Goal: Task Accomplishment & Management: Manage account settings

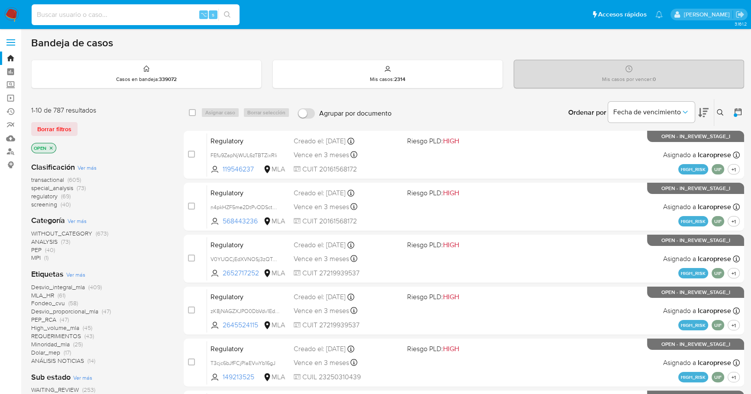
click at [93, 11] on input at bounding box center [136, 14] width 208 height 11
click at [62, 21] on div "⌥ s" at bounding box center [136, 14] width 208 height 21
click at [63, 18] on input at bounding box center [136, 14] width 208 height 11
paste input "489740518"
type input "489740518"
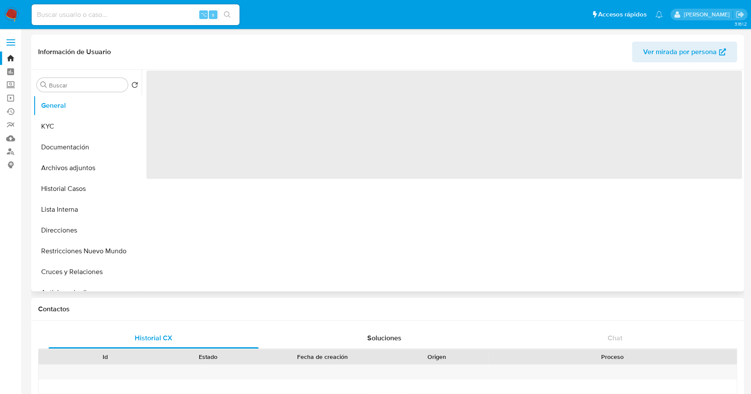
select select "10"
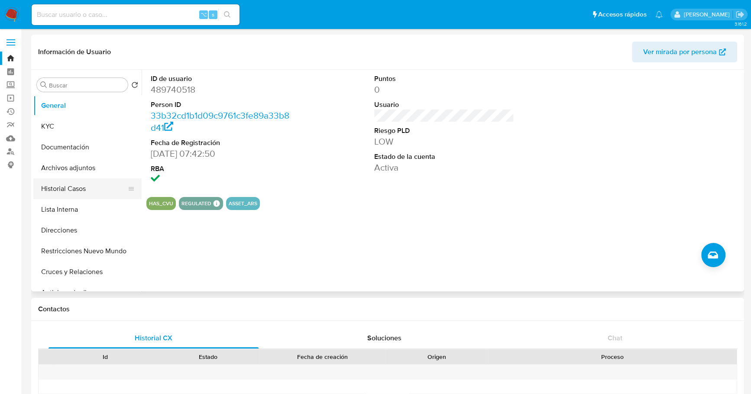
click at [82, 178] on button "Historial Casos" at bounding box center [83, 188] width 101 height 21
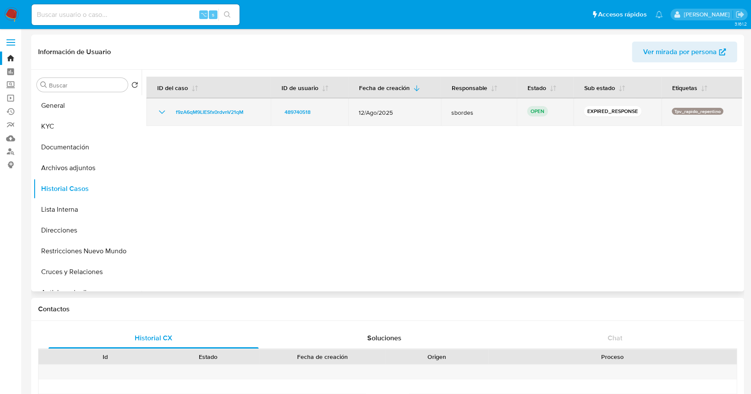
click at [211, 117] on td "f9zA6qM9LIESfx0rdvnV21qM" at bounding box center [208, 112] width 124 height 28
click at [212, 111] on span "f9zA6qM9LIESfx0rdvnV21qM" at bounding box center [210, 112] width 68 height 10
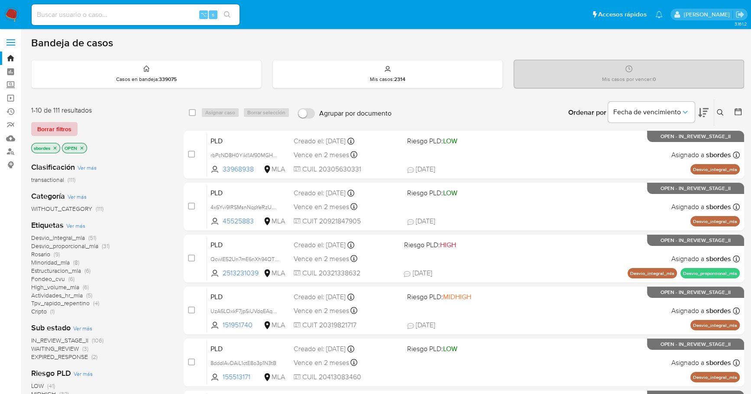
click at [65, 127] on span "Borrar filtros" at bounding box center [54, 129] width 34 height 12
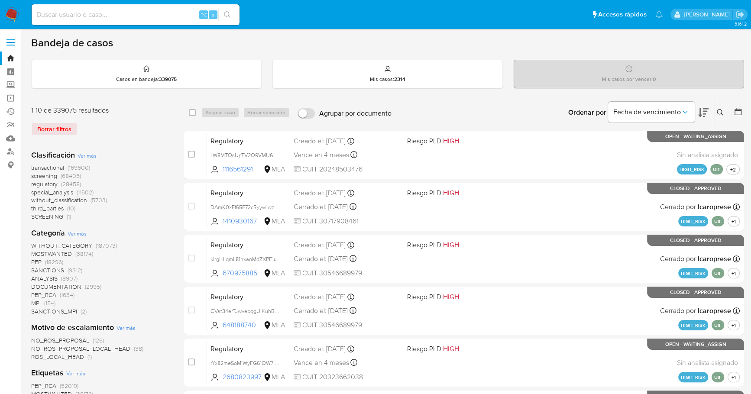
click at [721, 110] on icon at bounding box center [719, 112] width 6 height 6
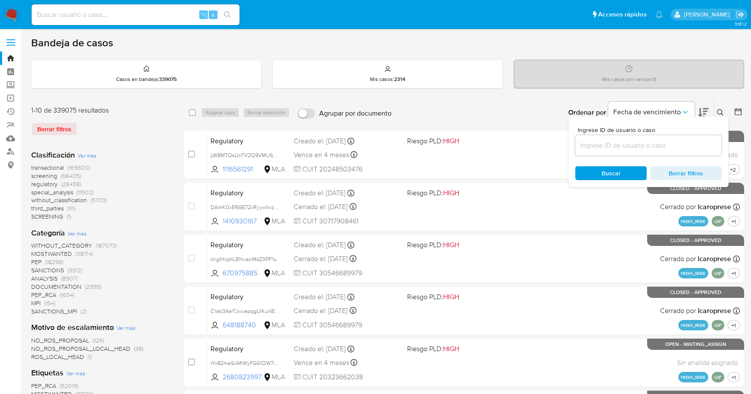
click at [664, 150] on input at bounding box center [648, 145] width 146 height 11
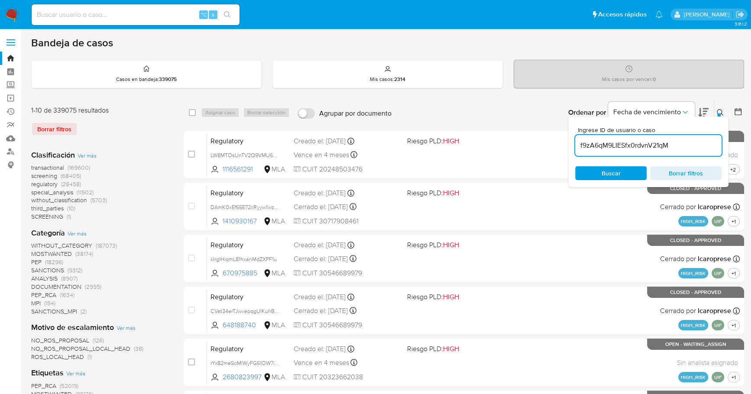
type input "f9zA6qM9LIESfx0rdvnV21qM"
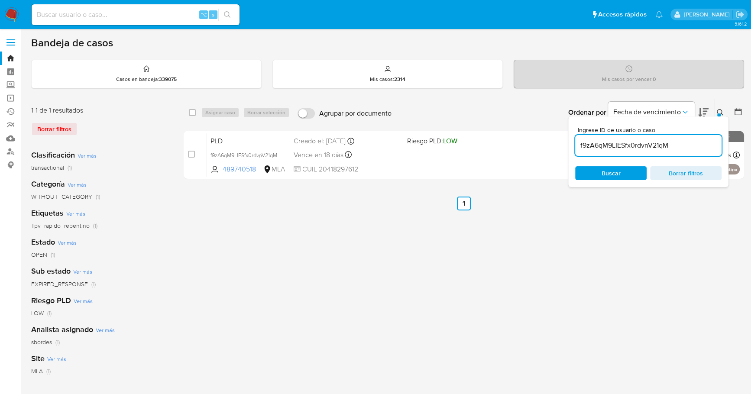
click at [719, 106] on div "Ingrese ID de usuario o caso f9zA6qM9LIESfx0rdvnV21qM Buscar Borrar filtros" at bounding box center [720, 112] width 15 height 27
click at [720, 110] on icon at bounding box center [719, 112] width 7 height 7
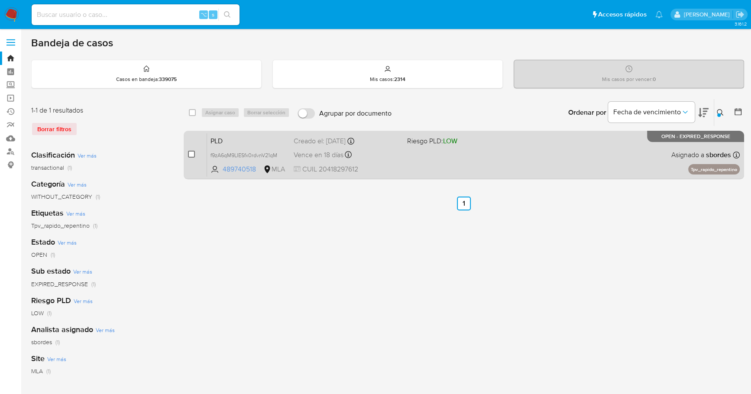
click at [190, 153] on input "checkbox" at bounding box center [191, 154] width 7 height 7
checkbox input "true"
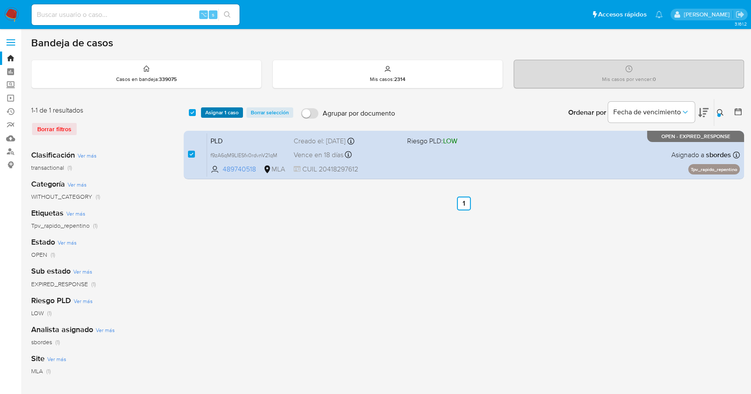
click at [231, 111] on span "Asignar 1 caso" at bounding box center [221, 112] width 33 height 9
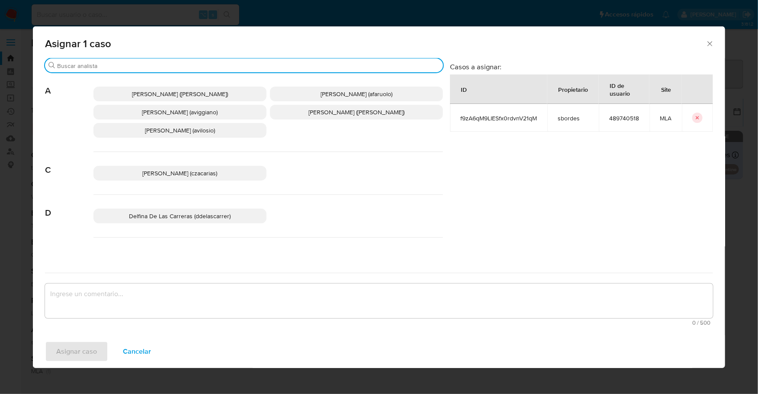
click at [146, 69] on input "Buscar" at bounding box center [248, 66] width 383 height 8
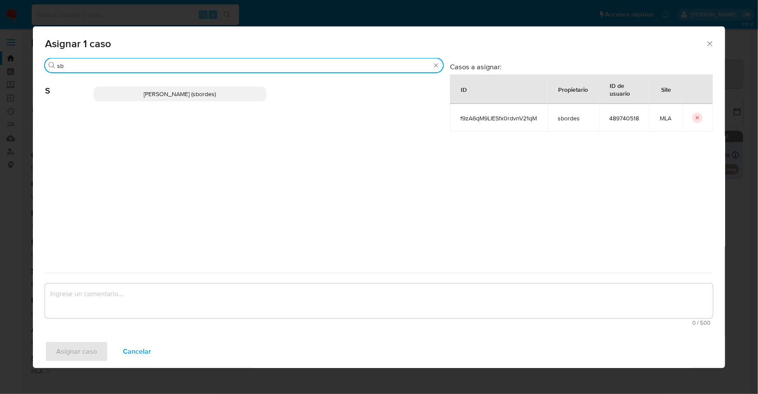
type input "sb"
click at [154, 90] on span "Stefania Bordes (sbordes)" at bounding box center [180, 94] width 72 height 9
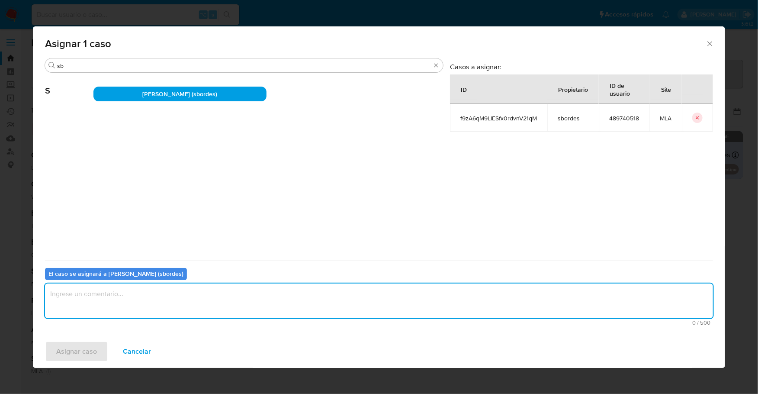
click at [158, 289] on textarea "assign-modal" at bounding box center [379, 301] width 668 height 35
click at [74, 353] on span "Asignar caso" at bounding box center [76, 351] width 41 height 19
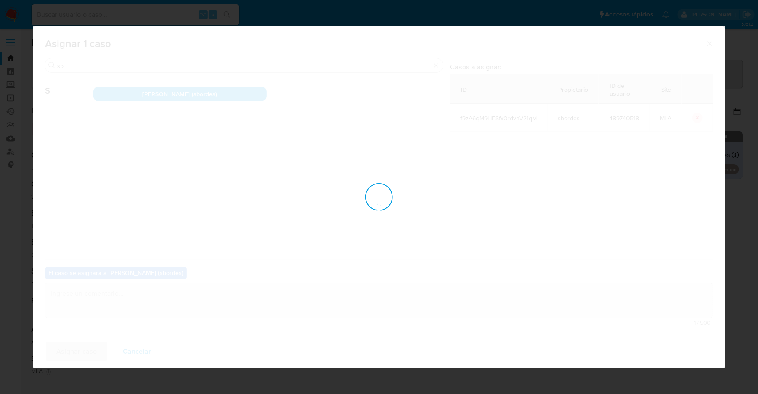
checkbox input "false"
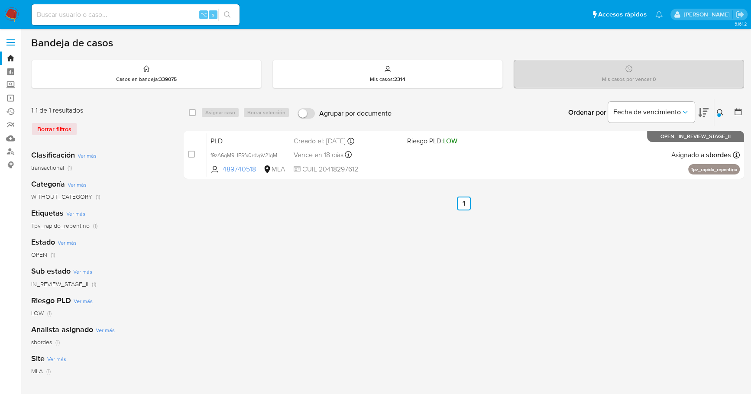
click at [720, 113] on icon at bounding box center [719, 112] width 6 height 6
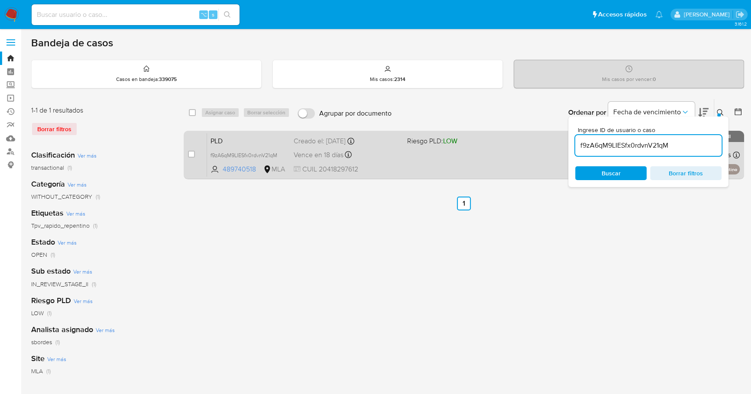
drag, startPoint x: 697, startPoint y: 146, endPoint x: 541, endPoint y: 143, distance: 156.7
click at [541, 143] on div "select-all-cases-checkbox Asignar caso Borrar selección Agrupar por documento O…" at bounding box center [464, 141] width 560 height 84
type input "vcJIyWFElkex8xIfQSiby5D8"
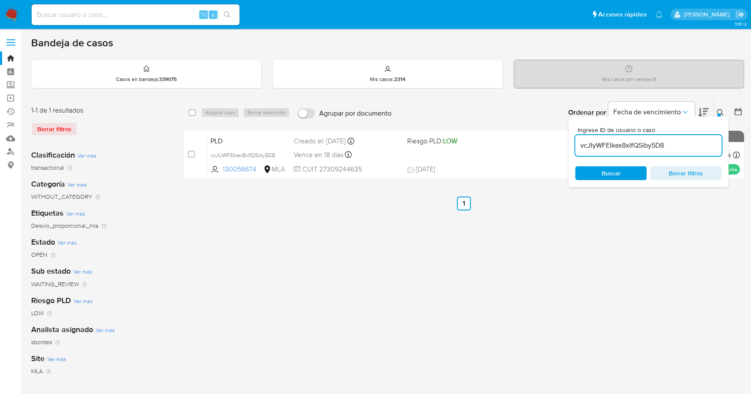
click at [718, 110] on icon at bounding box center [719, 112] width 7 height 7
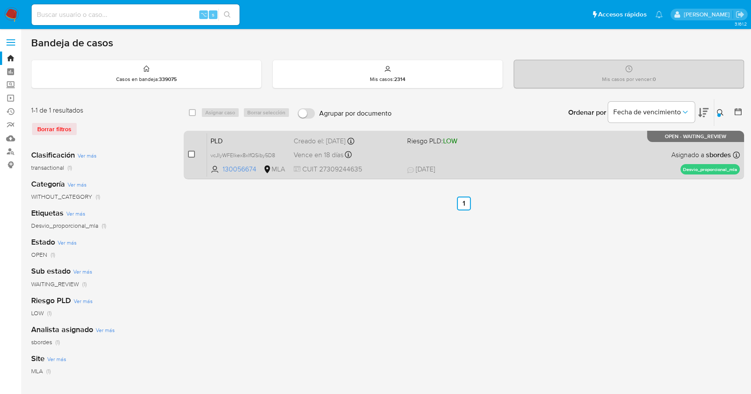
click at [189, 155] on input "checkbox" at bounding box center [191, 154] width 7 height 7
checkbox input "true"
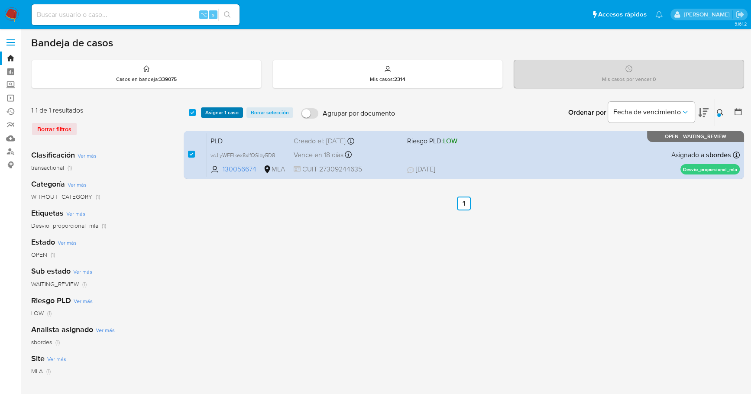
click at [229, 114] on span "Asignar 1 caso" at bounding box center [221, 112] width 33 height 9
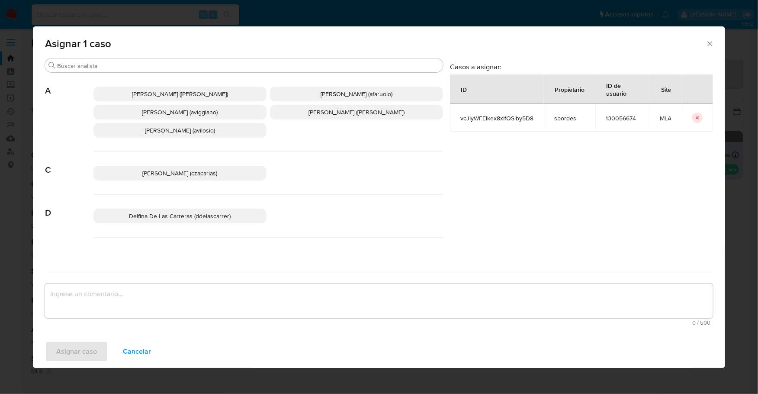
click at [178, 53] on div "Asignar 1 caso" at bounding box center [379, 42] width 693 height 32
click at [182, 62] on div "Buscar" at bounding box center [244, 65] width 398 height 14
click at [180, 67] on input "Buscar" at bounding box center [248, 66] width 383 height 8
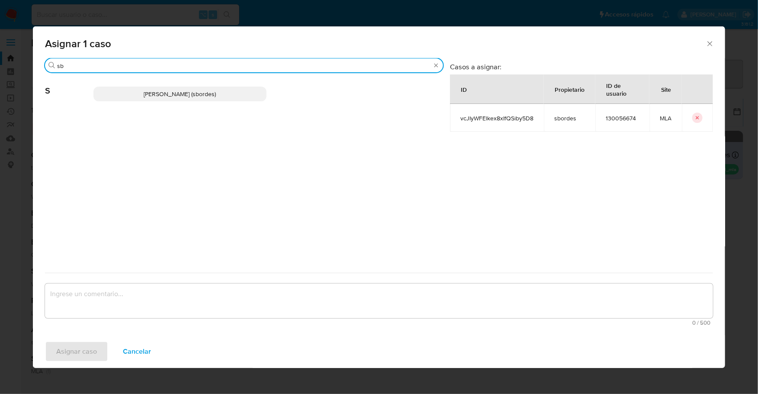
type input "sb"
click at [185, 101] on p "Stefania Bordes (sbordes)" at bounding box center [180, 94] width 173 height 15
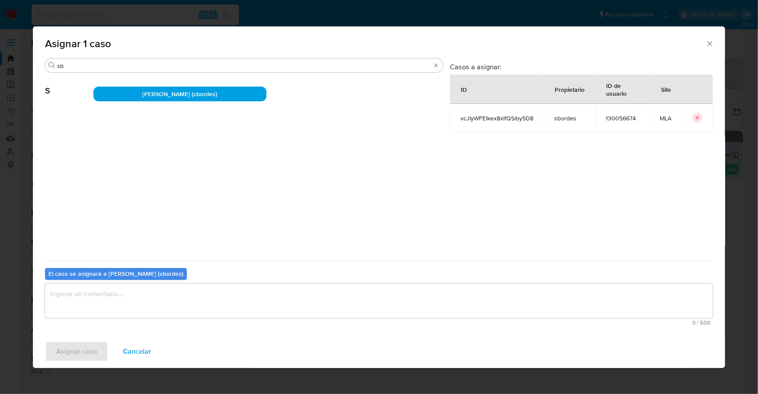
click at [210, 296] on textarea "assign-modal" at bounding box center [379, 301] width 668 height 35
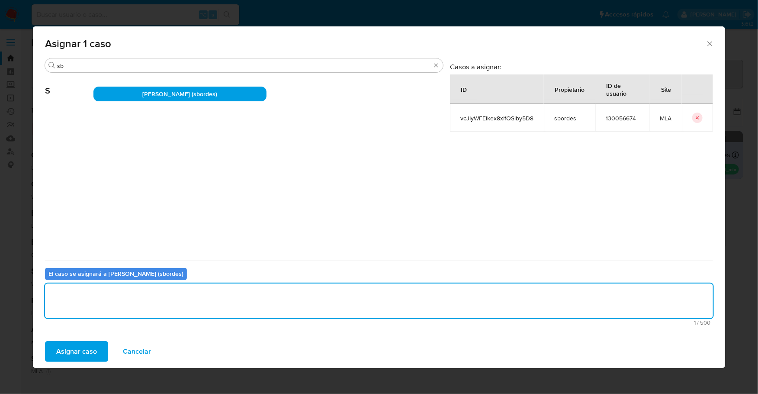
click at [107, 345] on button "Asignar caso" at bounding box center [76, 351] width 63 height 21
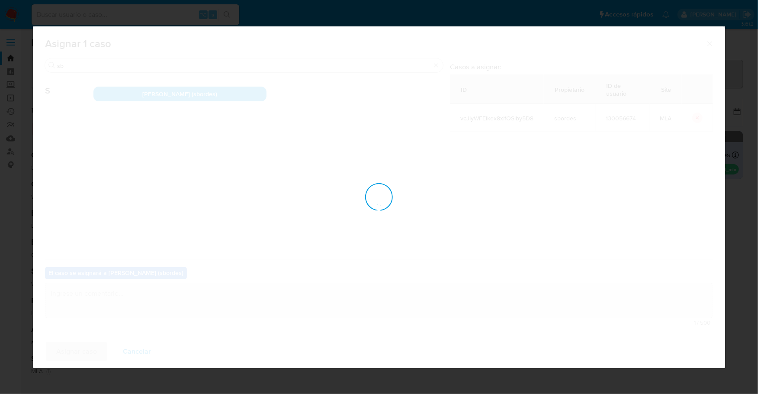
checkbox input "false"
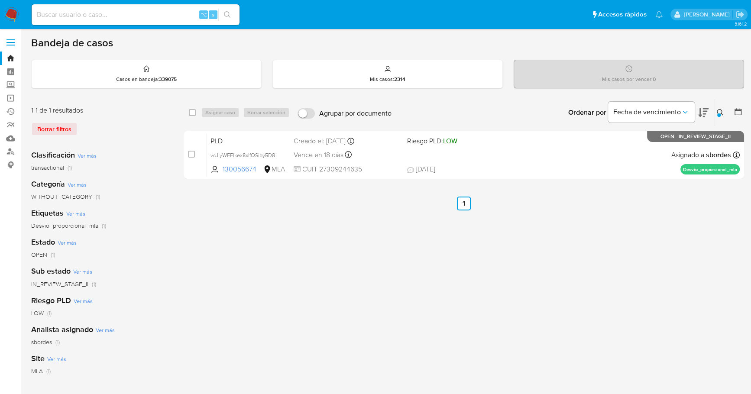
click at [451, 291] on div "select-all-cases-checkbox Asignar caso Borrar selección Agrupar por documento O…" at bounding box center [464, 289] width 560 height 380
click at [9, 16] on img at bounding box center [11, 14] width 15 height 15
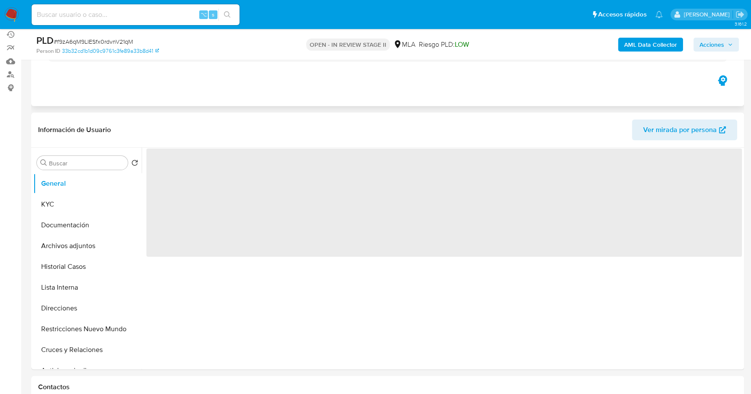
scroll to position [181, 0]
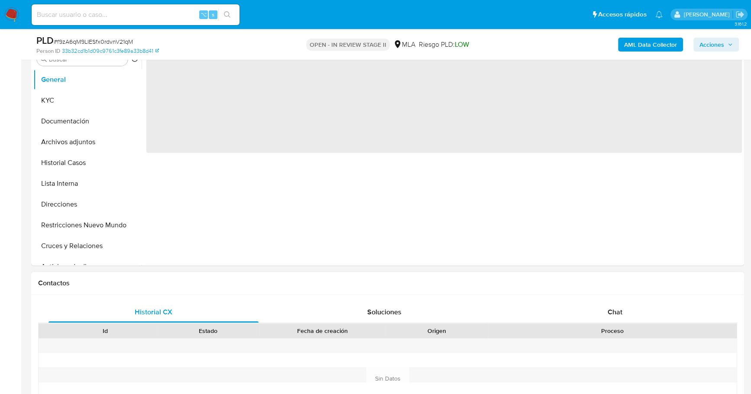
select select "10"
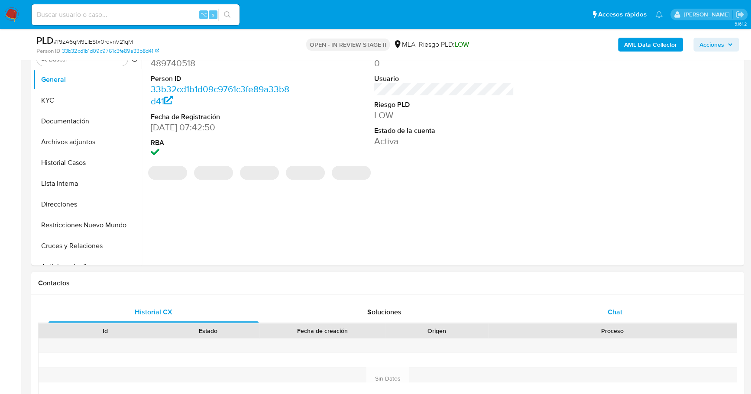
click at [587, 306] on div "Chat" at bounding box center [615, 312] width 210 height 21
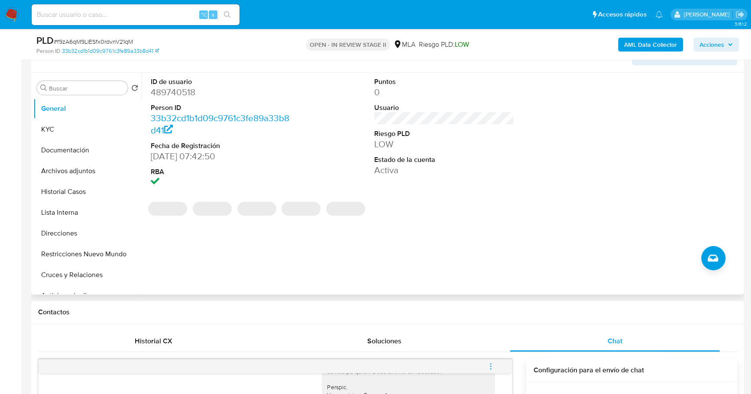
scroll to position [151, 0]
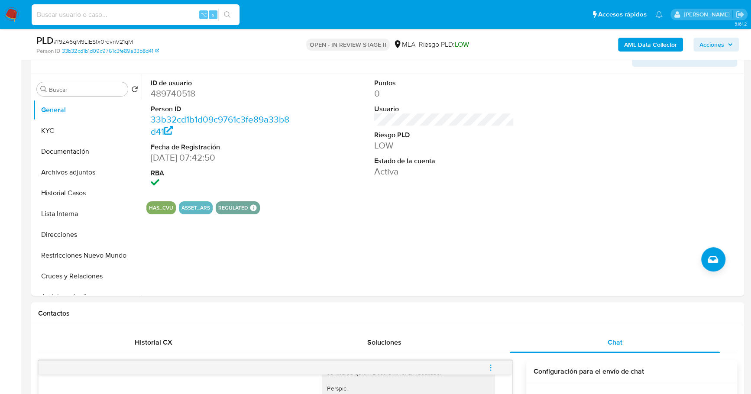
click at [155, 19] on input at bounding box center [136, 14] width 208 height 11
paste input "489740518"
type input "489740518"
click at [77, 136] on button "KYC" at bounding box center [83, 130] width 101 height 21
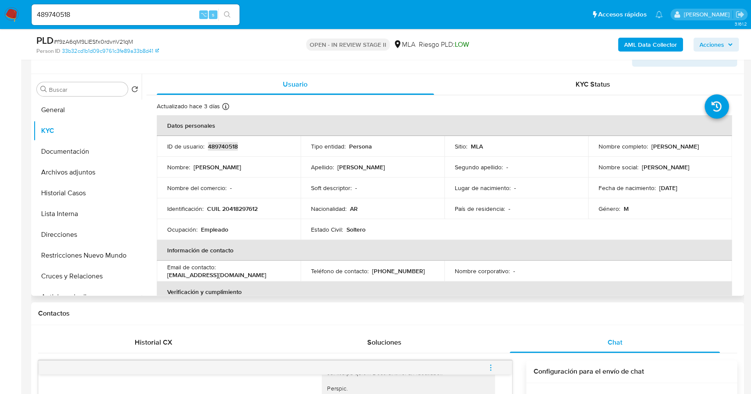
copy p "489740518"
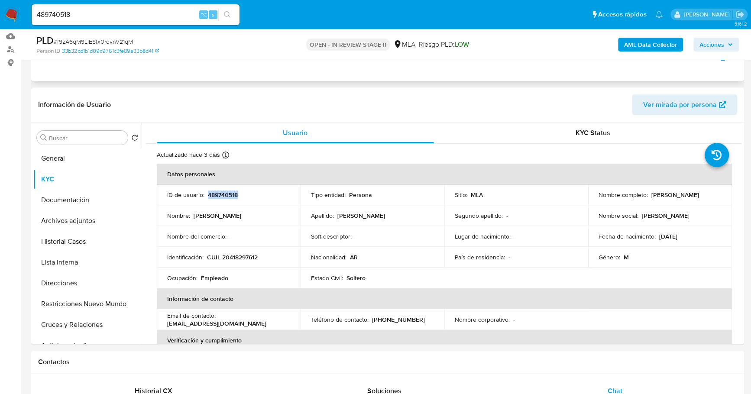
scroll to position [55, 0]
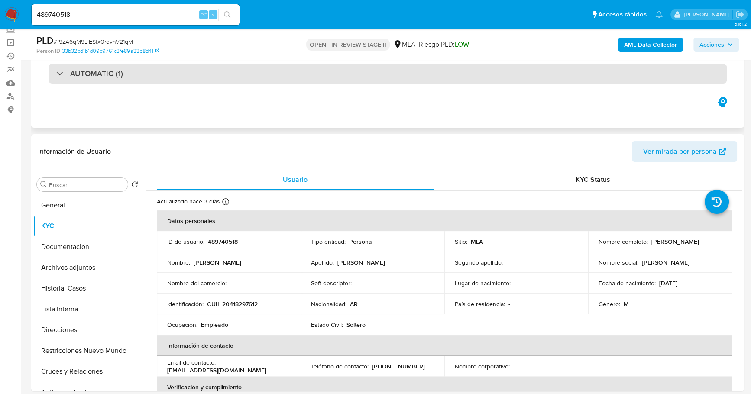
click at [157, 77] on div "AUTOMATIC (1)" at bounding box center [387, 74] width 678 height 20
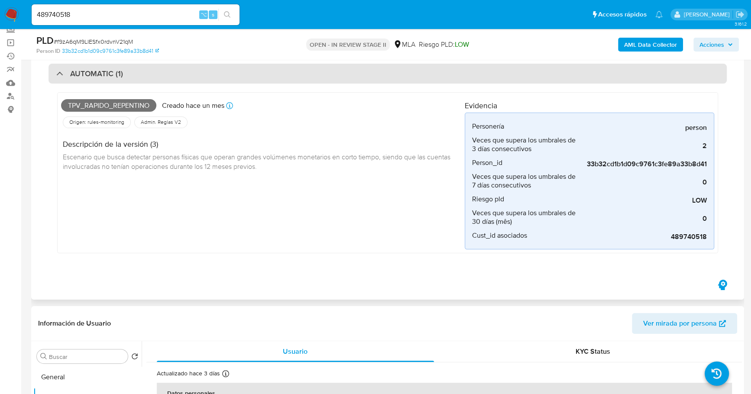
click at [158, 71] on div "AUTOMATIC (1)" at bounding box center [387, 74] width 678 height 20
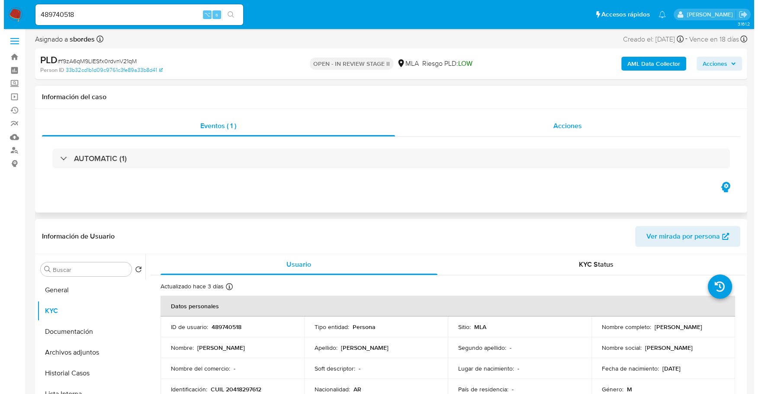
scroll to position [0, 0]
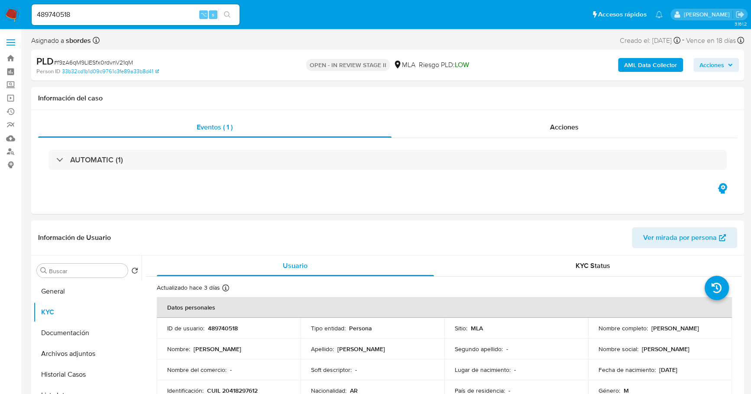
click at [635, 61] on b "AML Data Collector" at bounding box center [650, 65] width 53 height 14
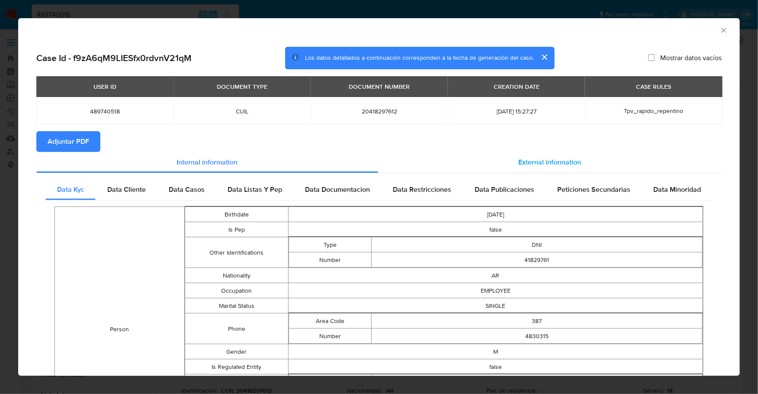
click at [546, 168] on div "External information" at bounding box center [550, 162] width 344 height 21
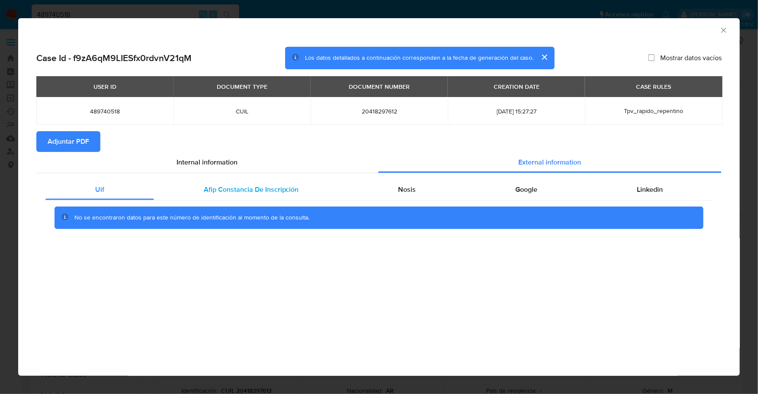
click at [253, 191] on span "Afip Constancia De Inscripción" at bounding box center [251, 189] width 95 height 10
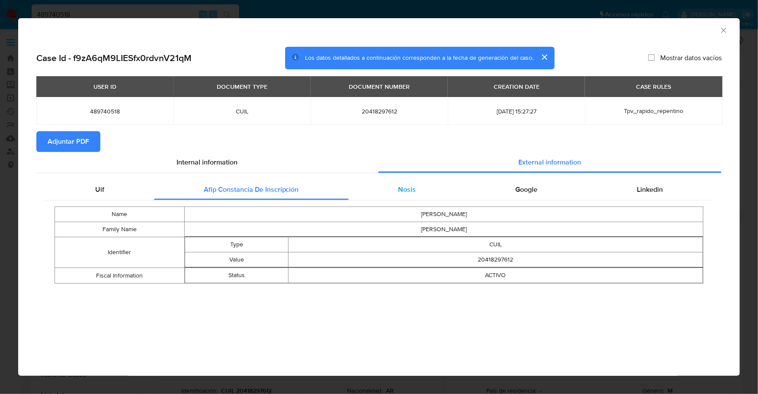
click at [400, 194] on div "Nosis" at bounding box center [407, 189] width 117 height 21
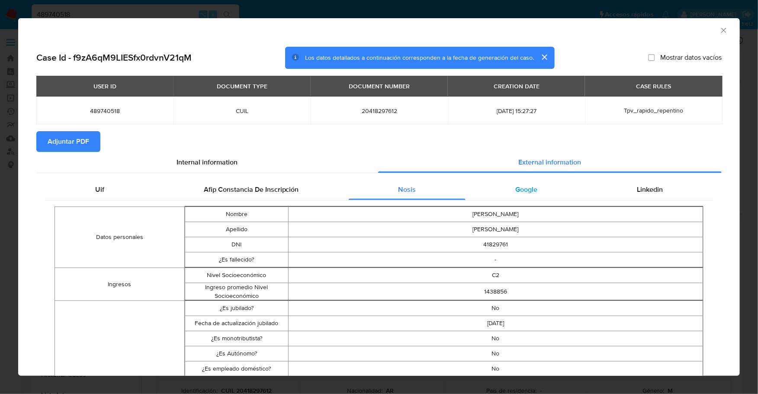
click at [529, 189] on span "Google" at bounding box center [527, 189] width 22 height 10
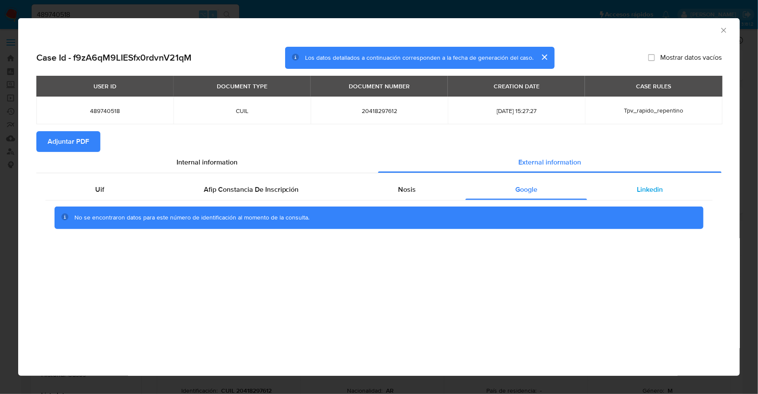
click at [670, 194] on div "Linkedin" at bounding box center [650, 189] width 126 height 21
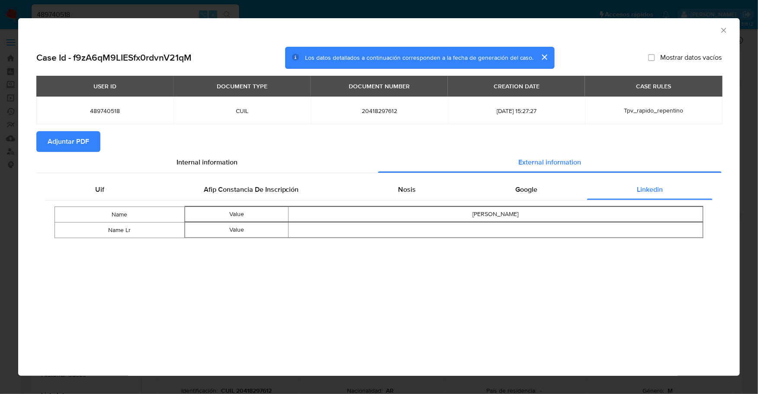
click at [64, 140] on span "Adjuntar PDF" at bounding box center [69, 141] width 42 height 19
click at [727, 31] on icon "Cerrar ventana" at bounding box center [724, 30] width 9 height 9
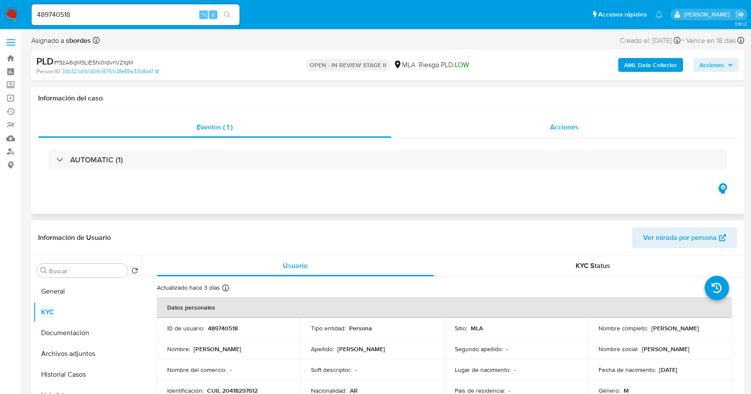
click at [551, 127] on span "Acciones" at bounding box center [564, 127] width 29 height 10
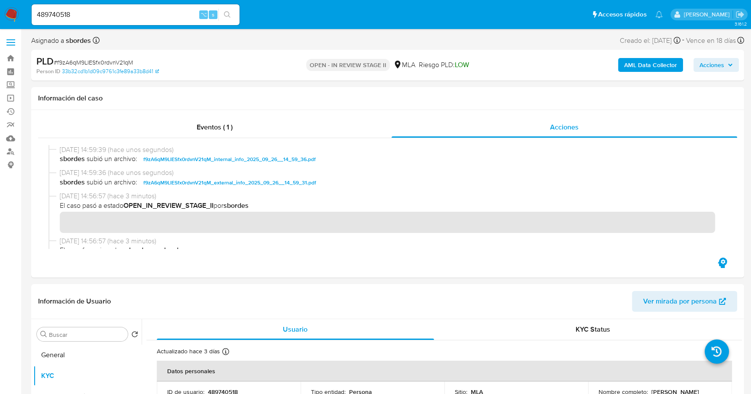
scroll to position [222, 0]
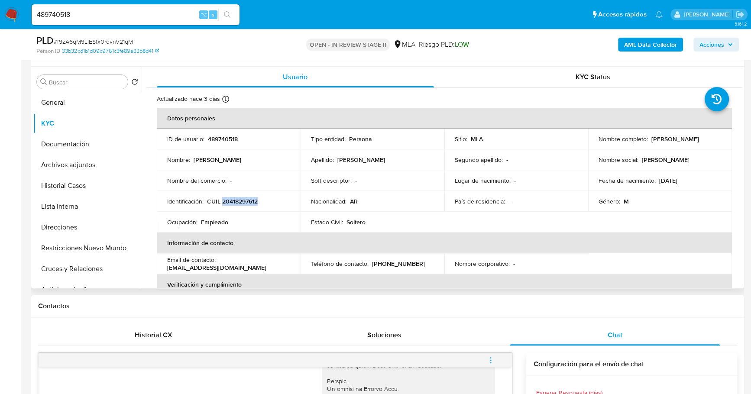
copy p "20418297612"
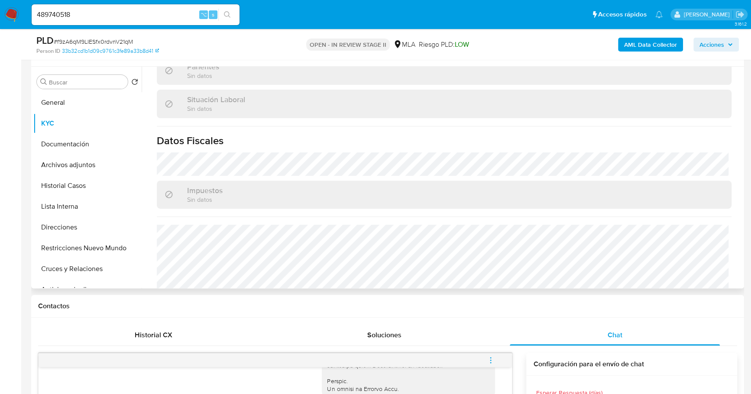
scroll to position [455, 0]
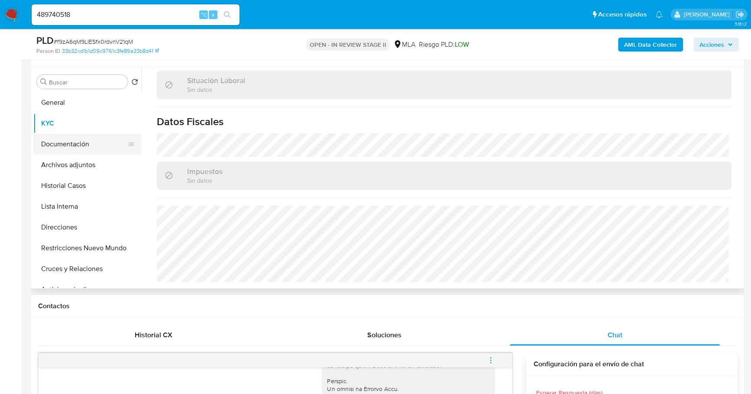
click at [62, 141] on button "Documentación" at bounding box center [83, 144] width 101 height 21
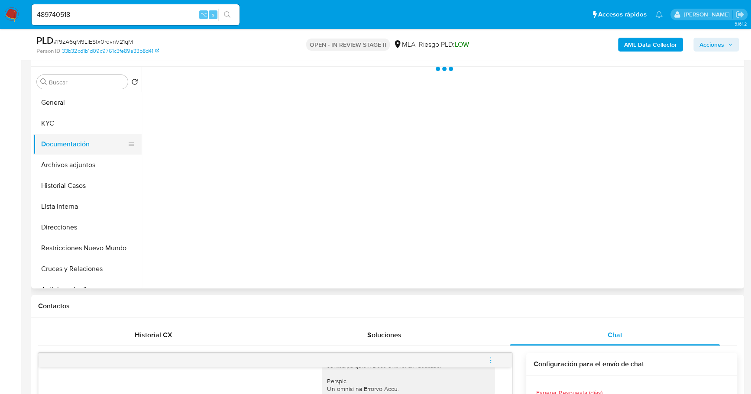
scroll to position [0, 0]
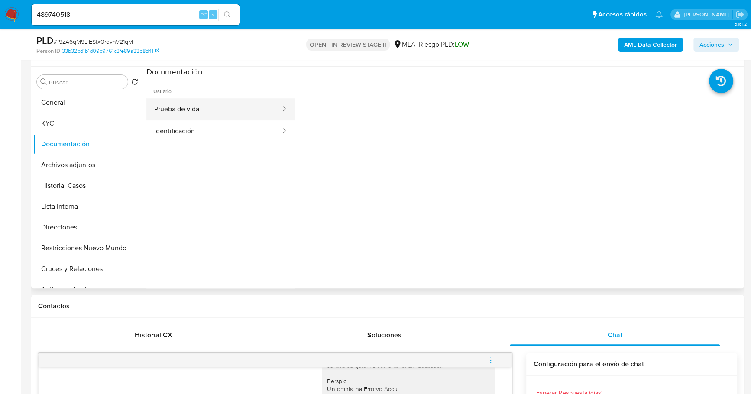
click at [200, 114] on button "Prueba de vida" at bounding box center [213, 109] width 135 height 22
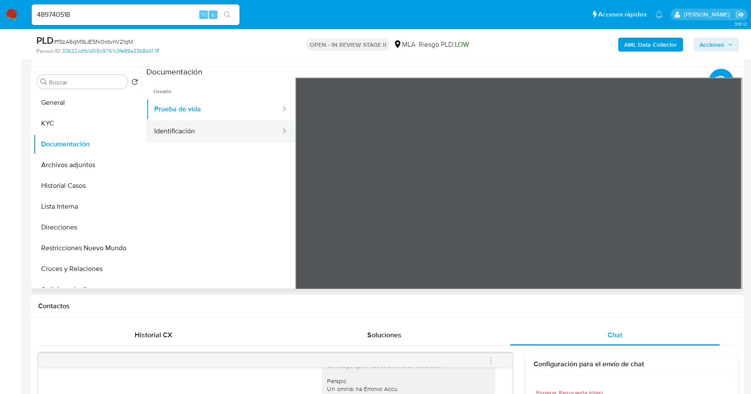
click at [240, 123] on button "Identificación" at bounding box center [213, 131] width 135 height 22
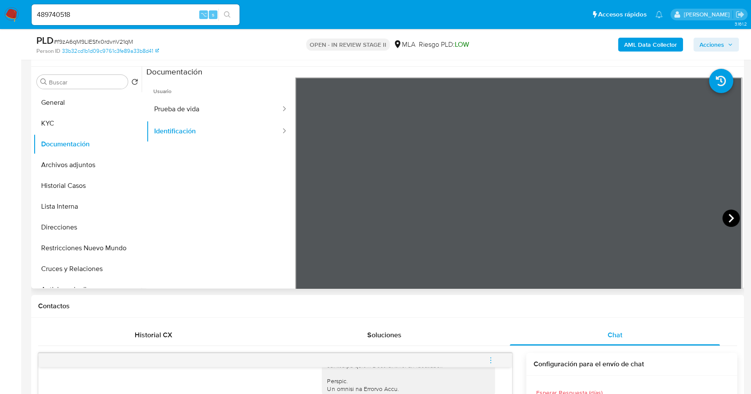
click at [728, 220] on icon at bounding box center [730, 218] width 5 height 9
click at [66, 234] on button "Direcciones" at bounding box center [83, 227] width 101 height 21
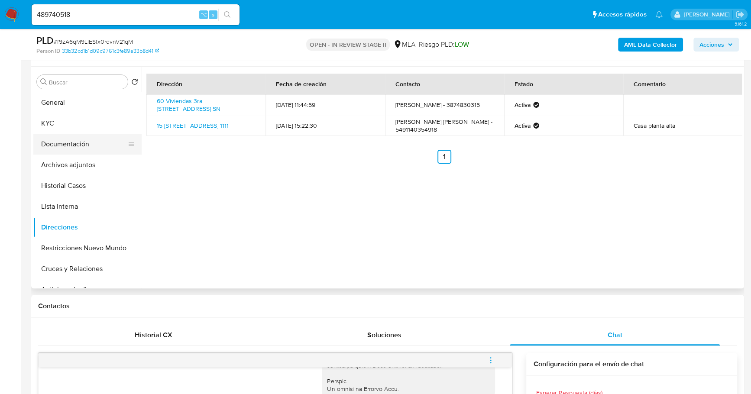
click at [68, 145] on button "Documentación" at bounding box center [83, 144] width 101 height 21
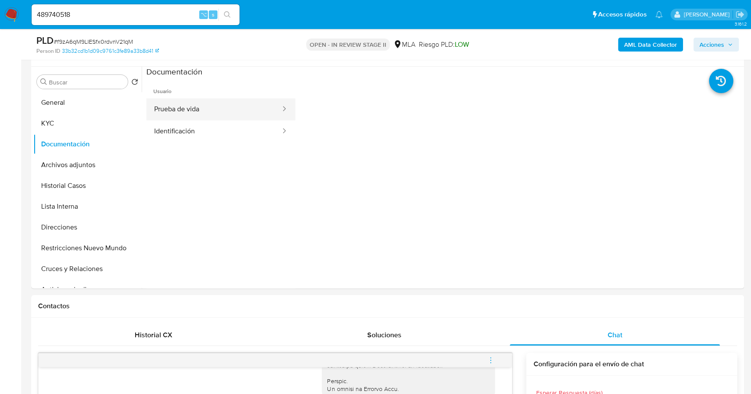
click at [206, 108] on button "Prueba de vida" at bounding box center [213, 109] width 135 height 22
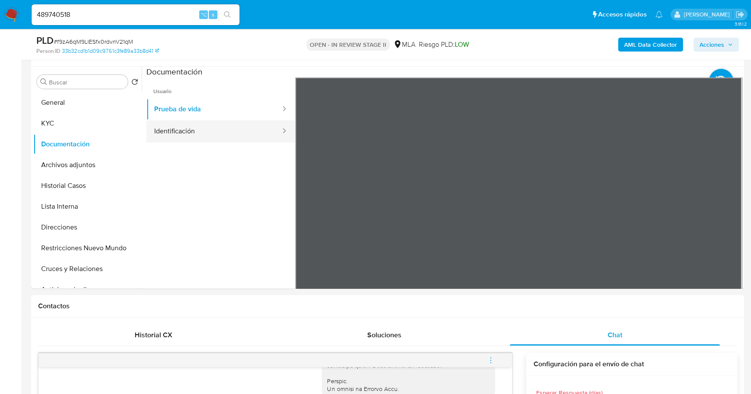
click at [211, 137] on button "Identificación" at bounding box center [213, 131] width 135 height 22
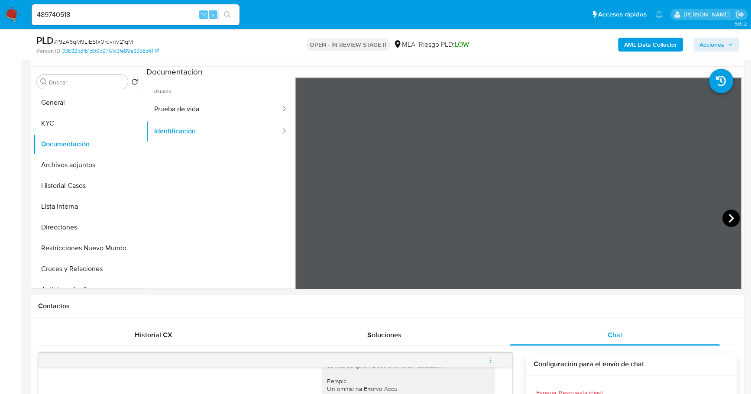
click at [724, 217] on icon at bounding box center [730, 218] width 17 height 17
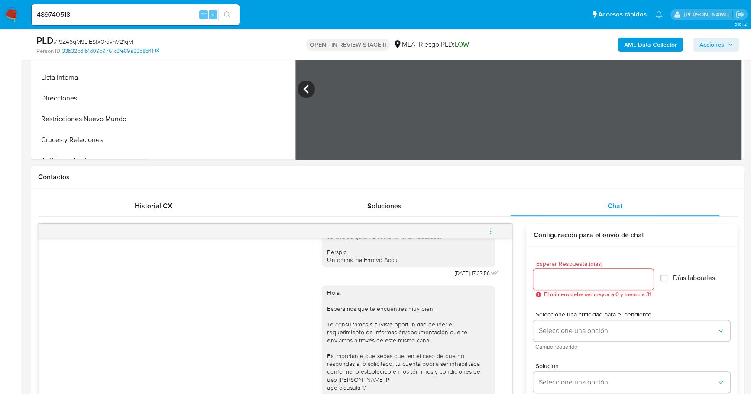
scroll to position [445, 0]
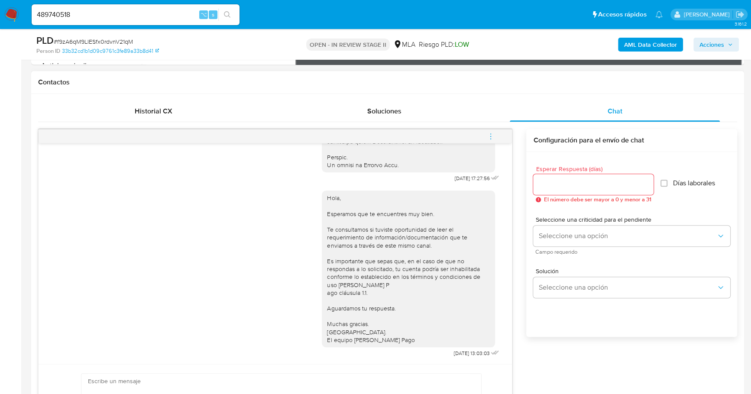
click at [490, 127] on span "menu-action" at bounding box center [491, 136] width 8 height 21
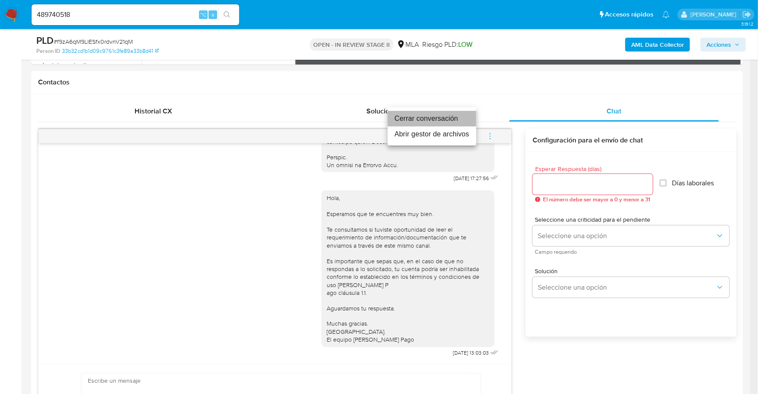
click at [443, 113] on li "Cerrar conversación" at bounding box center [432, 119] width 89 height 16
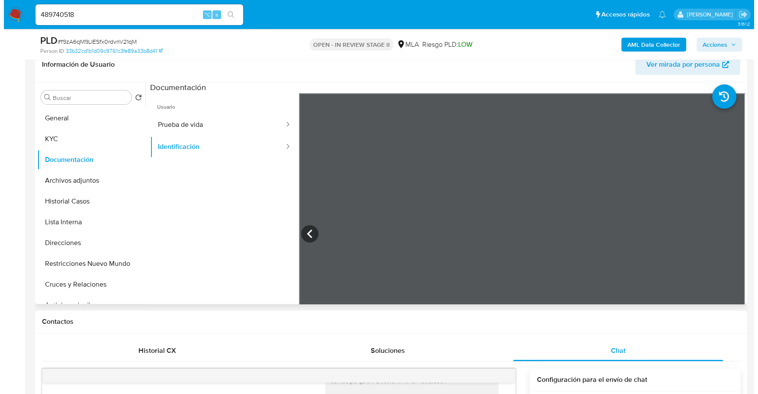
scroll to position [161, 0]
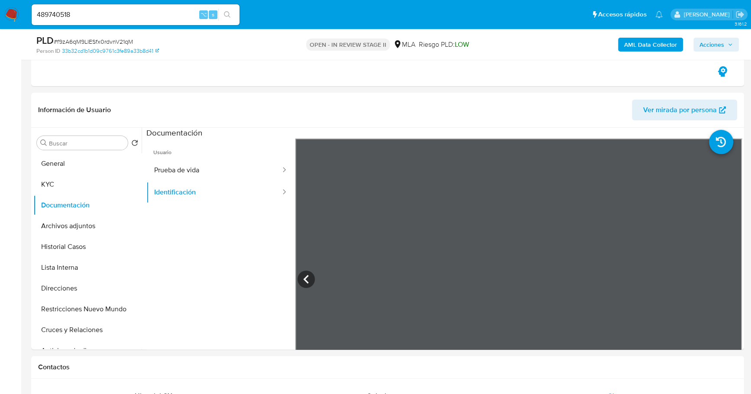
click at [713, 45] on span "Acciones" at bounding box center [711, 45] width 25 height 14
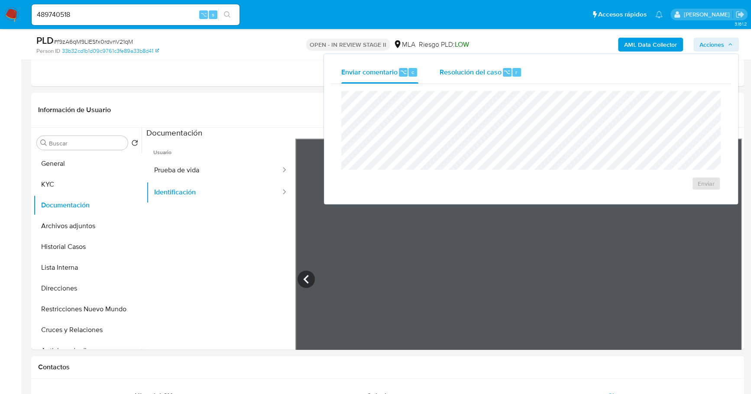
click at [461, 74] on span "Resolución del caso" at bounding box center [470, 72] width 62 height 10
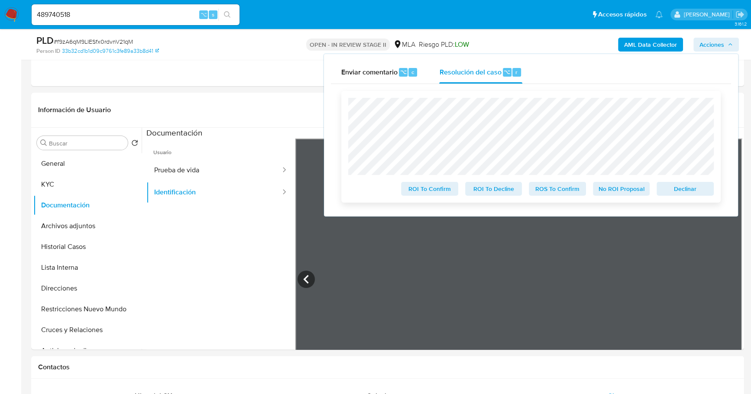
click at [683, 191] on span "Declinar" at bounding box center [684, 189] width 45 height 12
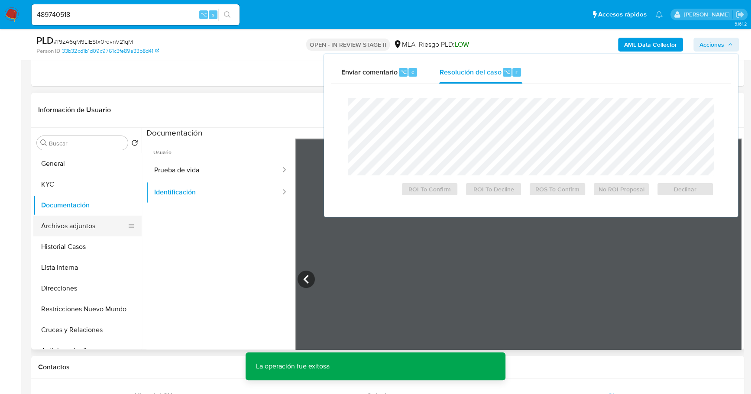
click at [72, 225] on button "Archivos adjuntos" at bounding box center [83, 226] width 101 height 21
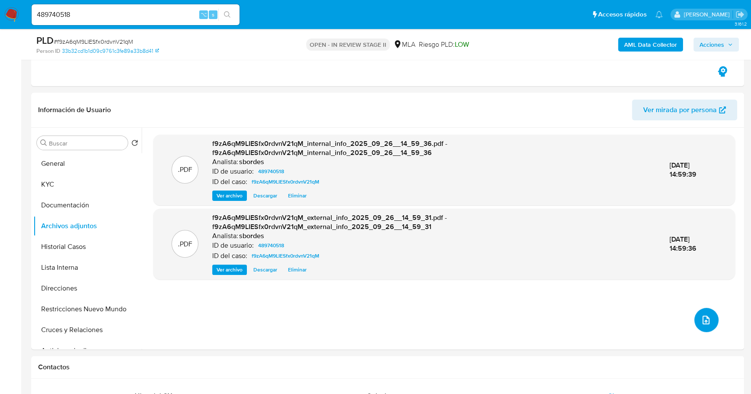
click at [703, 326] on button "upload-file" at bounding box center [706, 320] width 24 height 24
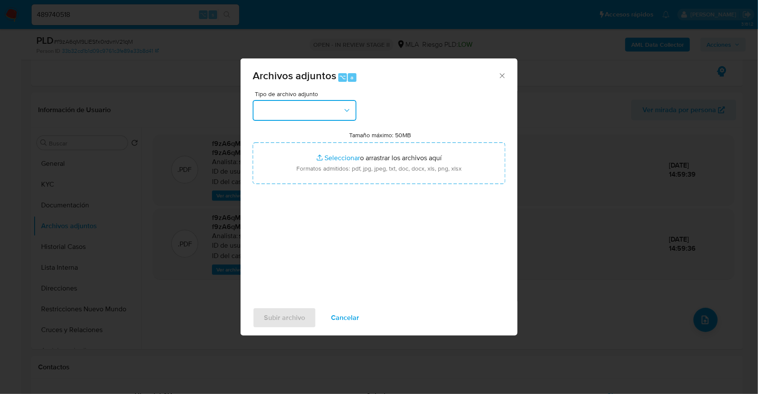
click at [332, 112] on button "button" at bounding box center [305, 110] width 104 height 21
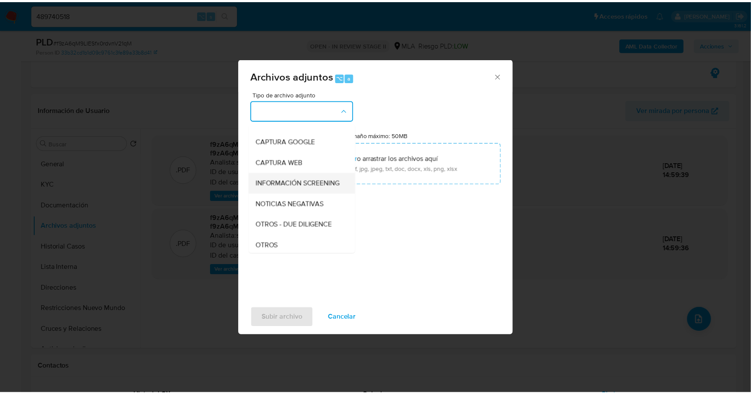
scroll to position [63, 0]
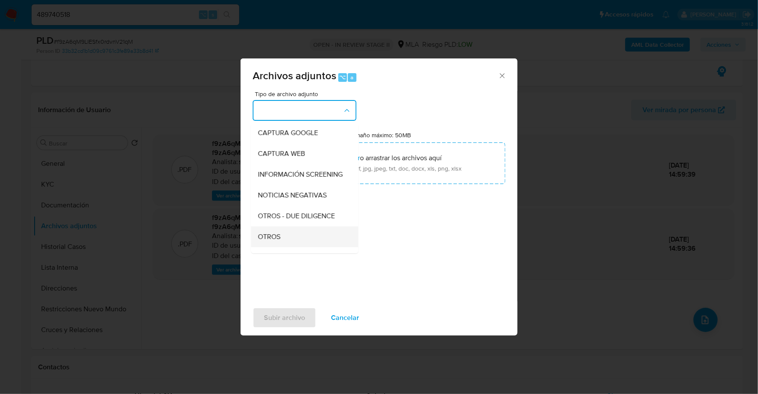
click at [283, 247] on div "OTROS" at bounding box center [302, 236] width 88 height 21
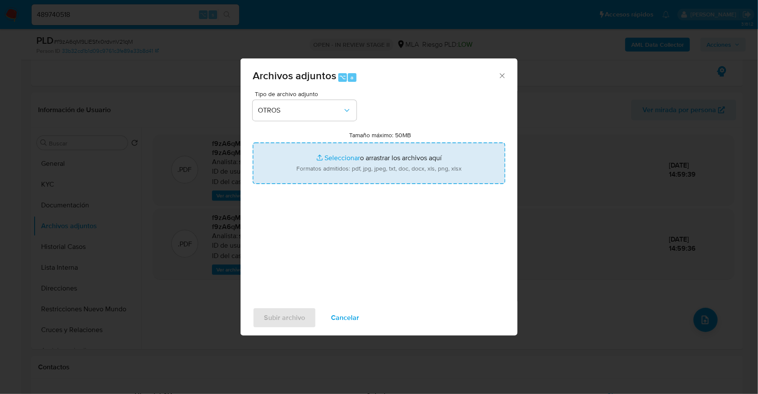
click at [340, 155] on input "Tamaño máximo: 50MB Seleccionar archivos" at bounding box center [379, 163] width 253 height 42
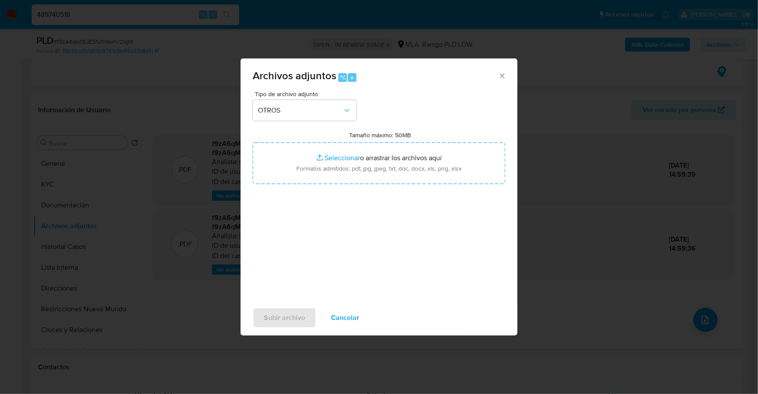
type input "C:\fakepath\Caselog f9zA6qM9LIESfx0rdvnV21qM_2025_08_19_04_42_10.docx"
click at [284, 316] on span "Subir archivo" at bounding box center [284, 317] width 41 height 19
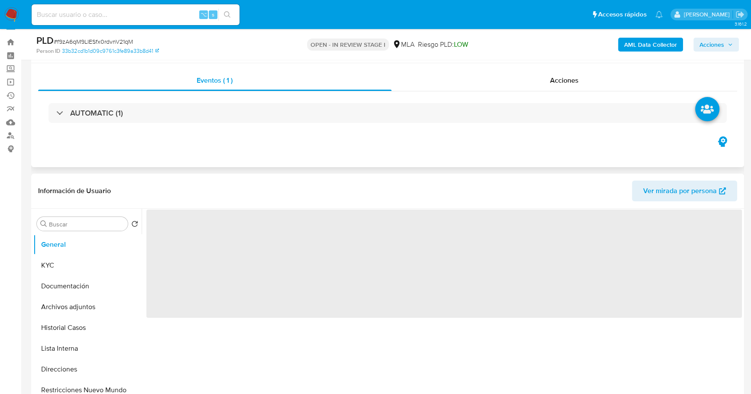
scroll to position [399, 0]
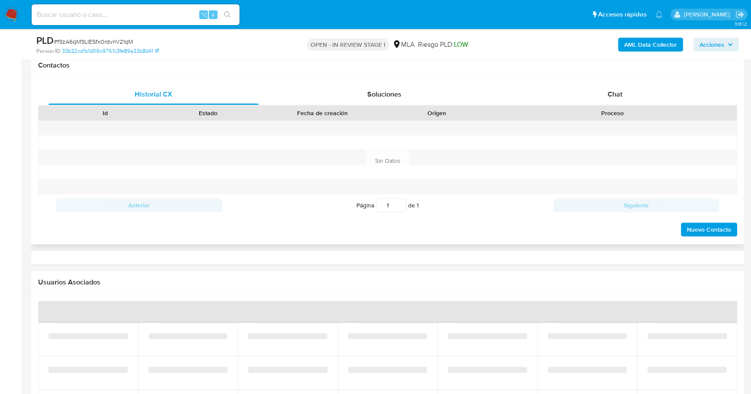
select select "10"
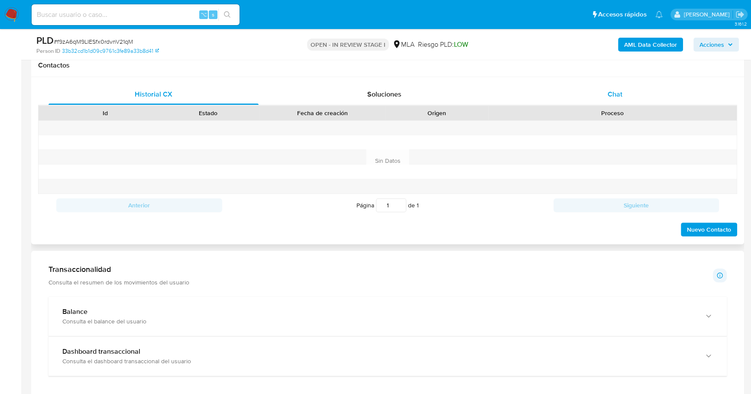
click at [605, 90] on div "Chat" at bounding box center [615, 94] width 210 height 21
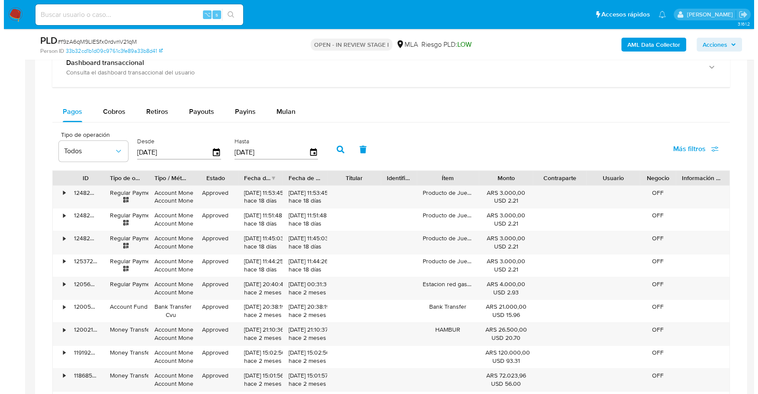
scroll to position [1319, 0]
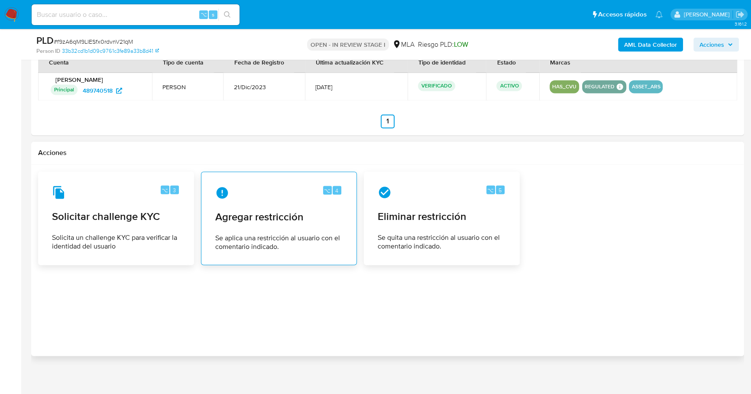
click at [310, 210] on span "Agregar restricción" at bounding box center [278, 216] width 127 height 13
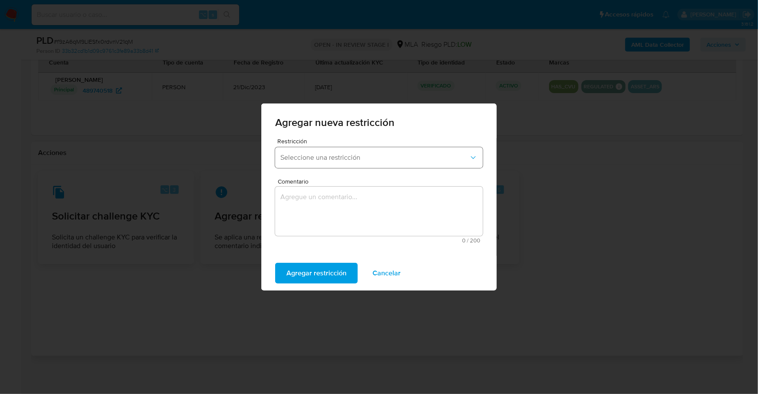
click at [314, 161] on span "Seleccione una restricción" at bounding box center [375, 157] width 189 height 9
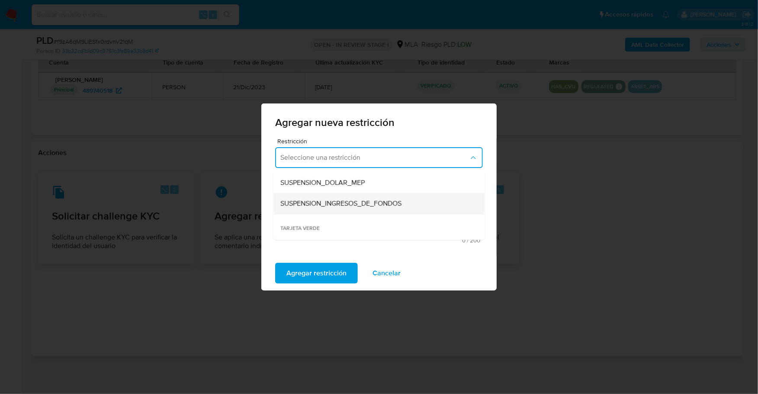
scroll to position [248, 0]
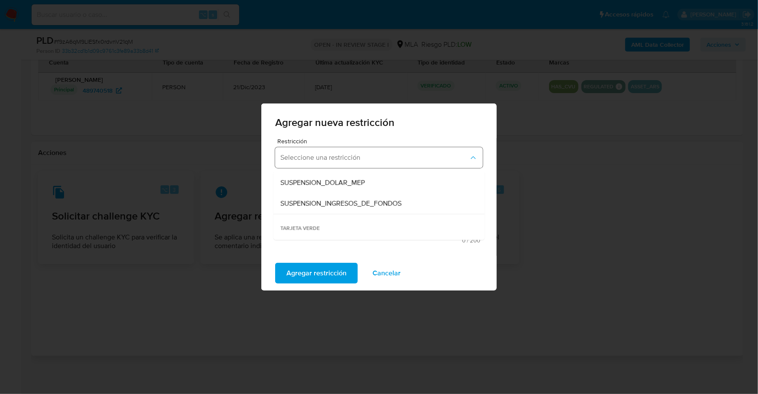
click at [341, 165] on button "Seleccione una restricción" at bounding box center [379, 157] width 208 height 21
click at [341, 159] on span "Seleccione una restricción" at bounding box center [375, 157] width 189 height 9
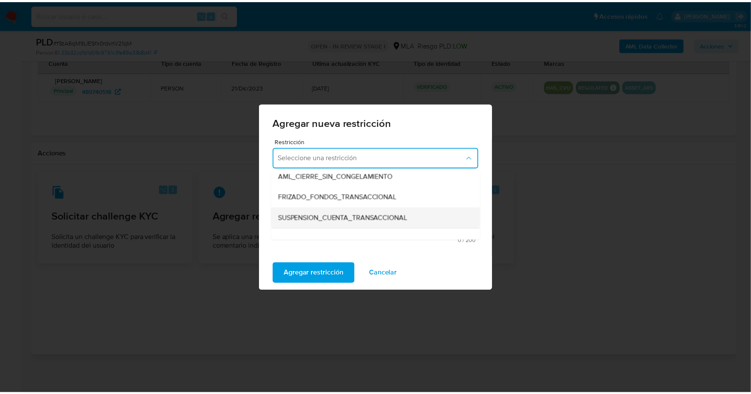
scroll to position [89, 0]
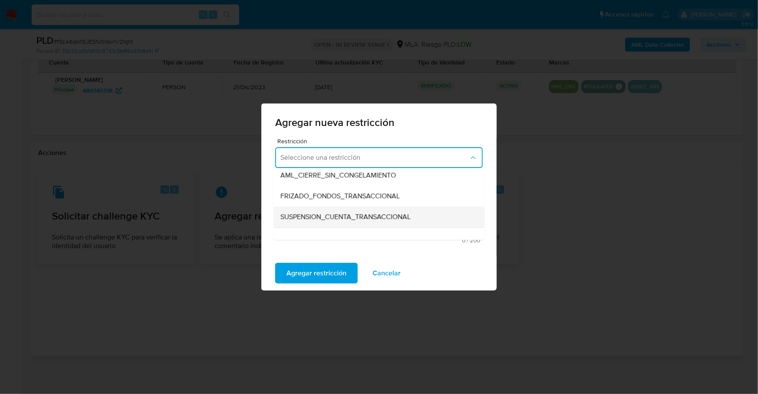
click at [379, 213] on span "SUSPENSION_CUENTA_TRANSACCIONAL" at bounding box center [346, 217] width 130 height 9
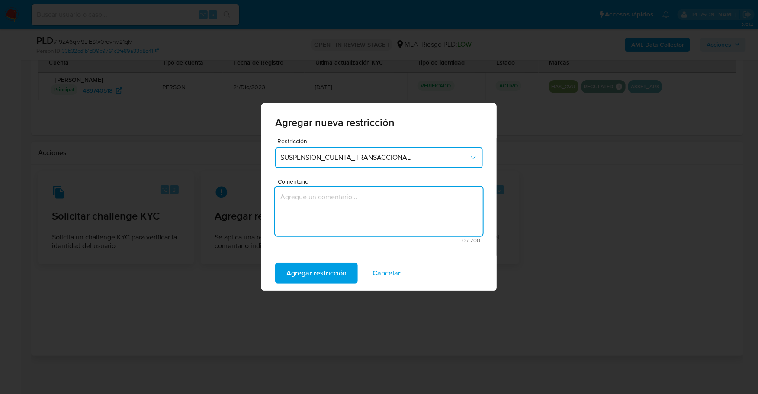
click at [331, 204] on textarea "Comentario" at bounding box center [379, 211] width 208 height 49
type textarea "AML"
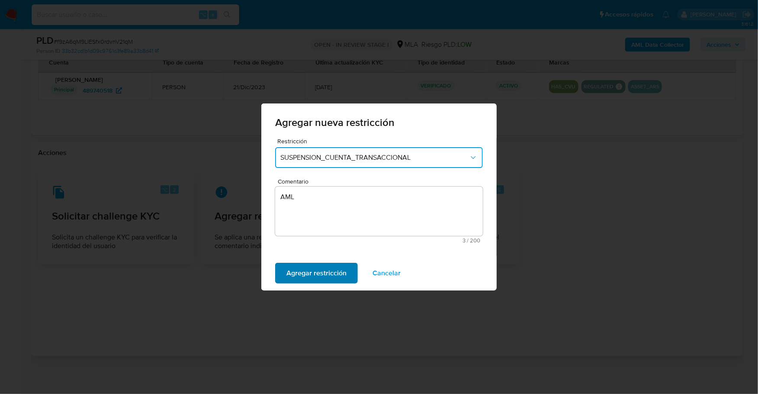
click at [317, 272] on span "Agregar restricción" at bounding box center [317, 273] width 60 height 19
click at [297, 268] on span "Confirmar" at bounding box center [302, 273] width 31 height 19
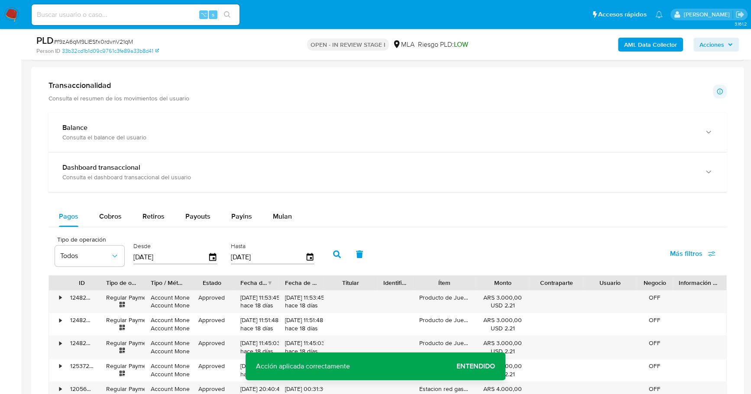
scroll to position [0, 0]
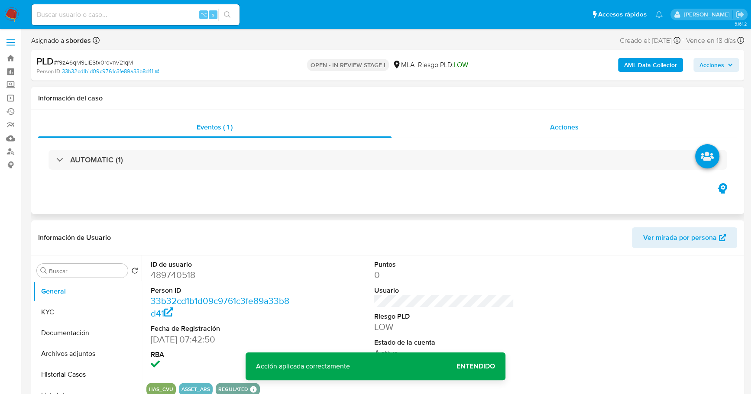
click at [537, 133] on div "Acciones" at bounding box center [564, 127] width 346 height 21
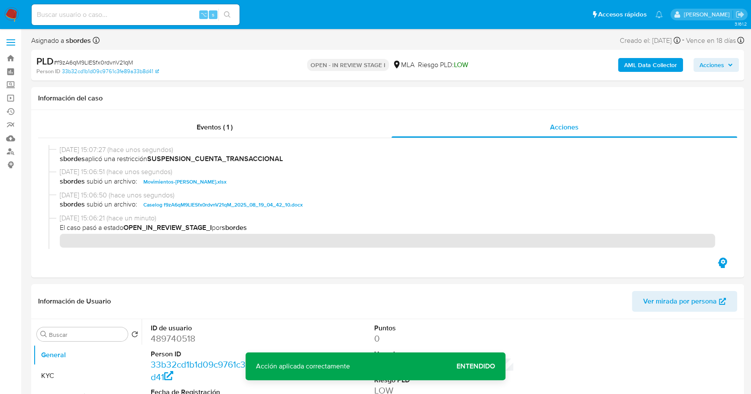
click at [725, 64] on span "Acciones" at bounding box center [715, 65] width 33 height 12
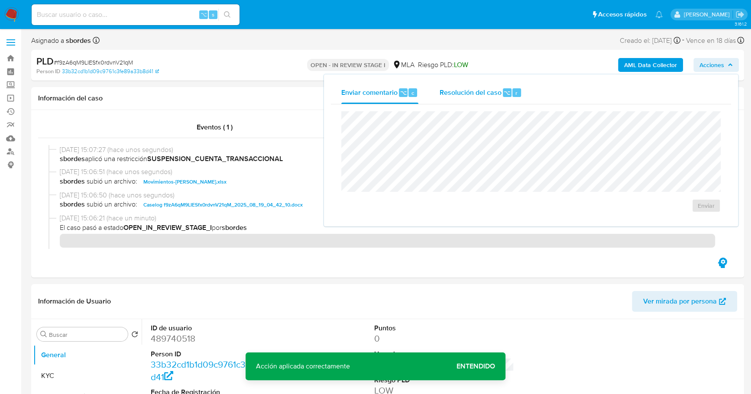
click at [446, 88] on span "Resolución del caso" at bounding box center [470, 92] width 62 height 10
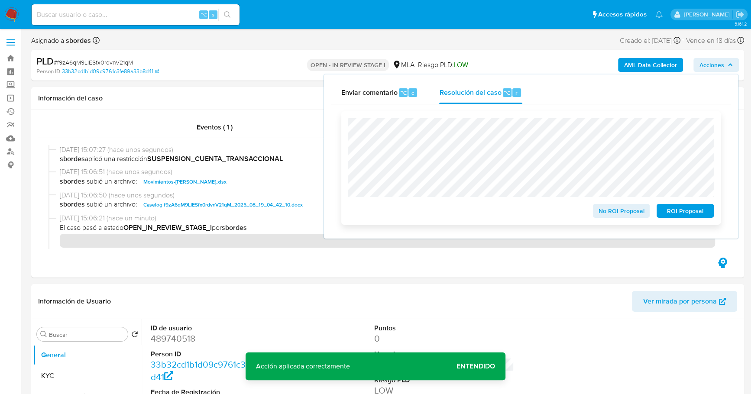
click at [682, 209] on span "ROI Proposal" at bounding box center [684, 211] width 45 height 12
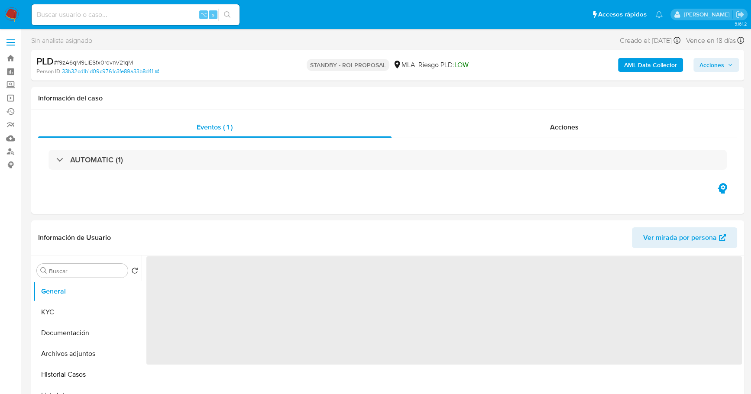
select select "10"
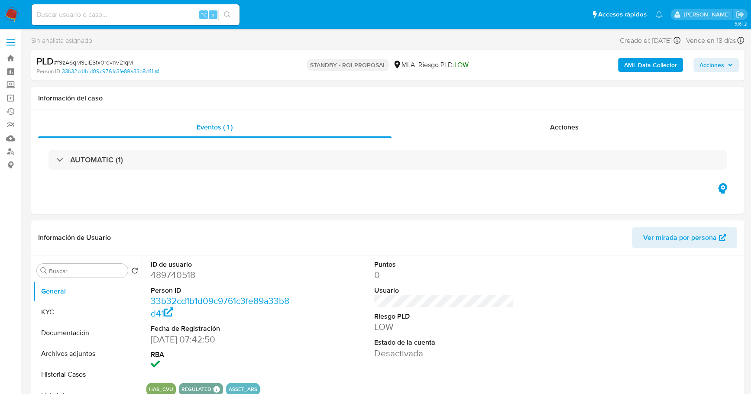
click at [142, 20] on div "⌥ s" at bounding box center [136, 14] width 208 height 21
click at [142, 17] on input at bounding box center [136, 14] width 208 height 11
paste input "610758794"
type input "610758794"
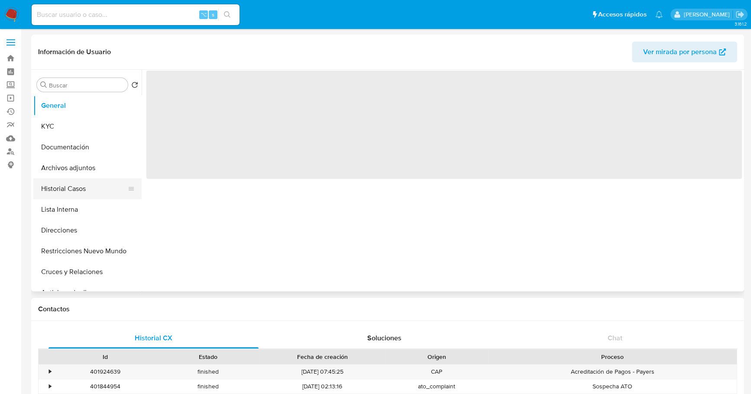
click at [74, 187] on button "Historial Casos" at bounding box center [83, 188] width 101 height 21
select select "10"
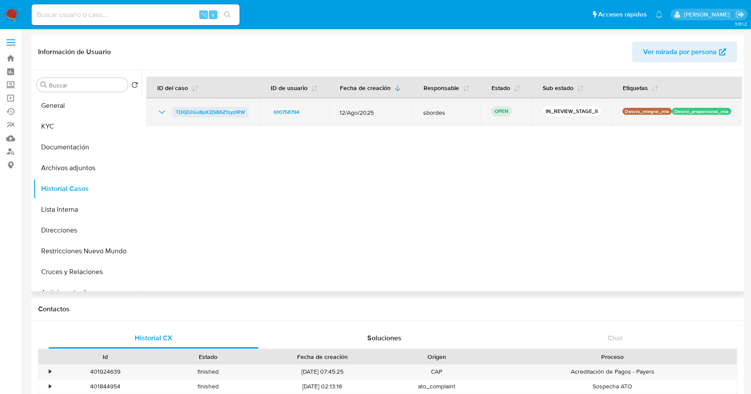
click at [216, 114] on span "TD0jiUGu8pX2jS8AZ1zyzIRW" at bounding box center [210, 112] width 69 height 10
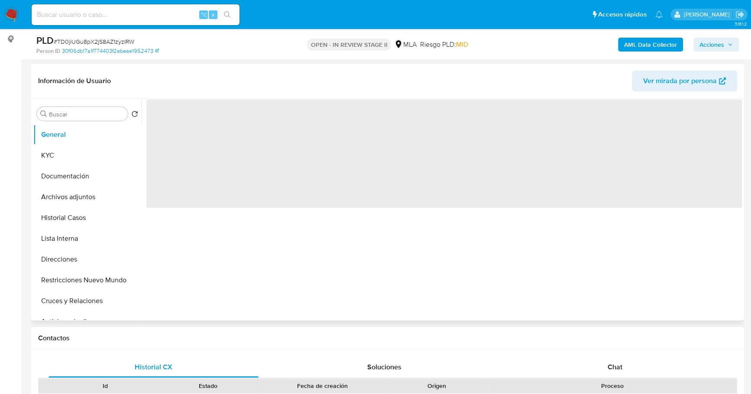
scroll to position [206, 0]
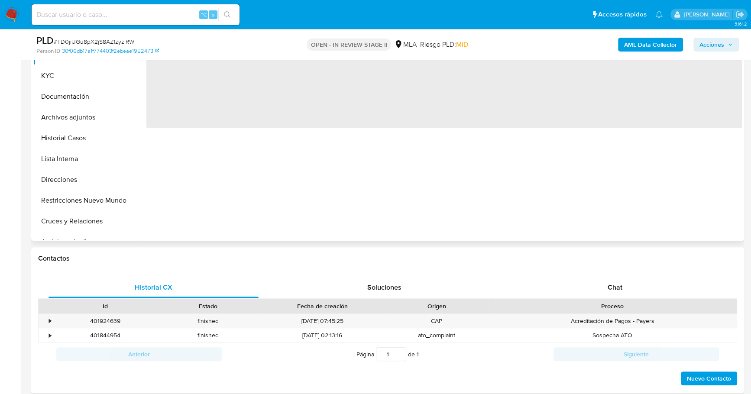
select select "10"
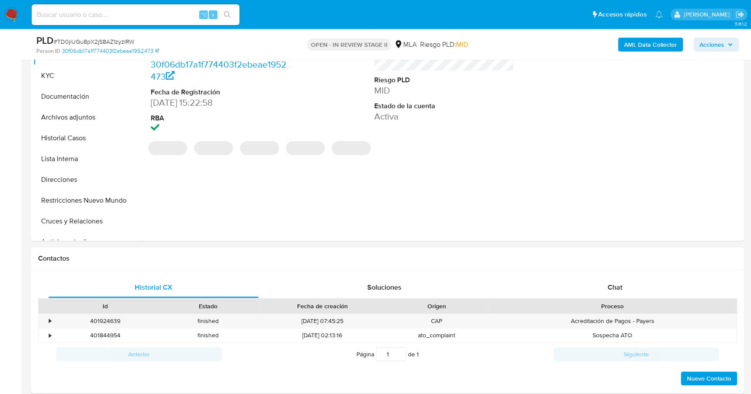
click at [600, 297] on div "Historial CX Soluciones Chat" at bounding box center [387, 287] width 699 height 21
click at [598, 287] on div "Chat" at bounding box center [615, 287] width 210 height 21
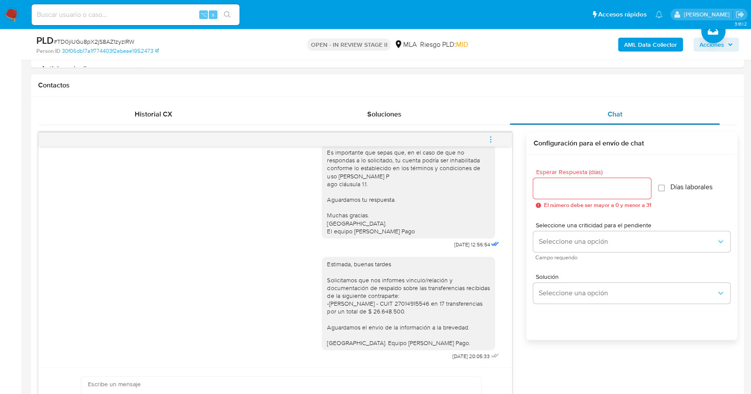
scroll to position [274, 0]
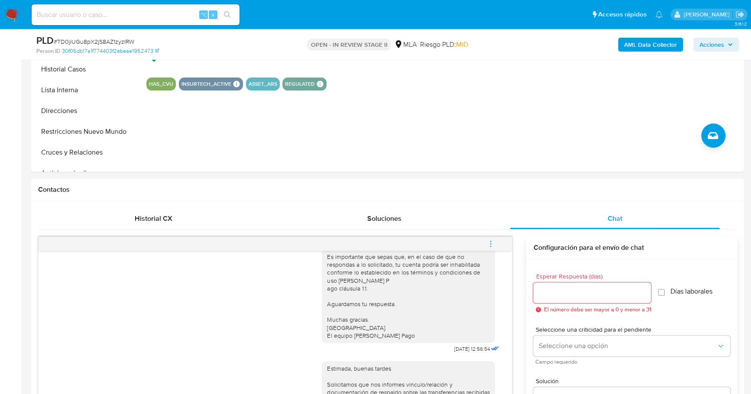
click at [141, 16] on input at bounding box center [136, 14] width 208 height 11
paste input "130056674"
type input "130056674"
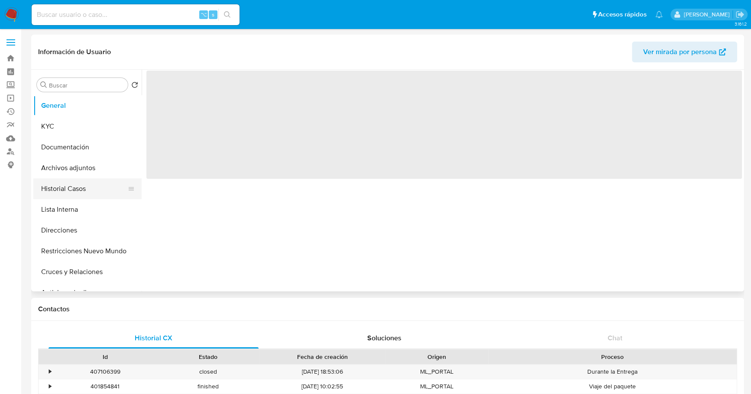
click at [76, 185] on button "Historial Casos" at bounding box center [83, 188] width 101 height 21
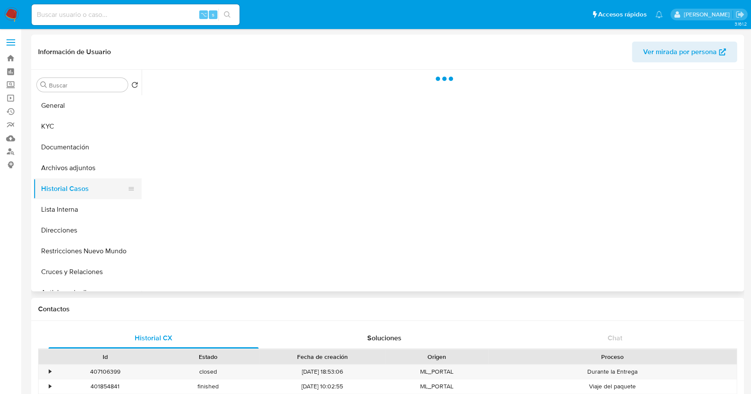
select select "10"
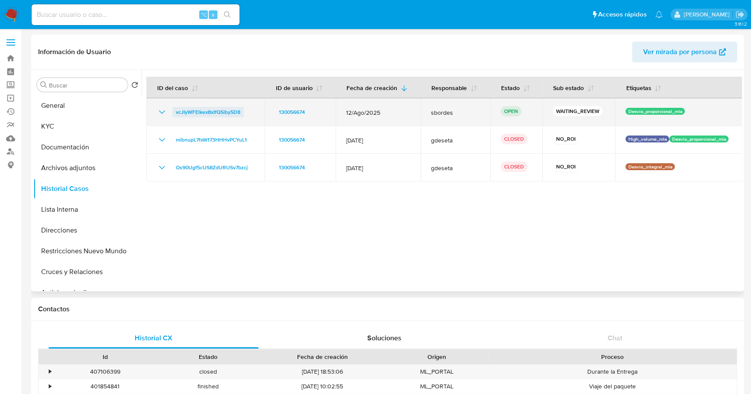
click at [204, 111] on span "vcJIyWFElkex8xIfQSiby5D8" at bounding box center [208, 112] width 64 height 10
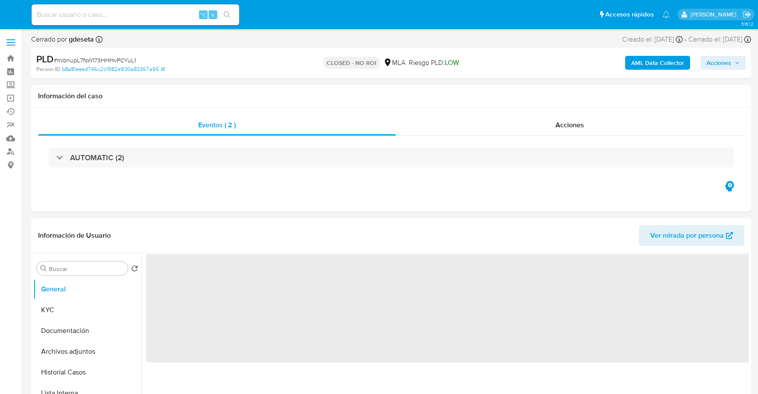
select select "10"
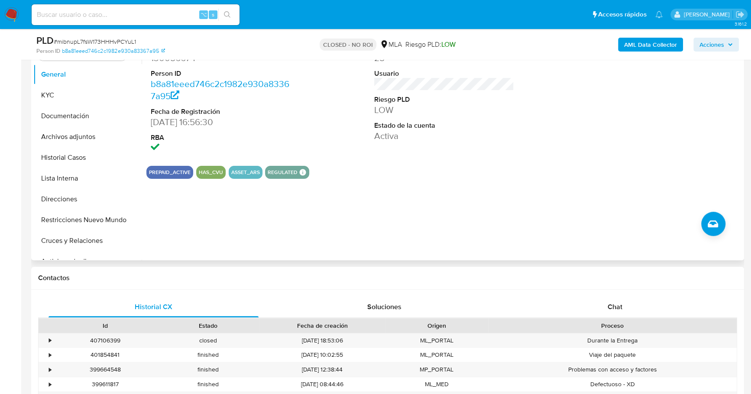
scroll to position [208, 0]
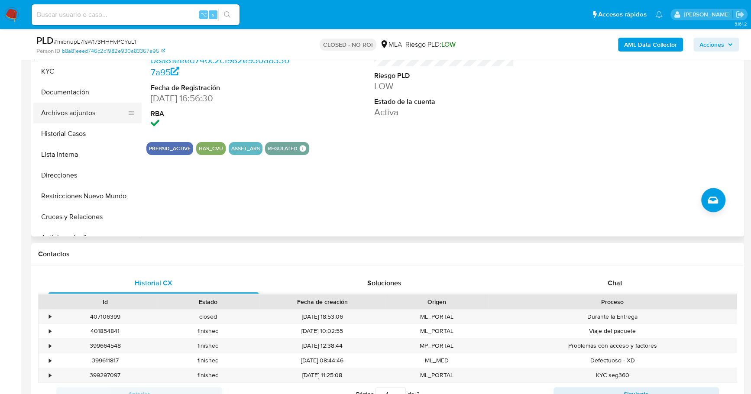
click at [82, 112] on button "Archivos adjuntos" at bounding box center [83, 113] width 101 height 21
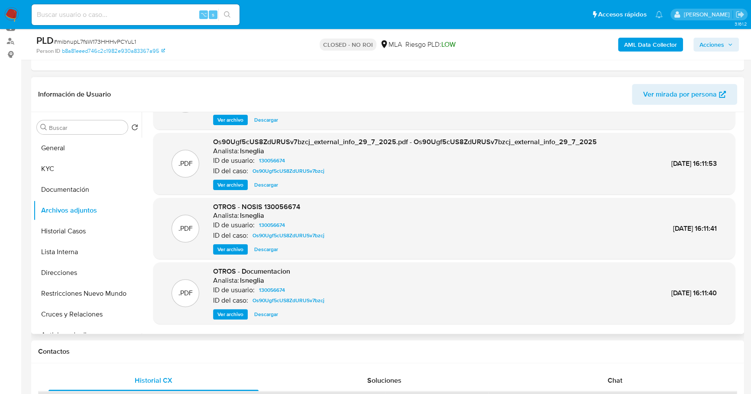
scroll to position [73, 0]
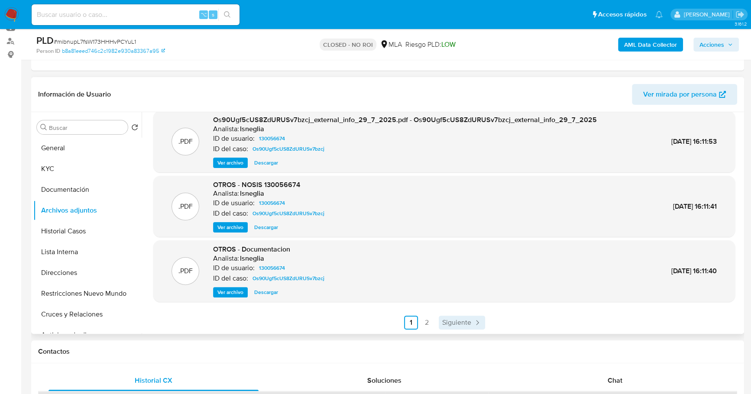
click at [448, 322] on span "Siguiente" at bounding box center [456, 322] width 29 height 7
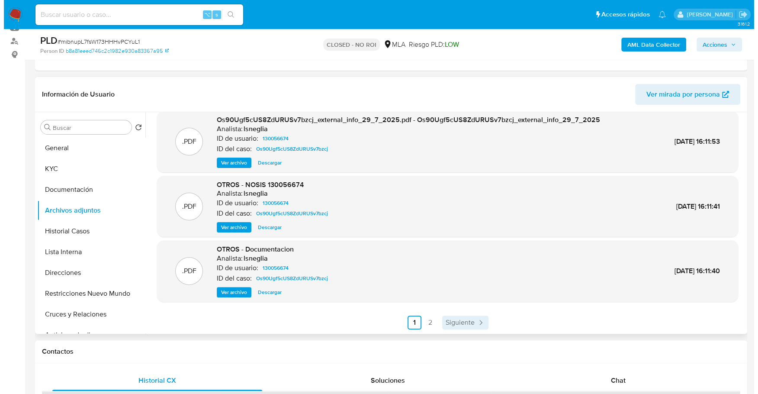
scroll to position [0, 0]
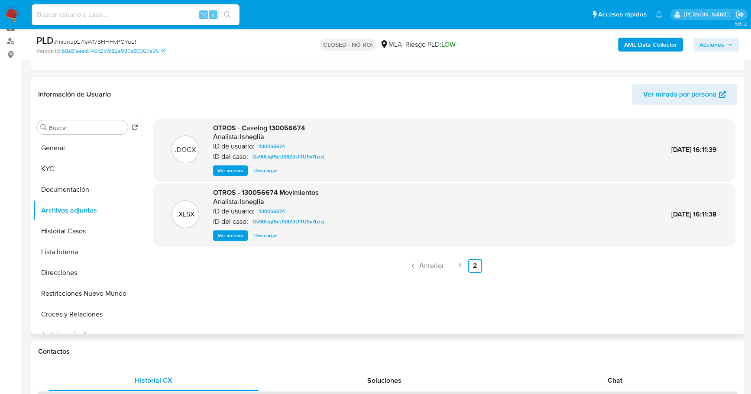
click at [223, 172] on span "Ver archivo" at bounding box center [230, 170] width 26 height 9
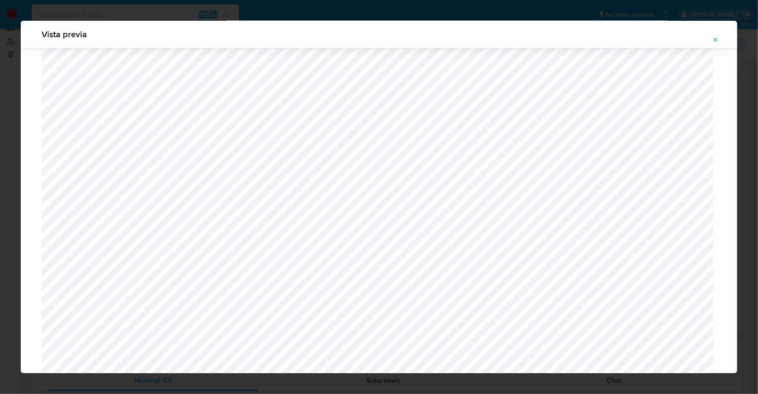
scroll to position [756, 0]
click at [719, 38] on icon "Attachment preview" at bounding box center [716, 39] width 7 height 7
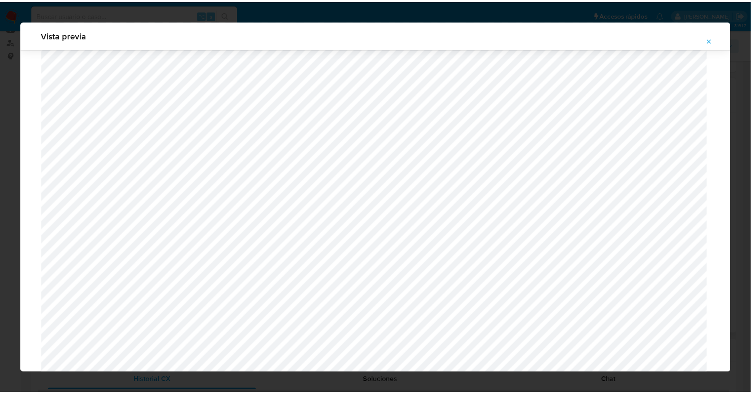
scroll to position [0, 0]
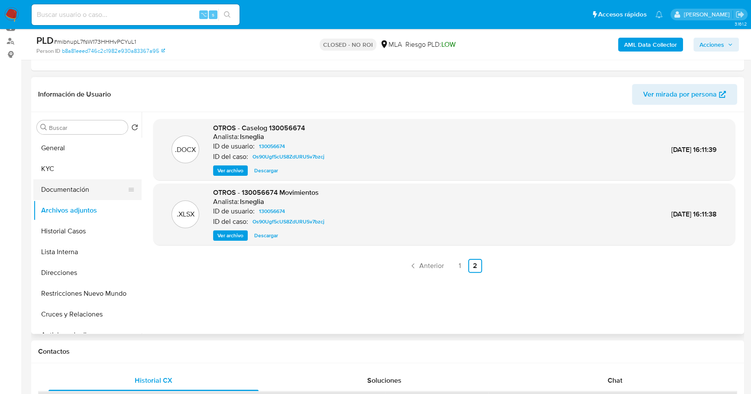
click at [83, 187] on button "Documentación" at bounding box center [83, 189] width 101 height 21
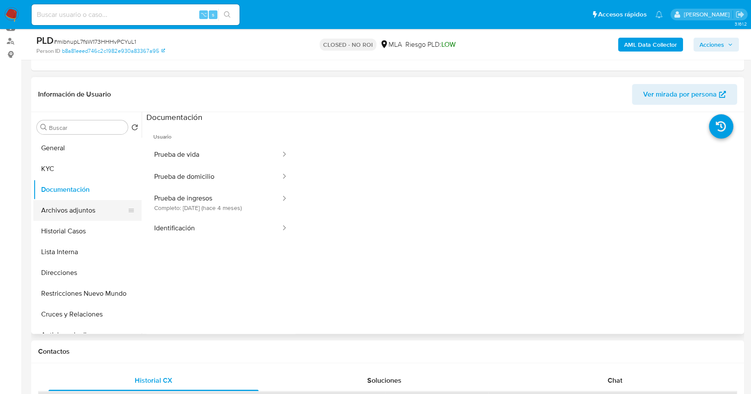
click at [78, 202] on button "Archivos adjuntos" at bounding box center [83, 210] width 101 height 21
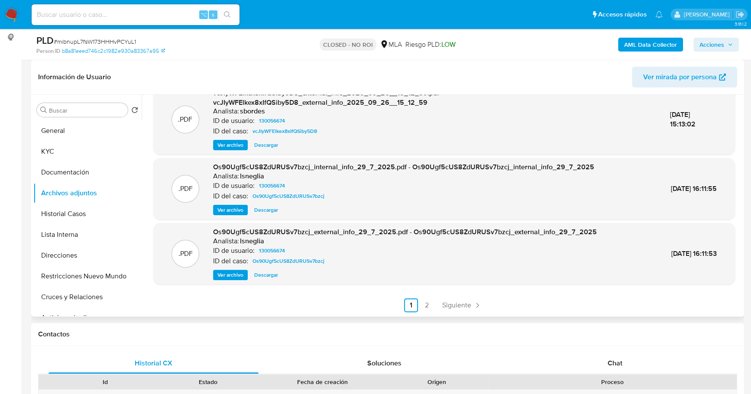
scroll to position [128, 0]
click at [464, 301] on span "Siguiente" at bounding box center [456, 304] width 29 height 7
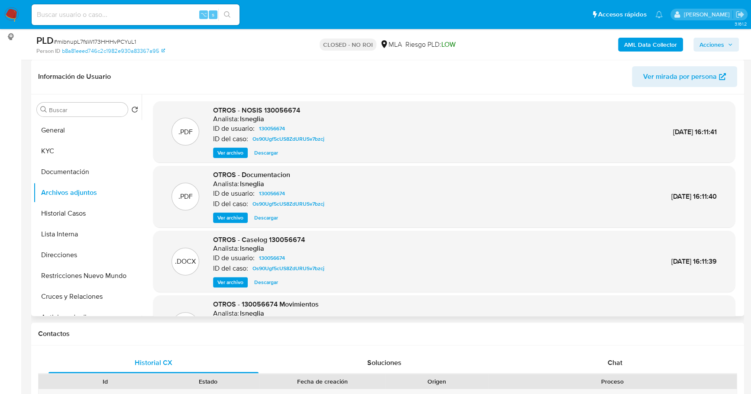
click at [226, 216] on span "Ver archivo" at bounding box center [230, 217] width 26 height 9
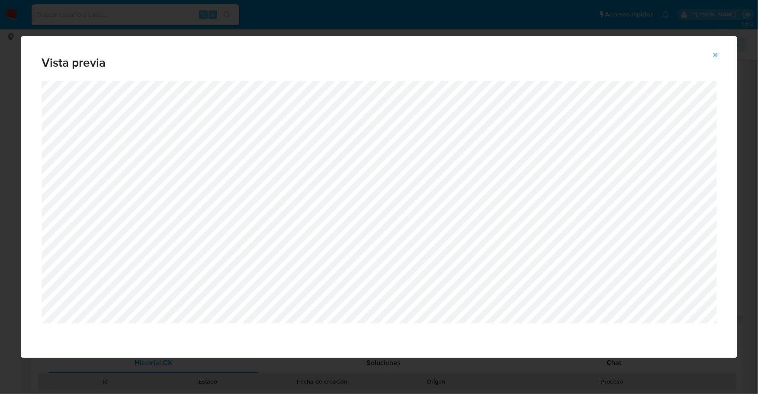
click at [718, 60] on span "Attachment preview" at bounding box center [716, 55] width 7 height 12
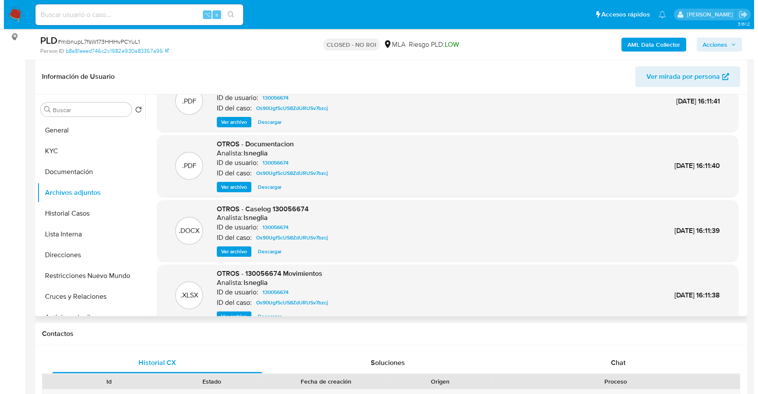
scroll to position [73, 0]
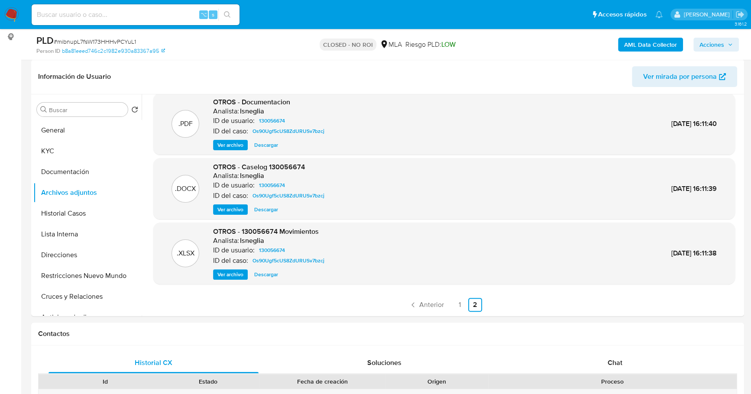
click at [223, 143] on span "Ver archivo" at bounding box center [230, 145] width 26 height 9
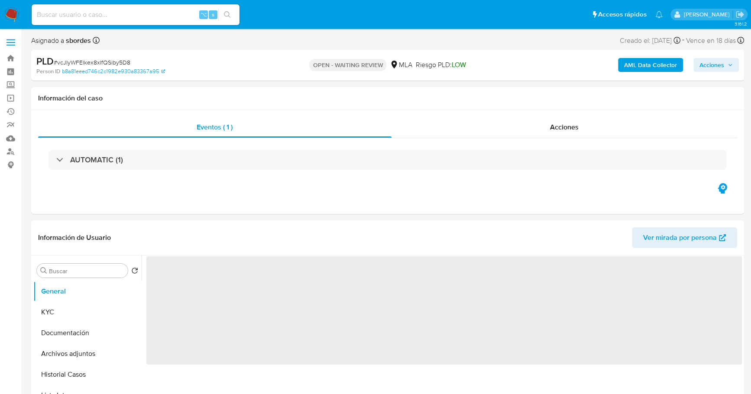
select select "10"
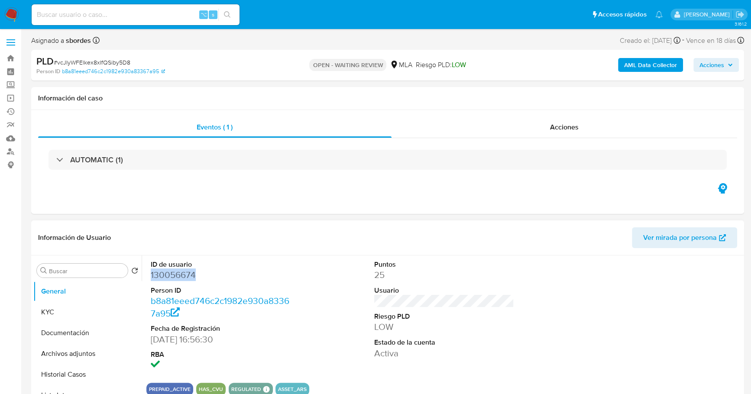
click at [184, 269] on dd "130056674" at bounding box center [221, 275] width 140 height 12
click at [180, 276] on dd "130056674" at bounding box center [221, 275] width 140 height 12
copy dd "130056674"
click at [112, 13] on input at bounding box center [136, 14] width 208 height 11
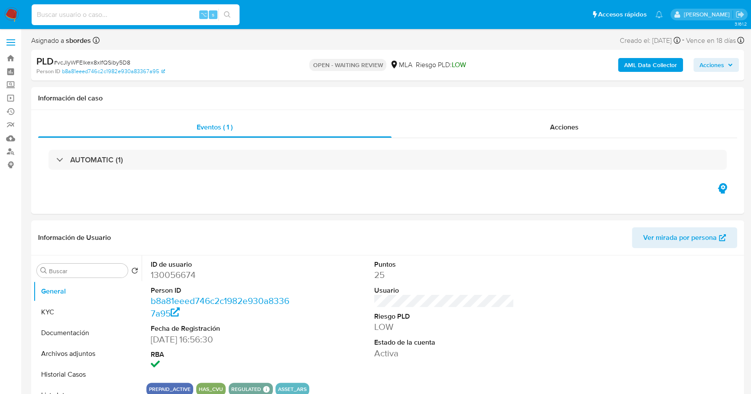
paste input "130056674"
type input "130056674"
click at [58, 316] on button "KYC" at bounding box center [83, 312] width 101 height 21
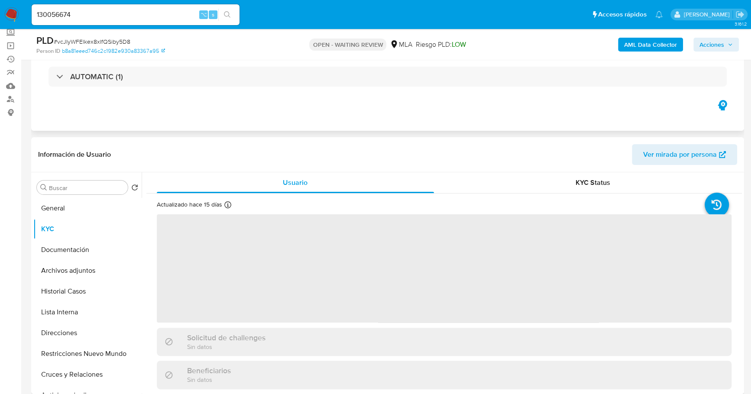
scroll to position [100, 0]
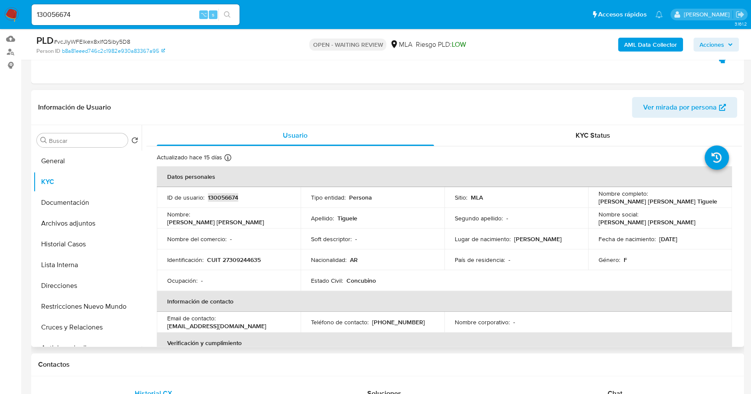
copy p "130056674"
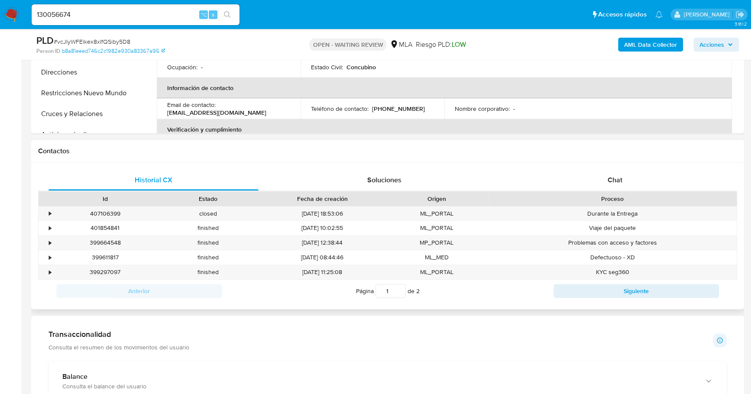
click at [617, 161] on div "Contactos" at bounding box center [387, 151] width 713 height 23
click at [619, 170] on div "Chat" at bounding box center [615, 180] width 210 height 21
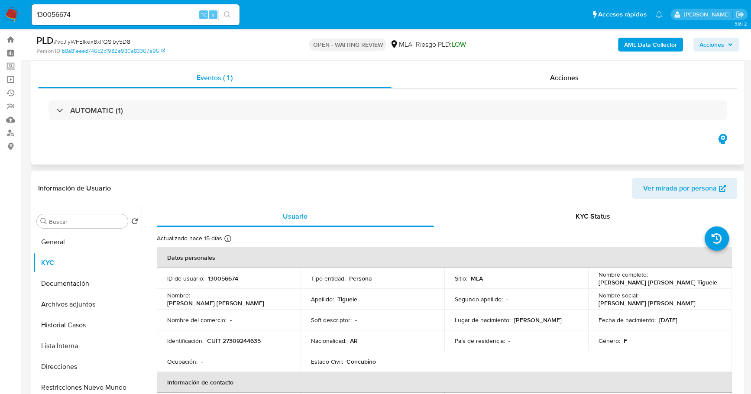
scroll to position [0, 0]
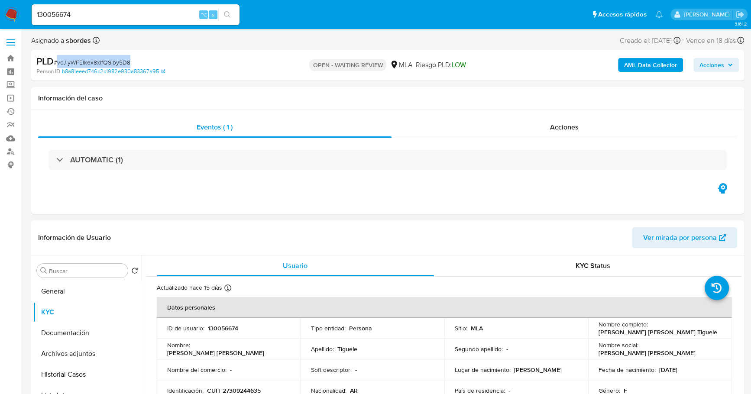
copy span "vcJIyWFElkex8xIfQSiby5D8"
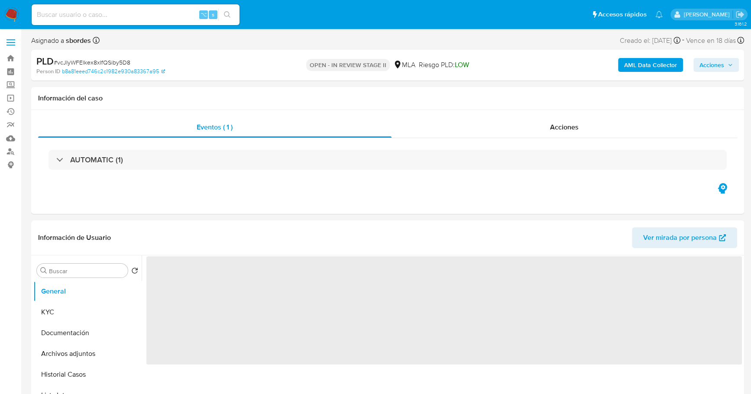
select select "10"
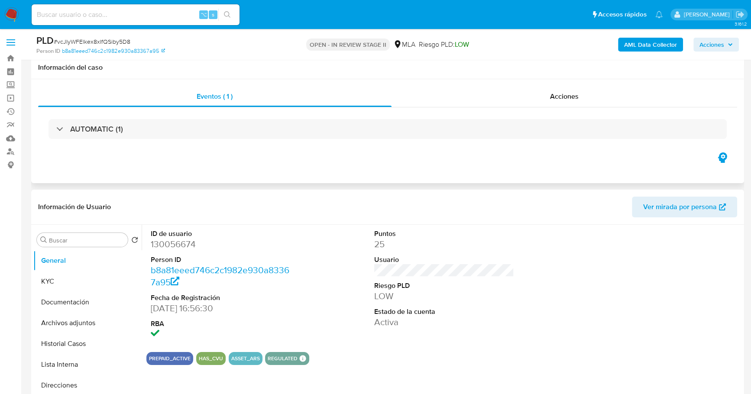
scroll to position [348, 0]
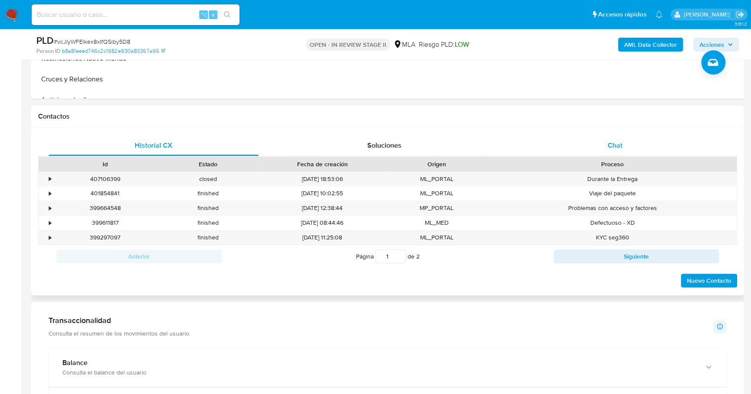
click at [604, 142] on div "Chat" at bounding box center [615, 145] width 210 height 21
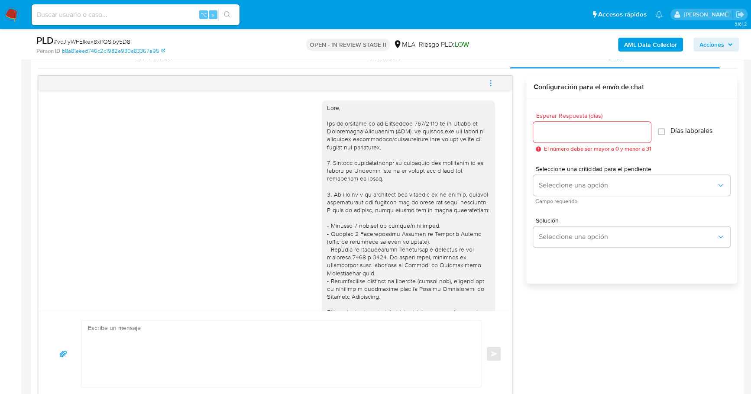
scroll to position [660, 0]
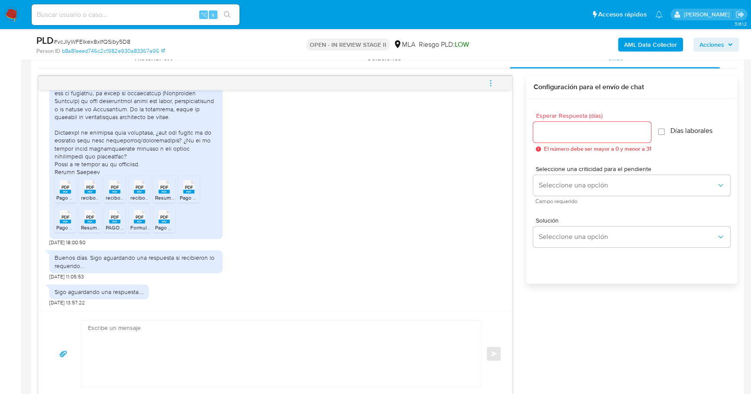
click at [63, 190] on rect at bounding box center [65, 192] width 11 height 4
click at [86, 191] on rect at bounding box center [89, 192] width 11 height 4
click at [115, 192] on rect at bounding box center [114, 192] width 11 height 4
click at [140, 191] on rect at bounding box center [139, 192] width 11 height 4
click at [158, 191] on div "PDF PDF" at bounding box center [164, 185] width 18 height 17
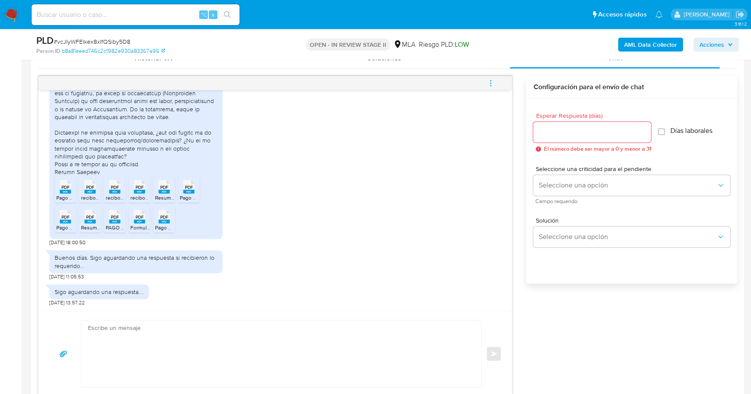
click at [190, 190] on rect at bounding box center [188, 192] width 11 height 4
click at [162, 223] on icon "PDF" at bounding box center [163, 216] width 11 height 15
click at [138, 217] on span "PDF" at bounding box center [139, 217] width 8 height 6
click at [109, 222] on icon "PDF" at bounding box center [114, 216] width 11 height 15
click at [89, 219] on rect at bounding box center [89, 221] width 11 height 4
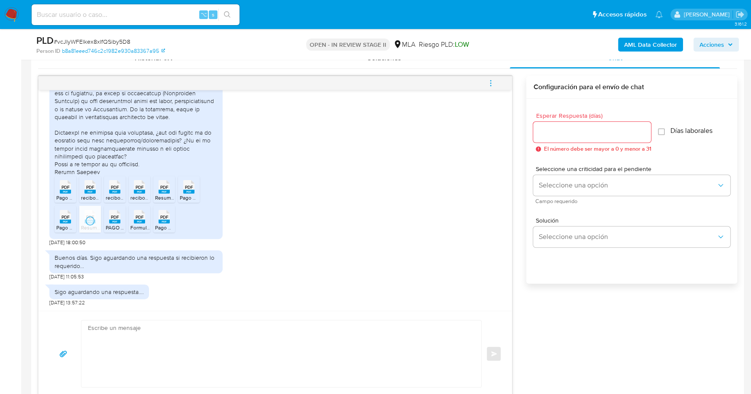
click at [62, 220] on rect at bounding box center [65, 221] width 11 height 4
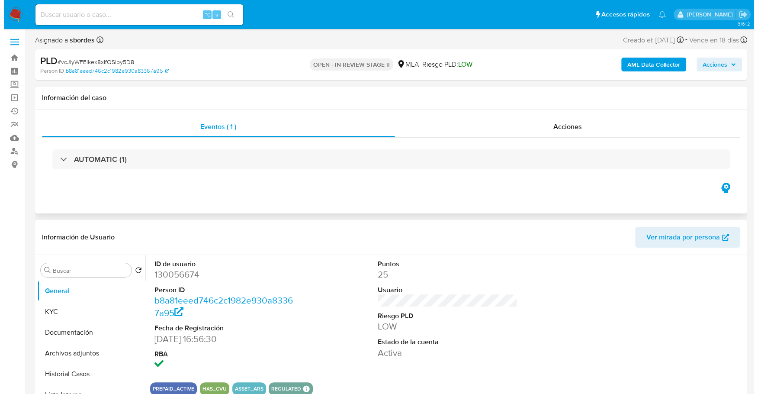
scroll to position [0, 0]
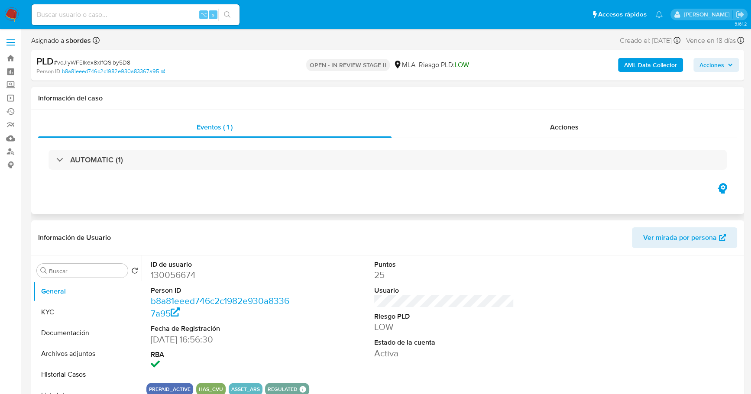
click at [550, 103] on div "Información del caso" at bounding box center [387, 98] width 713 height 23
click at [553, 122] on span "Acciones" at bounding box center [564, 127] width 29 height 10
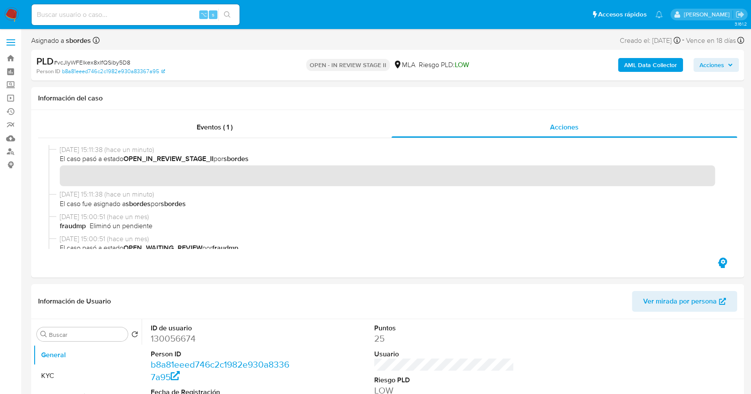
click at [632, 64] on b "AML Data Collector" at bounding box center [650, 65] width 53 height 14
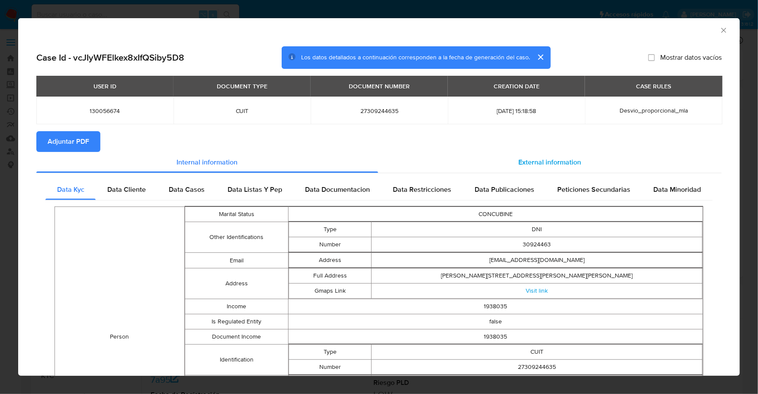
click at [523, 154] on div "External information" at bounding box center [550, 162] width 344 height 21
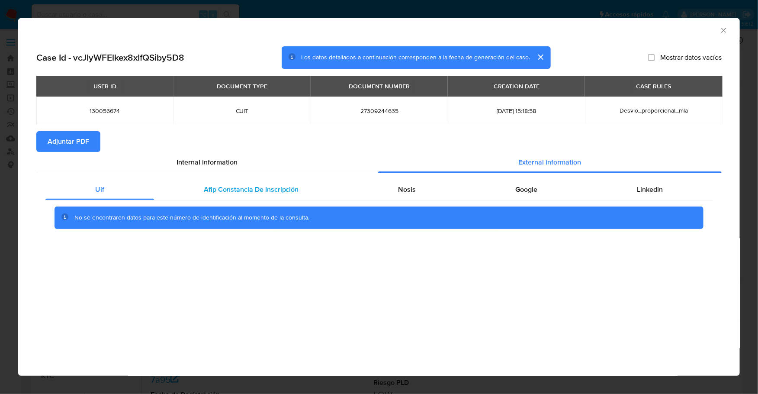
click at [245, 187] on span "Afip Constancia De Inscripción" at bounding box center [251, 189] width 95 height 10
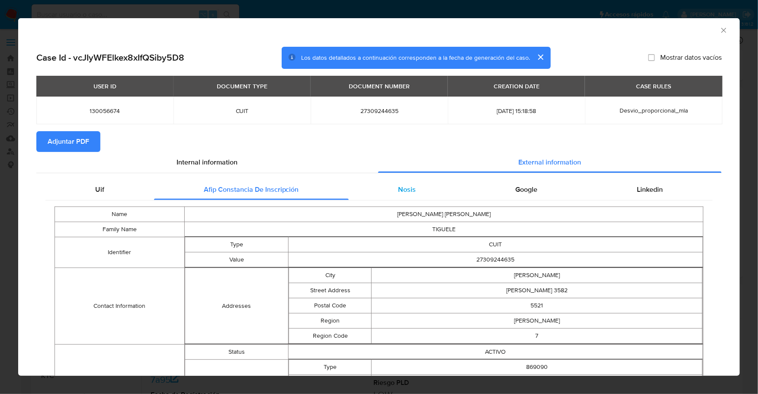
click at [405, 198] on div "Nosis" at bounding box center [407, 189] width 117 height 21
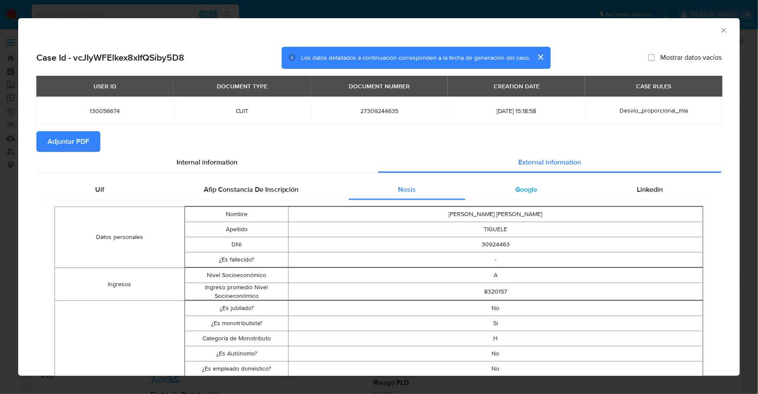
click at [518, 193] on span "Google" at bounding box center [527, 189] width 22 height 10
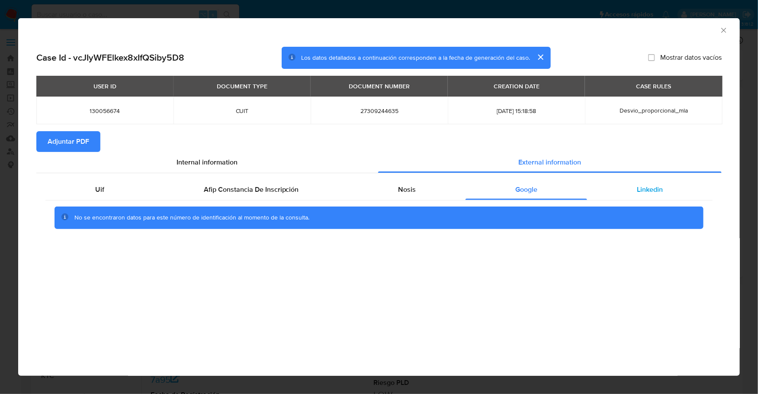
click at [628, 193] on div "Linkedin" at bounding box center [650, 189] width 126 height 21
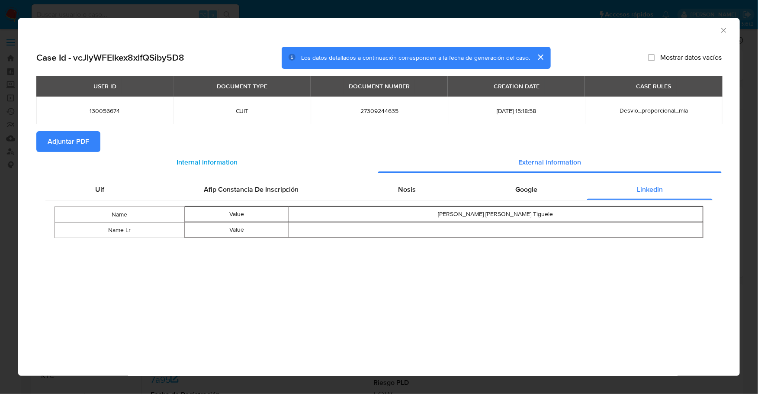
click at [58, 152] on div "Internal information" at bounding box center [207, 162] width 342 height 21
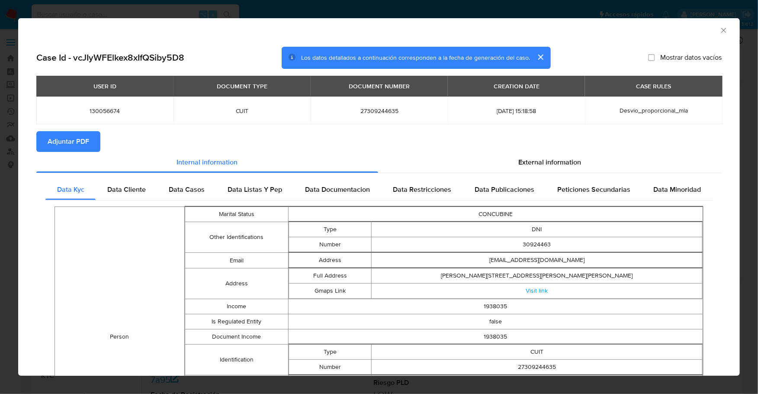
click at [61, 144] on span "Adjuntar PDF" at bounding box center [69, 141] width 42 height 19
click at [722, 32] on icon "Cerrar ventana" at bounding box center [724, 30] width 5 height 5
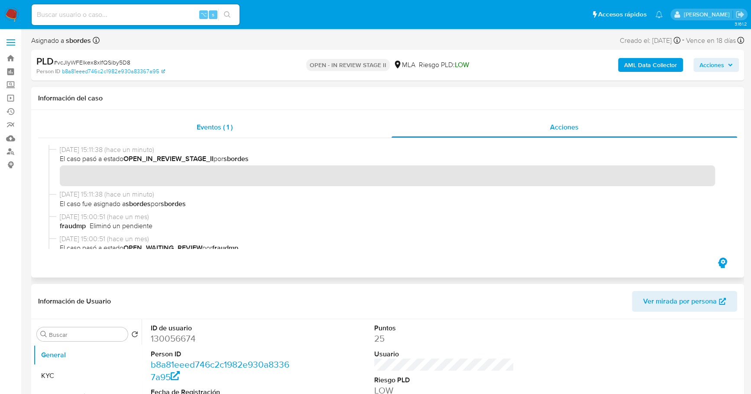
click at [297, 121] on div "Eventos ( 1 )" at bounding box center [214, 127] width 353 height 21
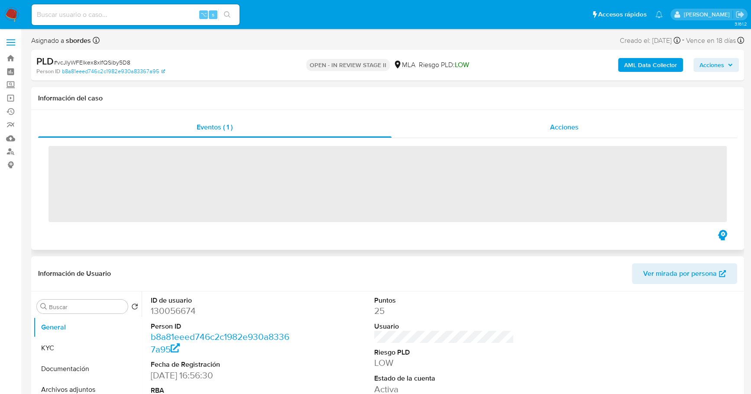
click at [533, 124] on div "Acciones" at bounding box center [564, 127] width 346 height 21
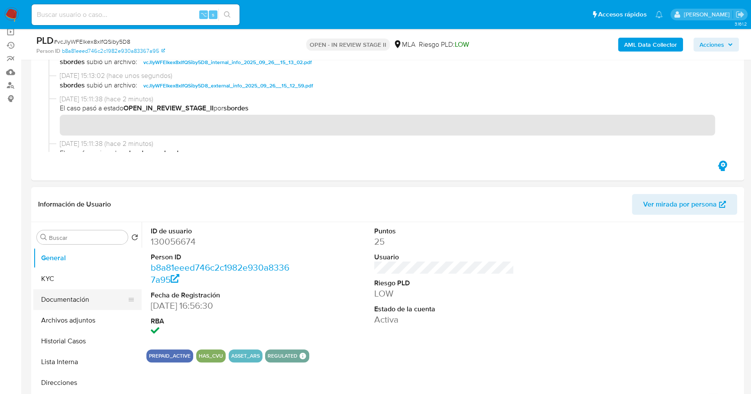
scroll to position [92, 0]
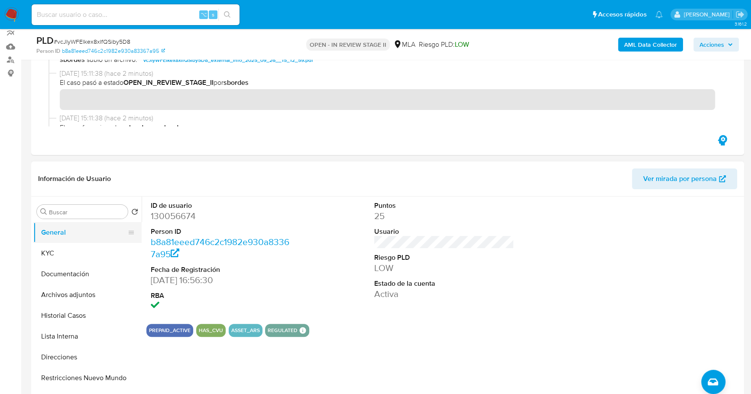
click at [64, 238] on button "General" at bounding box center [83, 232] width 101 height 21
click at [59, 246] on button "KYC" at bounding box center [83, 253] width 101 height 21
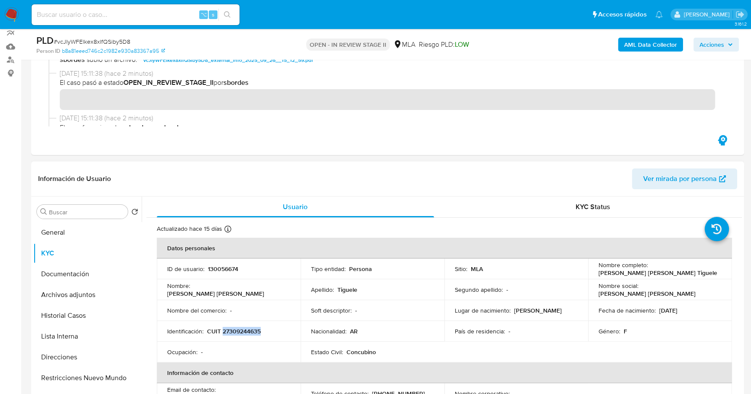
copy p "27309244635"
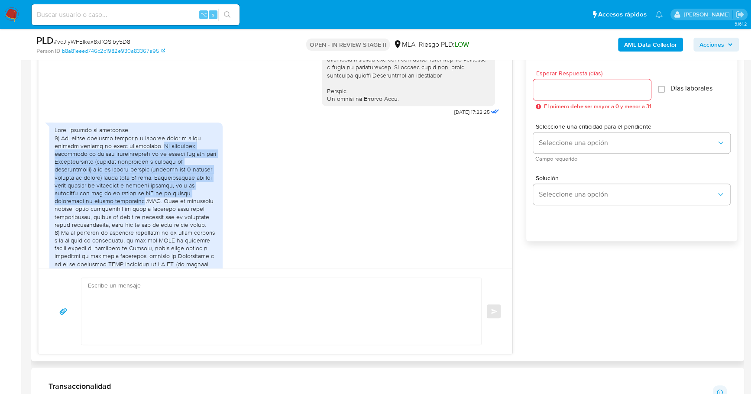
scroll to position [407, 0]
drag, startPoint x: 150, startPoint y: 187, endPoint x: 126, endPoint y: 215, distance: 36.9
click at [126, 215] on div at bounding box center [136, 248] width 163 height 244
copy div "Mi actividad principal es médica anestesiologa en el sector privado como Monotr…"
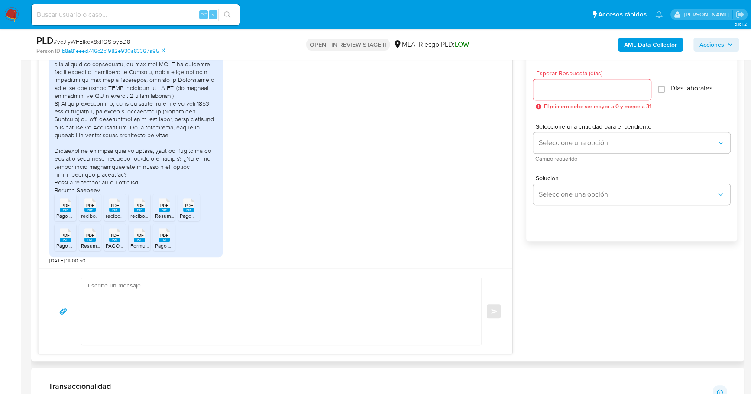
scroll to position [563, 0]
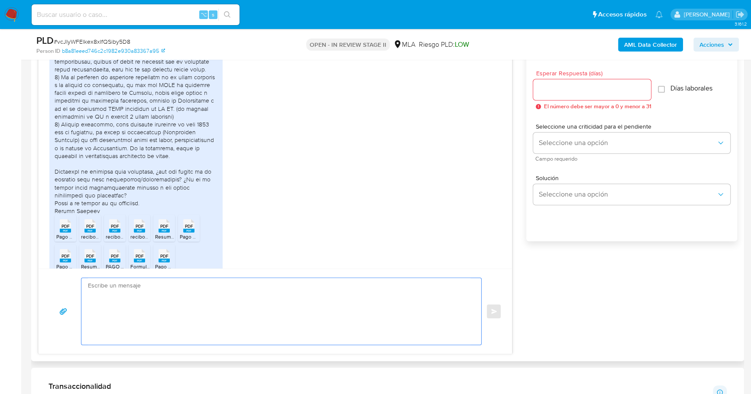
click at [223, 331] on textarea at bounding box center [279, 311] width 382 height 67
paste textarea "Hola, ¡Muchas gracias por tu respuesta! Confirmamos la recepción de la document…"
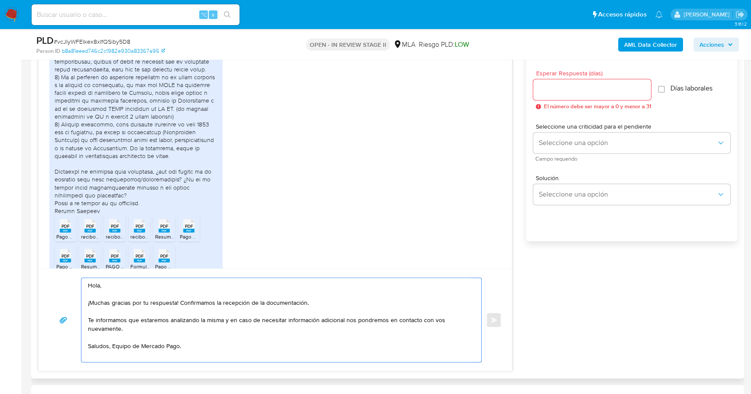
type textarea "Hola, ¡Muchas gracias por tu respuesta! Confirmamos la recepción de la document…"
click at [560, 90] on input "Esperar Respuesta (días)" at bounding box center [592, 89] width 118 height 11
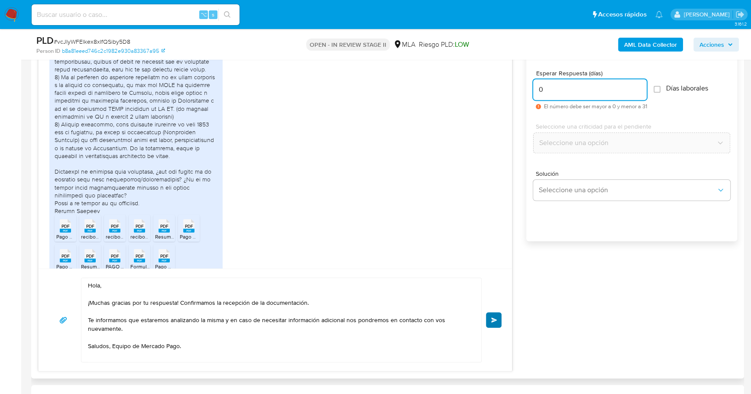
type input "0"
click at [496, 317] on span "Enviar" at bounding box center [494, 319] width 6 height 5
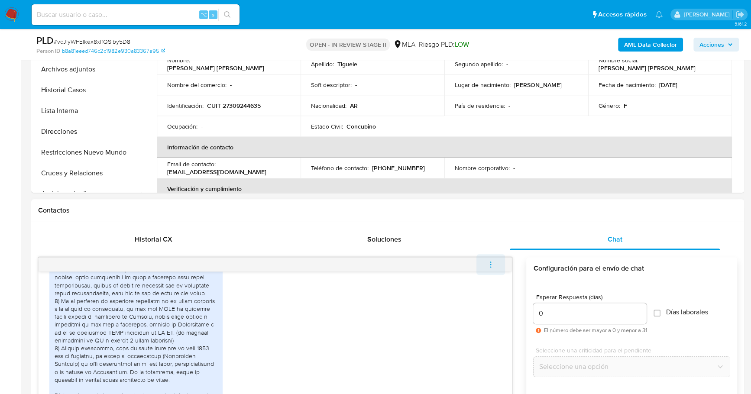
scroll to position [764, 0]
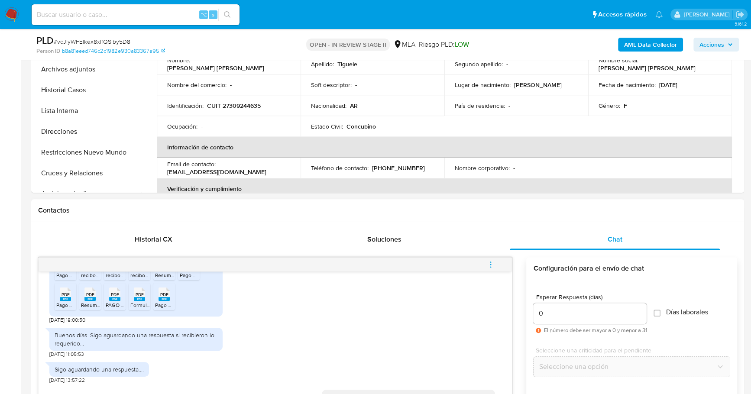
click at [491, 265] on icon "menu-action" at bounding box center [491, 265] width 8 height 8
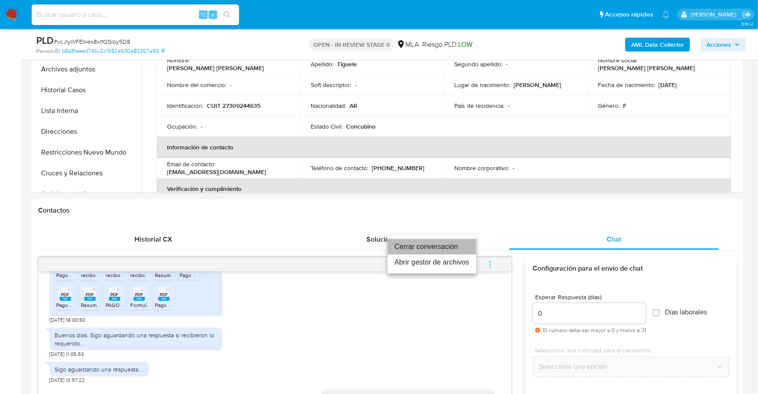
click at [456, 241] on li "Cerrar conversación" at bounding box center [432, 247] width 89 height 16
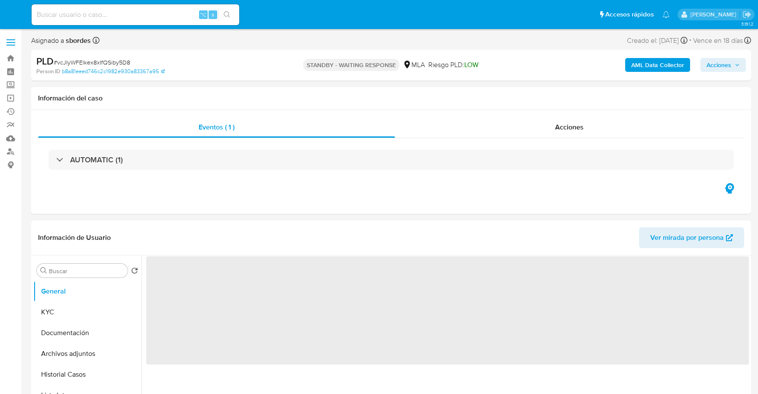
select select "10"
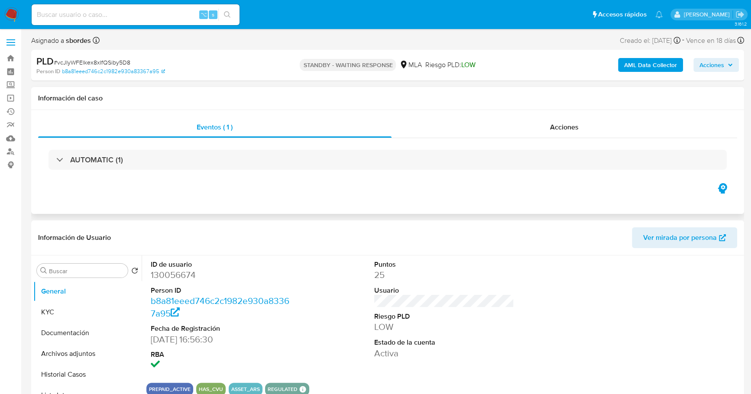
click at [387, 102] on div "Información del caso" at bounding box center [387, 98] width 713 height 23
select select "10"
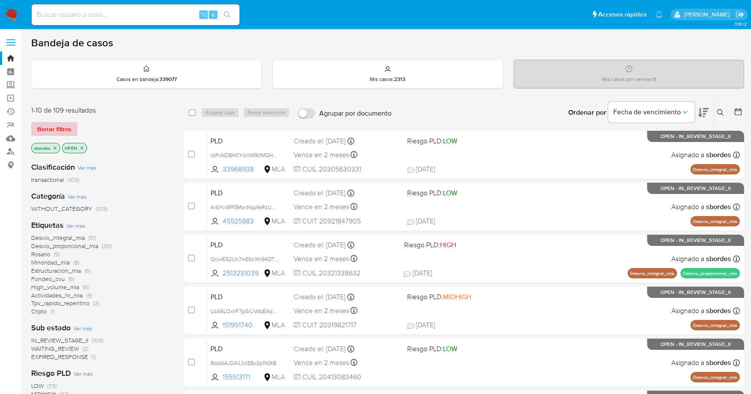
click at [53, 131] on span "Borrar filtros" at bounding box center [54, 129] width 34 height 12
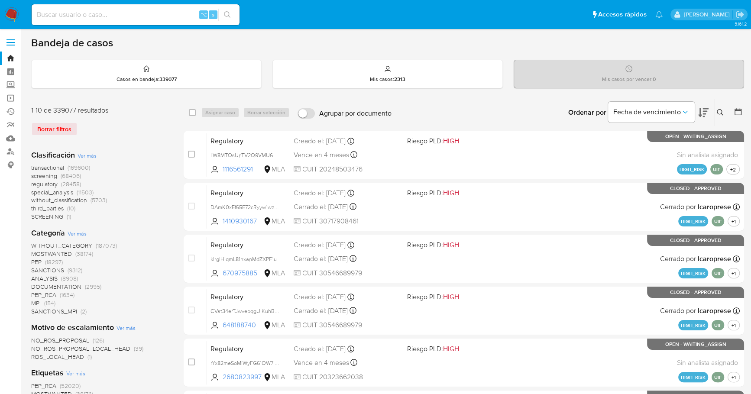
click at [15, 11] on img at bounding box center [11, 14] width 15 height 15
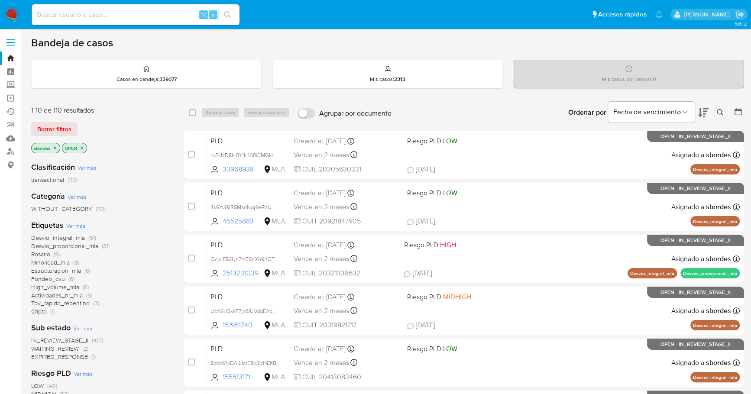
click at [732, 113] on div at bounding box center [736, 112] width 16 height 27
click at [740, 109] on icon at bounding box center [737, 111] width 9 height 9
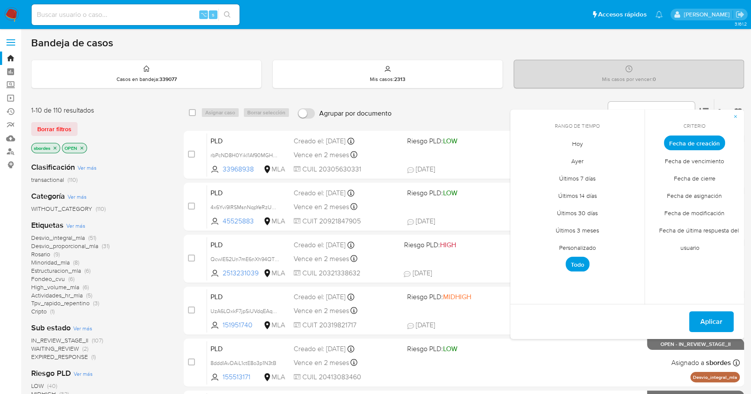
click at [572, 245] on span "Personalizado" at bounding box center [577, 248] width 55 height 18
click at [524, 157] on icon "Mes anterior" at bounding box center [523, 159] width 10 height 10
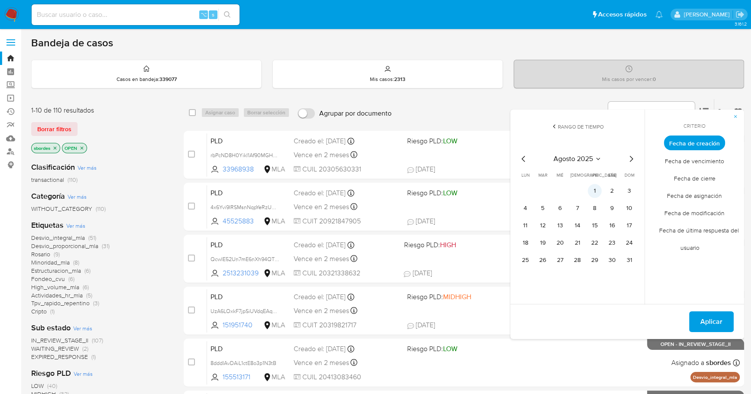
click at [595, 192] on button "1" at bounding box center [594, 191] width 14 height 14
click at [626, 264] on button "31" at bounding box center [629, 260] width 14 height 14
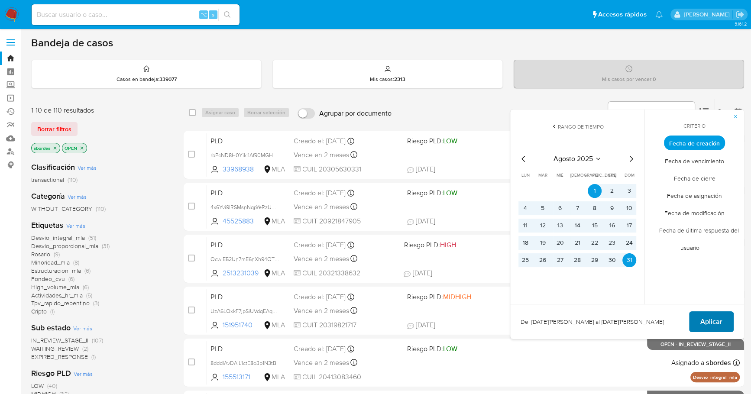
click at [710, 316] on span "Aplicar" at bounding box center [711, 321] width 22 height 19
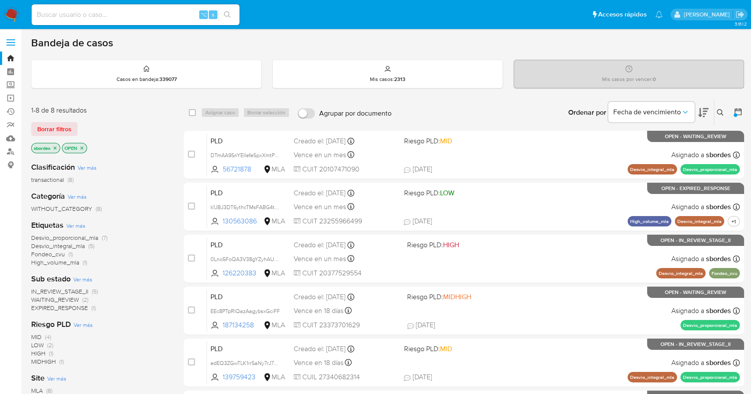
click at [57, 147] on icon "close-filter" at bounding box center [54, 147] width 5 height 5
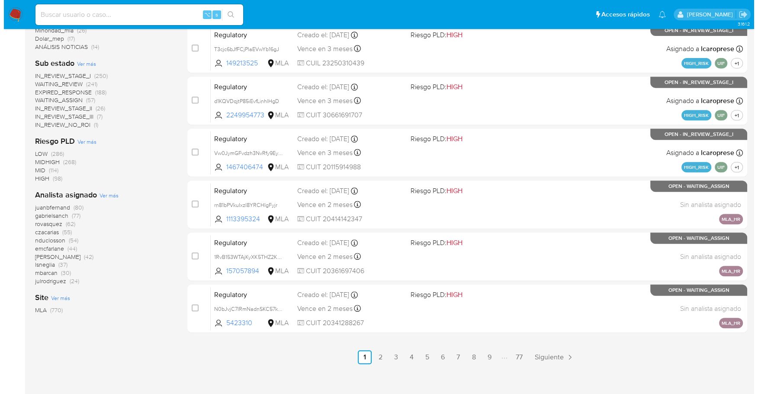
scroll to position [319, 0]
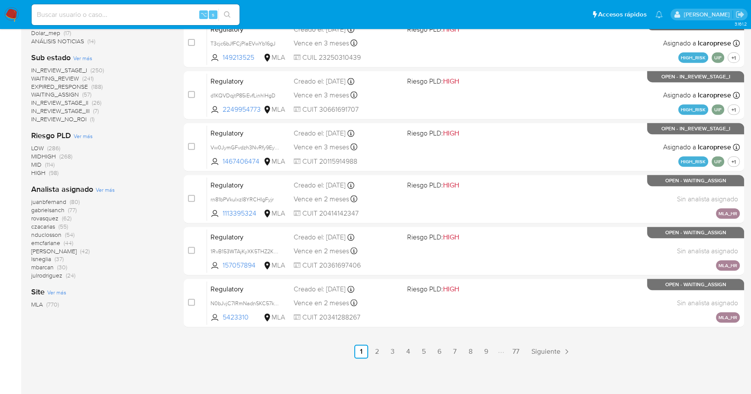
click at [102, 188] on span "Ver más" at bounding box center [105, 190] width 19 height 8
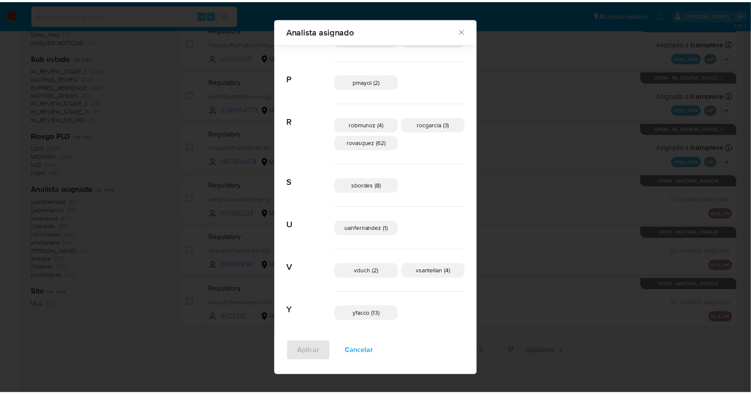
scroll to position [533, 0]
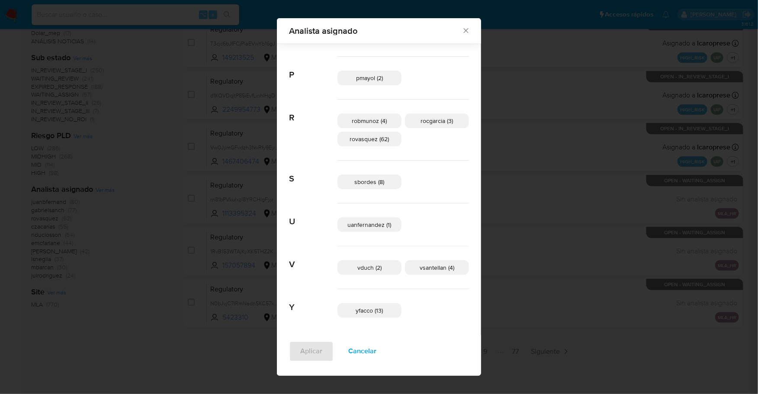
click at [464, 29] on icon "Cerrar" at bounding box center [466, 31] width 5 height 5
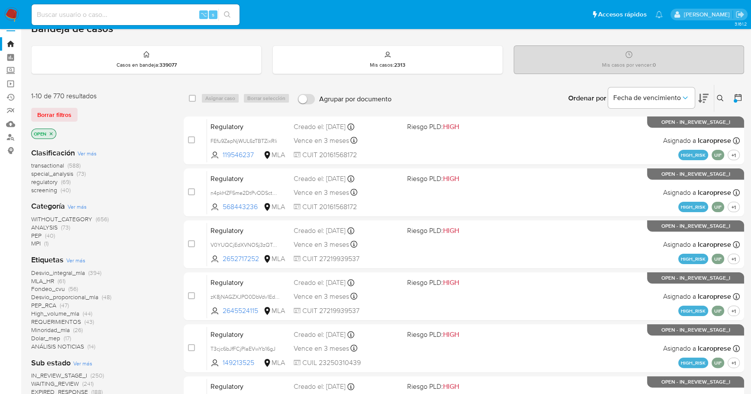
scroll to position [0, 0]
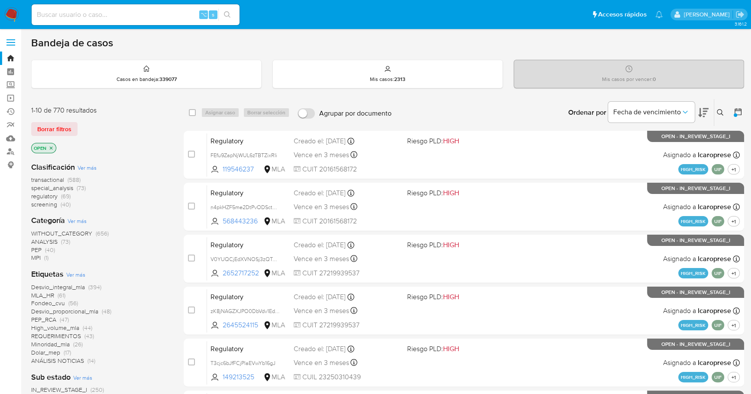
click at [719, 113] on icon at bounding box center [719, 112] width 7 height 7
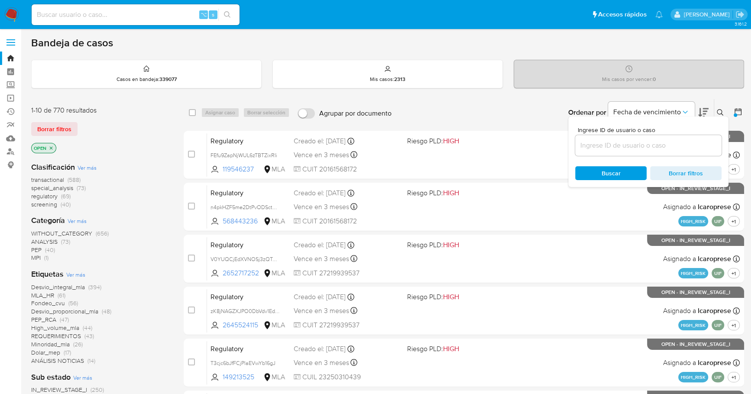
click at [642, 143] on input at bounding box center [648, 145] width 146 height 11
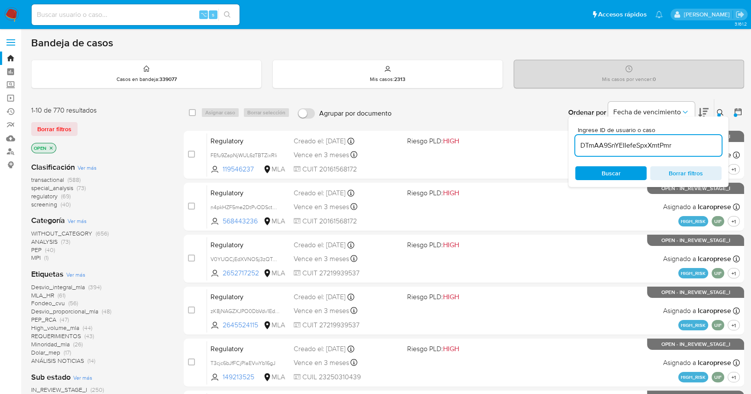
type input "DTmAA9SnYEIIefeSpxXmtPmr"
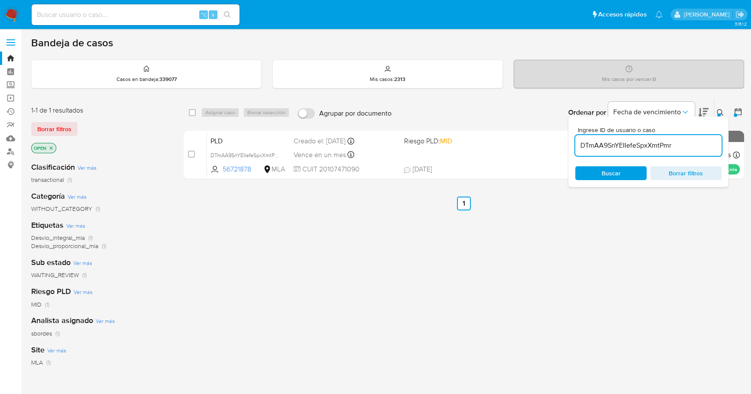
click at [720, 113] on icon at bounding box center [719, 112] width 6 height 6
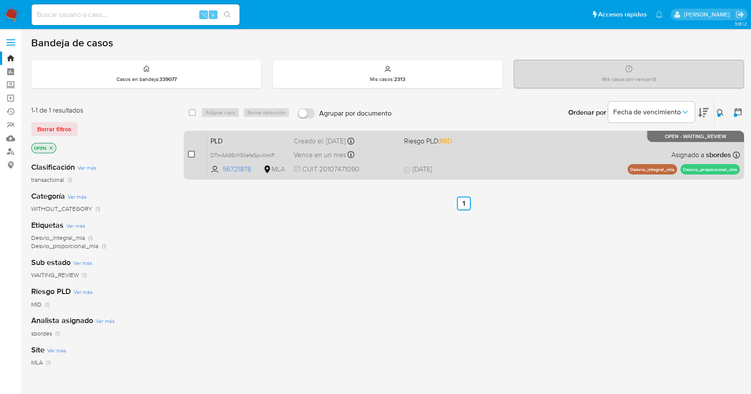
click at [190, 154] on input "checkbox" at bounding box center [191, 154] width 7 height 7
checkbox input "true"
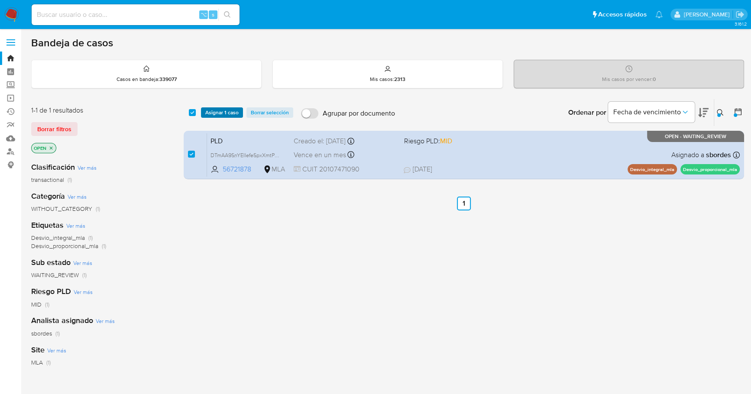
click at [216, 109] on span "Asignar 1 caso" at bounding box center [221, 112] width 33 height 9
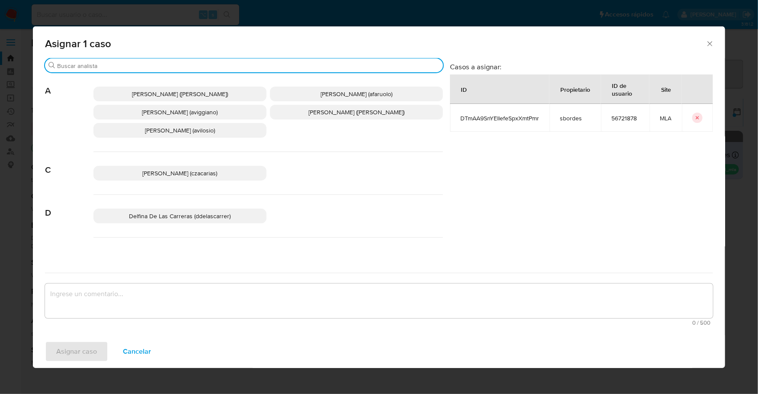
click at [148, 65] on input "Buscar" at bounding box center [248, 66] width 383 height 8
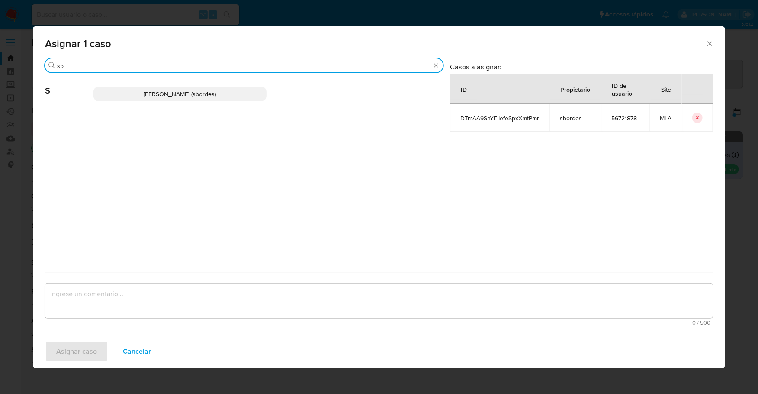
type input "sb"
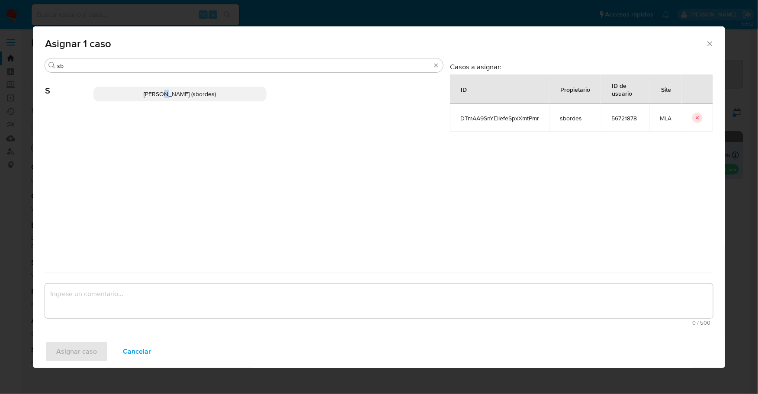
click at [164, 96] on span "Stefania Bordes (sbordes)" at bounding box center [180, 94] width 72 height 9
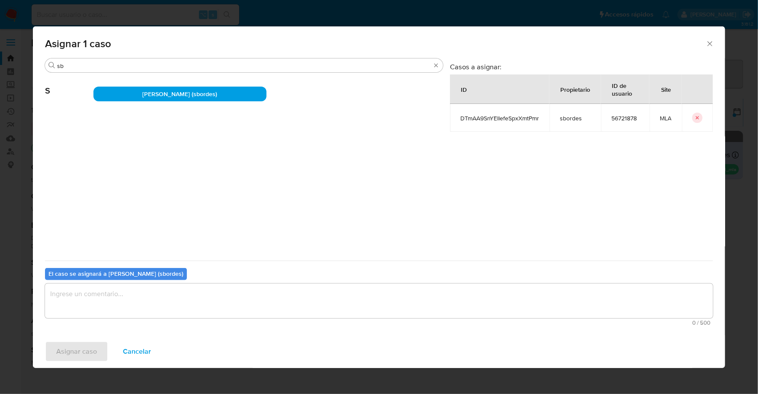
click at [172, 301] on textarea "assign-modal" at bounding box center [379, 301] width 668 height 35
click at [83, 351] on span "Asignar caso" at bounding box center [76, 351] width 41 height 19
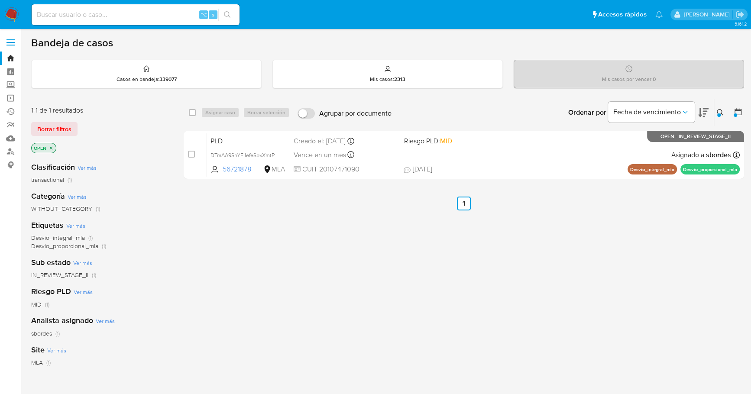
click at [719, 112] on icon at bounding box center [719, 112] width 7 height 7
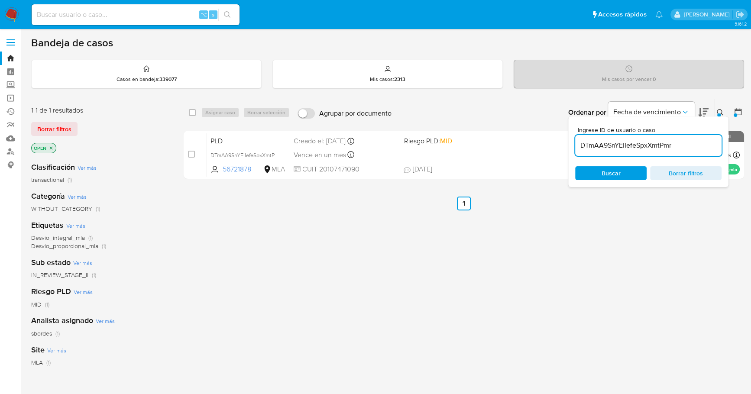
drag, startPoint x: 695, startPoint y: 146, endPoint x: 579, endPoint y: 144, distance: 115.6
click at [580, 144] on input "DTmAA9SnYEIIefeSpxXmtPmr" at bounding box center [648, 145] width 146 height 11
click at [616, 175] on span "Buscar" at bounding box center [610, 173] width 19 height 14
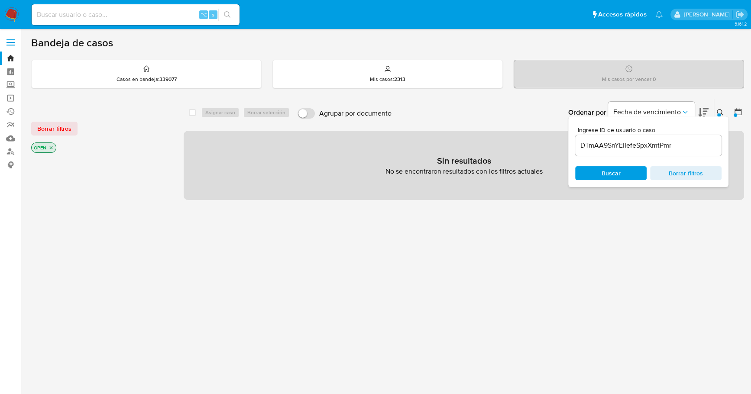
click at [51, 147] on icon "close-filter" at bounding box center [50, 147] width 5 height 5
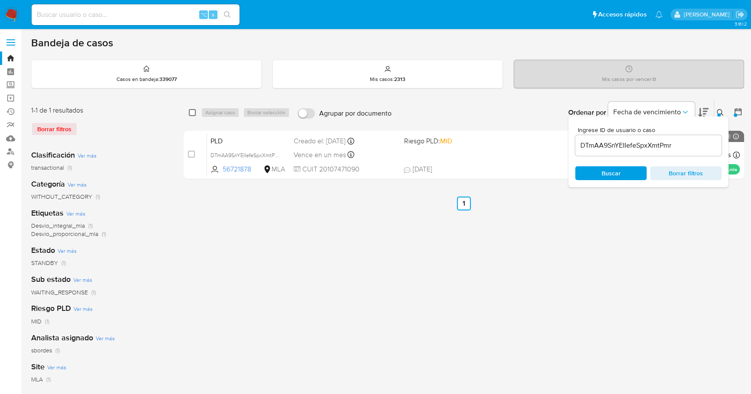
click at [191, 113] on input "checkbox" at bounding box center [192, 112] width 7 height 7
checkbox input "true"
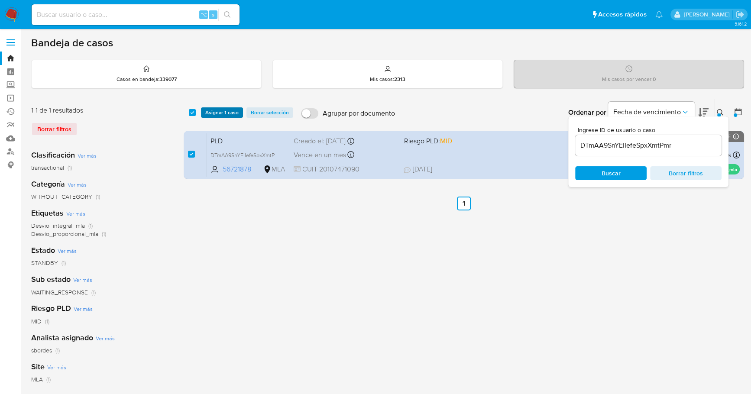
click at [234, 111] on span "Asignar 1 caso" at bounding box center [221, 112] width 33 height 9
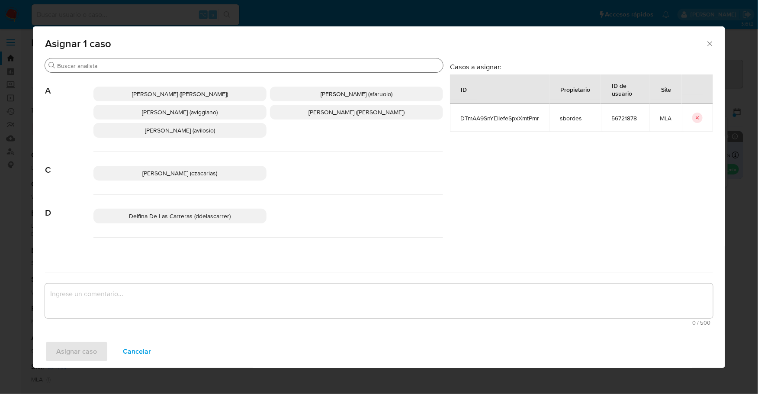
click at [118, 68] on input "Buscar" at bounding box center [248, 66] width 383 height 8
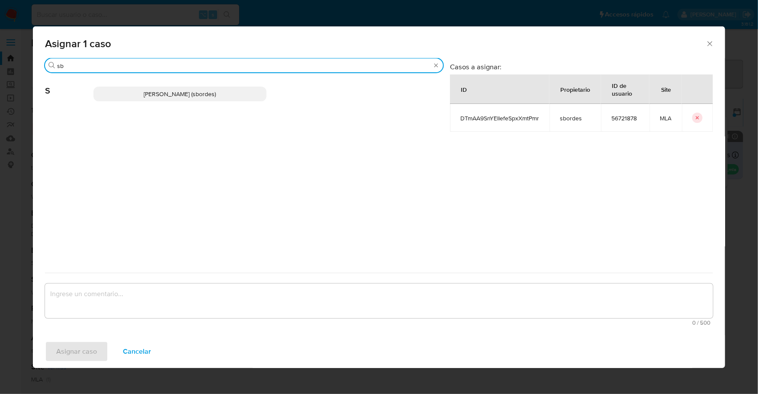
type input "sb"
click at [135, 89] on p "Stefania Bordes (sbordes)" at bounding box center [180, 94] width 173 height 15
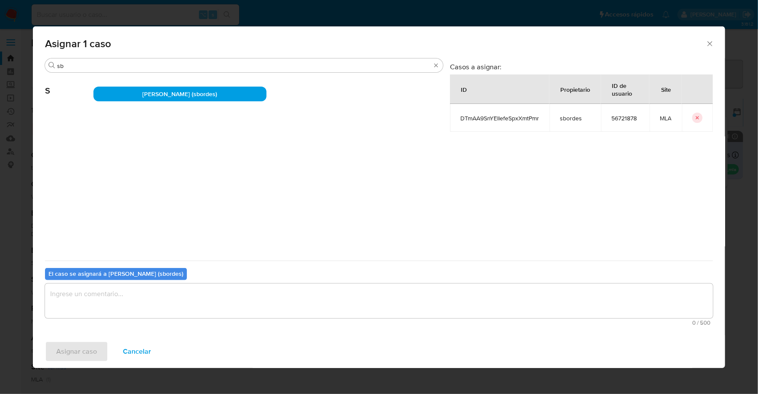
click at [110, 320] on span "0 / 500" at bounding box center [379, 323] width 663 height 6
click at [108, 299] on textarea "assign-modal" at bounding box center [379, 301] width 668 height 35
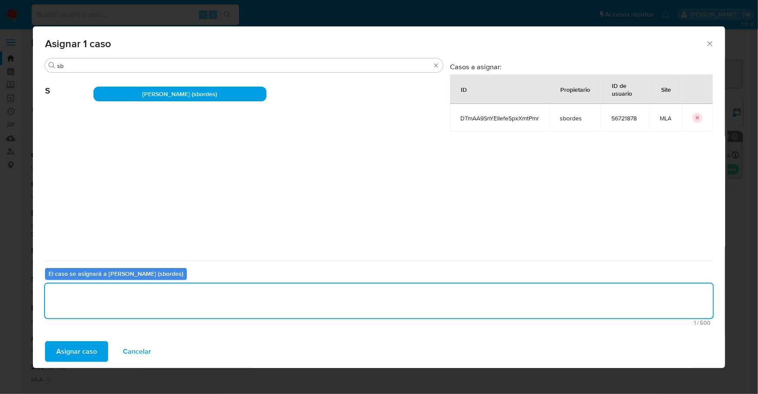
click at [79, 342] on span "Asignar caso" at bounding box center [76, 351] width 41 height 19
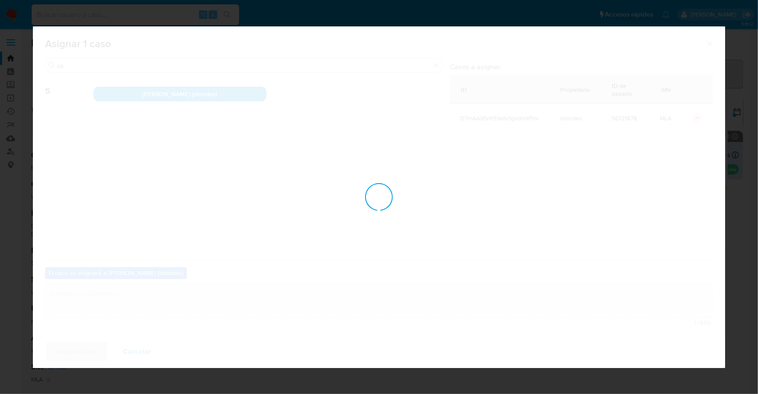
checkbox input "false"
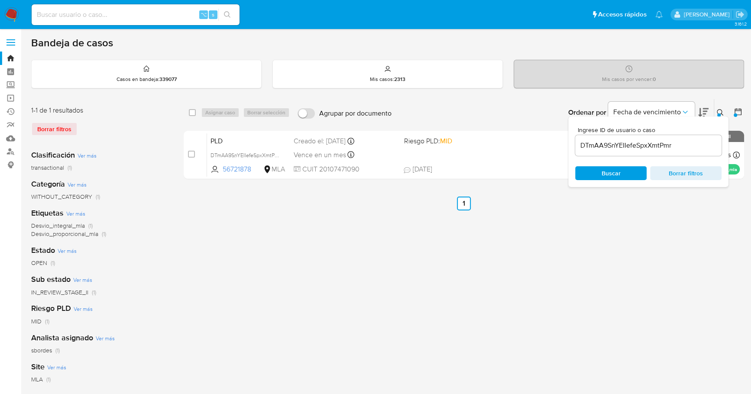
click at [683, 146] on input "DTmAA9SnYEIIefeSpxXmtPmr" at bounding box center [648, 145] width 146 height 11
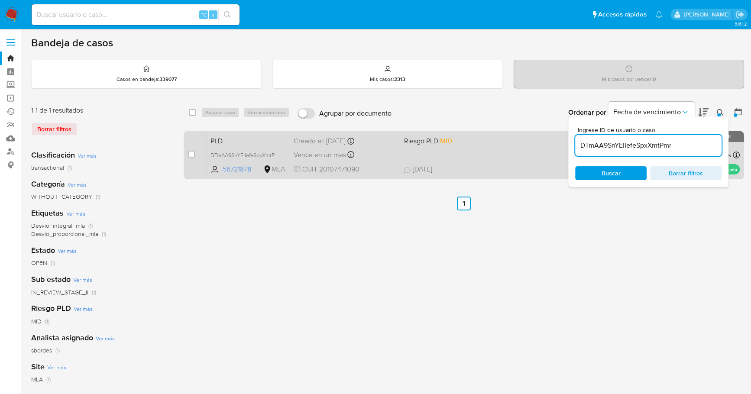
drag, startPoint x: 695, startPoint y: 145, endPoint x: 551, endPoint y: 150, distance: 143.8
click at [550, 152] on div "select-all-cases-checkbox Asignar caso Borrar selección Agrupar por documento O…" at bounding box center [464, 141] width 560 height 84
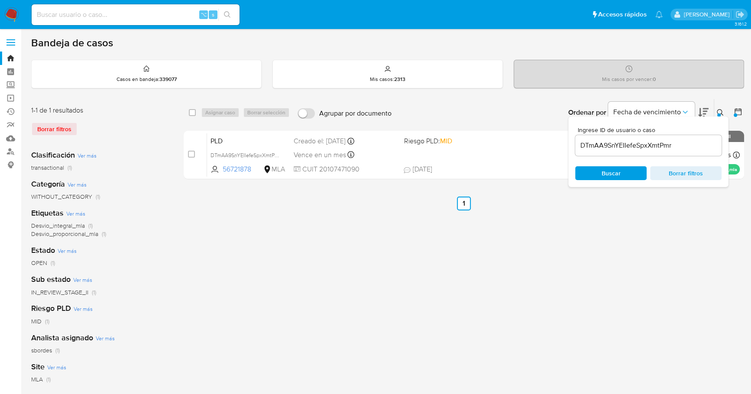
drag, startPoint x: 560, startPoint y: 146, endPoint x: 581, endPoint y: 143, distance: 21.4
click at [578, 143] on div "select-all-cases-checkbox Asignar caso Borrar selección Agrupar por documento O…" at bounding box center [464, 141] width 560 height 84
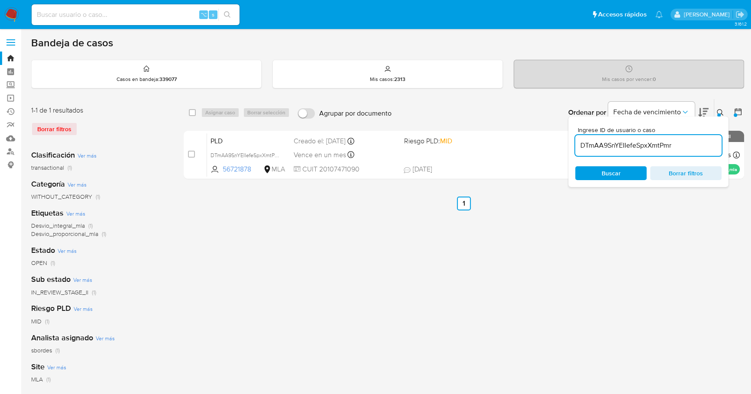
click at [694, 142] on input "DTmAA9SnYEIIefeSpxXmtPmr" at bounding box center [648, 145] width 146 height 11
drag, startPoint x: 675, startPoint y: 145, endPoint x: 572, endPoint y: 146, distance: 103.5
click at [571, 146] on div "Ingrese ID de usuario o caso DTmAA9SnYEIIefeSpxXmtPmr Buscar Borrar filtros" at bounding box center [648, 151] width 160 height 71
paste input "EEc8PTpRIQazAagybsxGciFF"
type input "EEc8PTpRIQazAagybsxGciFF"
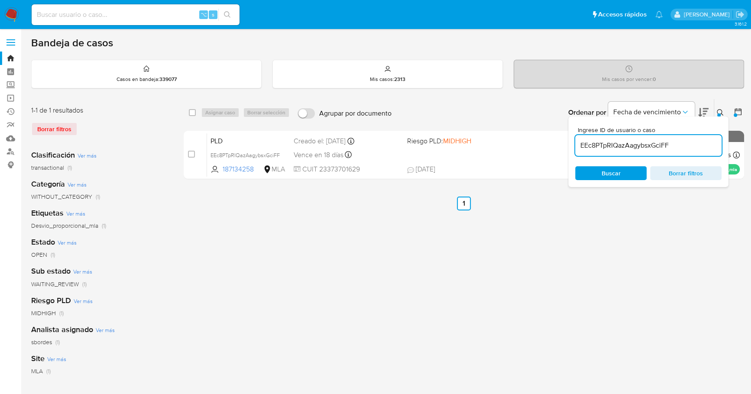
click at [714, 105] on div "Ingrese ID de usuario o caso EEc8PTpRIQazAagybsxGciFF Buscar Borrar filtros" at bounding box center [720, 112] width 15 height 27
click at [717, 107] on button at bounding box center [721, 112] width 14 height 10
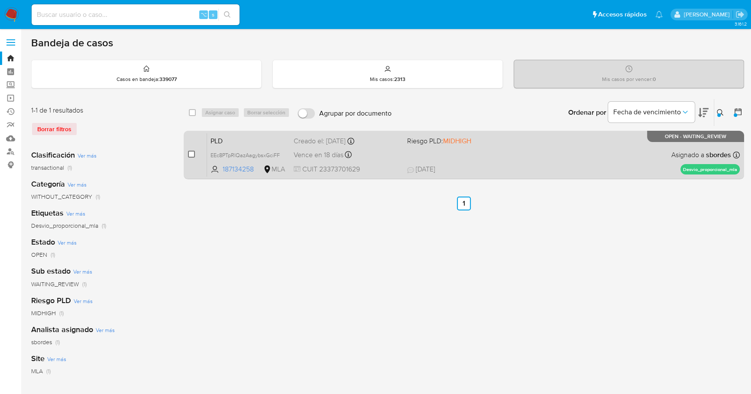
click at [193, 150] on div "case-item-checkbox No es posible asignar el caso" at bounding box center [197, 155] width 19 height 44
click at [191, 153] on input "checkbox" at bounding box center [191, 154] width 7 height 7
checkbox input "true"
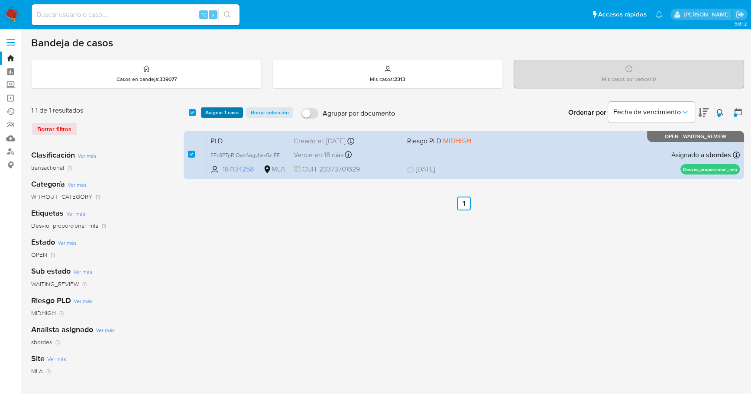
click at [222, 108] on span "Asignar 1 caso" at bounding box center [221, 112] width 33 height 9
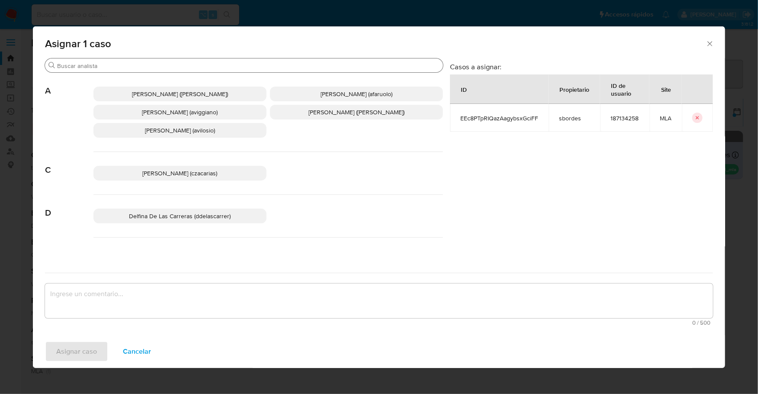
click at [186, 67] on input "Buscar" at bounding box center [248, 66] width 383 height 8
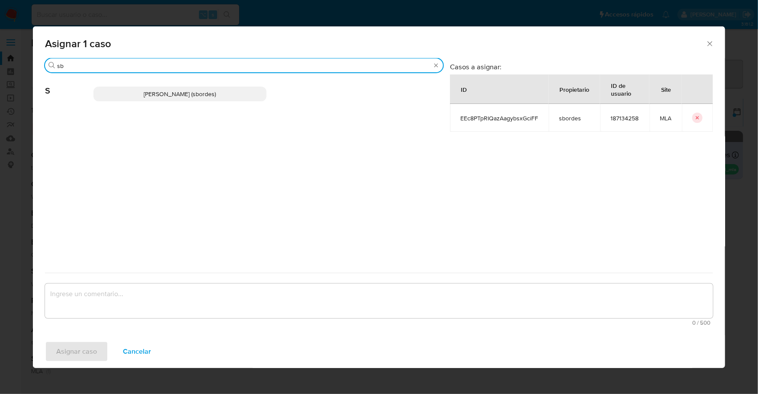
type input "sb"
click at [197, 99] on p "Stefania Bordes (sbordes)" at bounding box center [180, 94] width 173 height 15
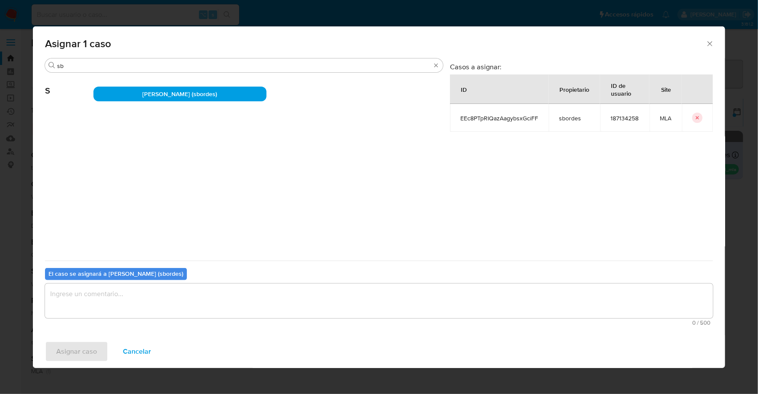
drag, startPoint x: 119, startPoint y: 300, endPoint x: 114, endPoint y: 309, distance: 11.1
click at [119, 299] on textarea "assign-modal" at bounding box center [379, 301] width 668 height 35
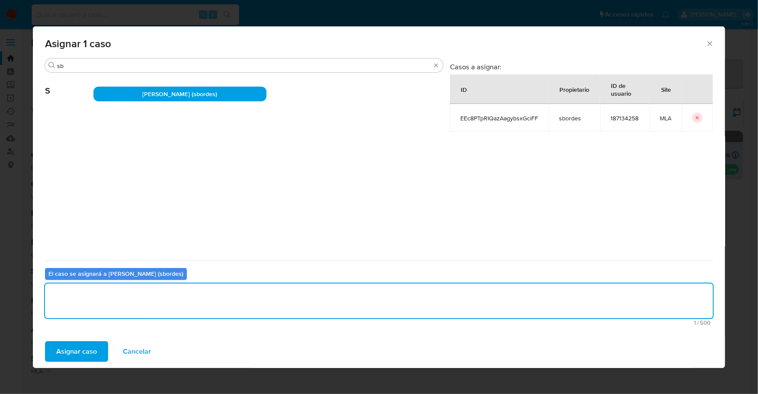
click at [70, 357] on span "Asignar caso" at bounding box center [76, 351] width 41 height 19
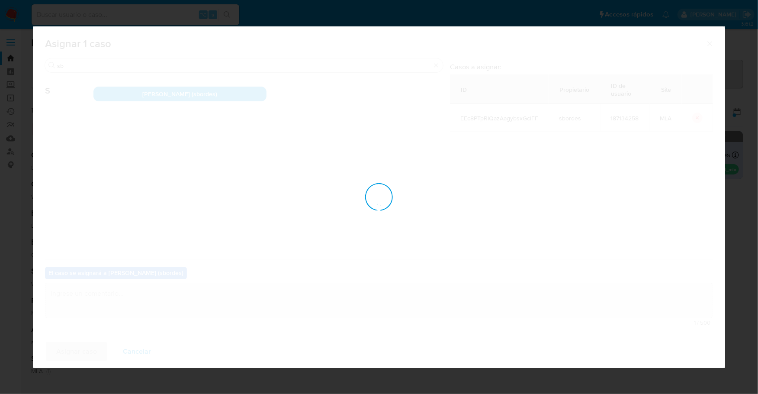
checkbox input "false"
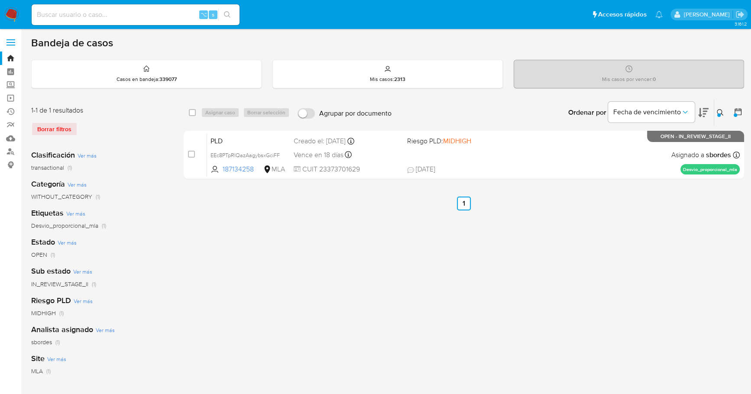
click at [17, 15] on img at bounding box center [11, 14] width 15 height 15
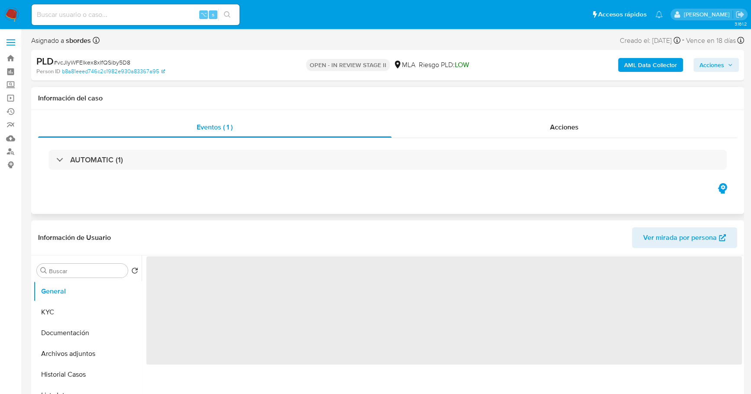
select select "10"
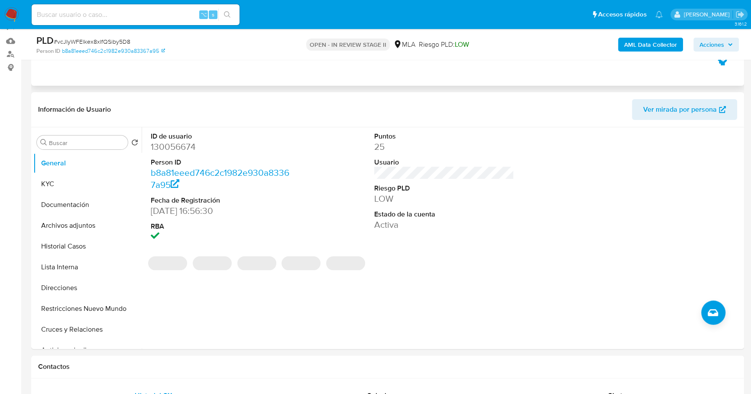
scroll to position [176, 0]
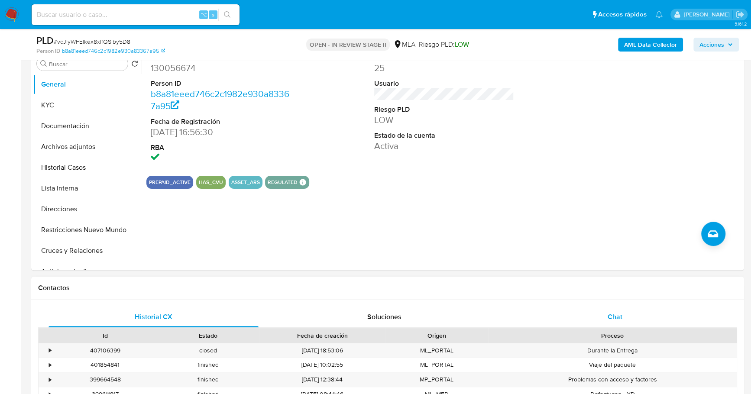
click at [601, 325] on div "Chat" at bounding box center [615, 316] width 210 height 21
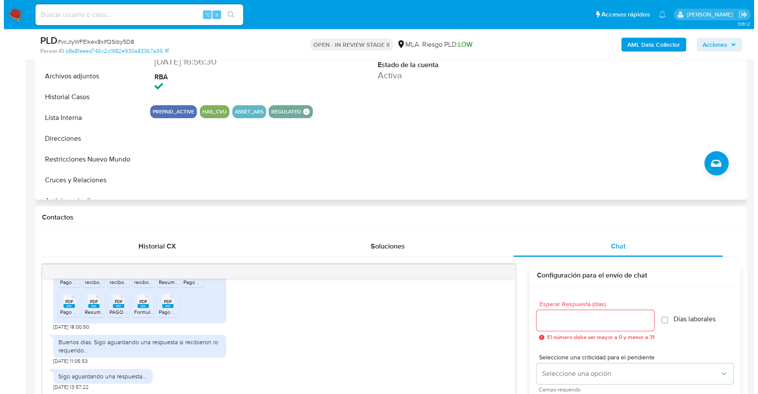
scroll to position [159, 0]
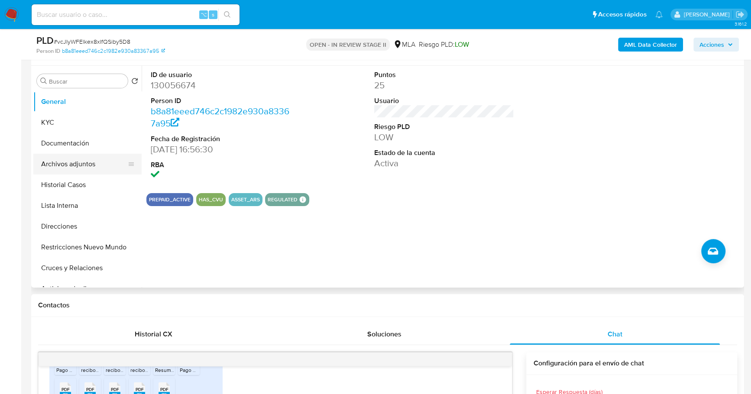
click at [88, 163] on button "Archivos adjuntos" at bounding box center [83, 164] width 101 height 21
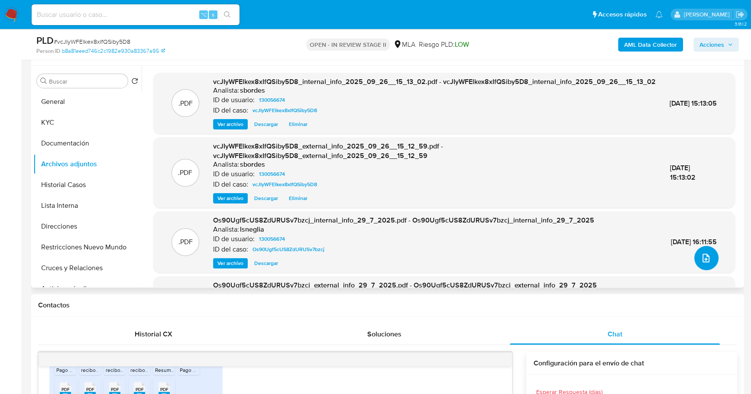
click at [704, 253] on icon "upload-file" at bounding box center [705, 258] width 10 height 10
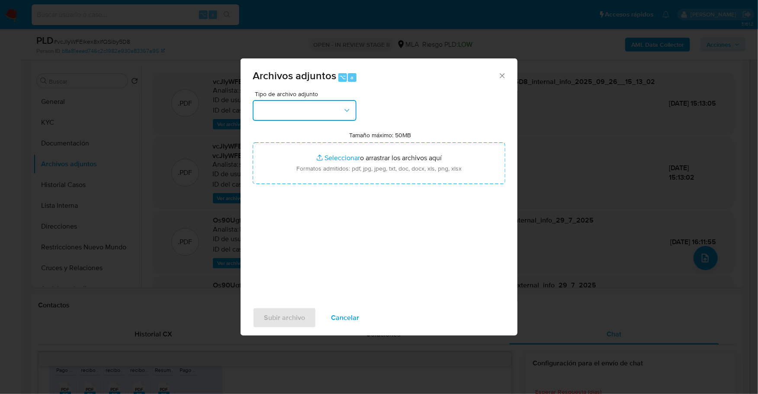
click at [320, 101] on button "button" at bounding box center [305, 110] width 104 height 21
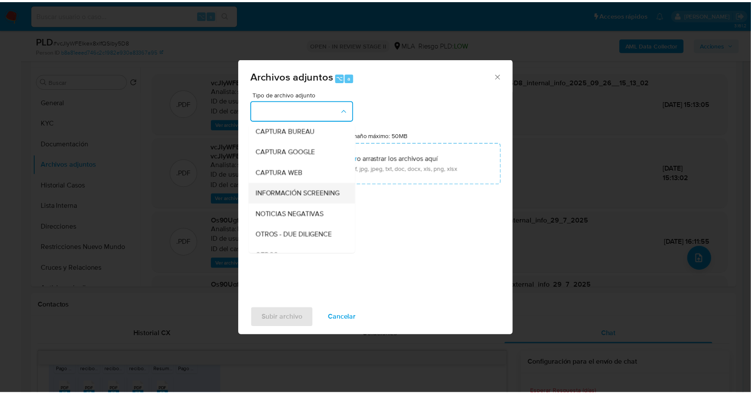
scroll to position [63, 0]
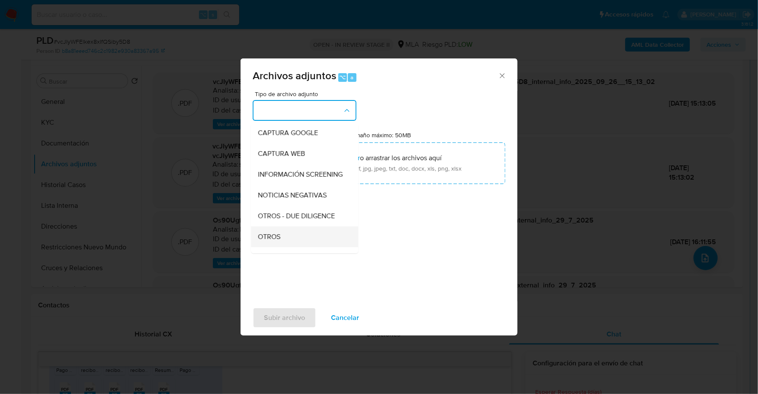
click at [276, 247] on div "OTROS" at bounding box center [302, 236] width 88 height 21
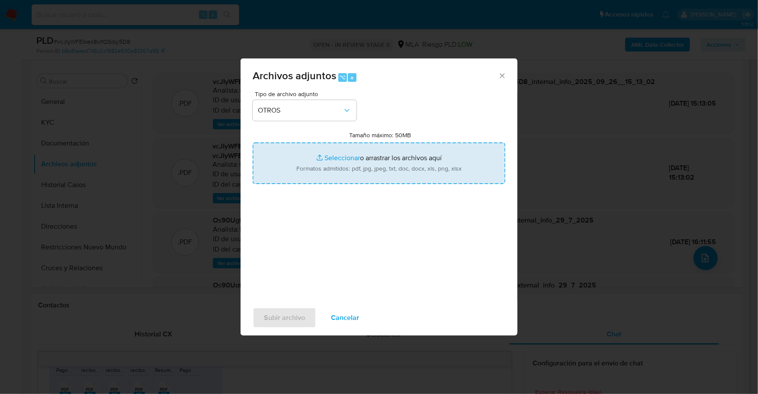
click at [335, 163] on input "Tamaño máximo: 50MB Seleccionar archivos" at bounding box center [379, 163] width 253 height 42
type input "C:\fakepath\Caselog vcJIyWFElkex8xIfQSiby5D8_2025_09_24_15_57_28.docx"
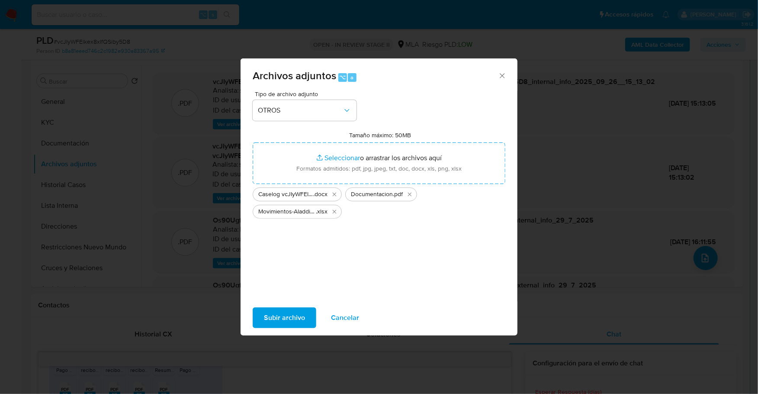
click at [283, 319] on span "Subir archivo" at bounding box center [284, 317] width 41 height 19
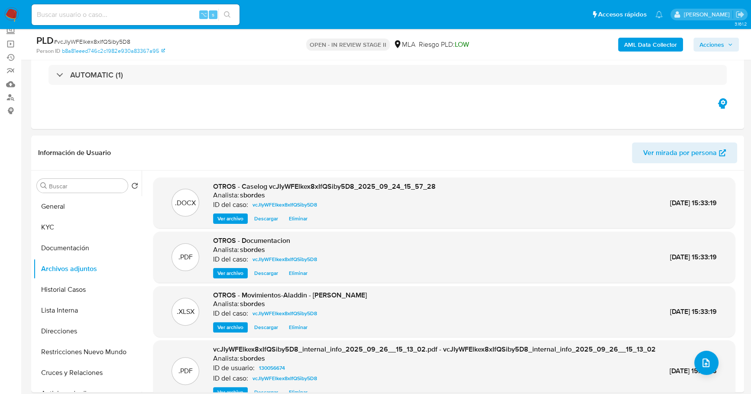
scroll to position [0, 0]
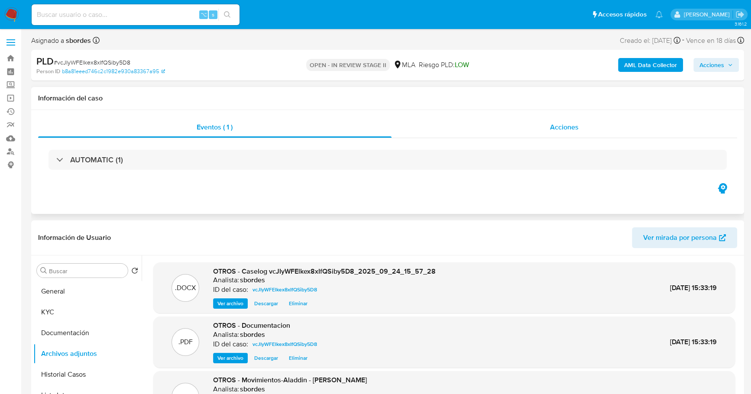
click at [575, 119] on div "Acciones" at bounding box center [564, 127] width 346 height 21
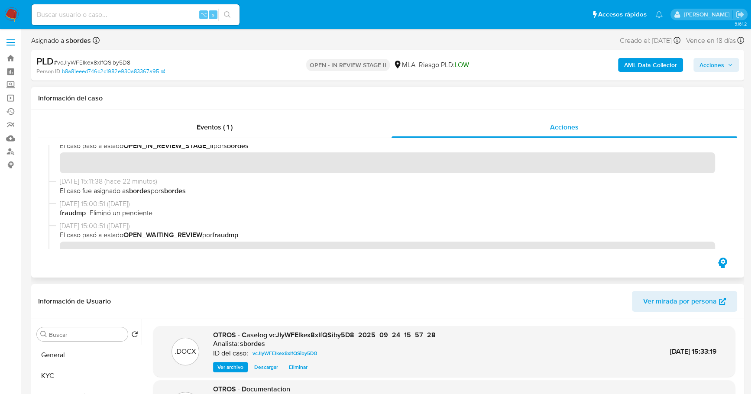
scroll to position [440, 0]
click at [728, 58] on div "AML Data Collector Acciones" at bounding box center [623, 65] width 232 height 20
click at [724, 66] on span "Acciones" at bounding box center [715, 65] width 33 height 12
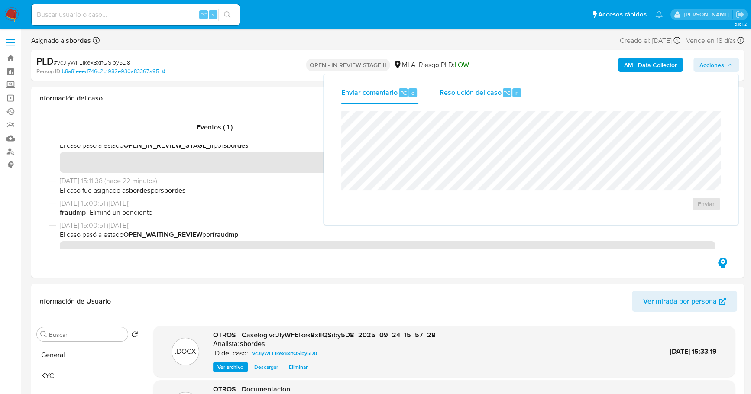
click at [491, 102] on div "Resolución del caso ⌥ r" at bounding box center [480, 92] width 83 height 23
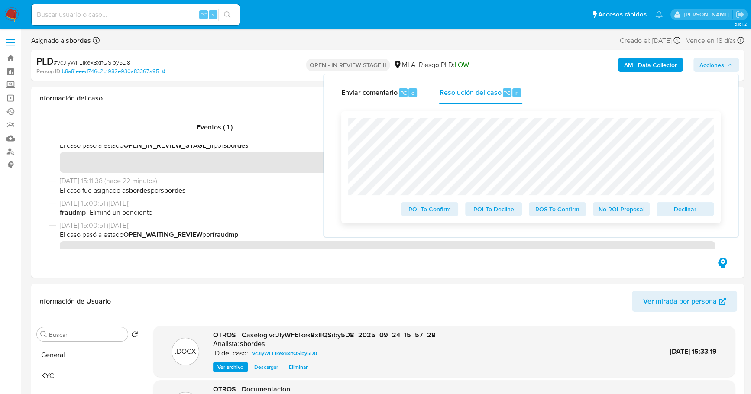
click at [604, 214] on span "No ROI Proposal" at bounding box center [621, 209] width 45 height 12
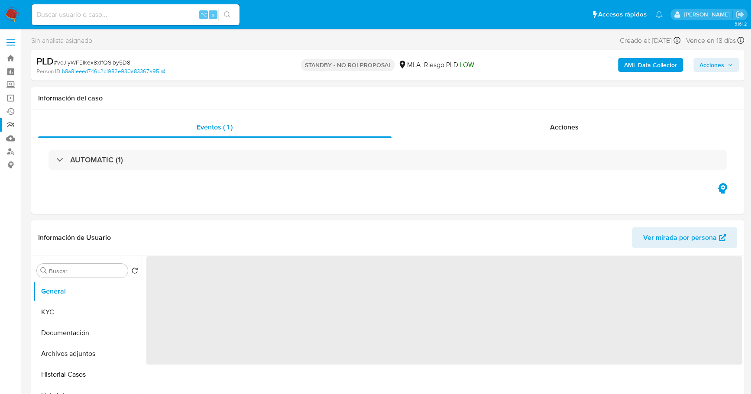
select select "10"
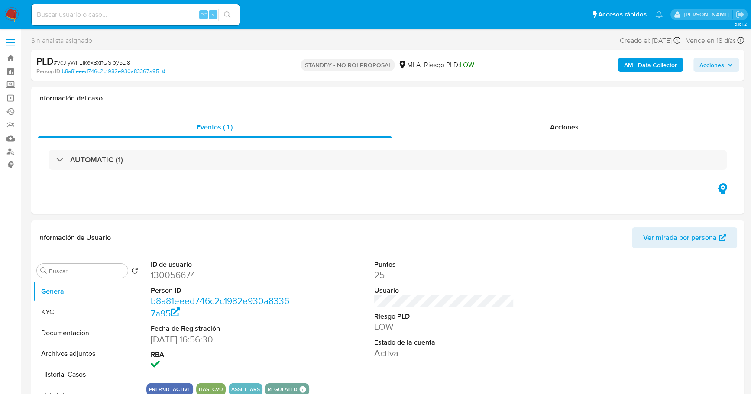
click at [112, 19] on input at bounding box center [136, 14] width 208 height 11
paste input "610758794"
type input "610758794"
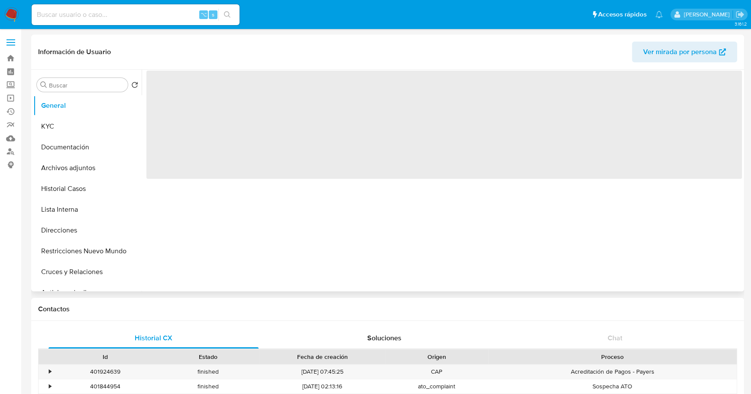
select select "10"
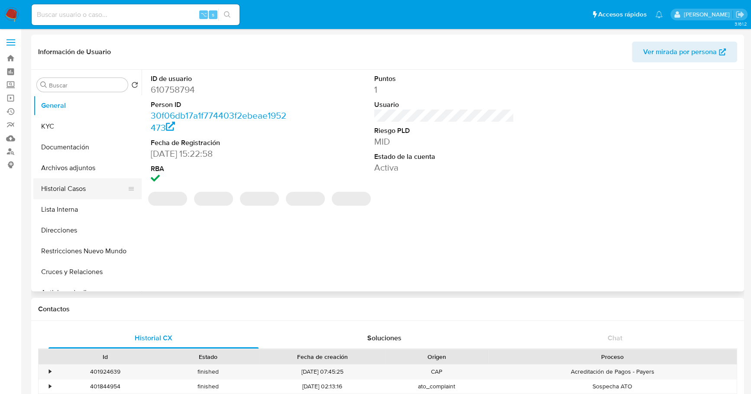
click at [69, 182] on button "Historial Casos" at bounding box center [83, 188] width 101 height 21
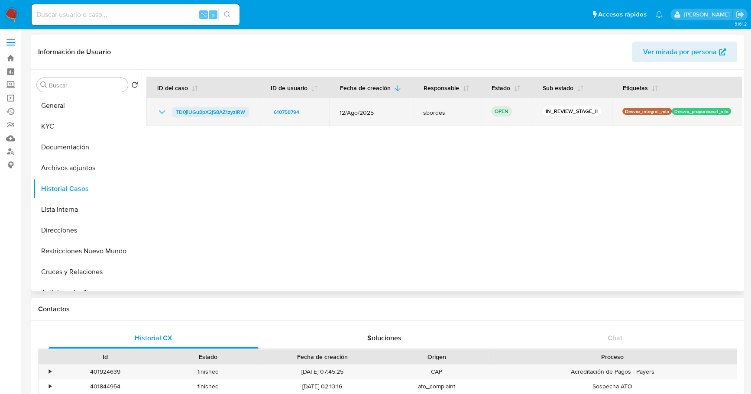
click at [223, 111] on span "TD0jiUGu8pX2jS8AZ1zyzIRW" at bounding box center [210, 112] width 69 height 10
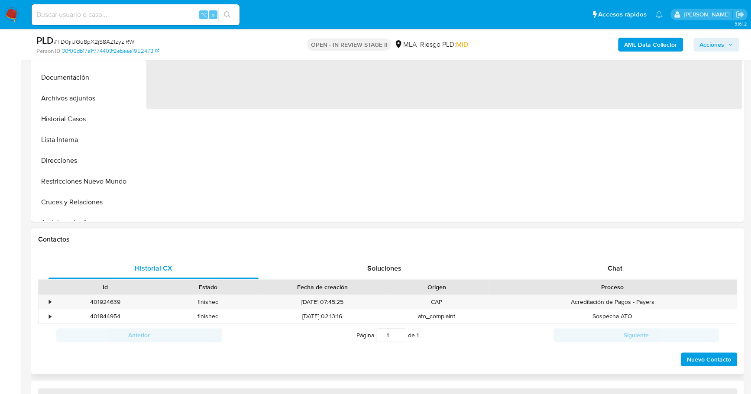
scroll to position [355, 0]
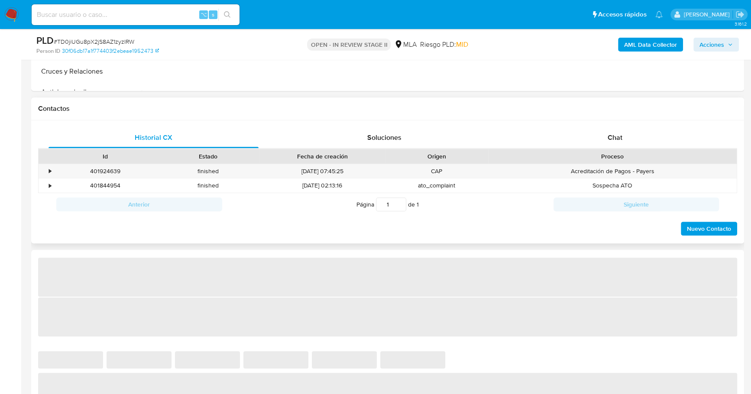
select select "10"
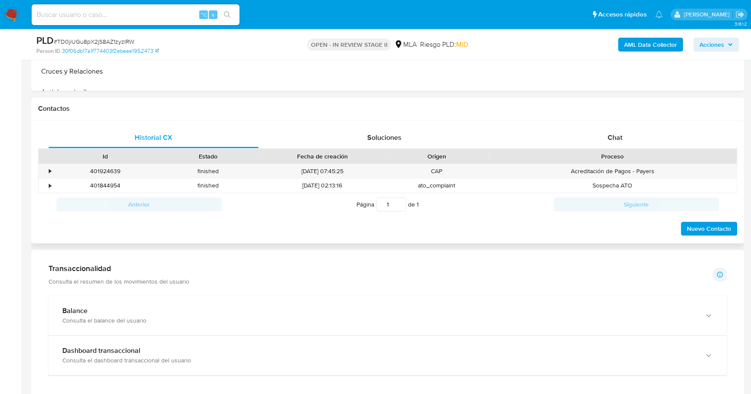
click at [604, 149] on div "Proceso" at bounding box center [612, 156] width 248 height 15
click at [608, 142] on div "Chat" at bounding box center [615, 137] width 210 height 21
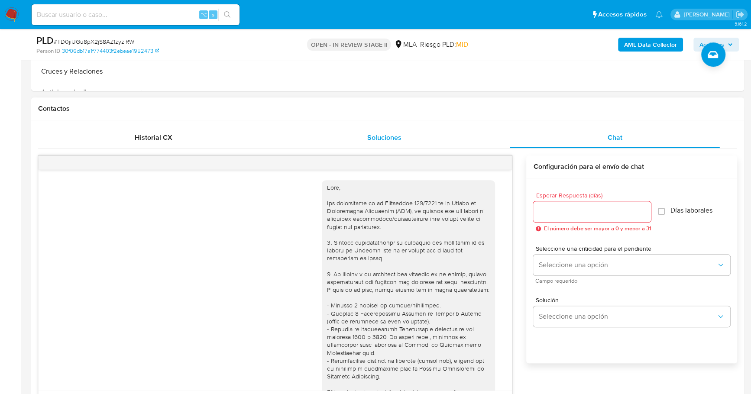
scroll to position [573, 0]
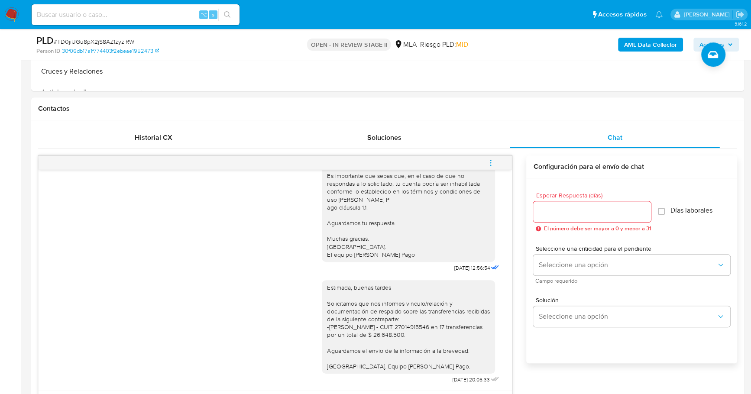
click at [123, 18] on input at bounding box center [136, 14] width 208 height 11
paste input "139759423"
type input "139759423"
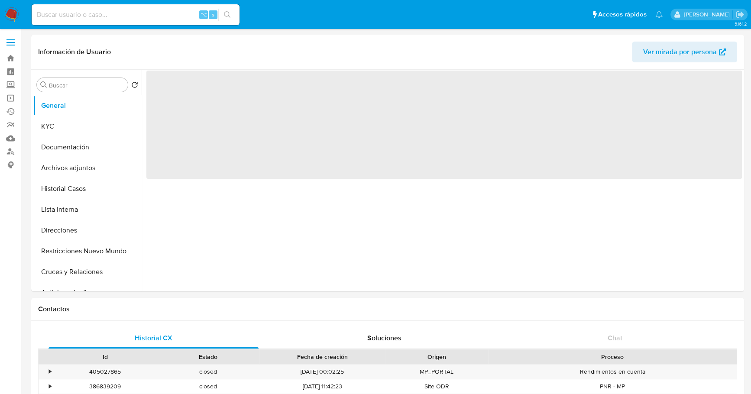
select select "10"
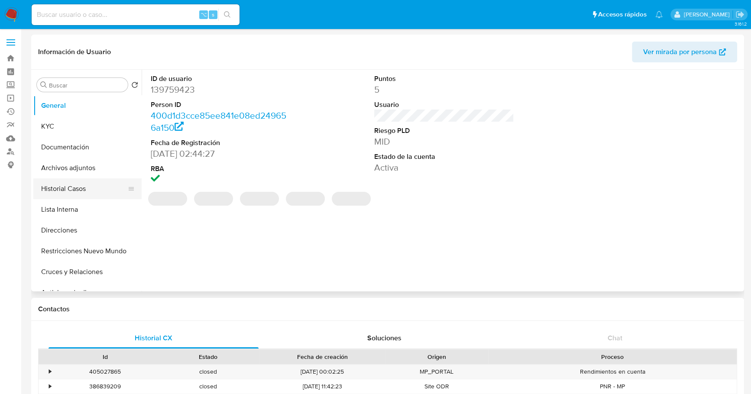
click at [51, 195] on button "Historial Casos" at bounding box center [83, 188] width 101 height 21
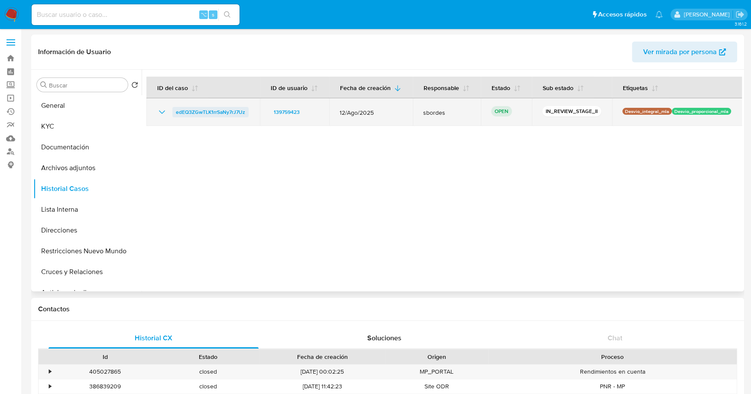
click at [184, 107] on span "edEQ3ZGwTLK1rrSaNy7rJ7Uz" at bounding box center [210, 112] width 69 height 10
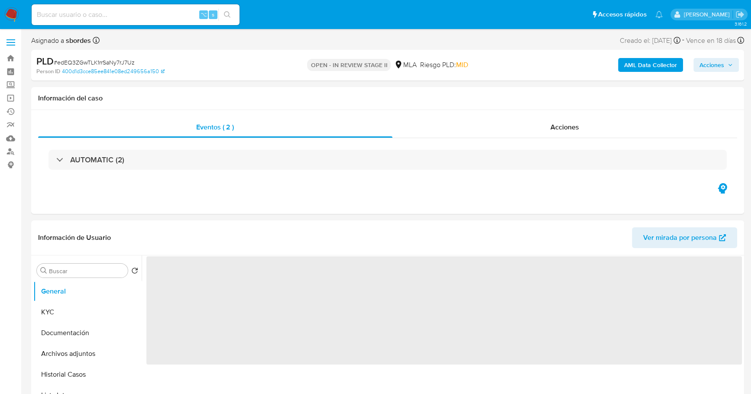
select select "10"
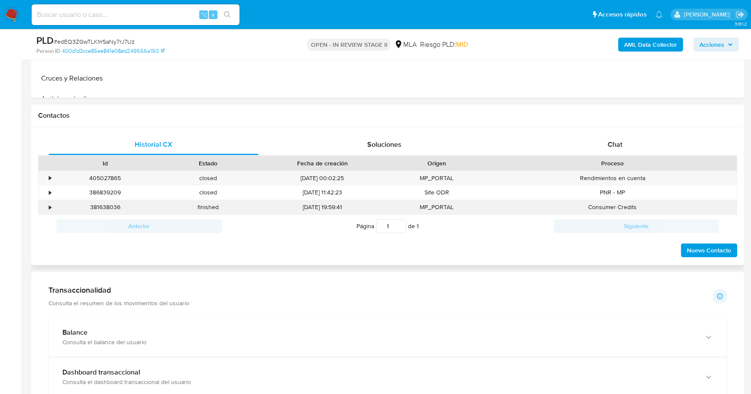
scroll to position [352, 0]
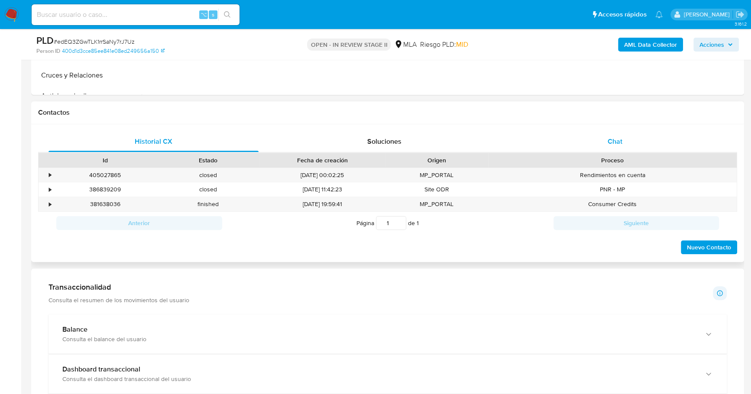
click at [622, 135] on div "Chat" at bounding box center [615, 141] width 210 height 21
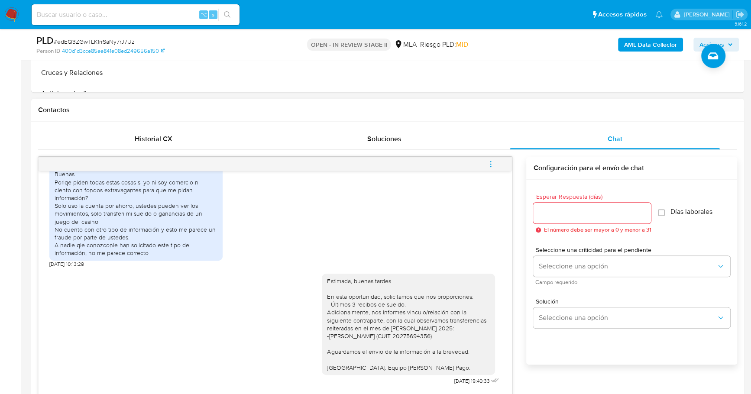
scroll to position [237, 0]
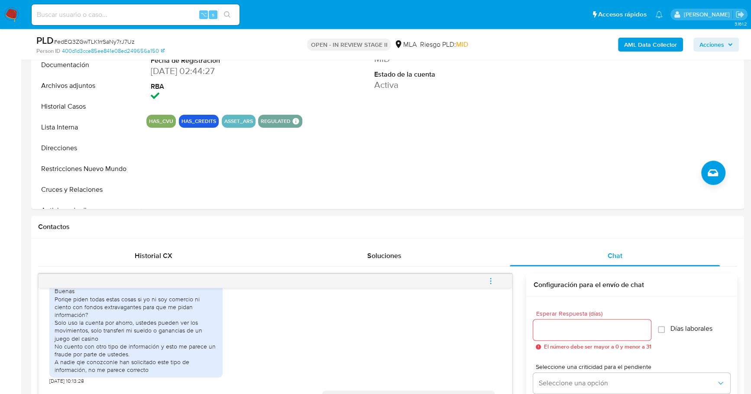
click at [104, 14] on input at bounding box center [136, 14] width 208 height 11
paste input "56721878"
type input "56721878"
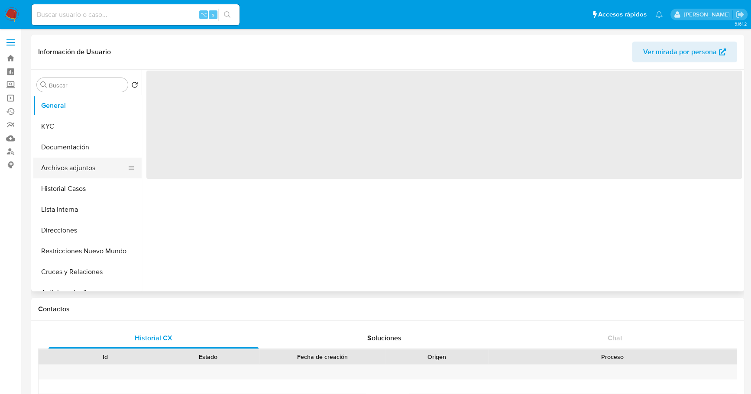
click at [76, 174] on button "Archivos adjuntos" at bounding box center [83, 168] width 101 height 21
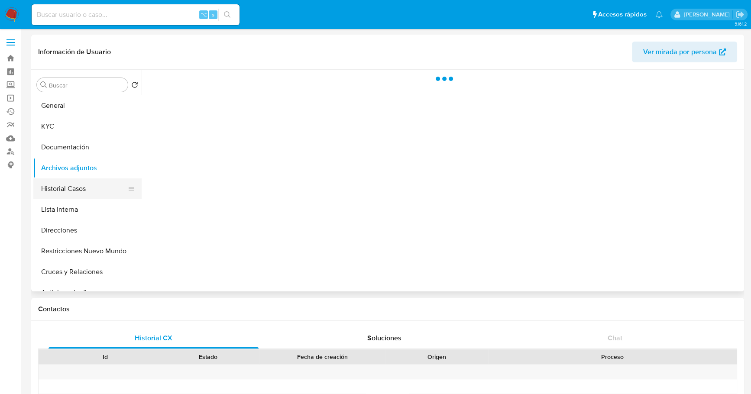
click at [77, 179] on button "Historial Casos" at bounding box center [83, 188] width 101 height 21
select select "10"
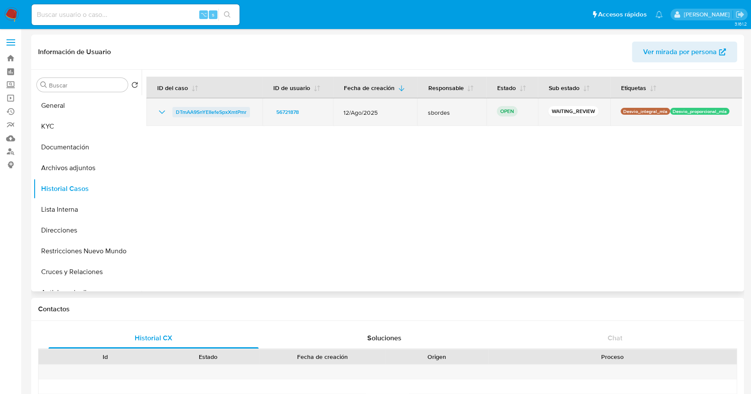
click at [206, 108] on span "DTmAA9SnYEIIefeSpxXmtPmr" at bounding box center [211, 112] width 71 height 10
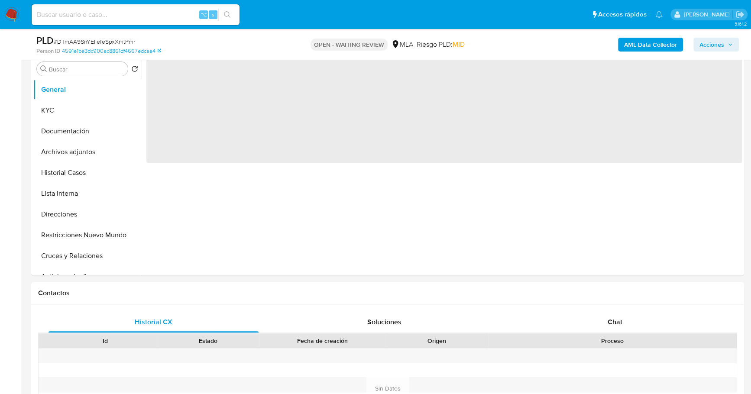
scroll to position [329, 0]
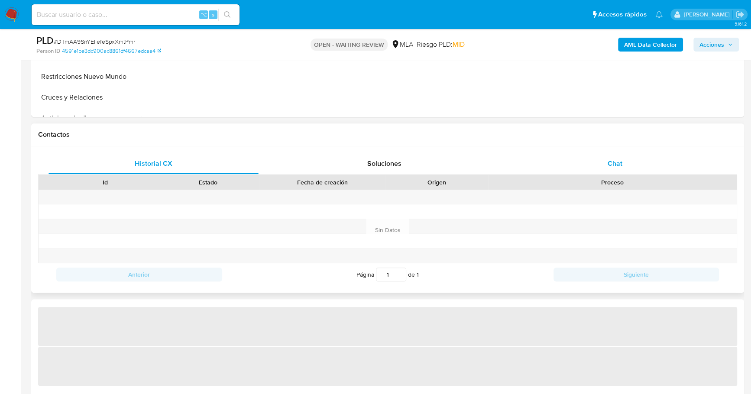
click at [605, 163] on div "Chat" at bounding box center [615, 163] width 210 height 21
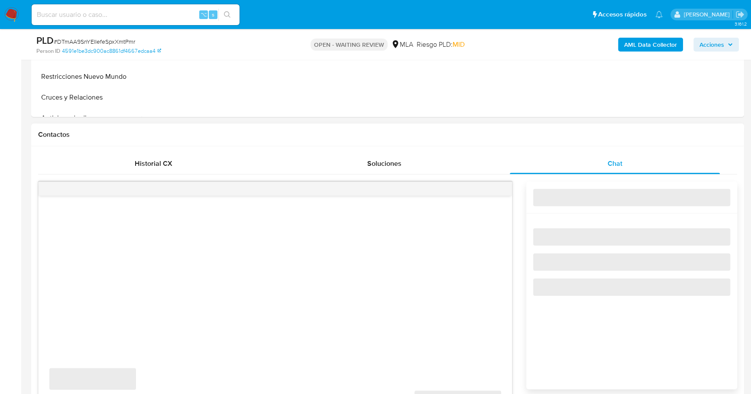
select select "10"
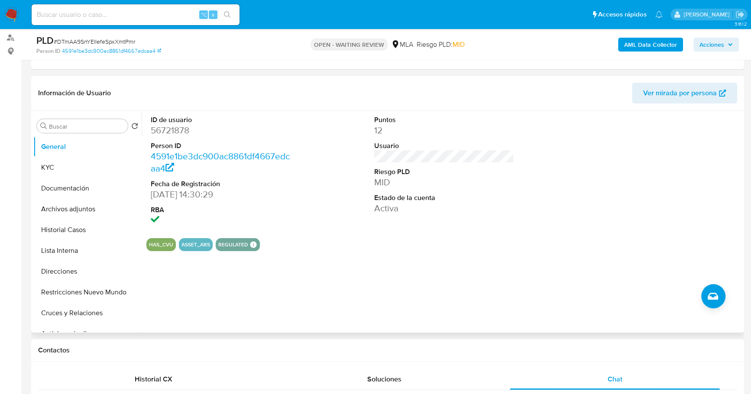
scroll to position [90, 0]
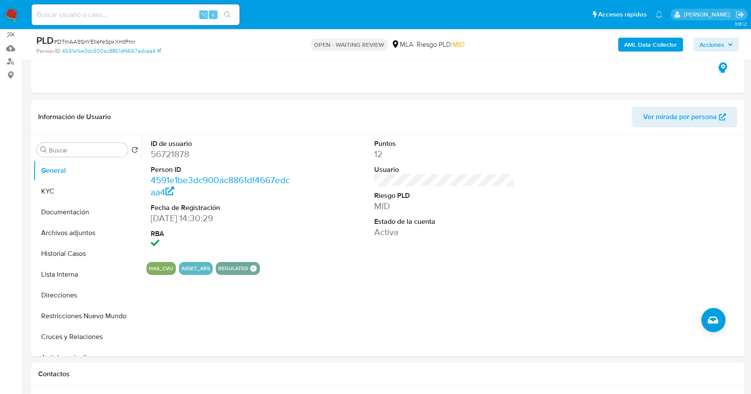
click at [132, 6] on div "⌥ s" at bounding box center [136, 14] width 208 height 21
click at [135, 16] on input at bounding box center [136, 14] width 208 height 11
paste input "56721878"
type input "56721878"
click at [44, 186] on button "KYC" at bounding box center [83, 191] width 101 height 21
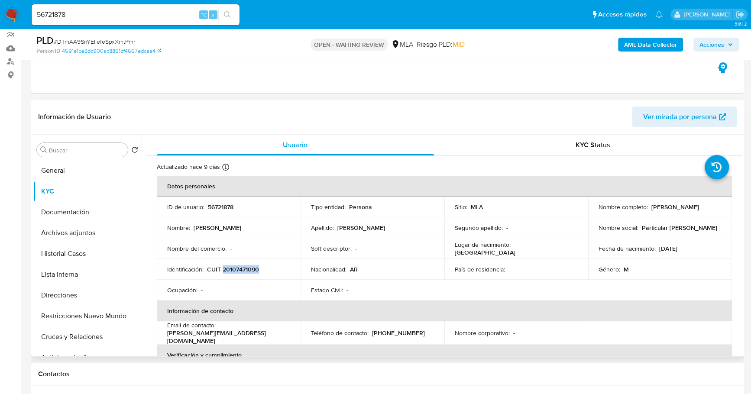
copy p "20107471090"
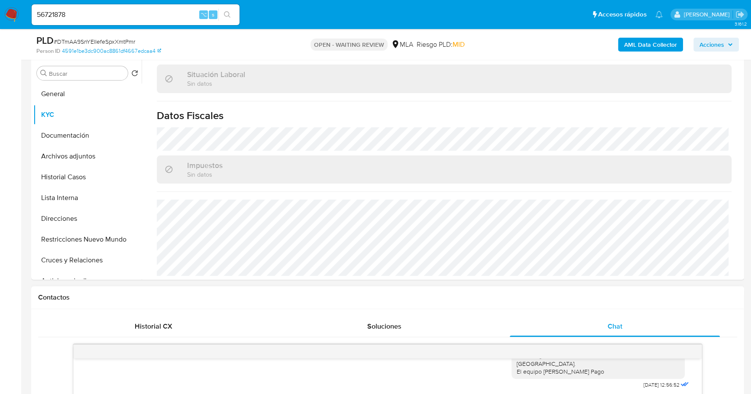
scroll to position [418, 0]
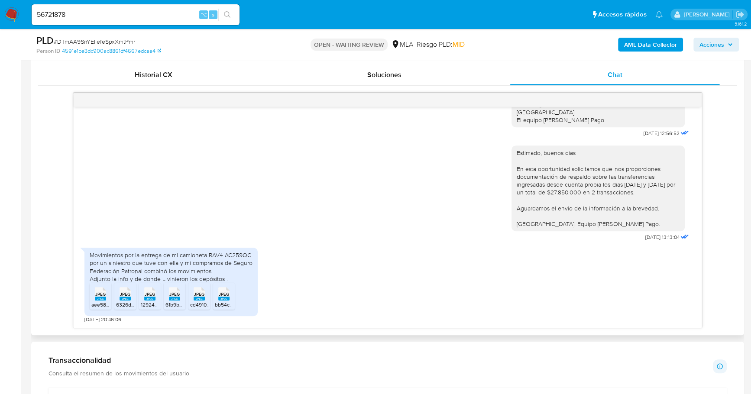
click at [99, 294] on span "JPEG" at bounding box center [100, 294] width 10 height 6
click at [124, 301] on span "6326d7fc-95a4-4693-a1a5-44fee318dd98.jpeg" at bounding box center [169, 304] width 107 height 7
click at [141, 301] on span "12924bbf-de38-46a5-b1bd-aa202930d2f1.jpeg" at bounding box center [194, 304] width 107 height 7
click at [175, 301] on span "61b9bbbe-997b-4673-869b-bd407dc1910b.jpeg" at bounding box center [220, 304] width 110 height 7
click at [210, 300] on ul "JPEG JPEG aee582ec-0328-4775-bfbe-448a309c6b6f.jpeg JPEG JPEG 6326d7fc-95a4-469…" at bounding box center [171, 298] width 163 height 30
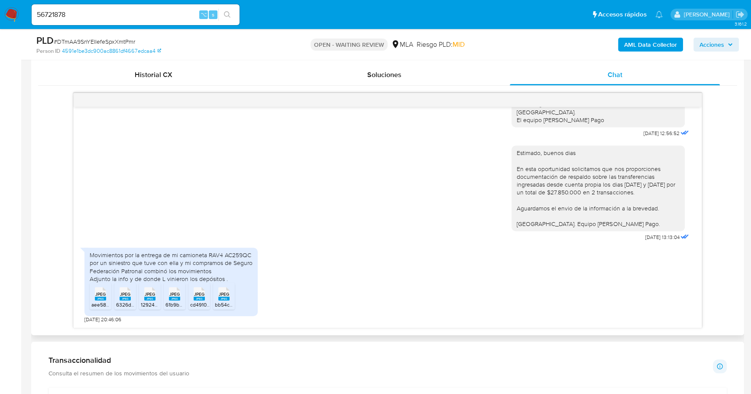
click at [201, 301] on span "cd491084-b8cc-4596-bbbf-a6c04dacbd6f.jpeg" at bounding box center [243, 304] width 107 height 7
click at [224, 301] on span "bb54c8fd-e886-4867-ab4b-c4274b4b4a05.jpeg" at bounding box center [270, 304] width 111 height 7
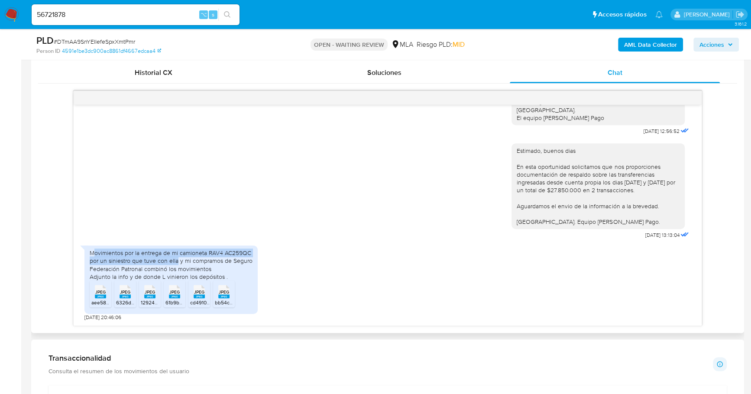
drag, startPoint x: 92, startPoint y: 252, endPoint x: 170, endPoint y: 259, distance: 78.7
click at [175, 264] on div "Movimientos por la entrega de mi camioneta RAV4 AC259QC por un siniestro que tu…" at bounding box center [171, 265] width 163 height 32
copy div "ovimientos por la entrega de mi camioneta RAV4 AC259QC por un siniestro que tuv…"
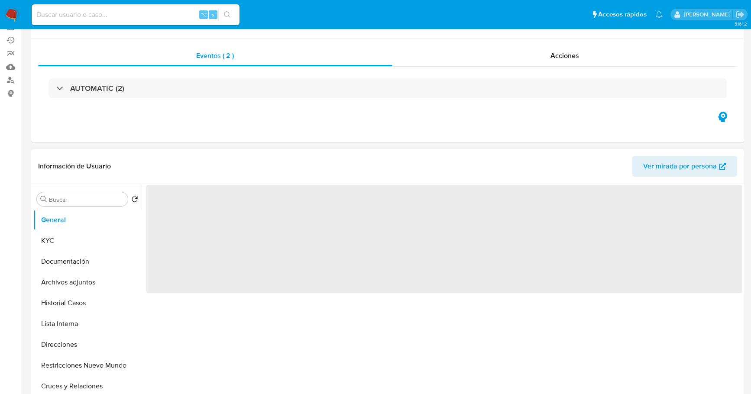
select select "10"
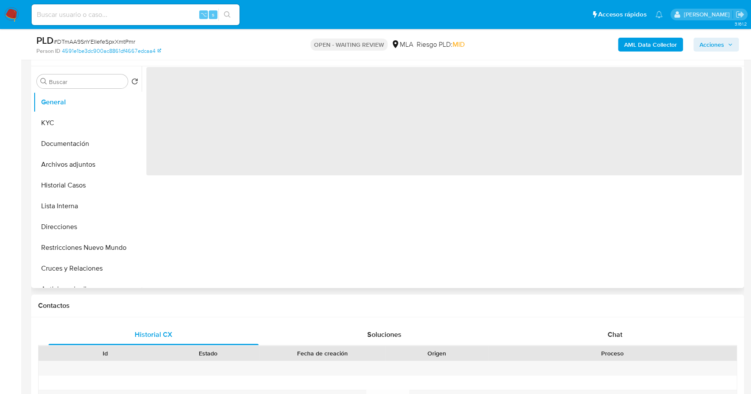
scroll to position [200, 0]
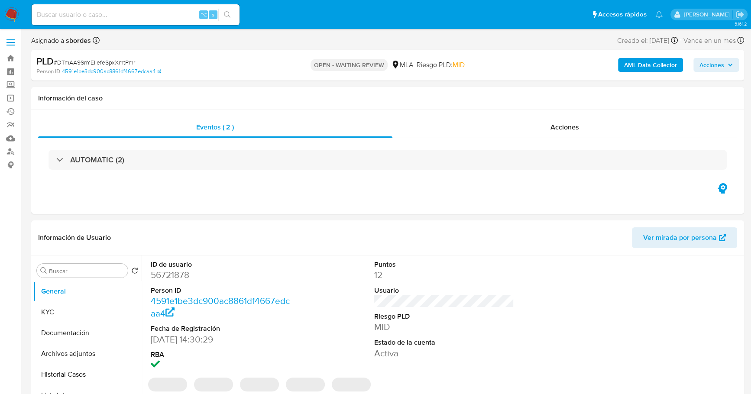
select select "10"
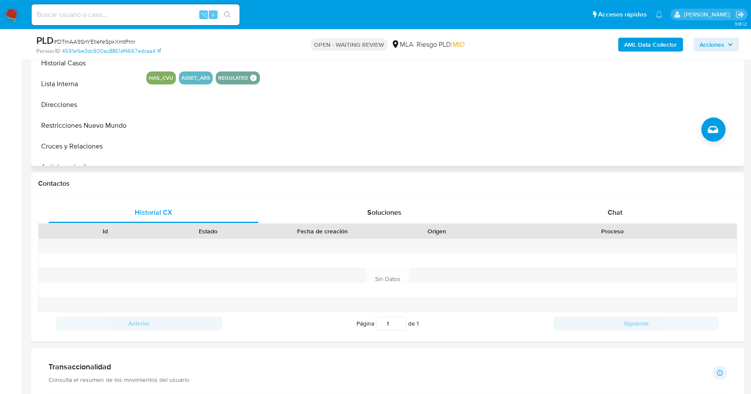
scroll to position [222, 0]
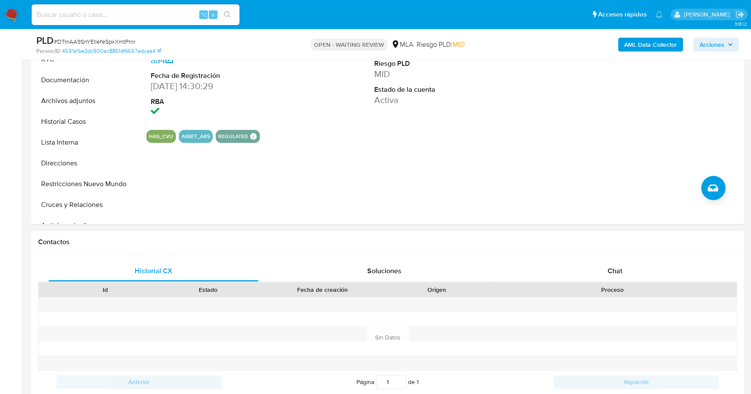
click at [592, 283] on div "Proceso" at bounding box center [612, 289] width 248 height 15
click at [597, 270] on div "Chat" at bounding box center [615, 271] width 210 height 21
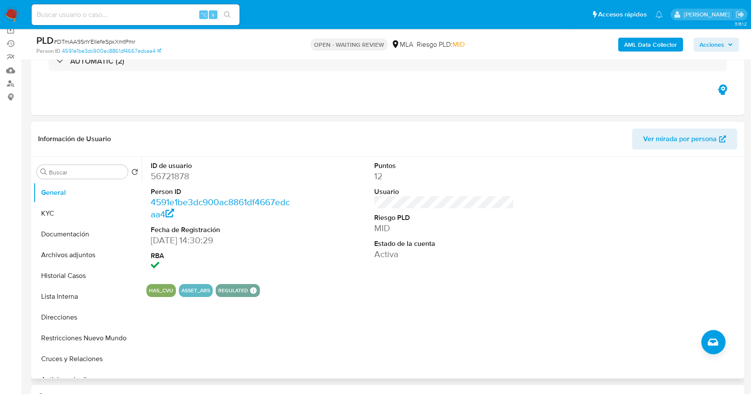
scroll to position [0, 0]
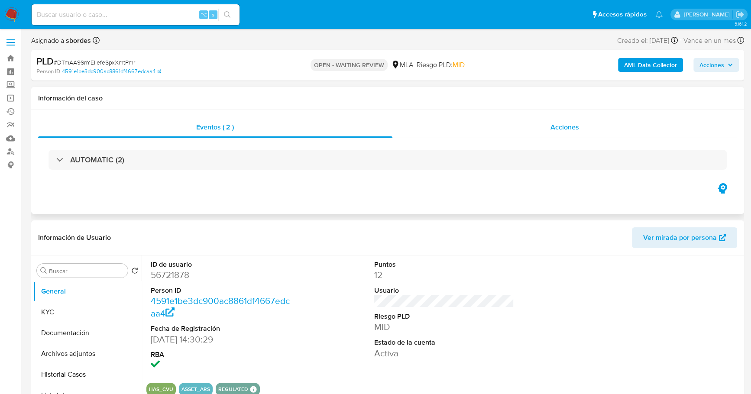
click at [582, 126] on div "Acciones" at bounding box center [564, 127] width 345 height 21
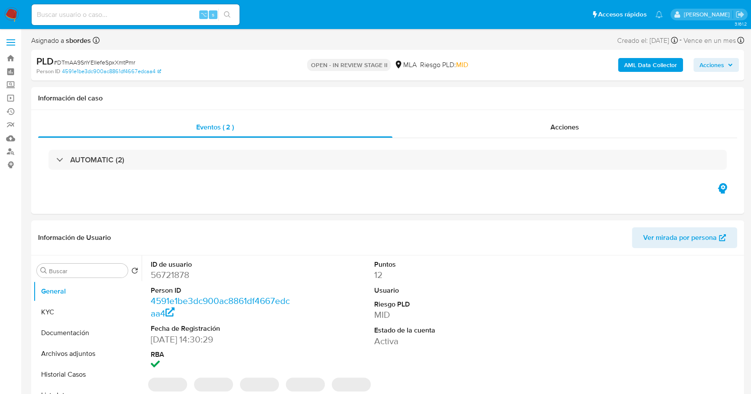
select select "10"
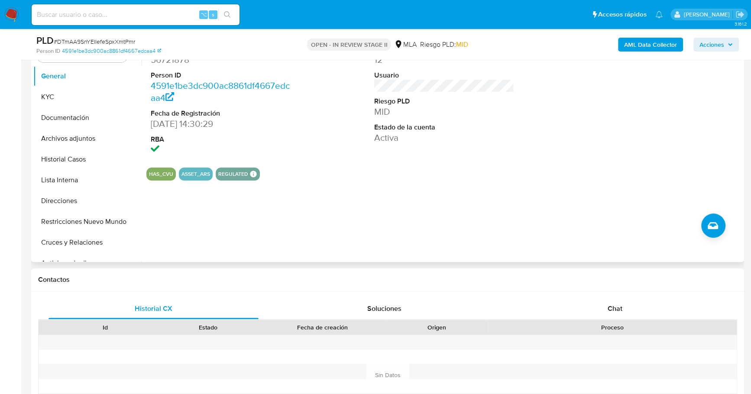
scroll to position [222, 0]
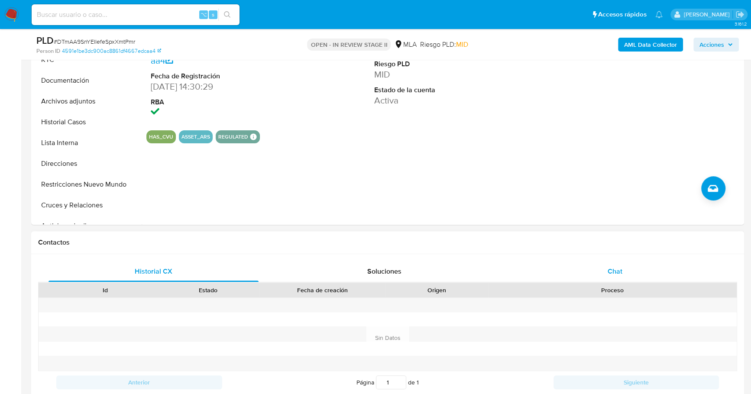
click at [573, 264] on div "Chat" at bounding box center [615, 271] width 210 height 21
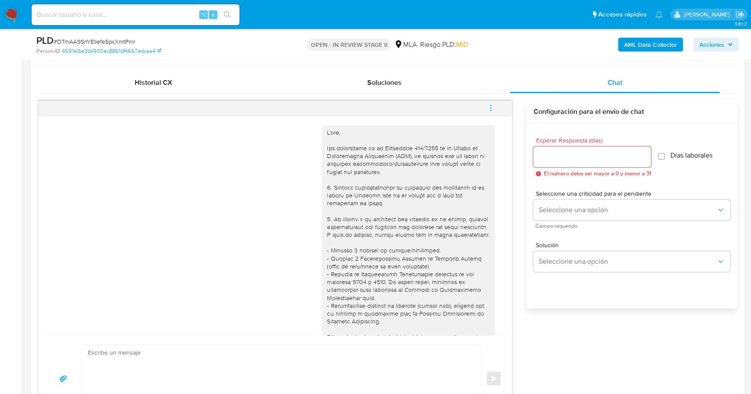
scroll to position [644, 0]
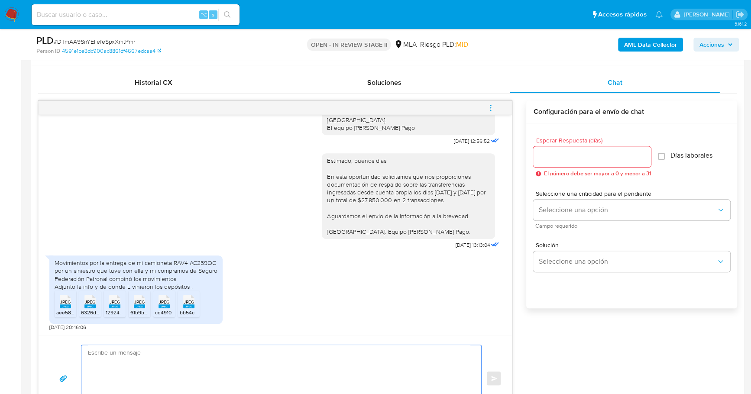
click at [183, 365] on textarea at bounding box center [279, 378] width 382 height 67
paste textarea "Hola, ¡Muchas gracias por tu respuesta! Confirmamos la recepción de la document…"
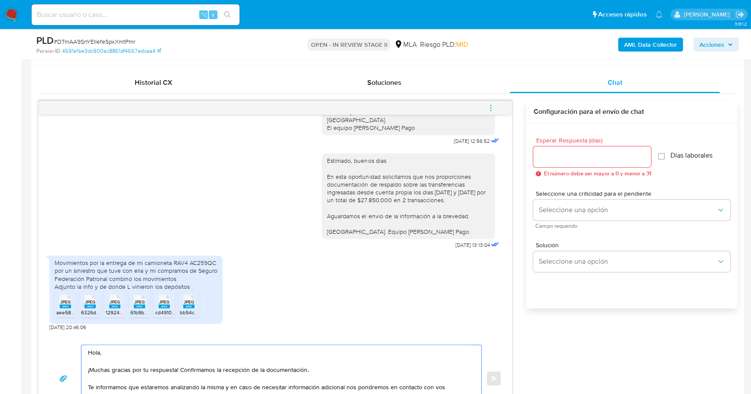
scroll to position [441, 0]
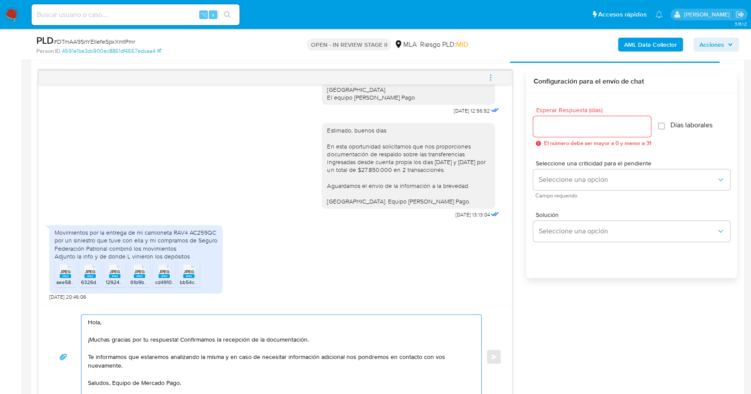
type textarea "Hola, ¡Muchas gracias por tu respuesta! Confirmamos la recepción de la document…"
click at [600, 132] on div at bounding box center [592, 126] width 118 height 21
click at [600, 129] on input "Esperar Respuesta (días)" at bounding box center [592, 126] width 118 height 11
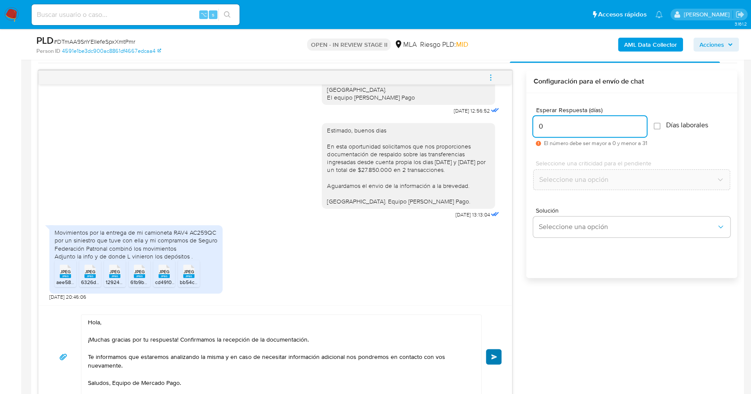
type input "0"
click at [499, 355] on button "Enviar" at bounding box center [494, 357] width 16 height 16
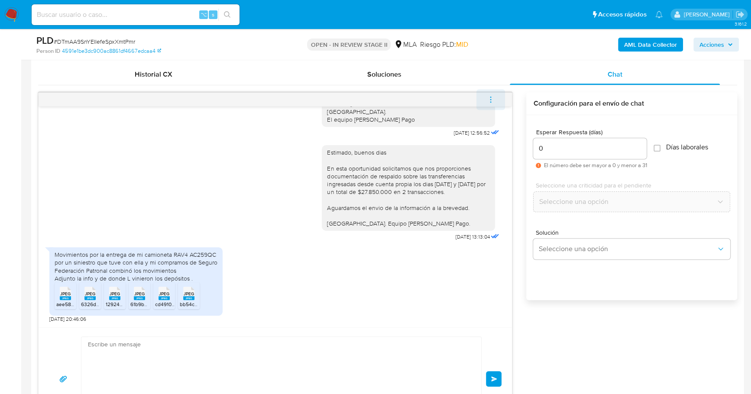
scroll to position [748, 0]
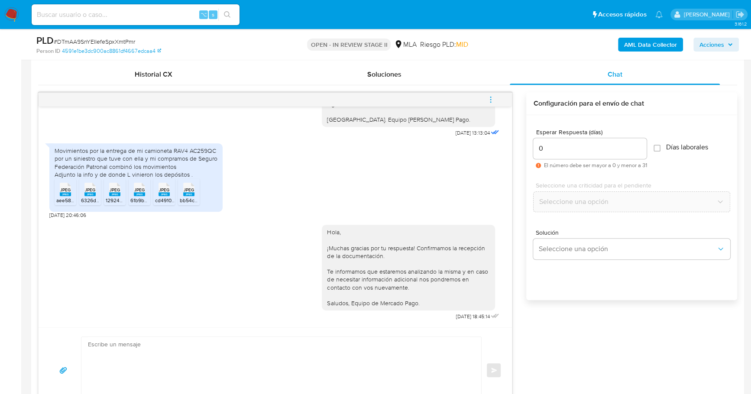
click at [486, 91] on button "menu-action" at bounding box center [490, 99] width 29 height 21
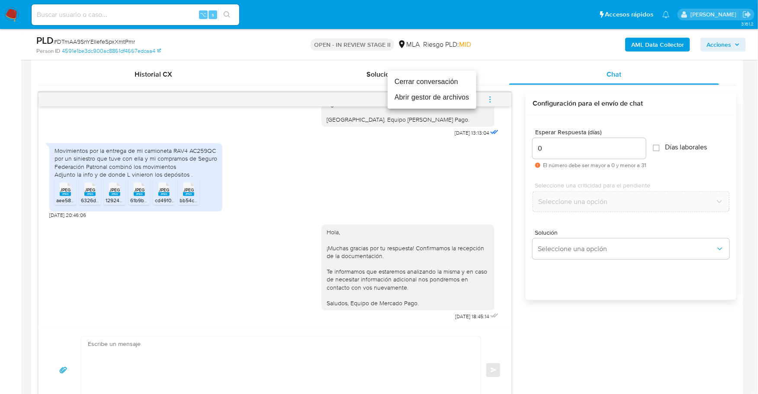
click at [446, 81] on li "Cerrar conversación" at bounding box center [432, 82] width 89 height 16
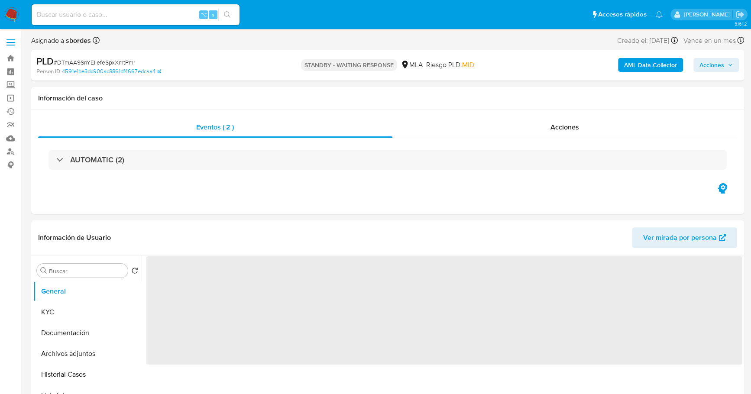
select select "10"
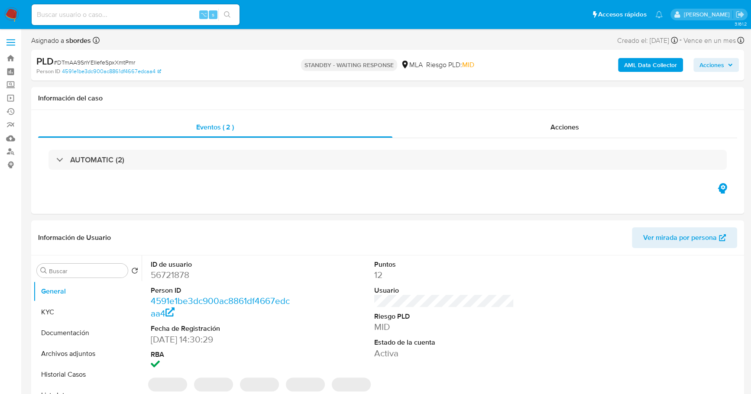
select select "10"
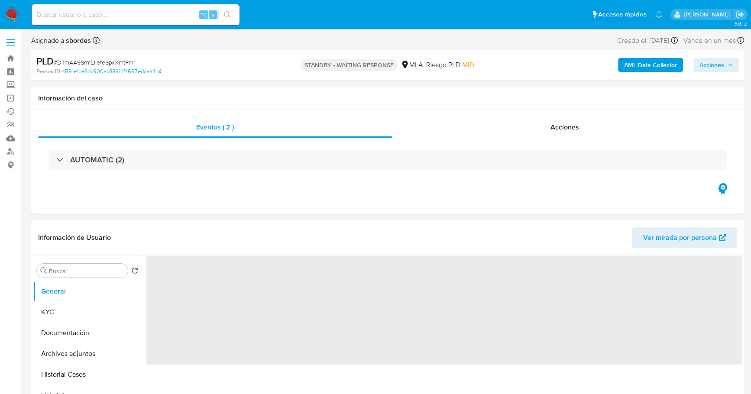
select select "10"
click at [561, 137] on div "Acciones" at bounding box center [564, 127] width 345 height 21
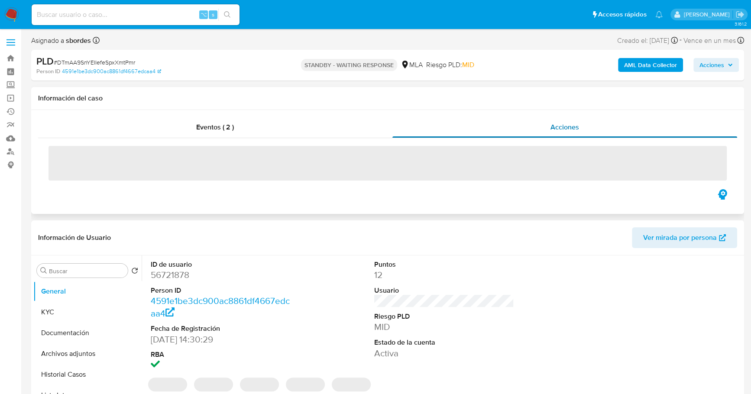
select select "10"
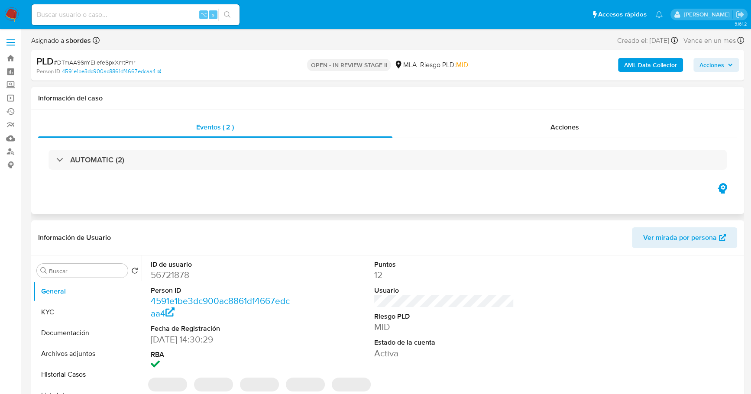
select select "10"
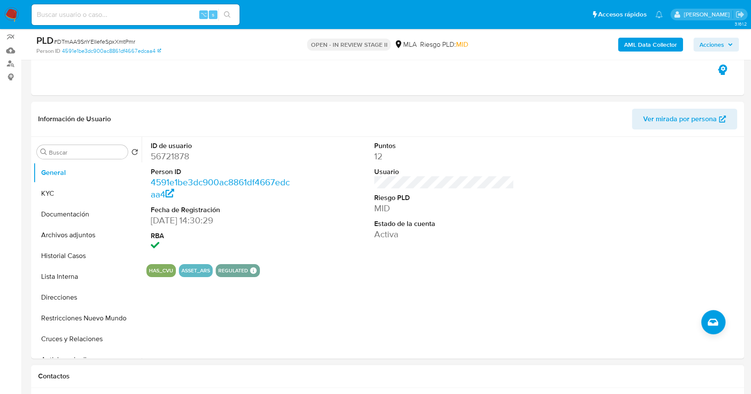
scroll to position [287, 0]
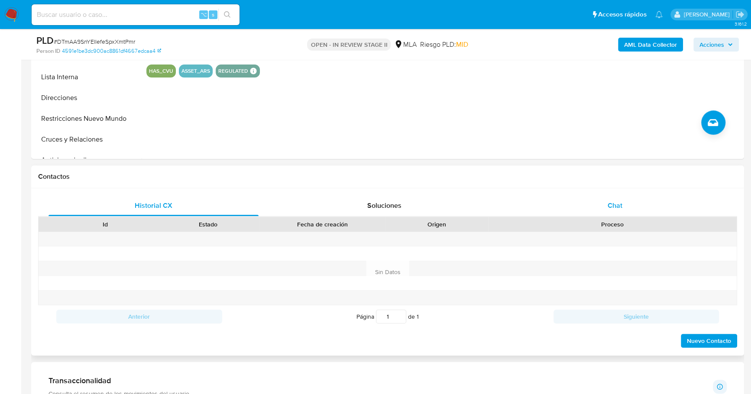
click at [603, 206] on div "Chat" at bounding box center [615, 205] width 210 height 21
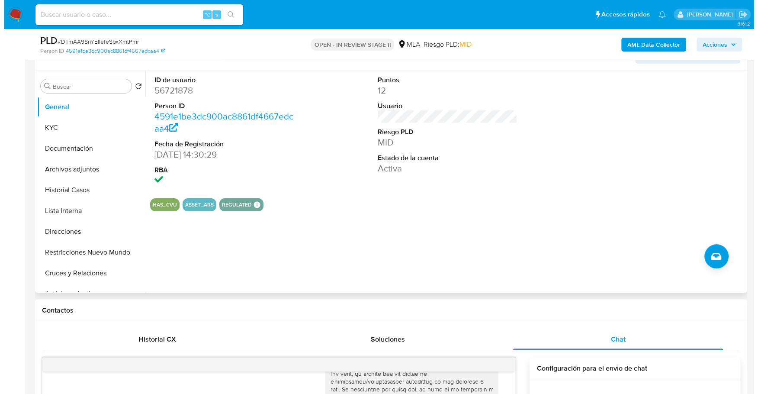
scroll to position [99, 0]
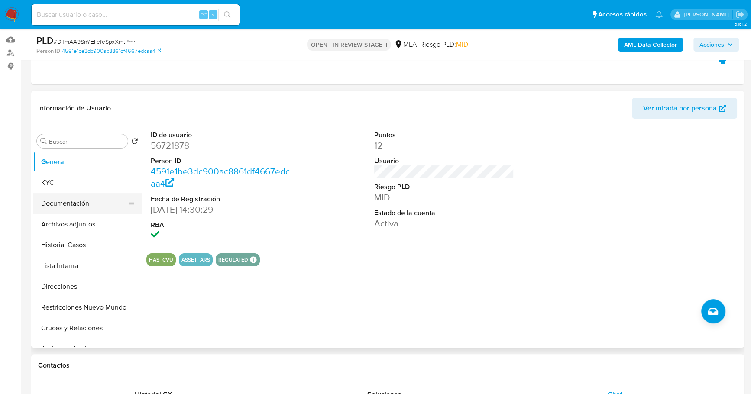
click at [78, 212] on button "Documentación" at bounding box center [83, 203] width 101 height 21
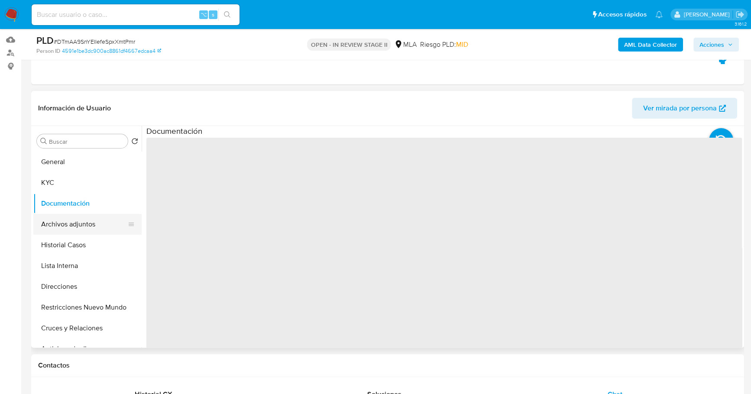
click button "Archivos adjuntos"
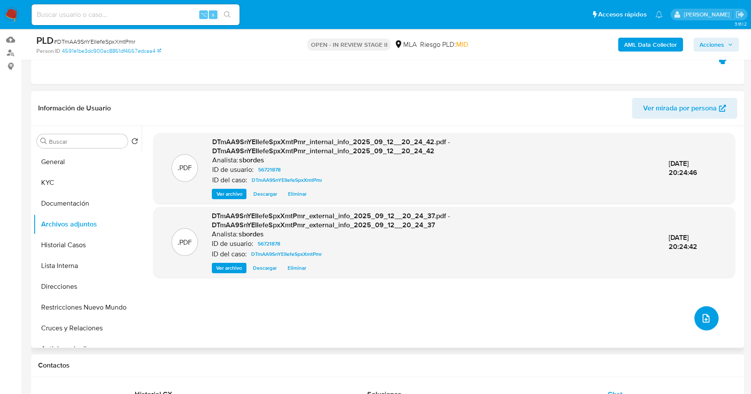
click span "upload-file"
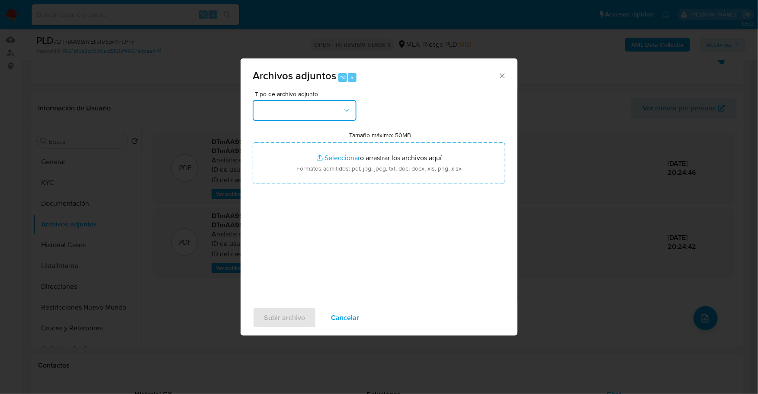
click button "button"
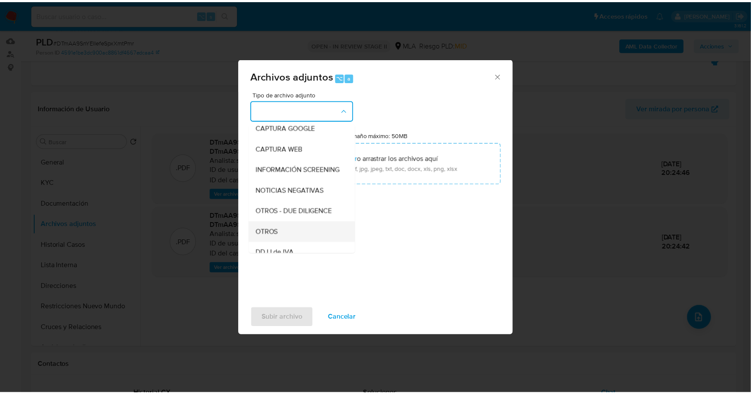
scroll to position [127, 0]
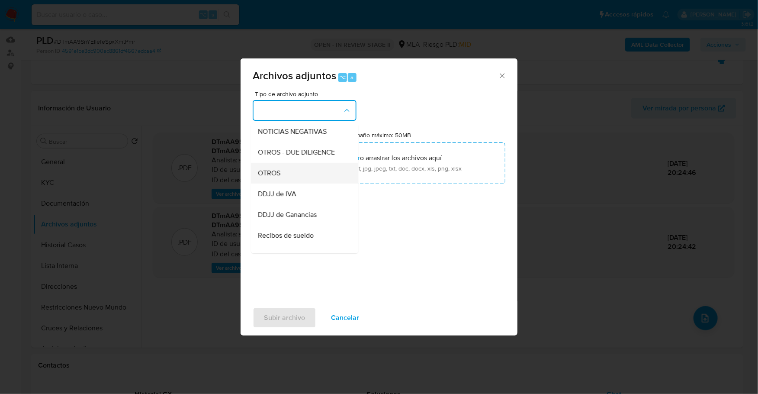
click div "OTROS"
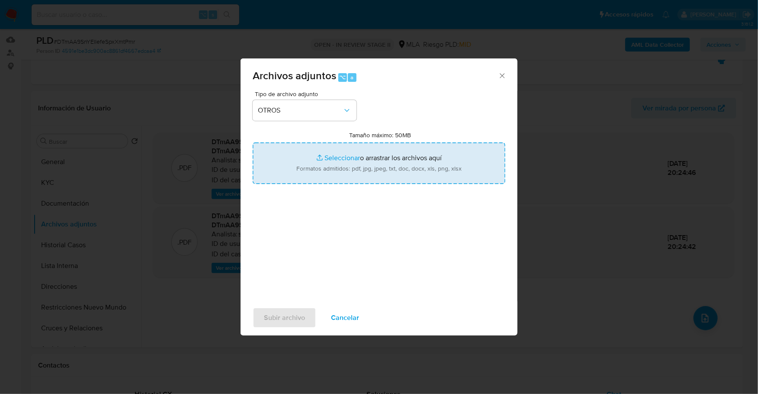
click input "Tamaño máximo: 50MB Seleccionar archivos"
type input "C:\fakepath\Caselog DTmAA9SnYEIIefeSpxXmtPmr_2025_08_19_10_28_08.docx"
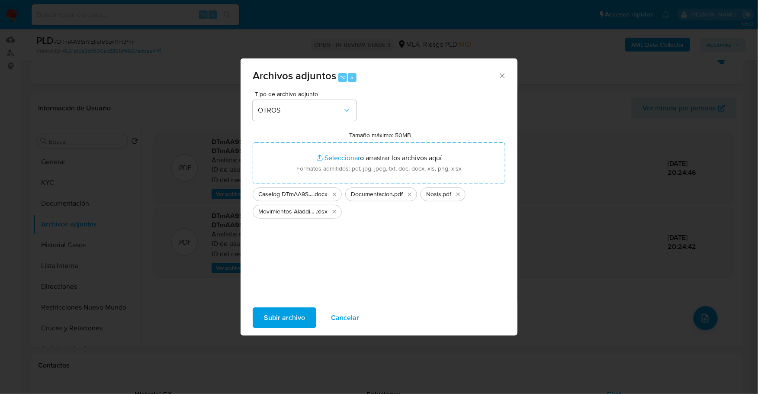
click span "Subir archivo"
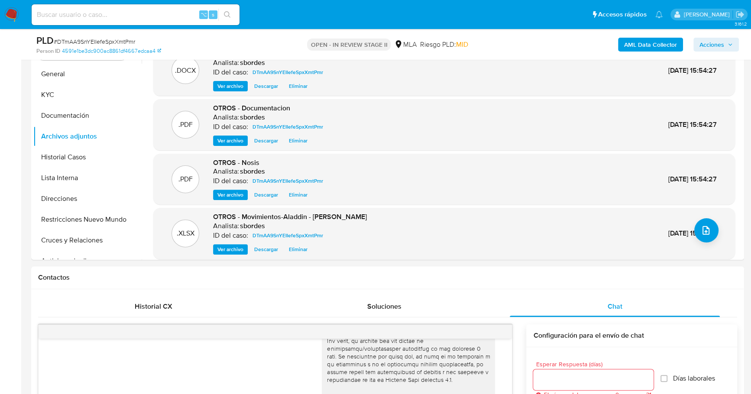
scroll to position [145, 0]
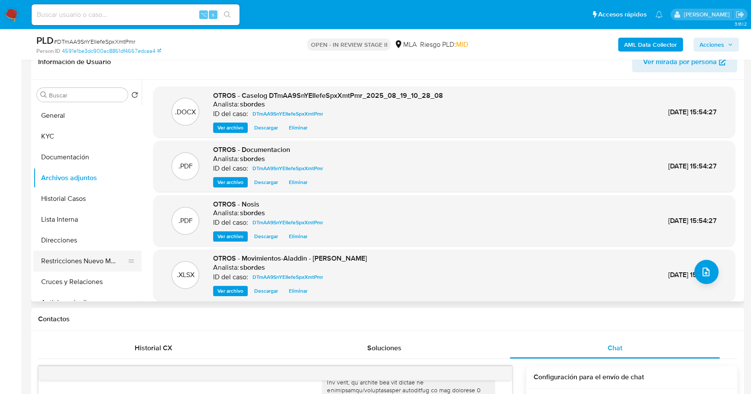
click button "Restricciones Nuevo Mundo"
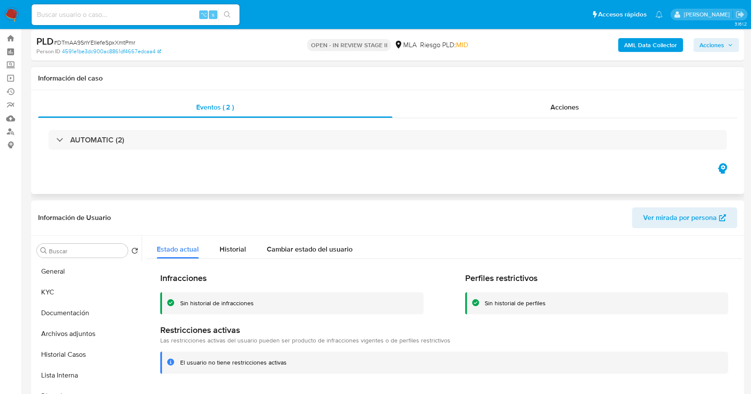
scroll to position [0, 0]
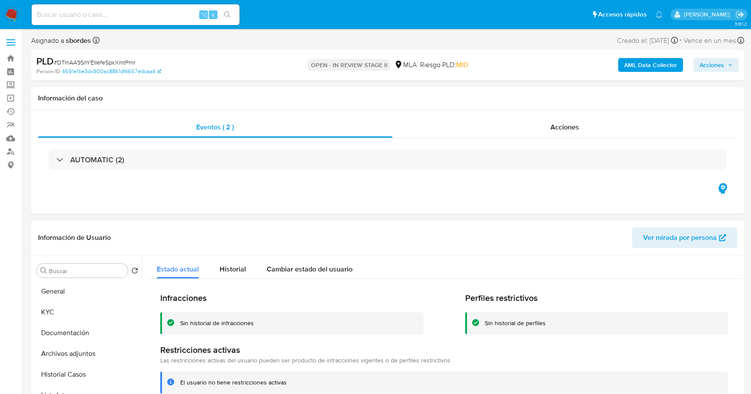
click span "Acciones"
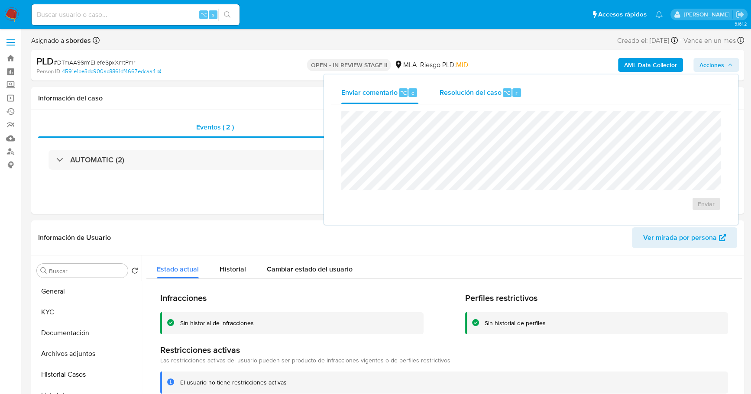
click span "Resolución del caso"
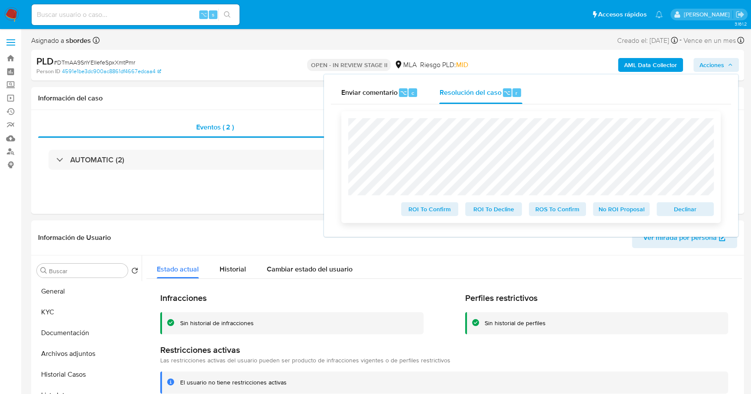
click span "No ROI Proposal"
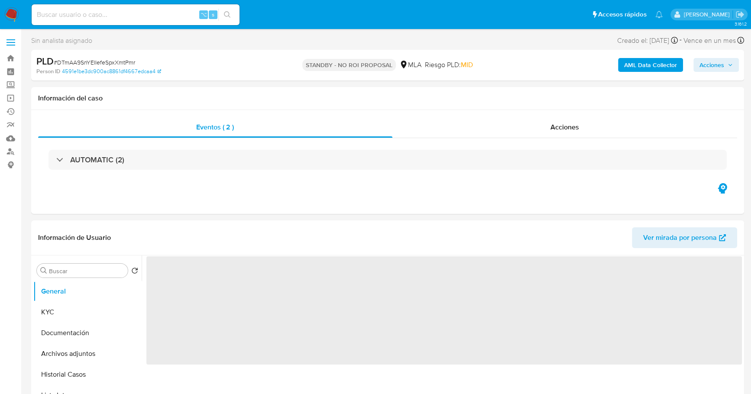
select select "10"
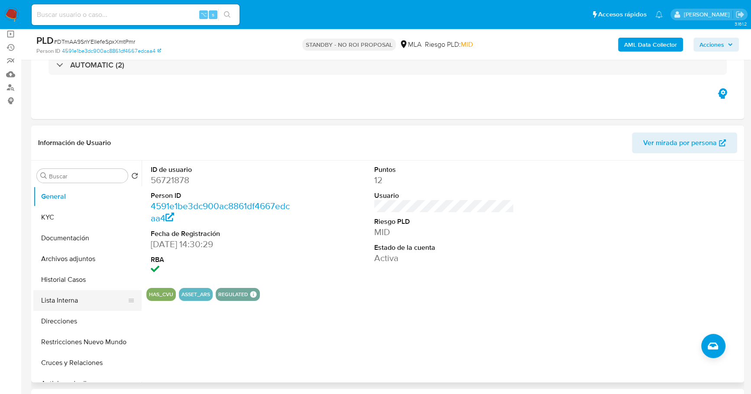
scroll to position [81, 0]
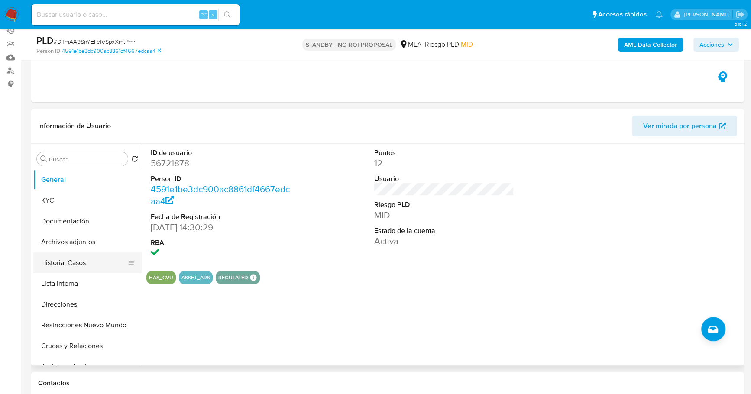
click at [72, 255] on button "Historial Casos" at bounding box center [83, 262] width 101 height 21
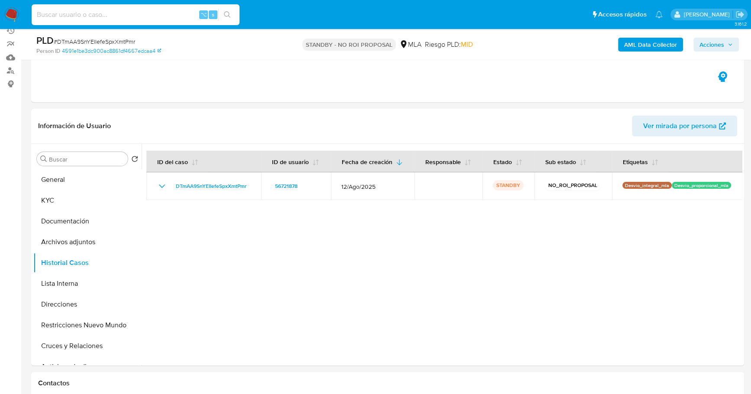
click at [138, 16] on input at bounding box center [136, 14] width 208 height 11
paste input "126220383"
type input "126220383"
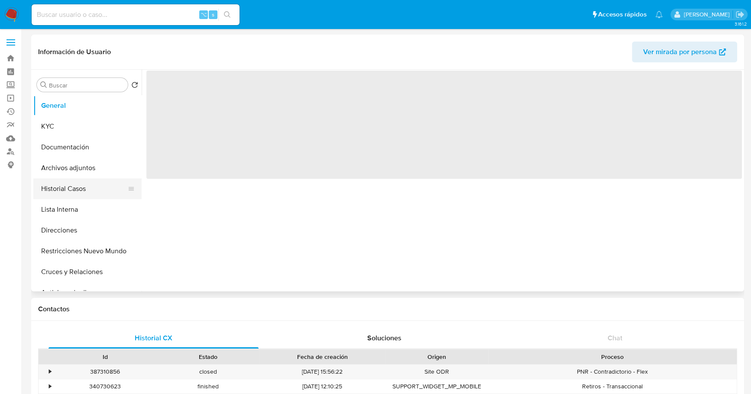
click at [70, 188] on button "Historial Casos" at bounding box center [83, 188] width 101 height 21
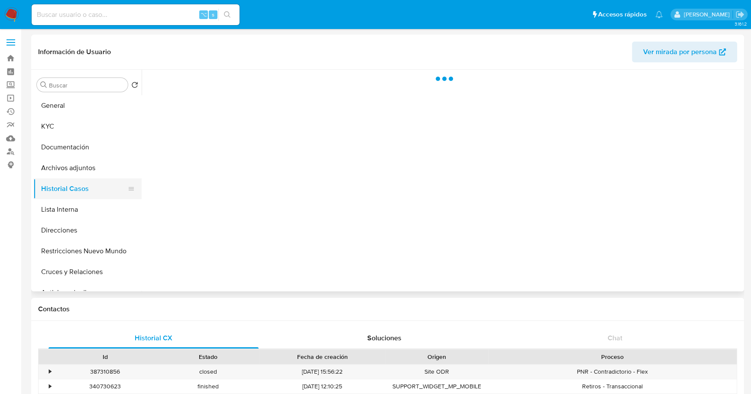
select select "10"
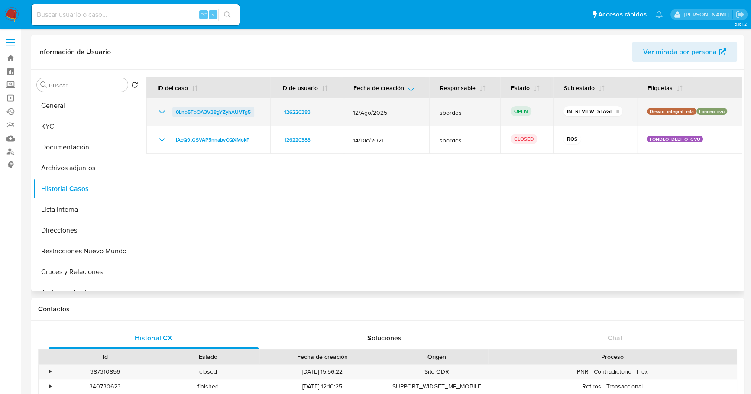
click at [200, 107] on span "0Lno5FoQA3V38gYZyhAUVTg5" at bounding box center [213, 112] width 75 height 10
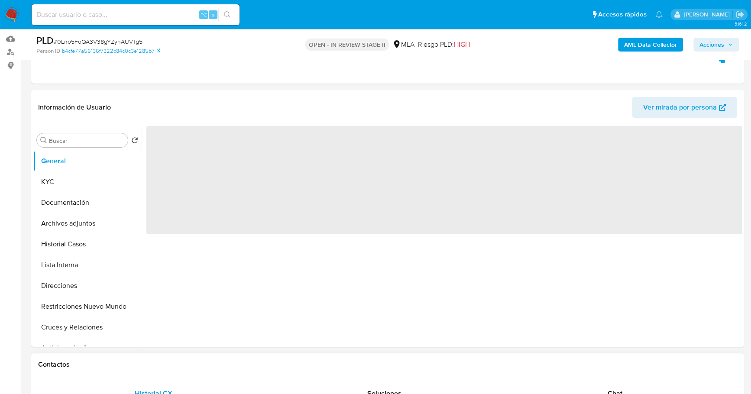
select select "10"
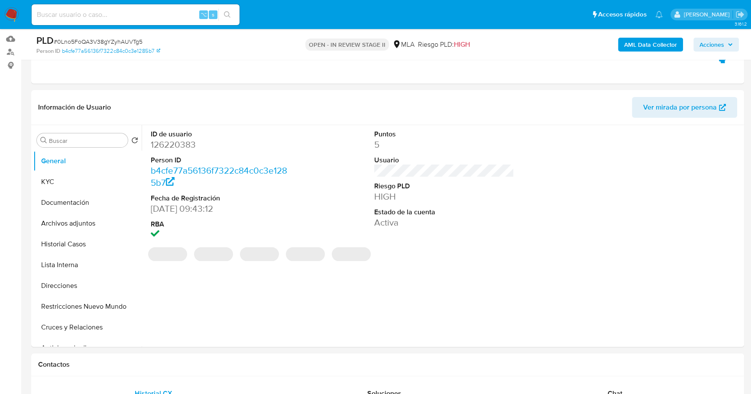
scroll to position [291, 0]
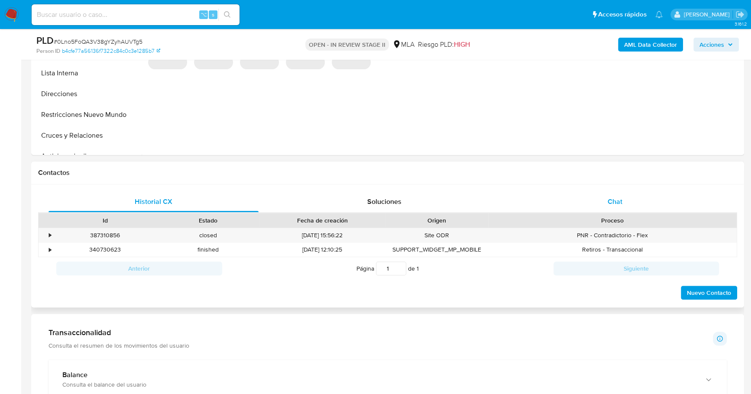
drag, startPoint x: 651, startPoint y: 192, endPoint x: 656, endPoint y: 200, distance: 9.9
click at [651, 192] on div "Chat" at bounding box center [615, 201] width 210 height 21
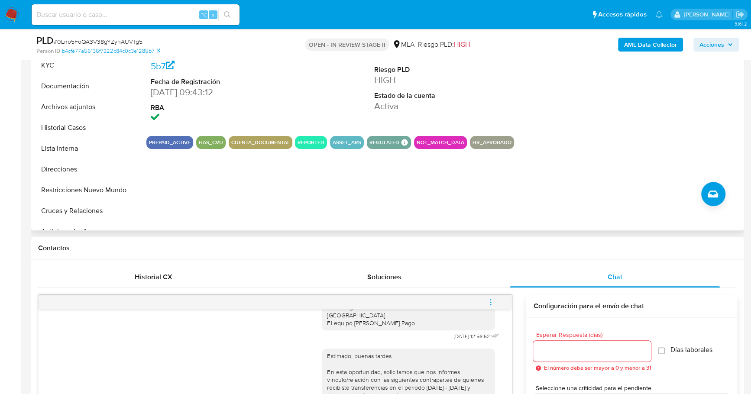
scroll to position [155, 0]
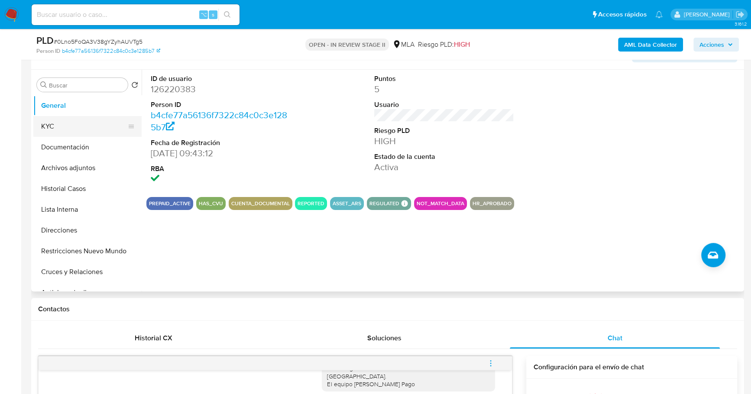
click at [64, 131] on button "KYC" at bounding box center [83, 126] width 101 height 21
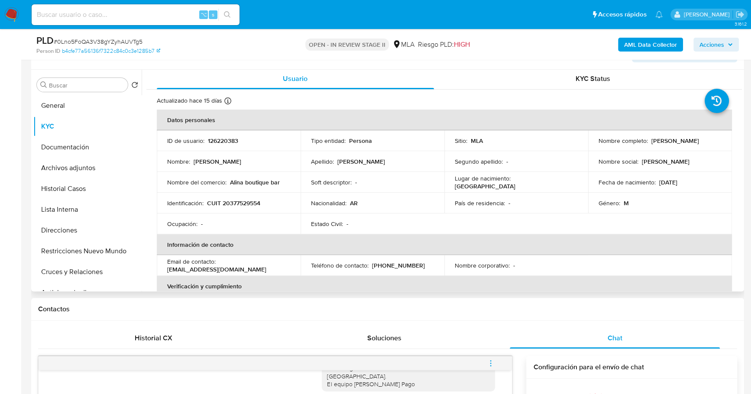
scroll to position [2, 0]
drag, startPoint x: 168, startPoint y: 268, endPoint x: 256, endPoint y: 270, distance: 88.3
click at [256, 270] on div "Email de contacto : pablomatera93@gmail.com" at bounding box center [228, 265] width 123 height 16
copy p "pablomatera93@gmail.com"
click at [119, 8] on div "⌥ s" at bounding box center [136, 14] width 208 height 21
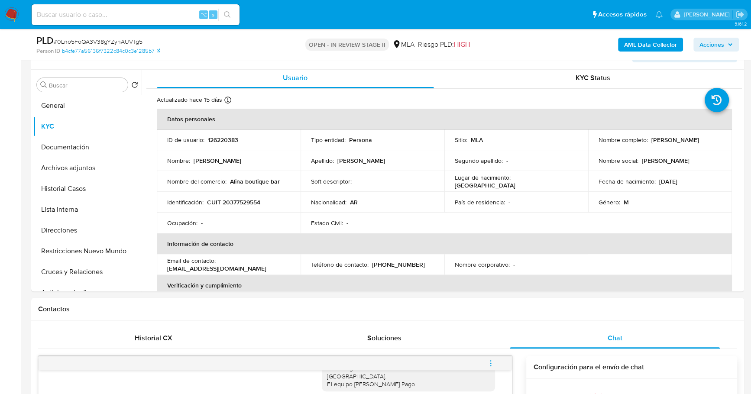
click at [81, 17] on input at bounding box center [136, 14] width 208 height 11
paste input "187134258"
type input "187134258"
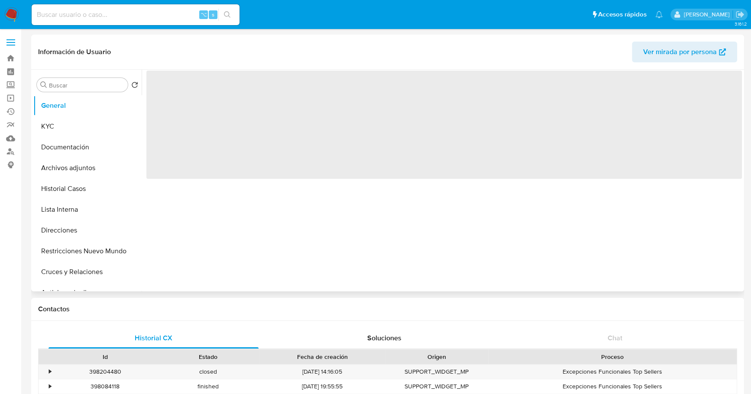
select select "10"
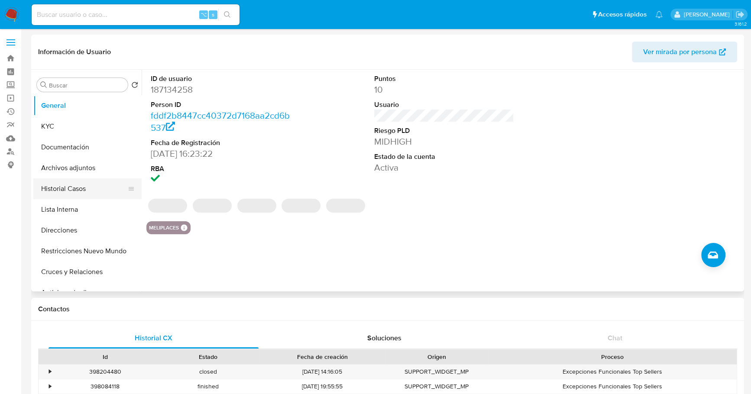
click at [60, 184] on button "Historial Casos" at bounding box center [83, 188] width 101 height 21
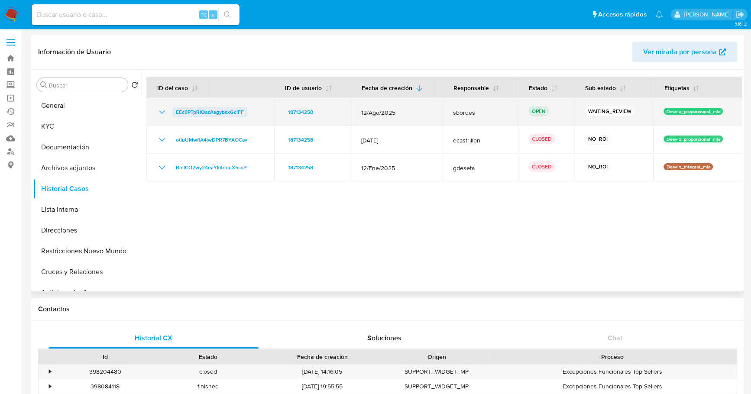
click at [190, 113] on span "EEc8PTpRIQazAagybsxGciFF" at bounding box center [210, 112] width 68 height 10
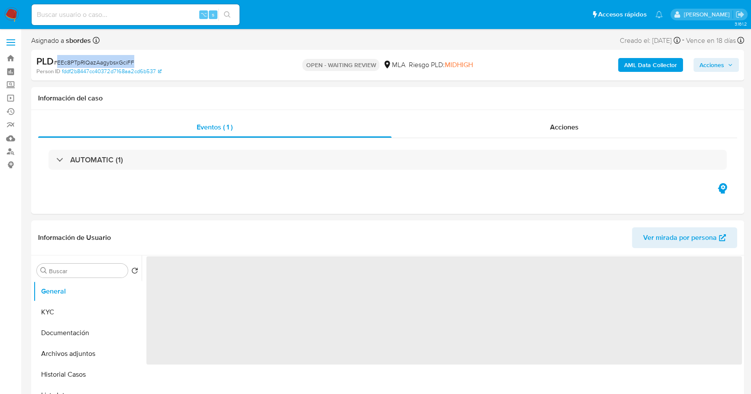
select select "10"
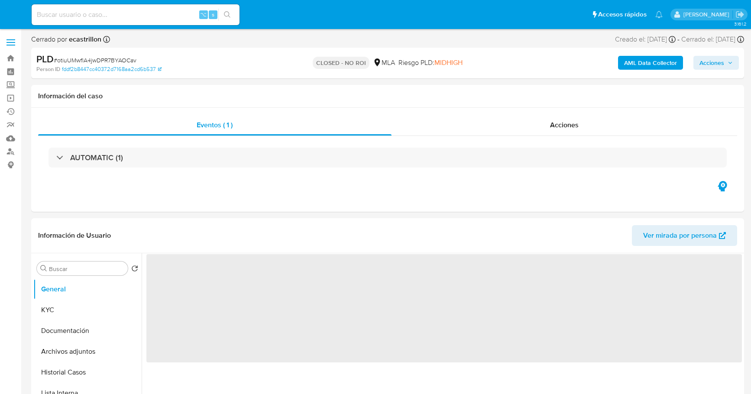
select select "10"
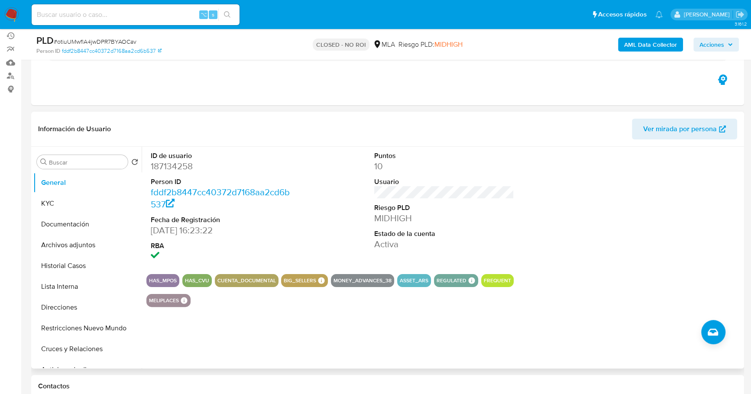
scroll to position [76, 0]
click at [73, 241] on button "Archivos adjuntos" at bounding box center [83, 244] width 101 height 21
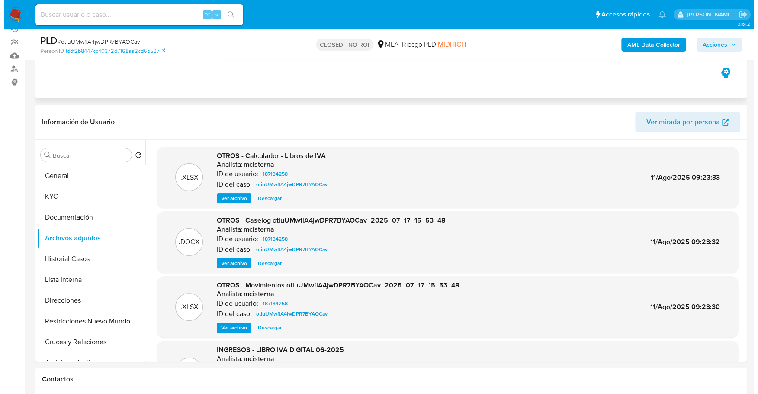
scroll to position [92, 0]
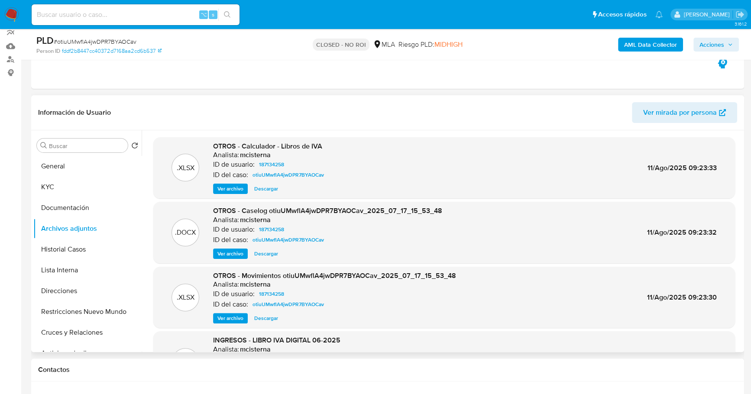
click at [229, 256] on span "Ver archivo" at bounding box center [230, 253] width 26 height 9
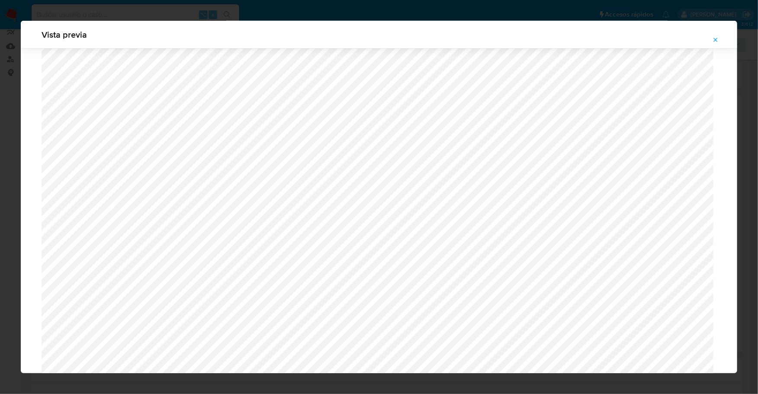
scroll to position [633, 0]
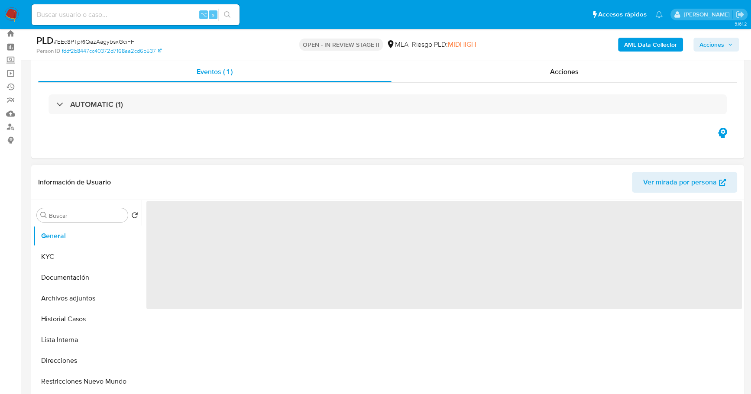
scroll to position [79, 0]
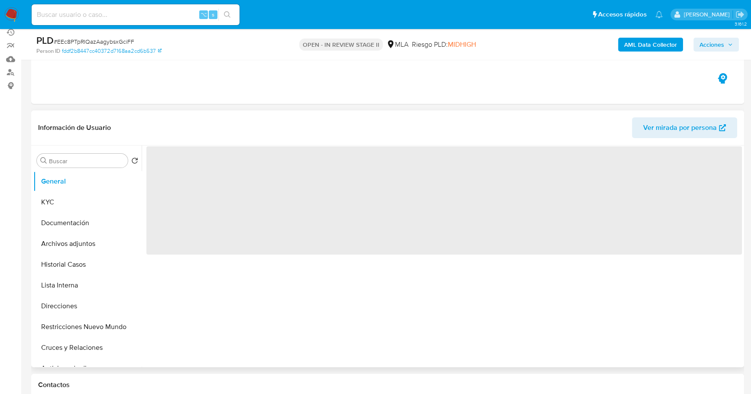
select select "10"
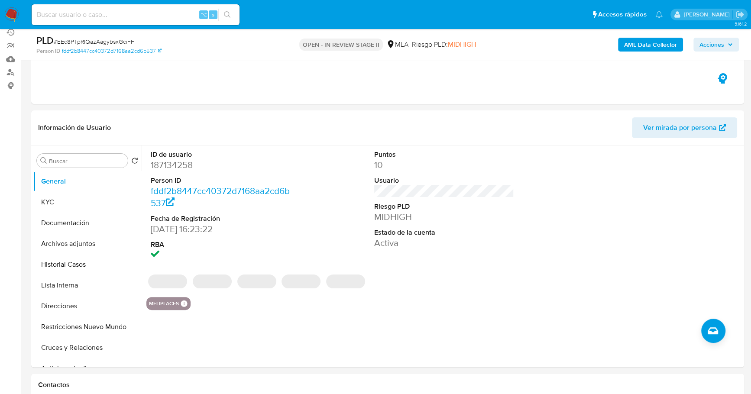
click at [127, 18] on input at bounding box center [136, 14] width 208 height 11
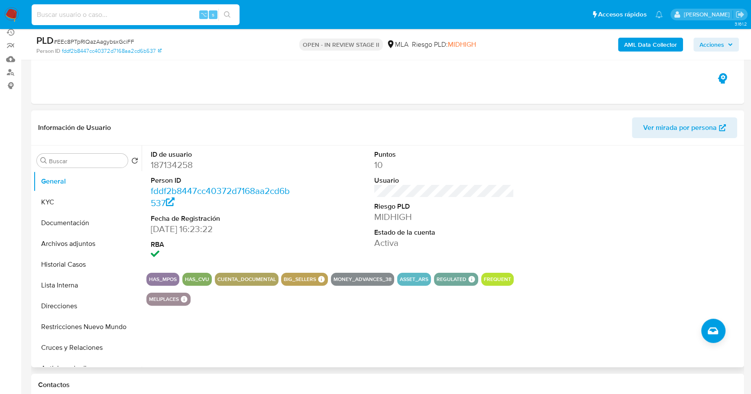
paste input "187134258"
type input "187134258"
click at [51, 206] on button "KYC" at bounding box center [83, 202] width 101 height 21
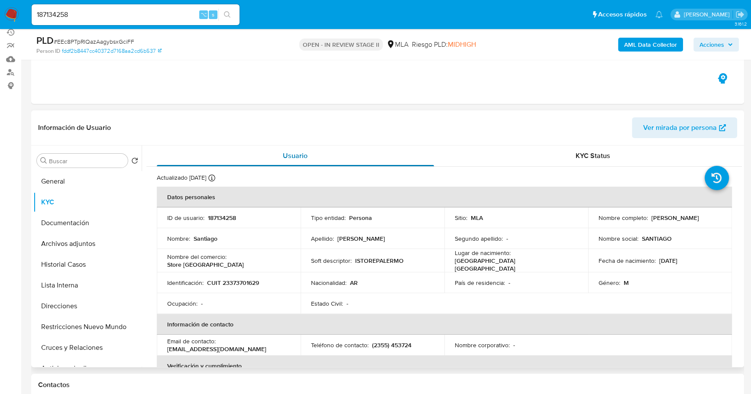
scroll to position [17, 0]
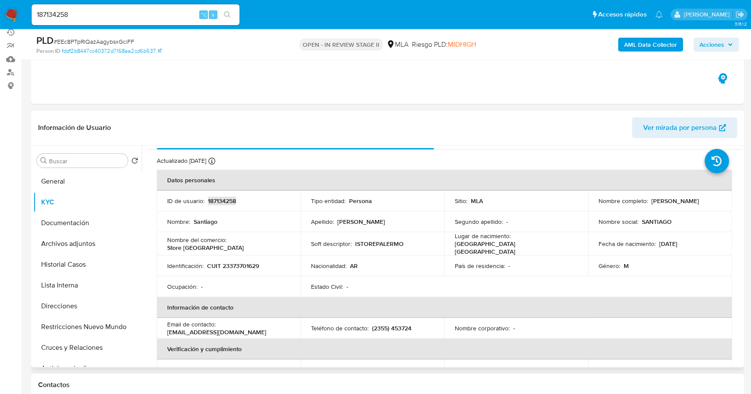
copy p "187134258"
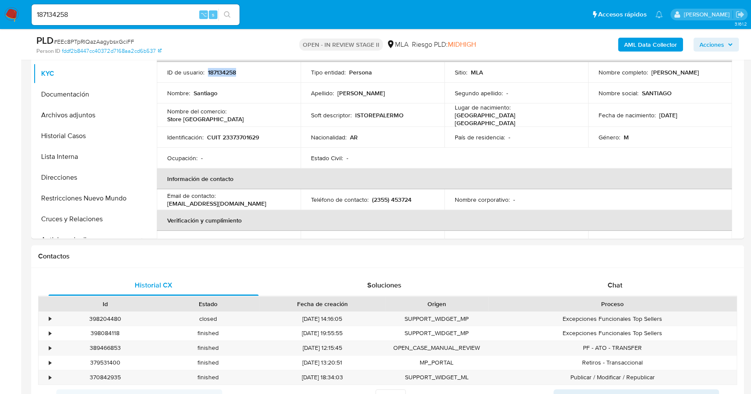
scroll to position [360, 0]
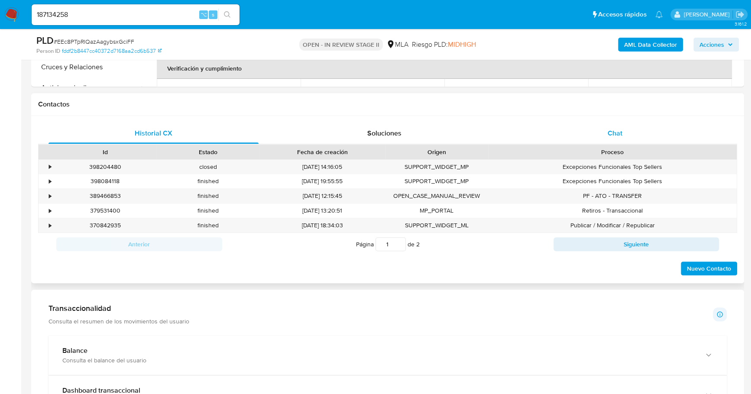
click at [594, 134] on div "Chat" at bounding box center [615, 133] width 210 height 21
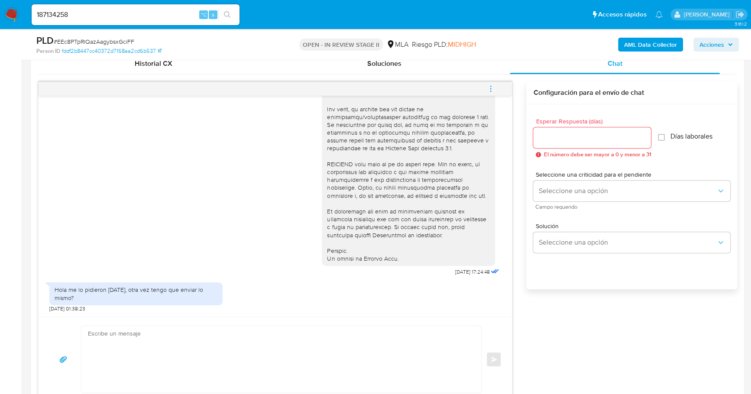
scroll to position [430, 0]
click at [113, 348] on textarea at bounding box center [279, 359] width 382 height 67
click at [190, 351] on textarea "Estimado, buenas tardes En esta oportunidad, solicitamos" at bounding box center [279, 359] width 382 height 67
paste textarea "- Últimas 6 Declaraciones Juradas de Ingresos Brutos (donde se visualice la bas…"
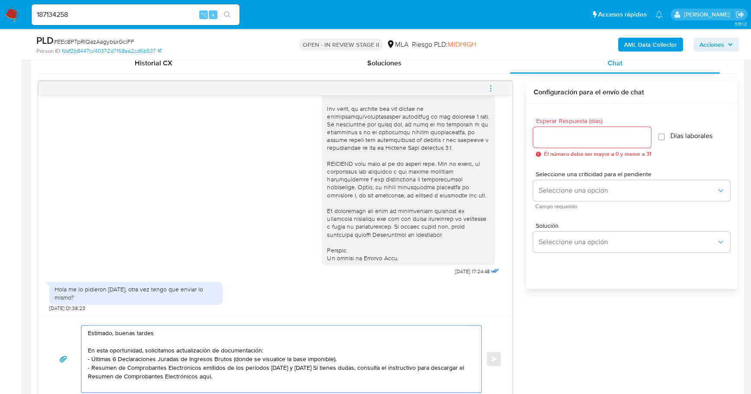
click at [116, 357] on textarea "Estimado, buenas tardes En esta oportunidad, solicitamos actualización de docum…" at bounding box center [279, 359] width 382 height 67
drag, startPoint x: 314, startPoint y: 373, endPoint x: 304, endPoint y: 364, distance: 13.8
click at [304, 364] on textarea "Estimado, buenas tardes En esta oportunidad, solicitamos actualización de docum…" at bounding box center [279, 359] width 382 height 67
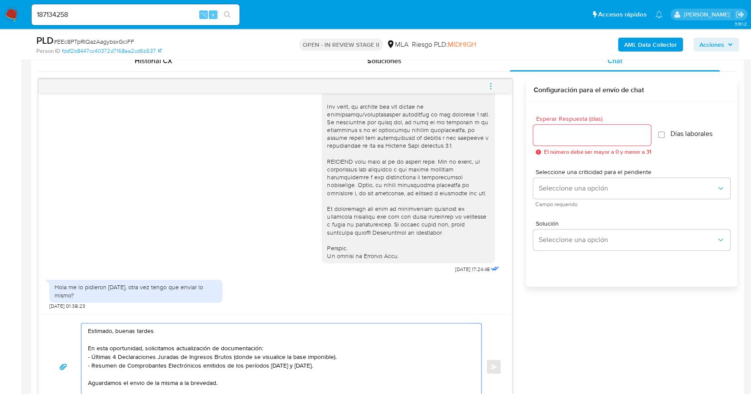
scroll to position [441, 0]
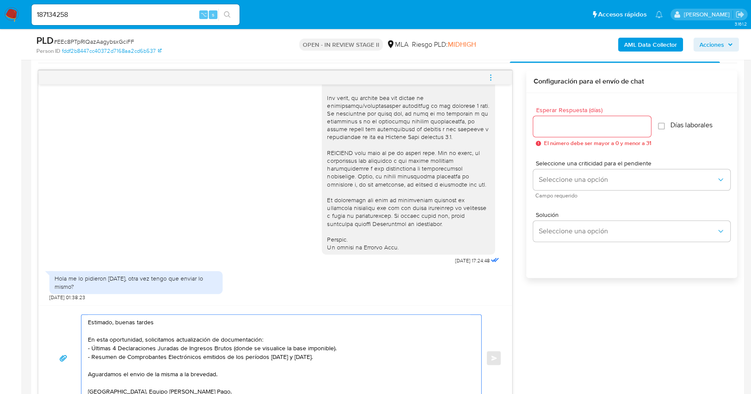
type textarea "Estimado, buenas tardes En esta oportunidad, solicitamos actualización de docum…"
click at [576, 126] on input "Esperar Respuesta (días)" at bounding box center [592, 126] width 118 height 11
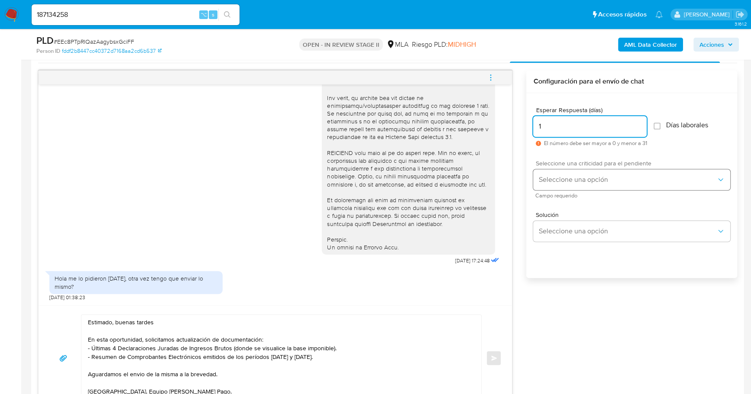
type input "1"
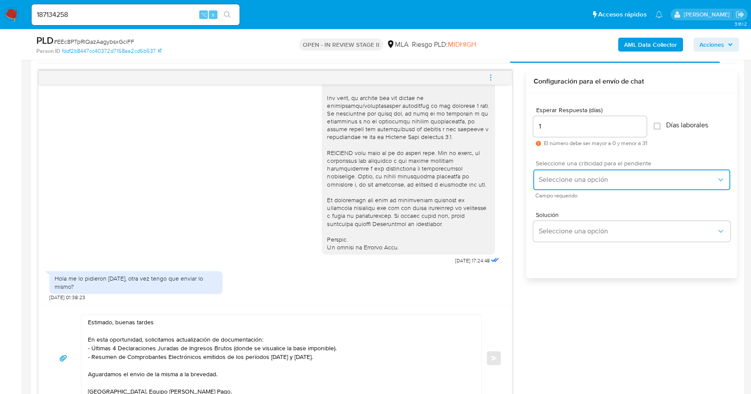
click at [570, 175] on span "Seleccione una opción" at bounding box center [627, 179] width 178 height 9
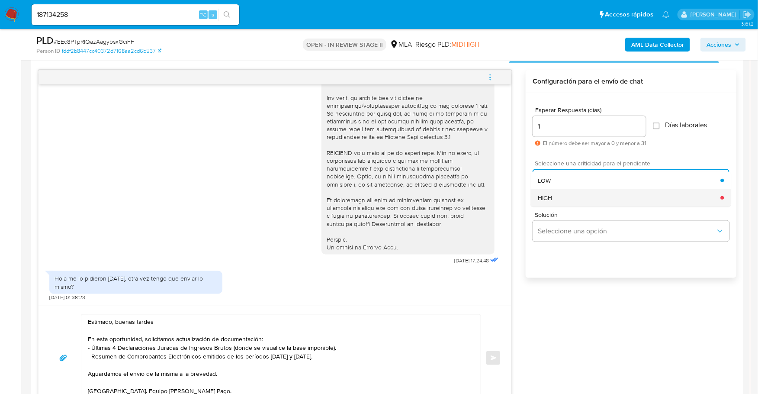
click at [568, 198] on div "HIGH" at bounding box center [629, 197] width 183 height 17
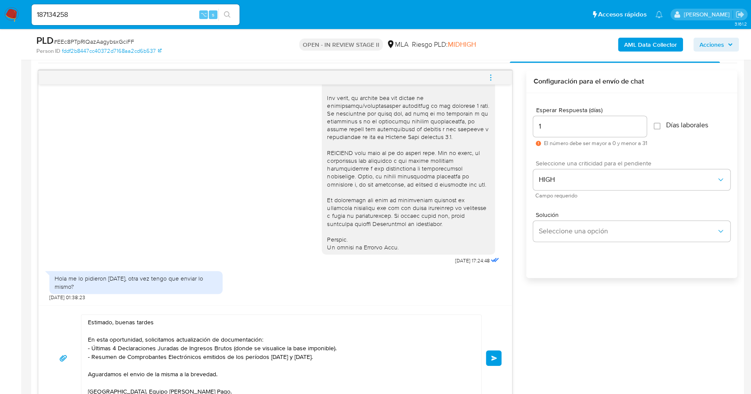
click at [493, 358] on span "Enviar" at bounding box center [494, 357] width 6 height 5
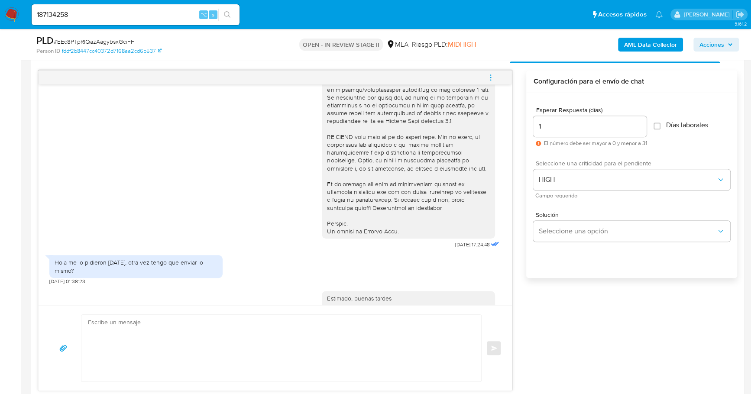
scroll to position [432, 0]
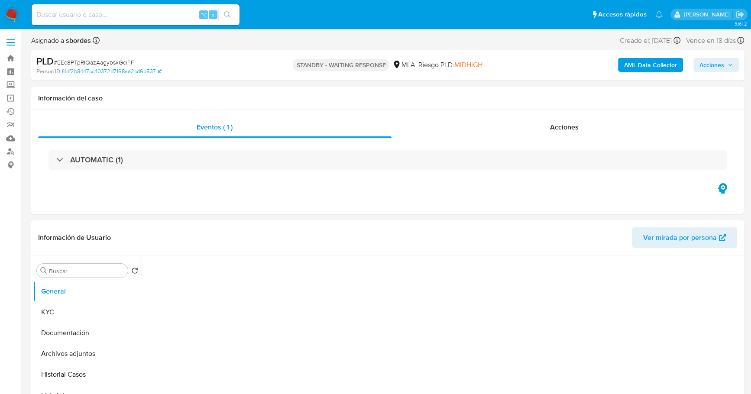
select select "10"
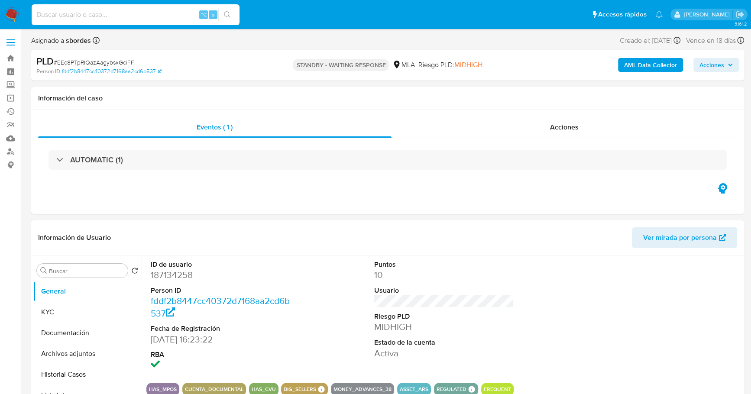
click at [99, 14] on input at bounding box center [136, 14] width 208 height 11
paste input "93791108"
type input "93791108"
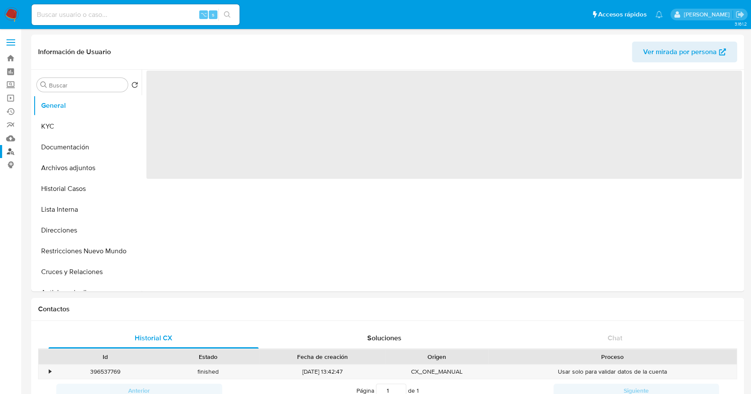
select select "10"
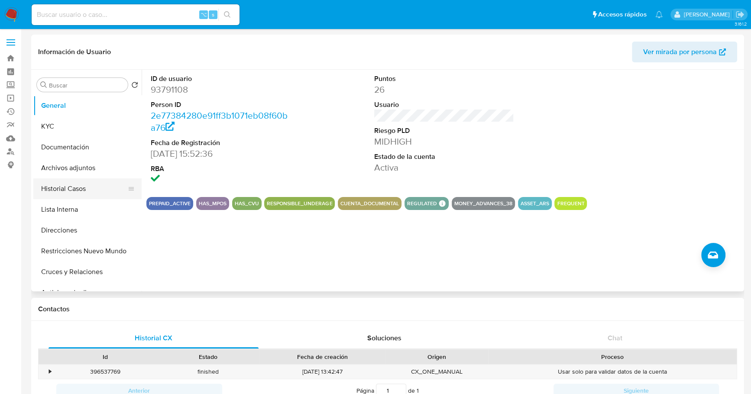
click at [93, 190] on button "Historial Casos" at bounding box center [83, 188] width 101 height 21
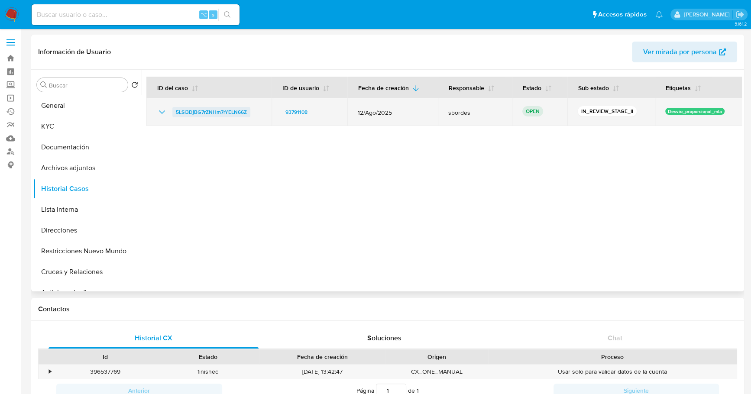
click at [212, 113] on span "5LSI3DjBG7rZNHm7rYELN66Z" at bounding box center [211, 112] width 71 height 10
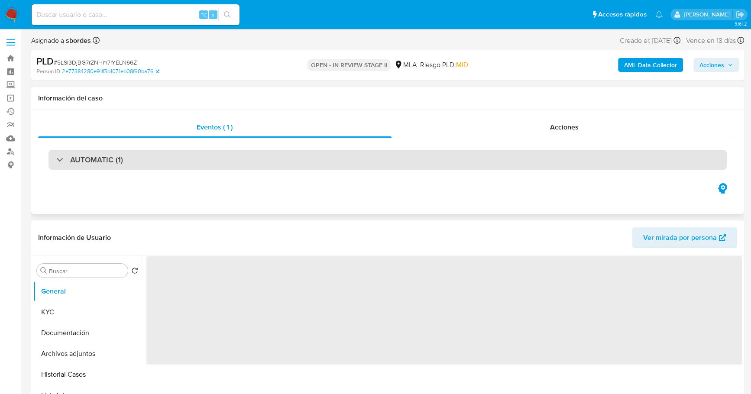
select select "10"
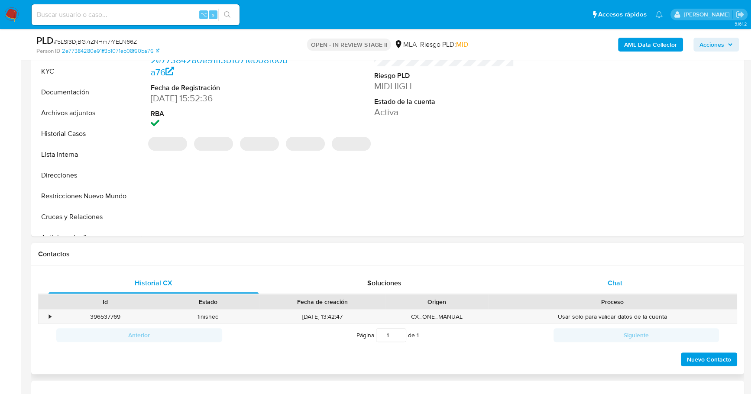
click at [632, 277] on div "Chat" at bounding box center [615, 283] width 210 height 21
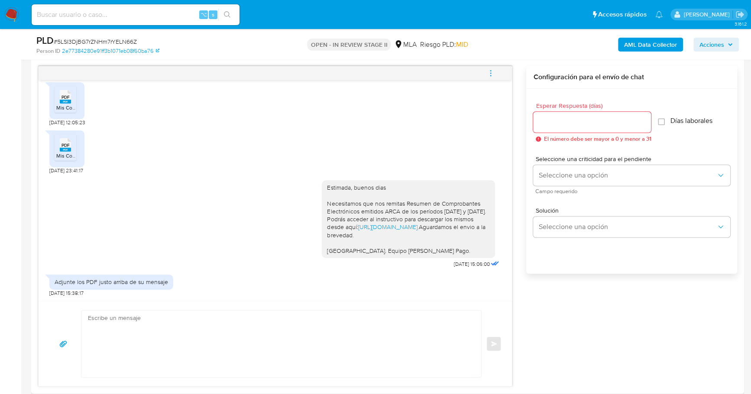
scroll to position [465, 0]
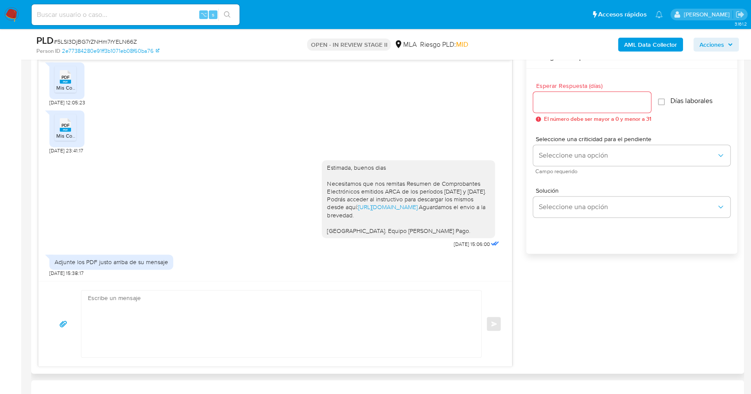
click at [132, 309] on textarea at bounding box center [279, 323] width 382 height 67
type textarea "E"
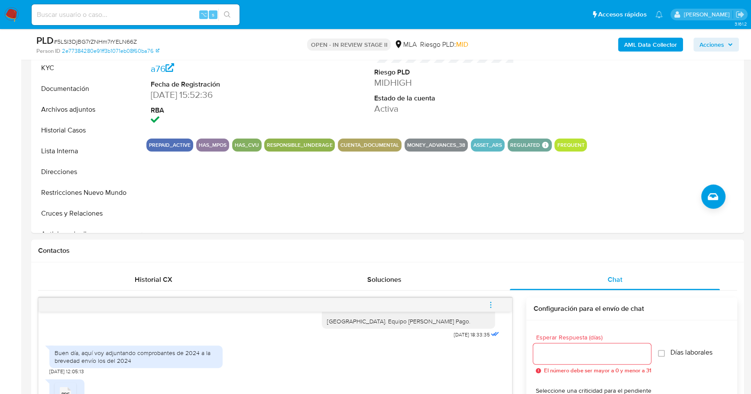
scroll to position [99, 0]
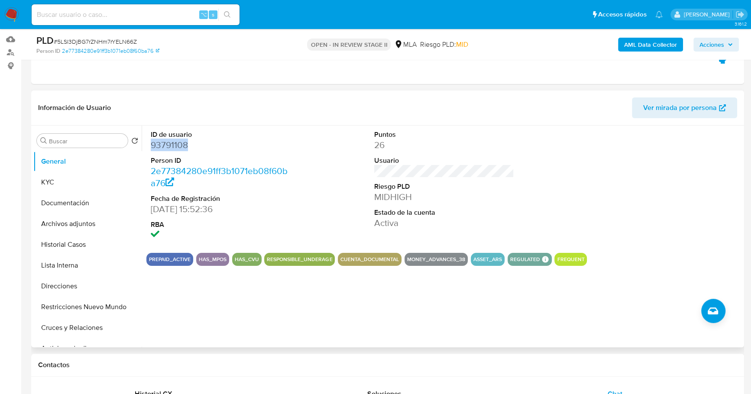
copy dd "93791108"
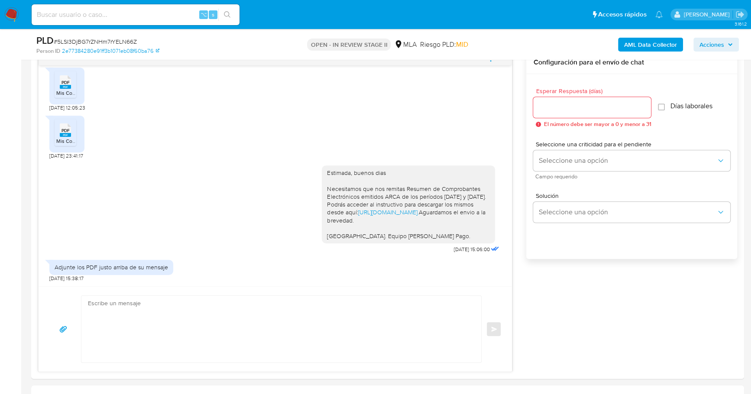
scroll to position [634, 0]
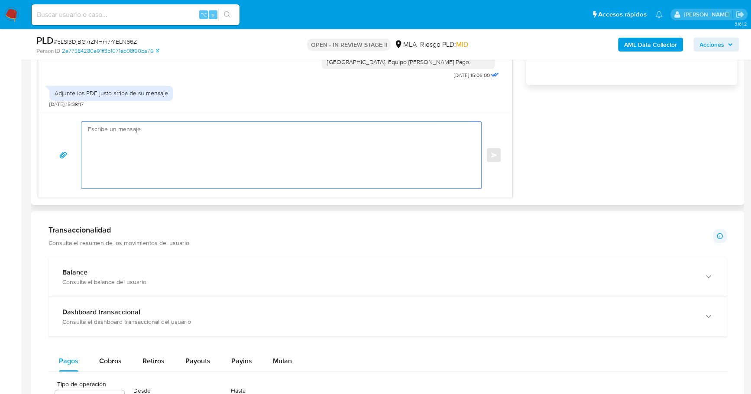
click at [241, 127] on textarea at bounding box center [279, 155] width 382 height 67
drag, startPoint x: 252, startPoint y: 151, endPoint x: 178, endPoint y: 146, distance: 73.3
click at [178, 146] on textarea "Estimado, buenas tardes Por favor, adjuntar en formato pdf documento solicitado" at bounding box center [279, 155] width 382 height 67
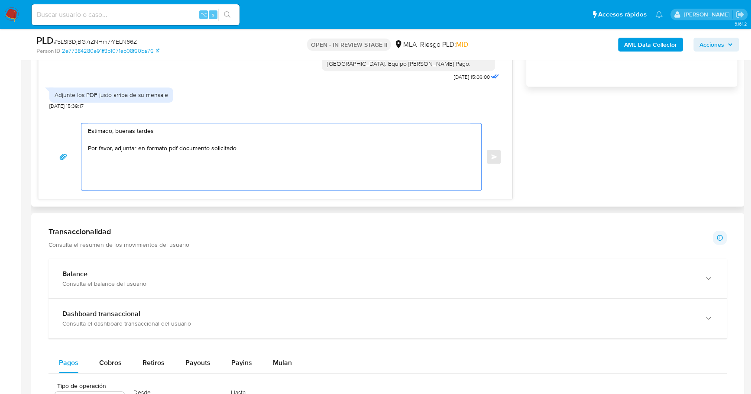
scroll to position [632, 0]
click at [207, 148] on textarea "Estimado, buenas tardes Por favor, adjuntar en formato pdf documento solicitado" at bounding box center [279, 157] width 382 height 67
drag, startPoint x: 241, startPoint y: 151, endPoint x: 115, endPoint y: 149, distance: 126.4
click at [115, 149] on textarea "Estimado, buenas tardes Por favor, adjuntar en formato pdf documento solicitado" at bounding box center [279, 157] width 382 height 67
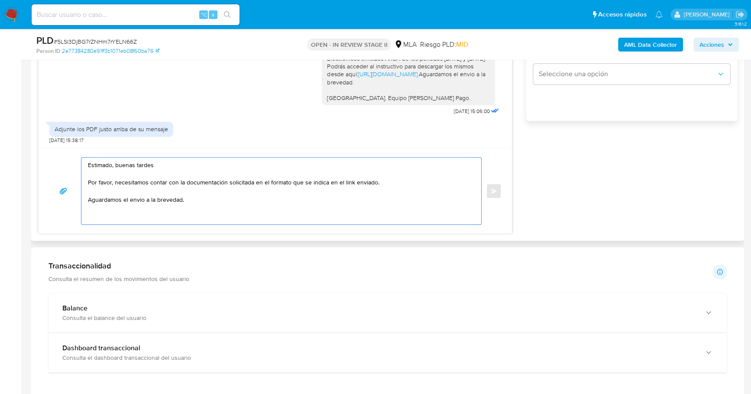
scroll to position [453, 0]
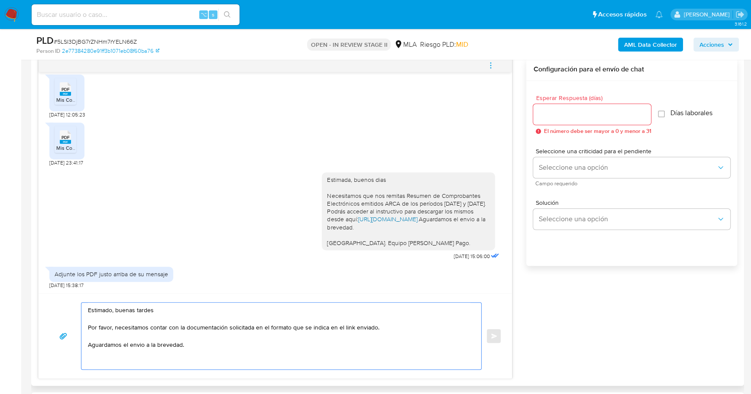
click at [395, 215] on link "https://www.mercadopago.com.ar/ayuda/30181." at bounding box center [388, 219] width 61 height 9
click at [409, 324] on textarea "Estimado, buenas tardes Por favor, necesitamos contar con la documentación soli…" at bounding box center [279, 336] width 382 height 67
paste textarea "https://www.mercadopago.com.ar/ayuda/30181"
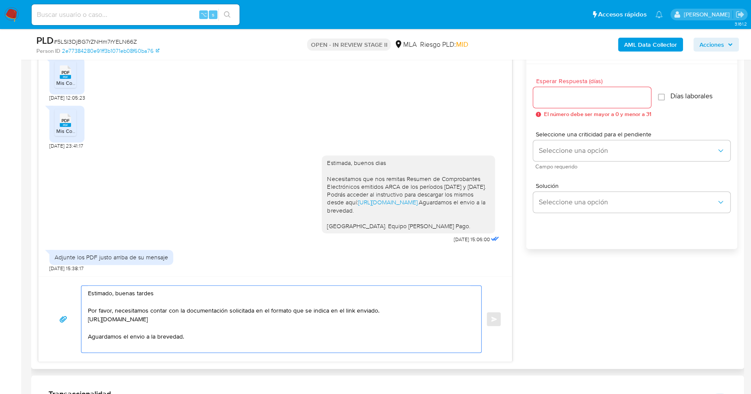
scroll to position [470, 0]
click at [185, 333] on textarea "Estimado, buenas tardes Por favor, necesitamos contar con la documentación soli…" at bounding box center [279, 318] width 382 height 67
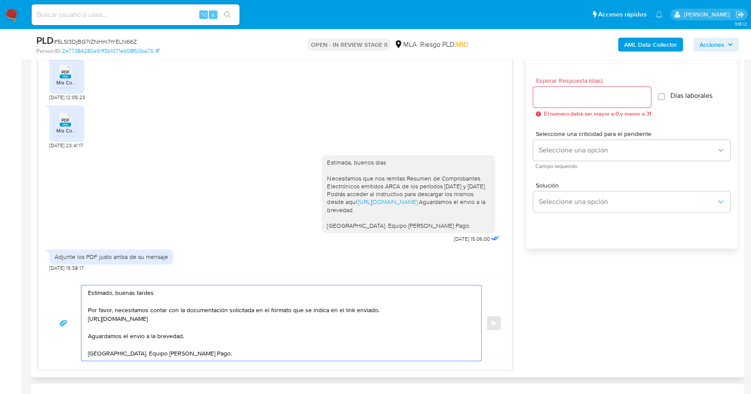
type textarea "Estimado, buenas tardes Por favor, necesitamos contar con la documentación soli…"
click at [546, 100] on input "Esperar Respuesta (días)" at bounding box center [592, 96] width 118 height 11
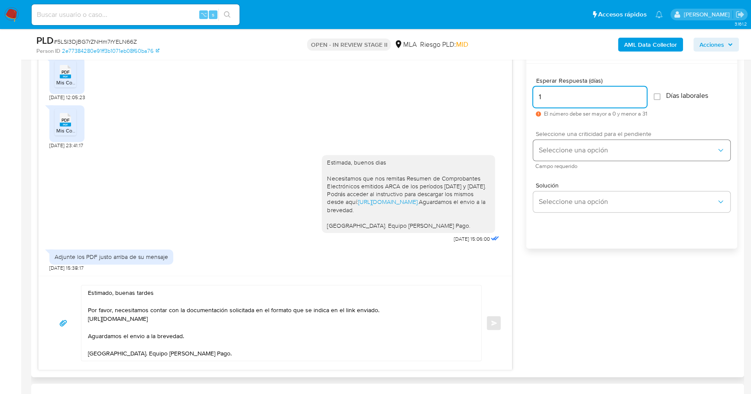
type input "1"
click at [557, 150] on span "Seleccione una opción" at bounding box center [627, 150] width 178 height 9
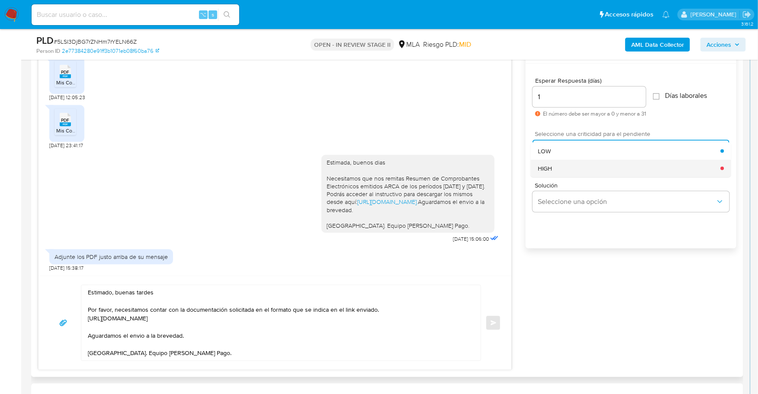
click at [553, 168] on div "HIGH" at bounding box center [629, 168] width 183 height 17
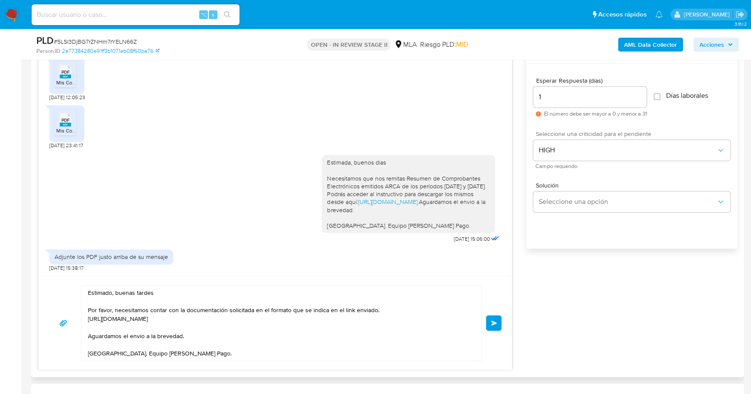
click at [495, 329] on button "Enviar" at bounding box center [494, 323] width 16 height 16
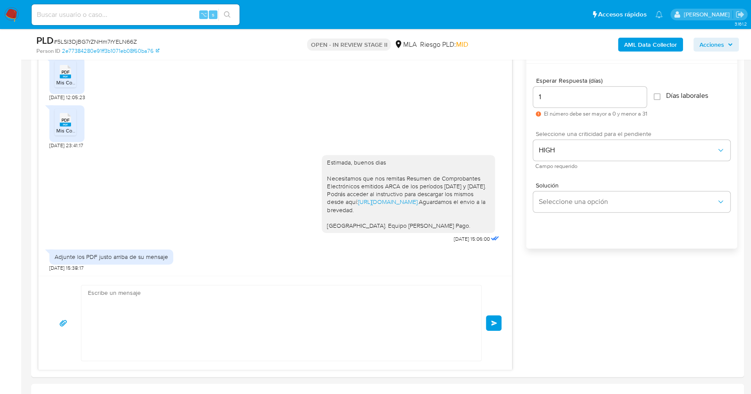
scroll to position [779, 0]
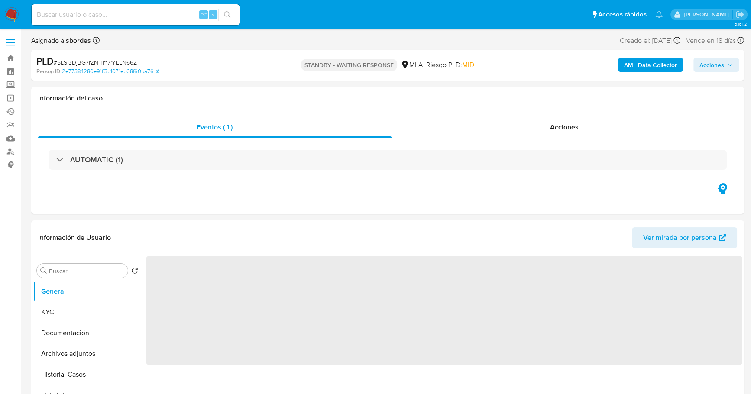
select select "10"
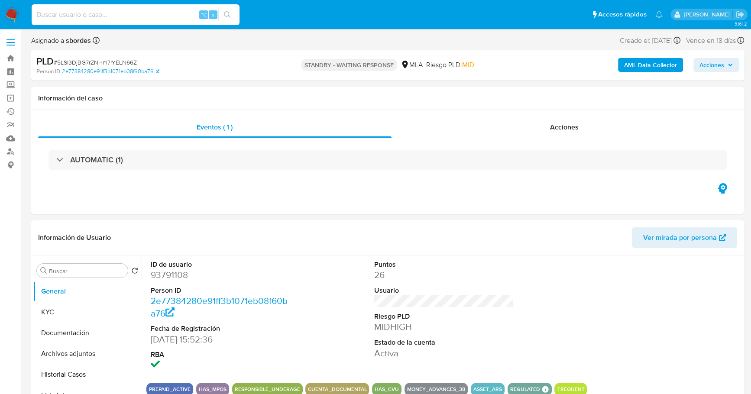
click at [102, 10] on input at bounding box center [136, 14] width 208 height 11
paste input "610758794"
type input "610758794"
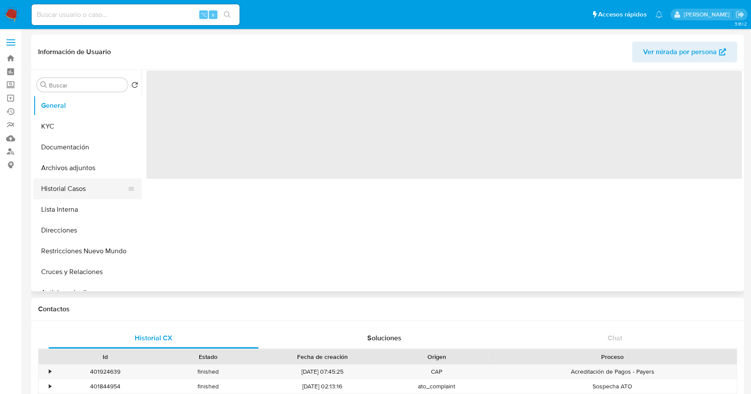
select select "10"
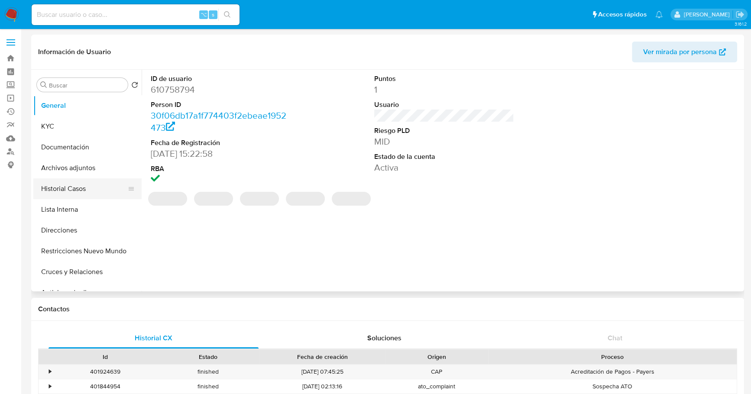
click at [77, 187] on button "Historial Casos" at bounding box center [83, 188] width 101 height 21
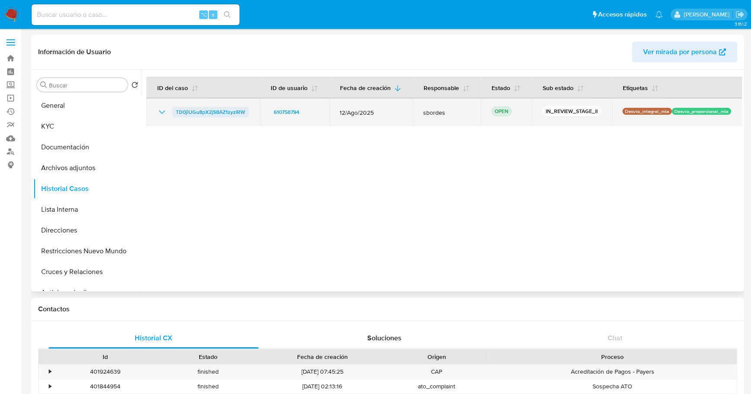
click at [225, 109] on span "TD0jiUGu8pX2jS8AZ1zyzIRW" at bounding box center [210, 112] width 69 height 10
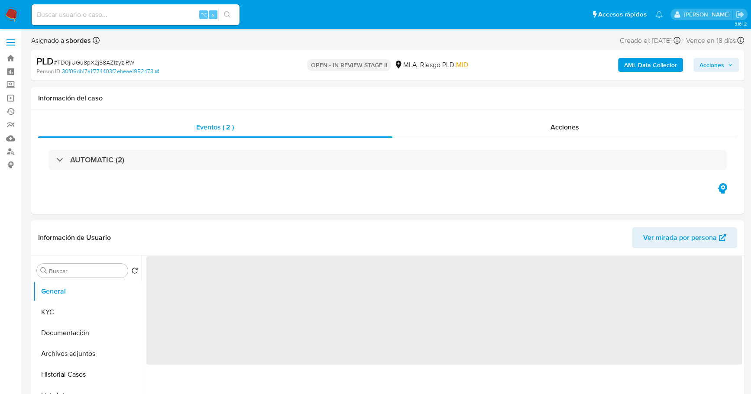
select select "10"
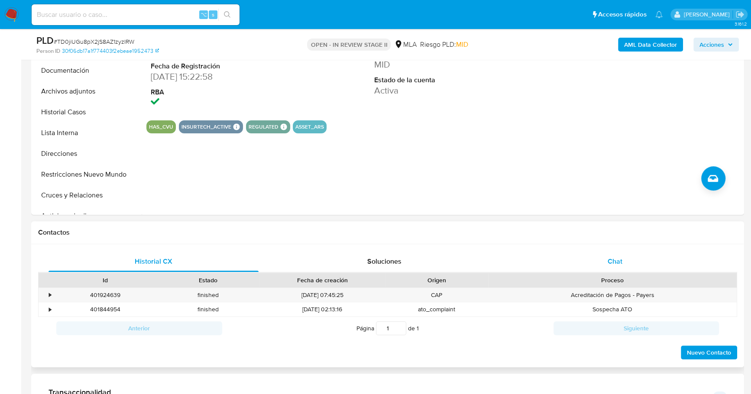
click at [603, 267] on div "Chat" at bounding box center [615, 261] width 210 height 21
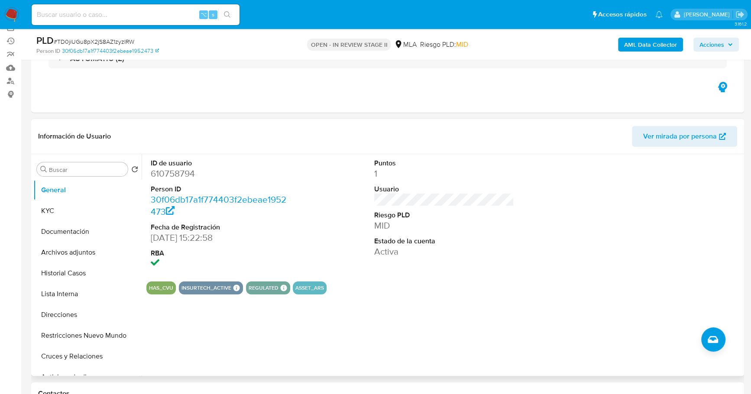
scroll to position [30, 0]
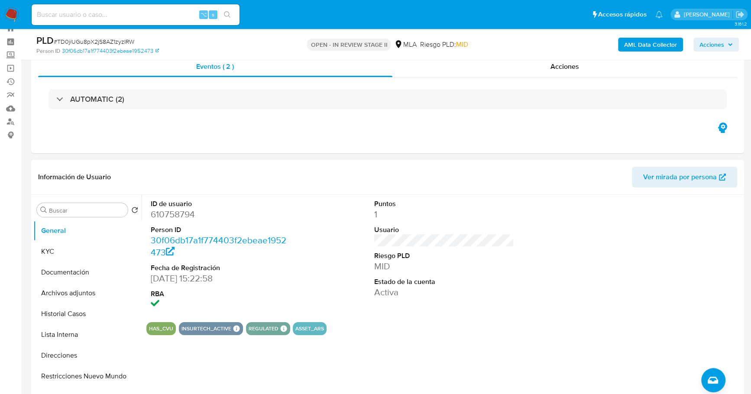
click at [330, 205] on div "ID de usuario 610758794 Person ID 30f06db17a1f774403f2ebeae1952473 Fecha de Reg…" at bounding box center [443, 255] width 595 height 120
copy dd "610758794"
click at [126, 8] on div "⌥ s" at bounding box center [136, 14] width 208 height 21
click at [129, 13] on input at bounding box center [136, 14] width 208 height 11
paste input "610758794"
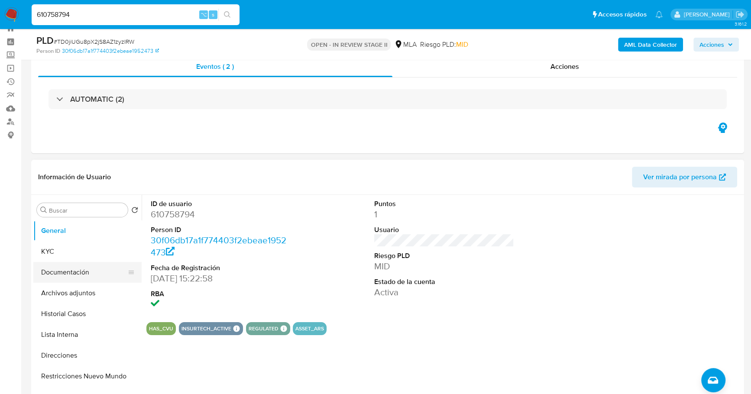
type input "610758794"
click at [53, 262] on button "Documentación" at bounding box center [83, 272] width 101 height 21
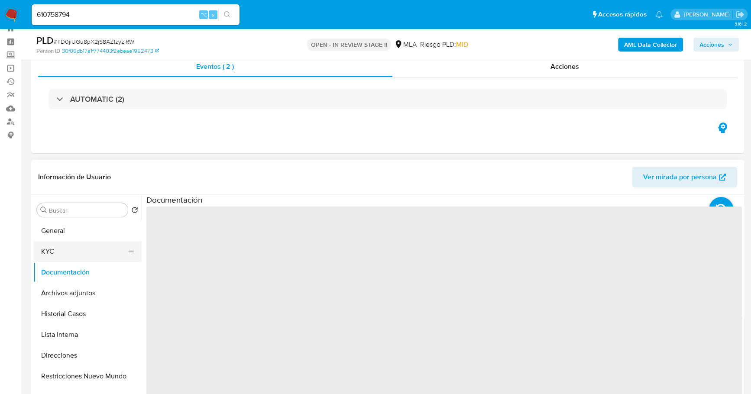
click at [54, 259] on button "KYC" at bounding box center [83, 251] width 101 height 21
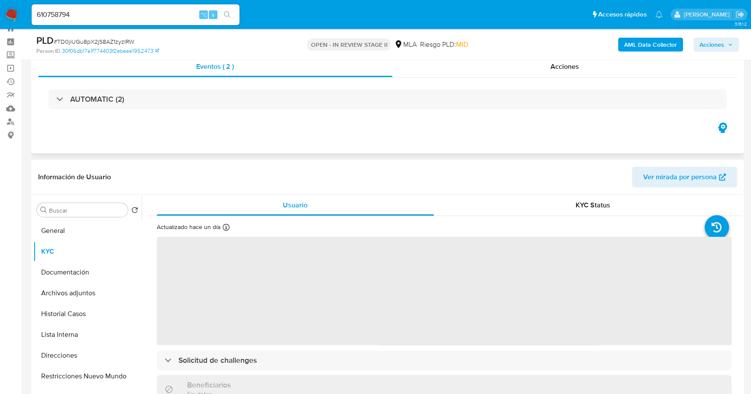
scroll to position [125, 0]
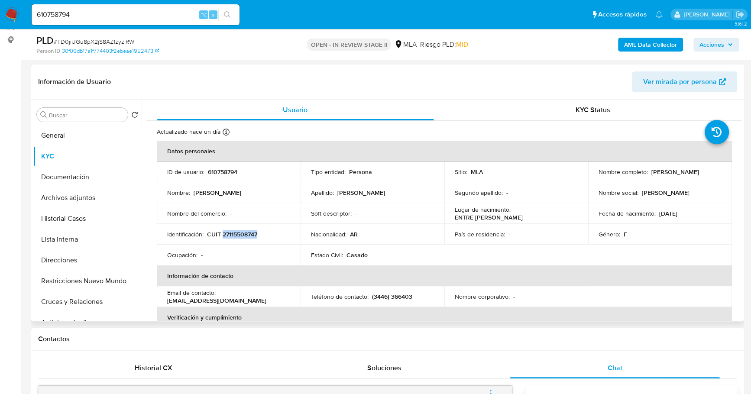
copy p "27115508747"
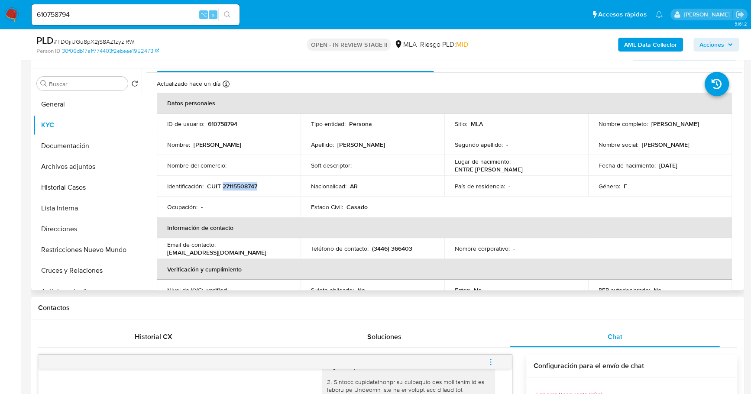
scroll to position [447, 0]
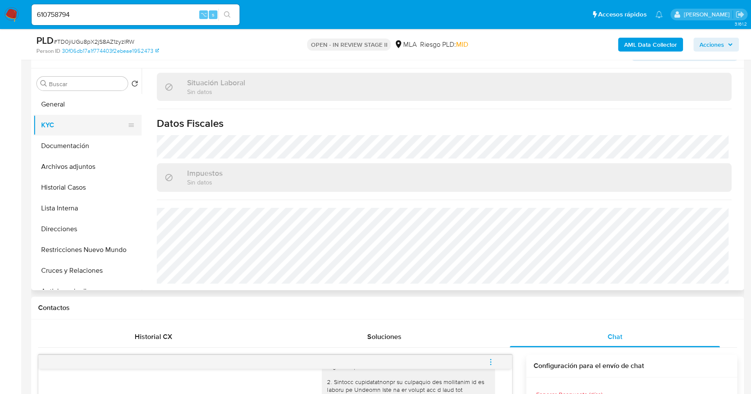
click at [65, 132] on button "KYC" at bounding box center [83, 125] width 101 height 21
click at [70, 148] on button "Documentación" at bounding box center [83, 145] width 101 height 21
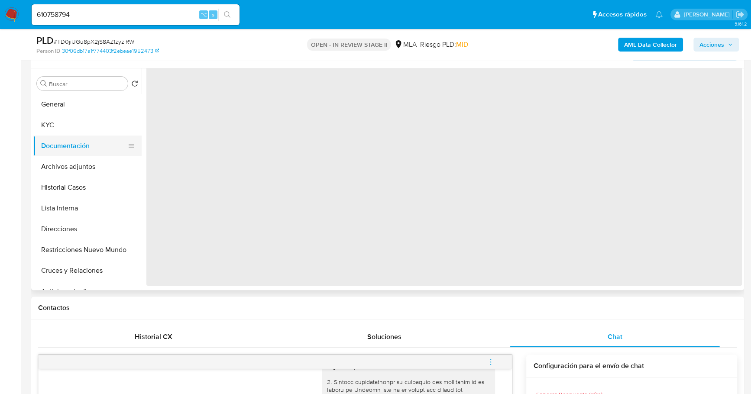
scroll to position [0, 0]
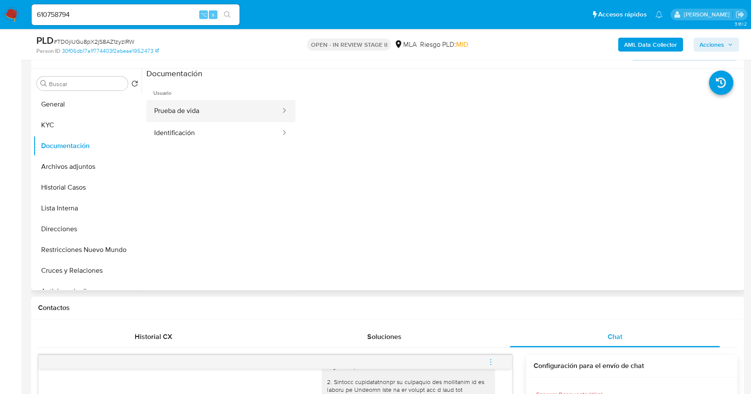
click at [202, 105] on button "Prueba de vida" at bounding box center [213, 111] width 135 height 22
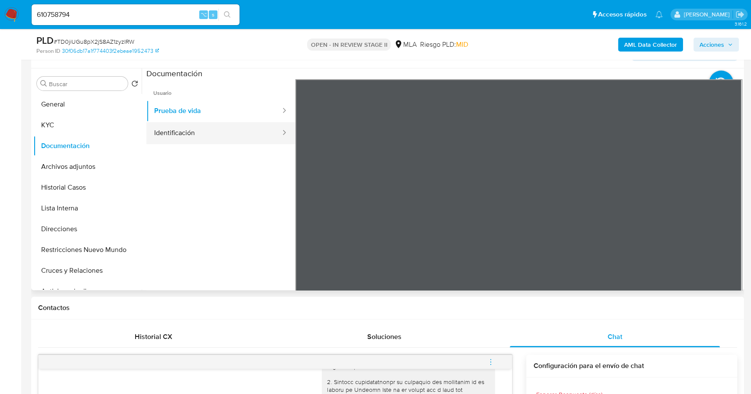
click at [209, 132] on button "Identificación" at bounding box center [213, 133] width 135 height 22
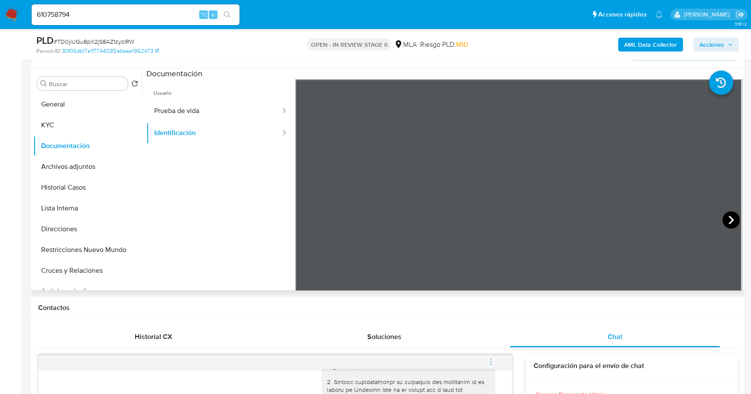
click at [730, 218] on icon at bounding box center [730, 219] width 17 height 17
click at [305, 225] on icon at bounding box center [305, 219] width 17 height 17
click at [730, 220] on icon at bounding box center [730, 219] width 17 height 17
click at [65, 129] on button "KYC" at bounding box center [83, 125] width 101 height 21
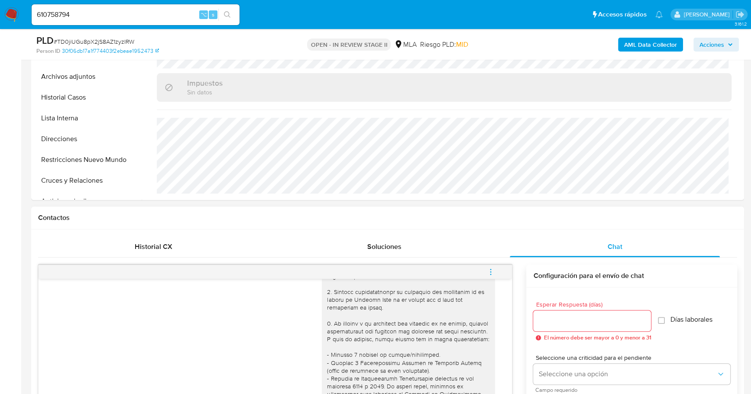
scroll to position [258, 0]
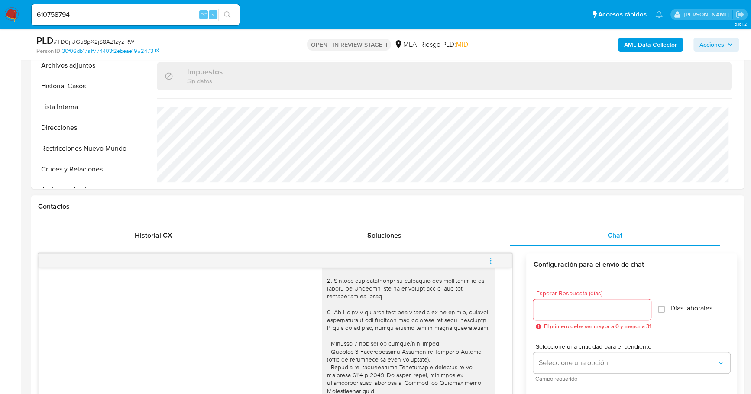
click at [490, 264] on span "menu-action" at bounding box center [491, 260] width 8 height 21
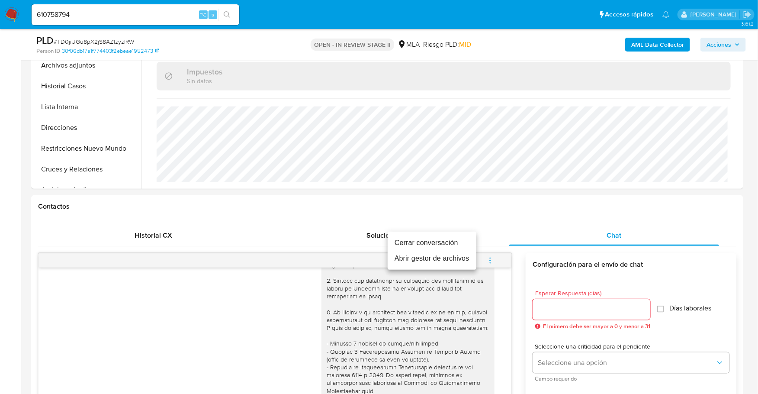
click at [454, 236] on li "Cerrar conversación" at bounding box center [432, 243] width 89 height 16
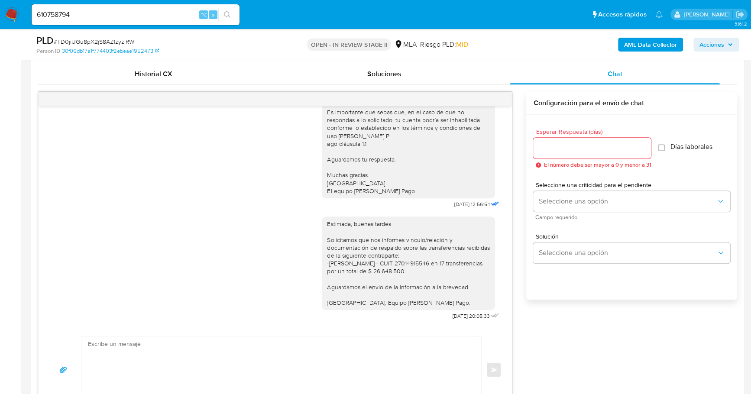
scroll to position [448, 0]
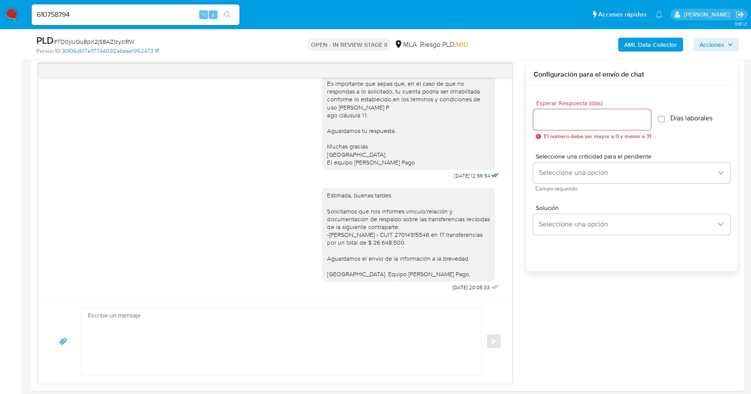
click at [730, 48] on span "Acciones" at bounding box center [715, 45] width 33 height 12
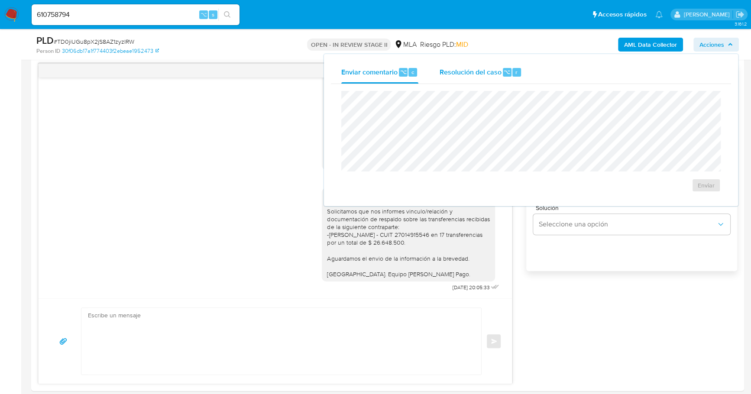
click at [494, 75] on span "Resolución del caso" at bounding box center [470, 72] width 62 height 10
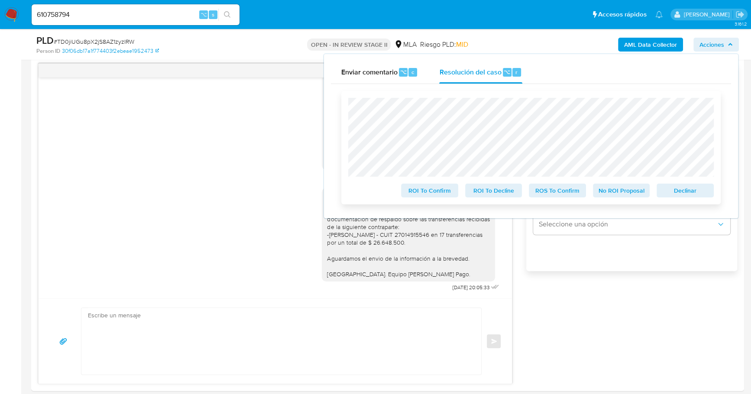
click at [684, 190] on span "Declinar" at bounding box center [684, 190] width 45 height 12
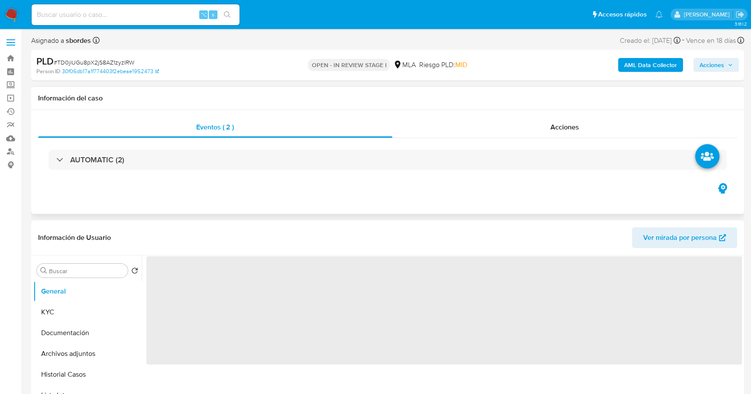
select select "10"
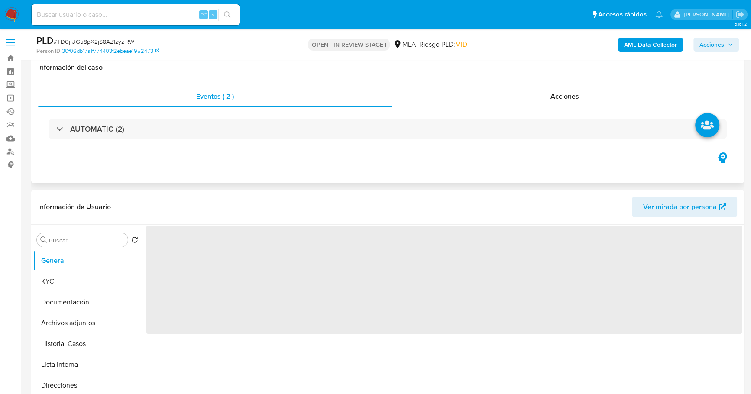
scroll to position [184, 0]
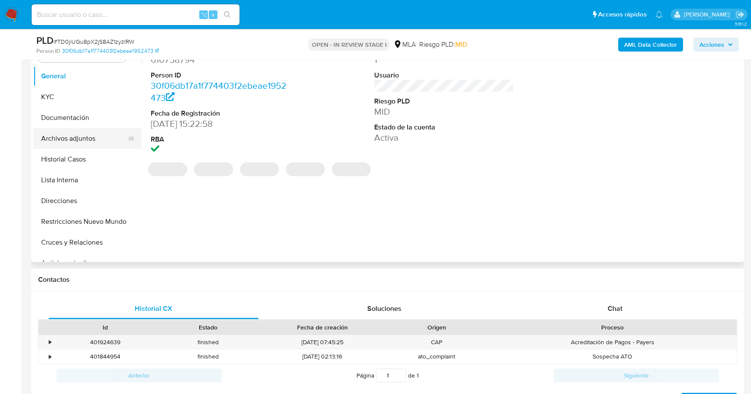
click at [79, 139] on button "Archivos adjuntos" at bounding box center [83, 138] width 101 height 21
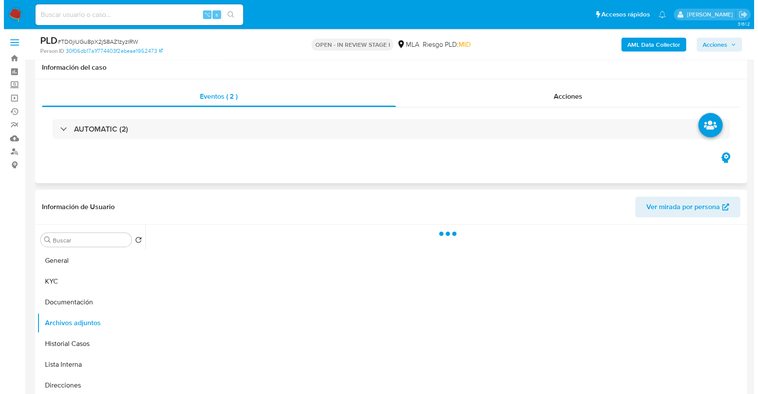
scroll to position [94, 0]
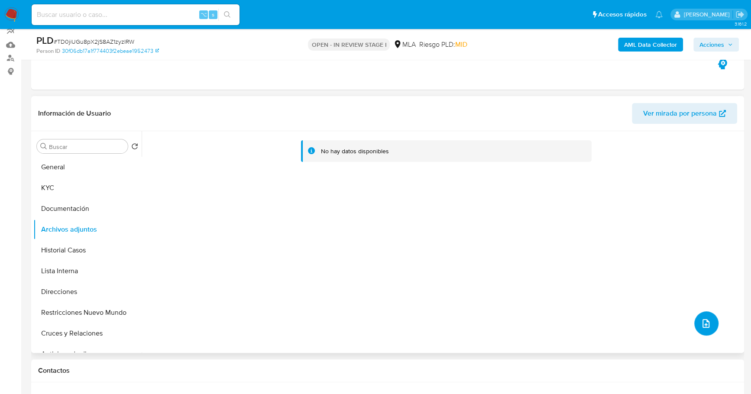
click at [696, 323] on button "upload-file" at bounding box center [706, 323] width 24 height 24
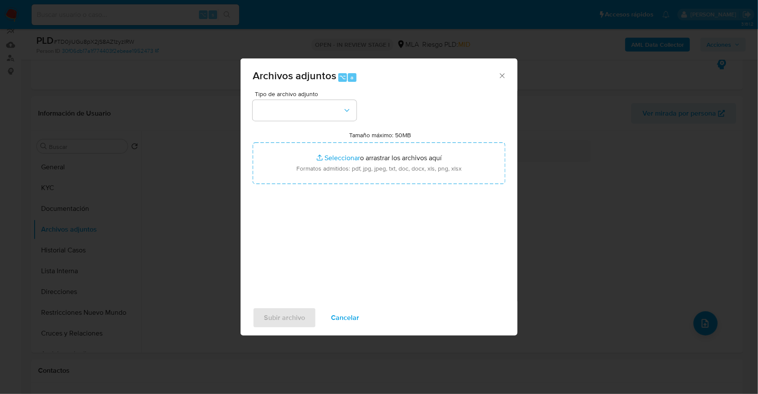
click at [588, 89] on div "Archivos adjuntos ⌥ a Tipo de archivo adjunto Tamaño máximo: 50MB Seleccionar a…" at bounding box center [379, 197] width 758 height 394
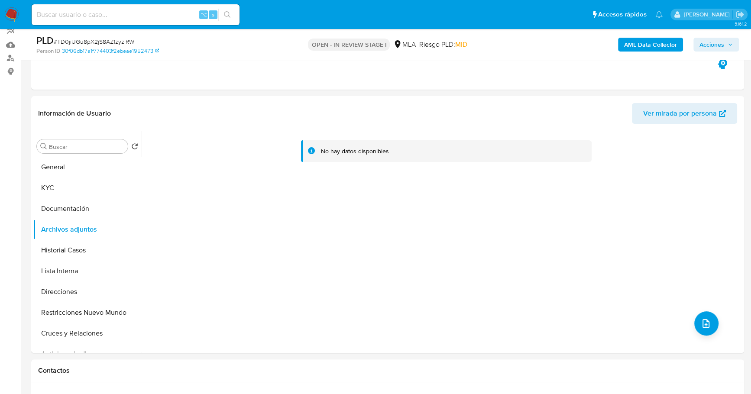
click at [657, 46] on b "AML Data Collector" at bounding box center [650, 45] width 53 height 14
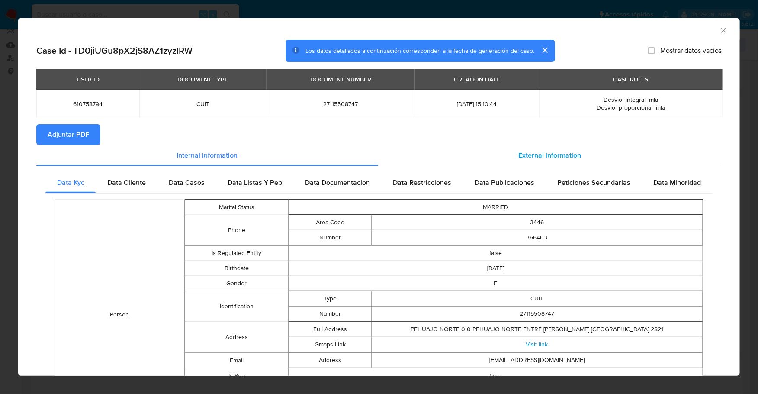
click at [591, 161] on div "External information" at bounding box center [550, 155] width 344 height 21
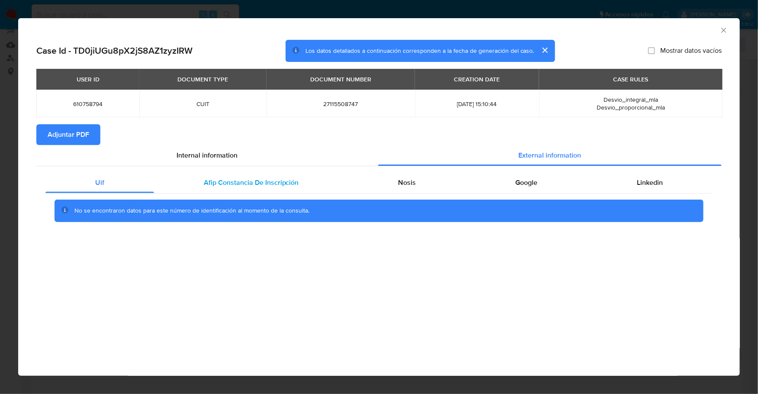
click at [257, 186] on span "Afip Constancia De Inscripción" at bounding box center [251, 182] width 95 height 10
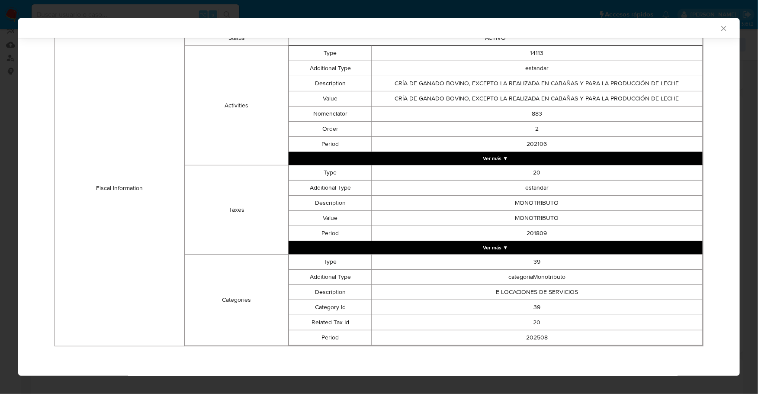
scroll to position [0, 0]
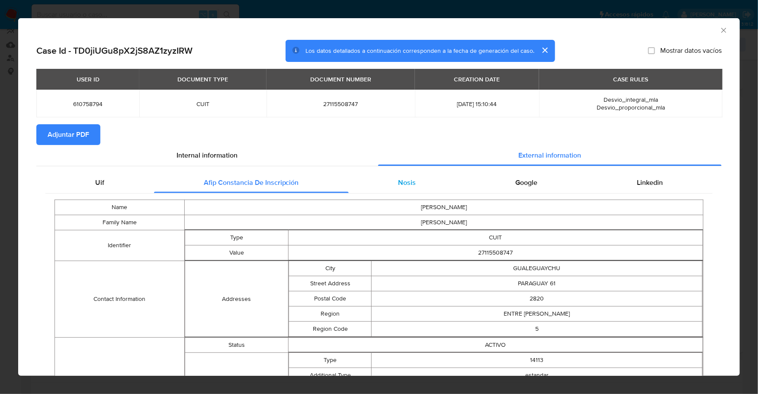
click at [430, 182] on div "Nosis" at bounding box center [407, 182] width 117 height 21
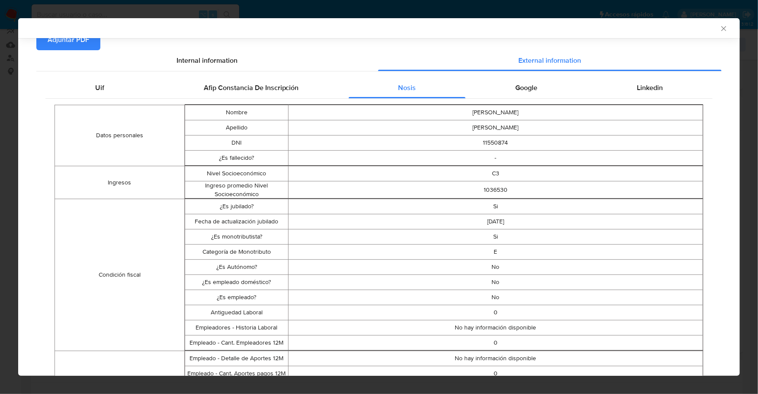
scroll to position [54, 0]
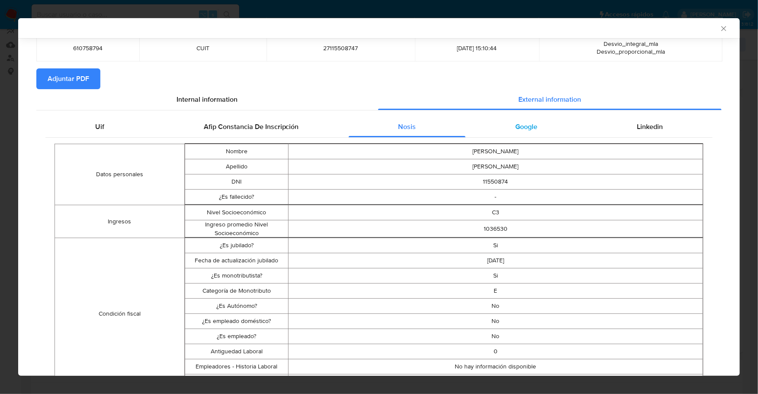
click at [524, 124] on span "Google" at bounding box center [527, 127] width 22 height 10
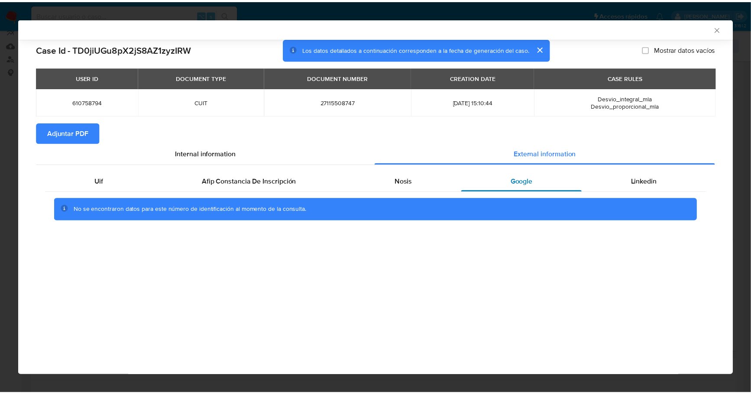
scroll to position [0, 0]
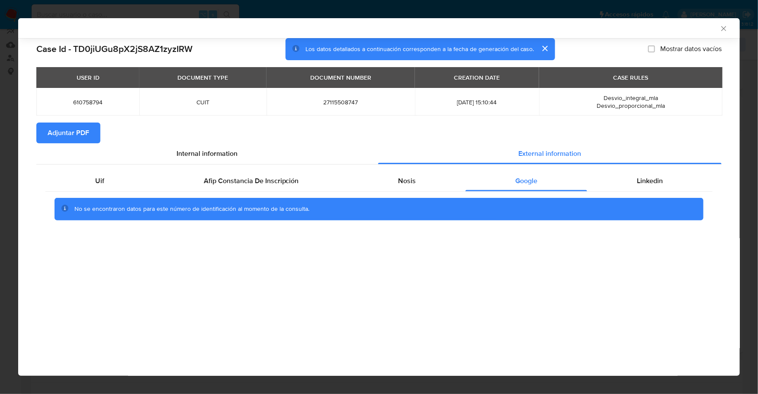
click at [42, 135] on button "Adjuntar PDF" at bounding box center [68, 133] width 64 height 21
click at [728, 30] on icon "Cerrar ventana" at bounding box center [724, 28] width 9 height 9
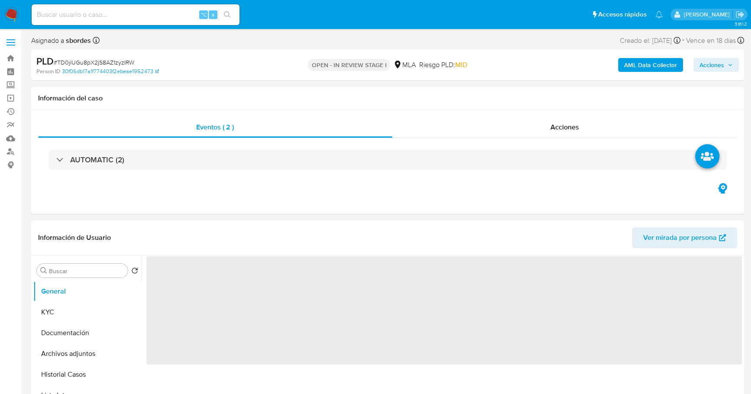
select select "10"
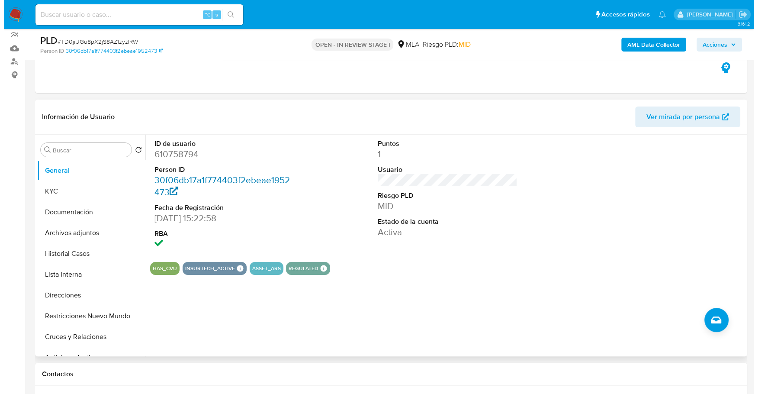
scroll to position [97, 0]
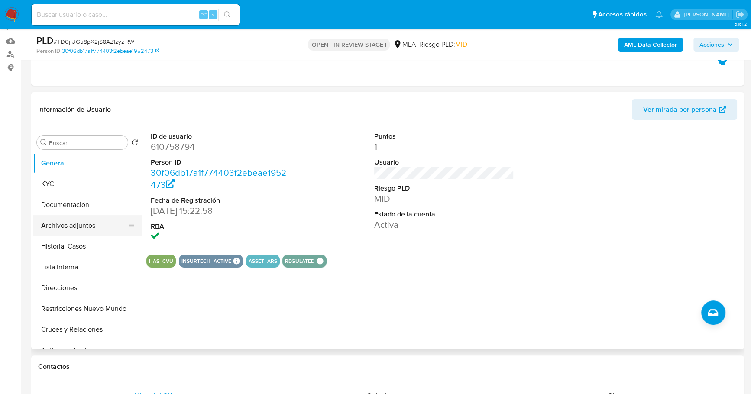
click at [83, 221] on button "Archivos adjuntos" at bounding box center [83, 225] width 101 height 21
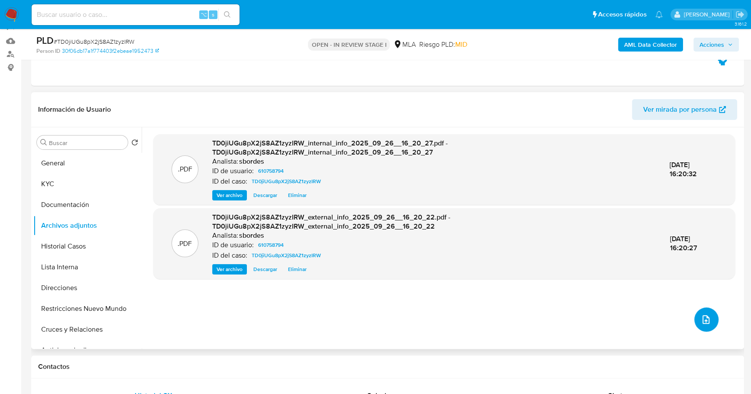
click at [700, 319] on icon "upload-file" at bounding box center [705, 319] width 10 height 10
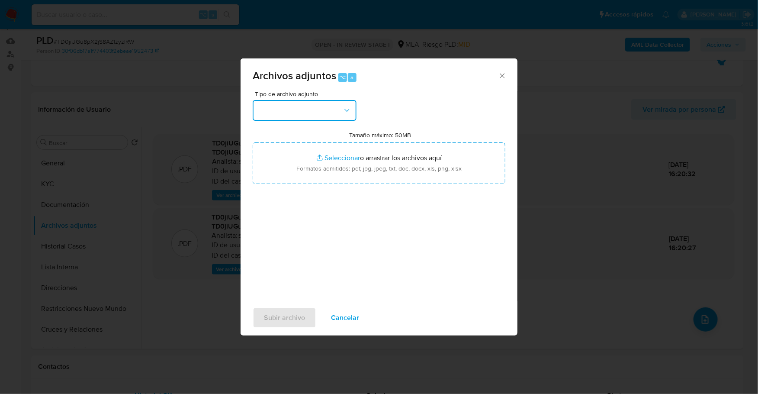
click at [344, 107] on icon "button" at bounding box center [347, 110] width 9 height 9
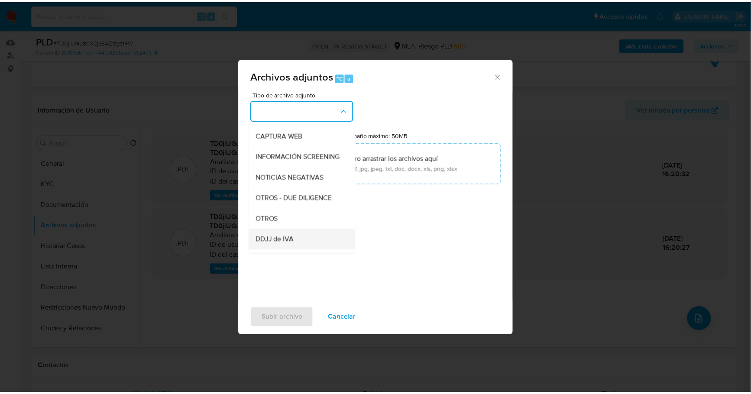
scroll to position [101, 0]
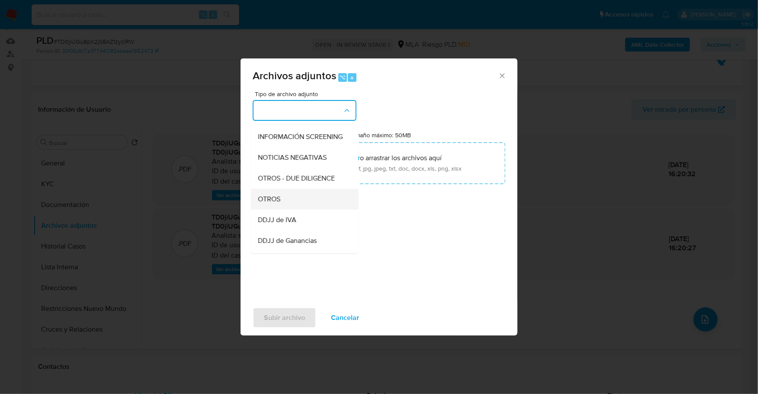
click at [285, 210] on div "OTROS" at bounding box center [302, 199] width 88 height 21
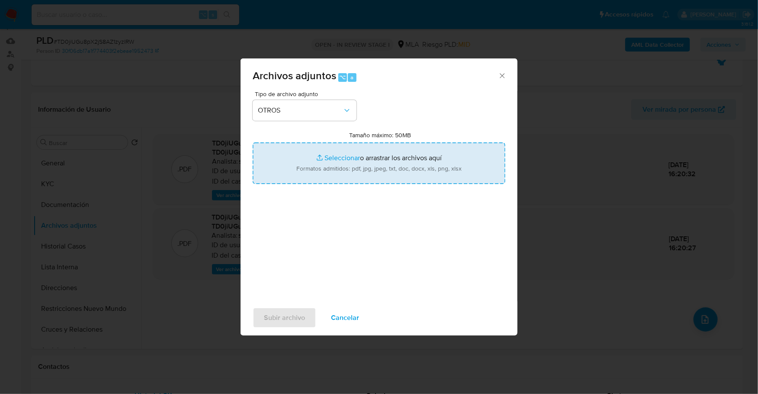
click at [340, 149] on input "Tamaño máximo: 50MB Seleccionar archivos" at bounding box center [379, 163] width 253 height 42
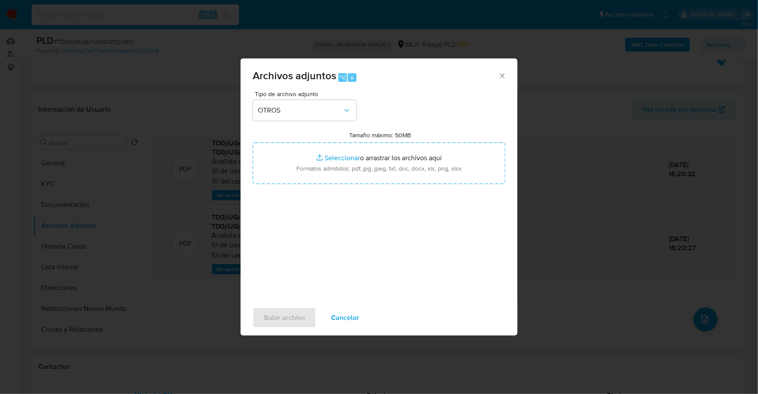
type input "C:\fakepath\Caselog TD0jiUGu8pX2jS8AZ1zyzIRW_2025_08_18_18_55_02.docx"
click at [274, 316] on span "Subir archivo" at bounding box center [284, 317] width 41 height 19
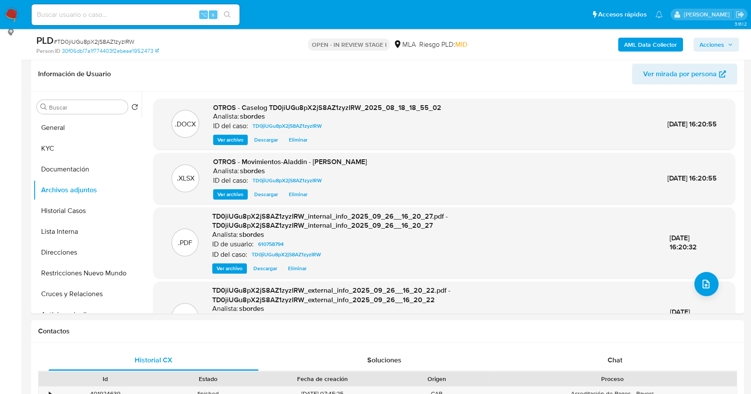
scroll to position [187, 0]
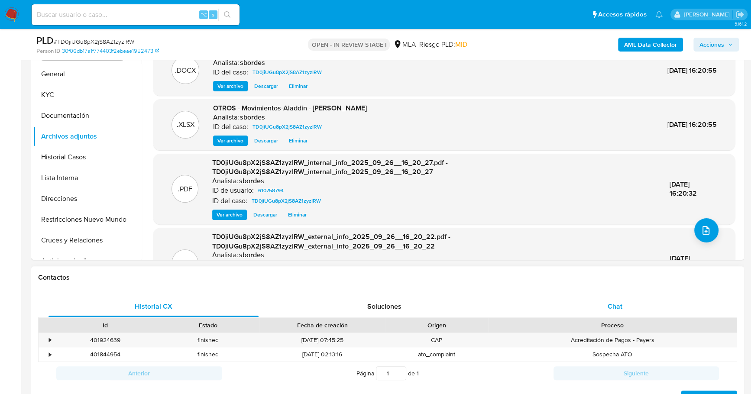
click at [616, 303] on span "Chat" at bounding box center [614, 306] width 15 height 10
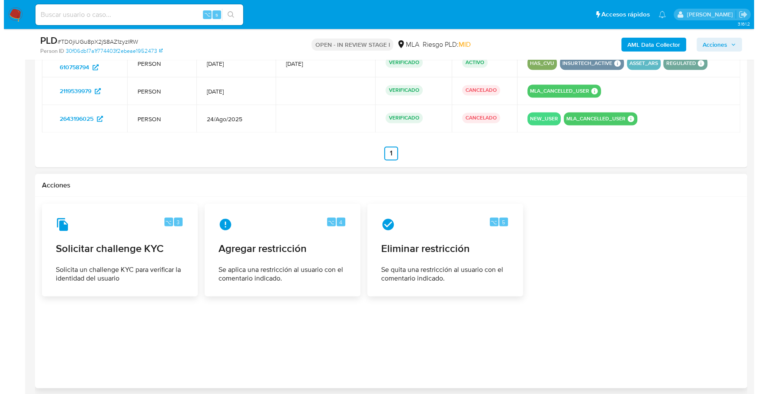
scroll to position [1375, 0]
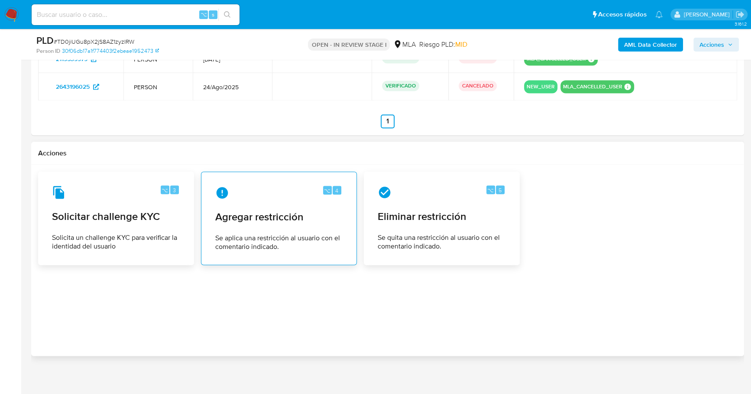
click at [261, 223] on div "⌥ 4 Agregar restricción Se aplica una restricción al usuario con el comentario …" at bounding box center [278, 218] width 141 height 79
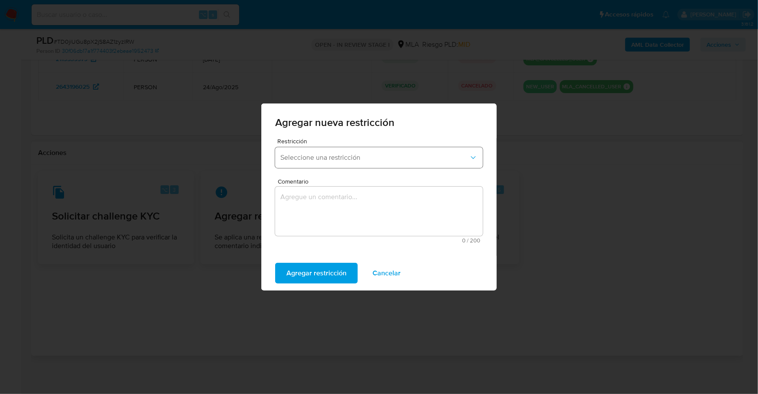
click at [346, 157] on span "Seleccione una restricción" at bounding box center [375, 157] width 189 height 9
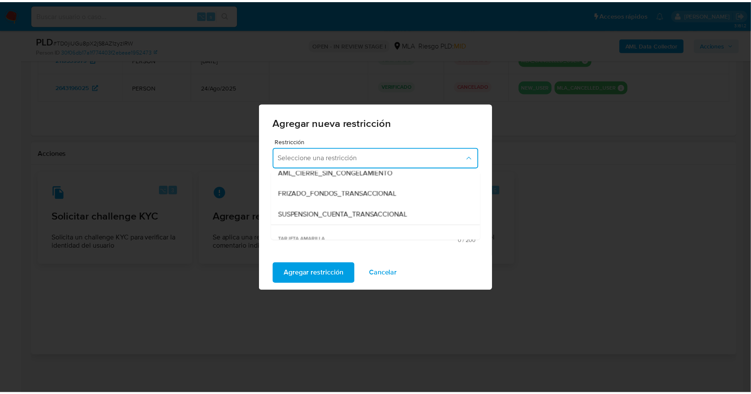
scroll to position [82, 0]
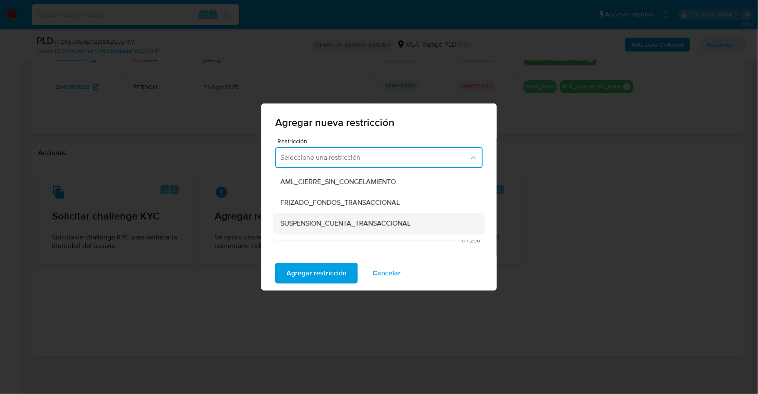
click at [374, 216] on div "SUSPENSION_CUENTA_TRANSACCIONAL" at bounding box center [377, 223] width 192 height 21
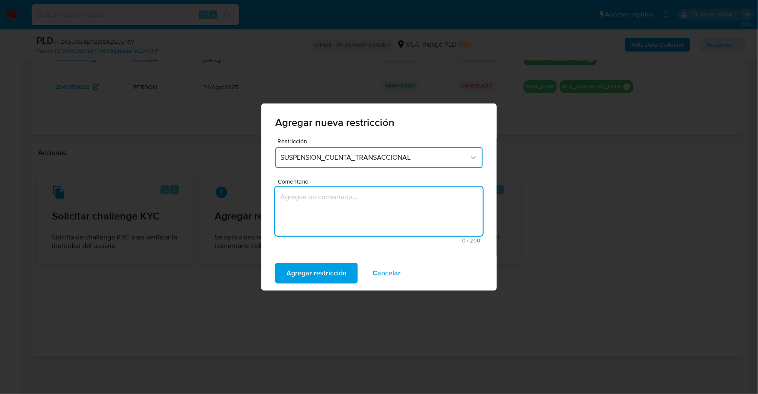
click at [319, 204] on textarea "Comentario" at bounding box center [379, 211] width 208 height 49
type textarea "AML"
click at [316, 282] on span "Agregar restricción" at bounding box center [317, 273] width 60 height 19
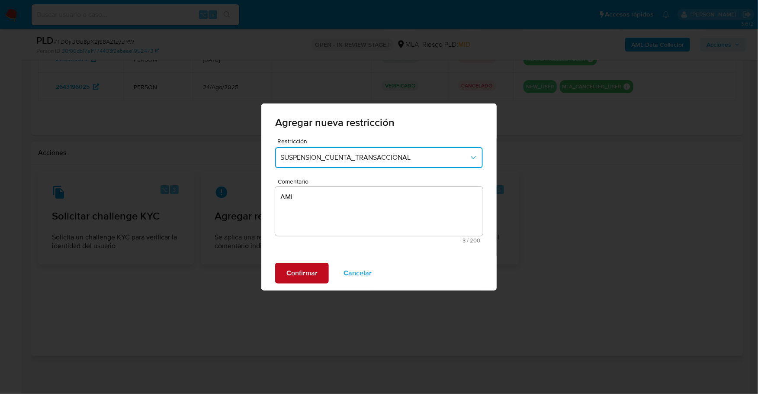
click at [299, 272] on span "Confirmar" at bounding box center [302, 273] width 31 height 19
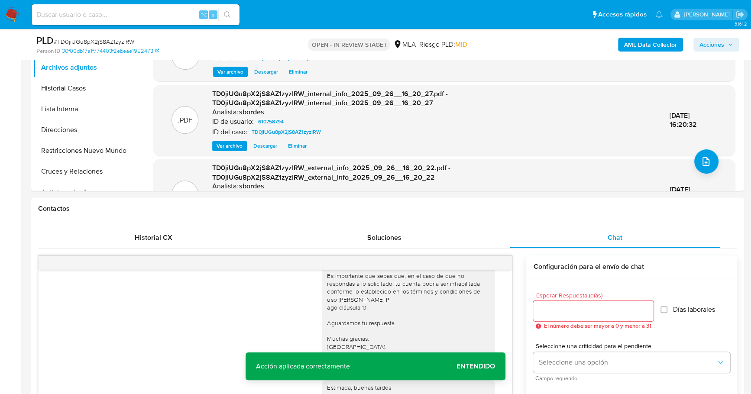
scroll to position [0, 0]
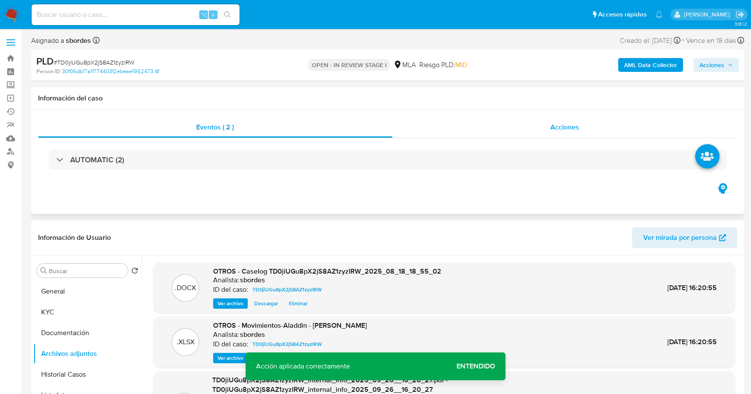
click at [548, 118] on div "Acciones" at bounding box center [564, 127] width 345 height 21
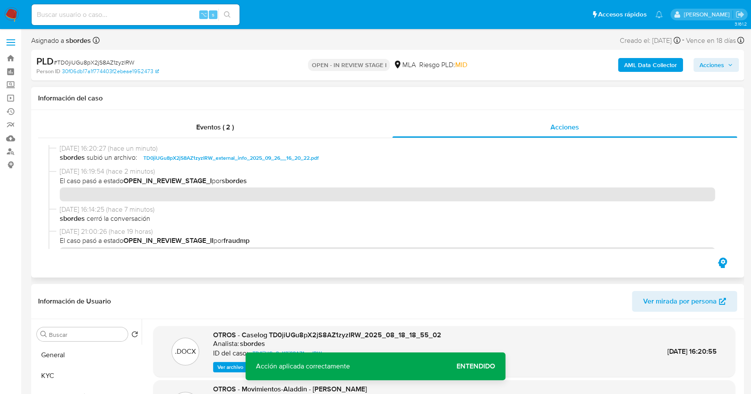
scroll to position [93, 0]
click at [720, 65] on span "Acciones" at bounding box center [711, 65] width 25 height 14
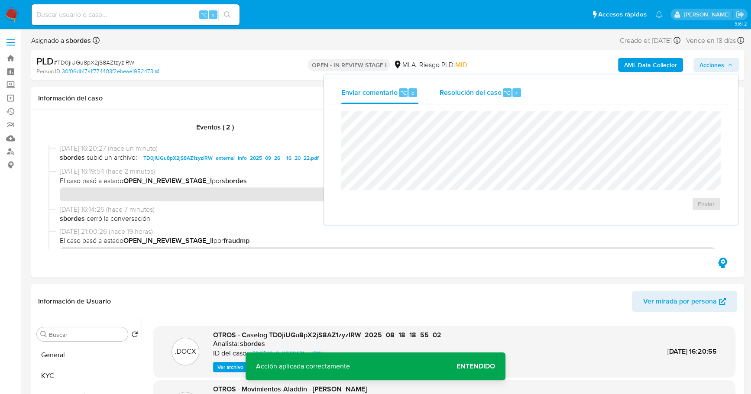
click at [470, 92] on span "Resolución del caso" at bounding box center [470, 92] width 62 height 10
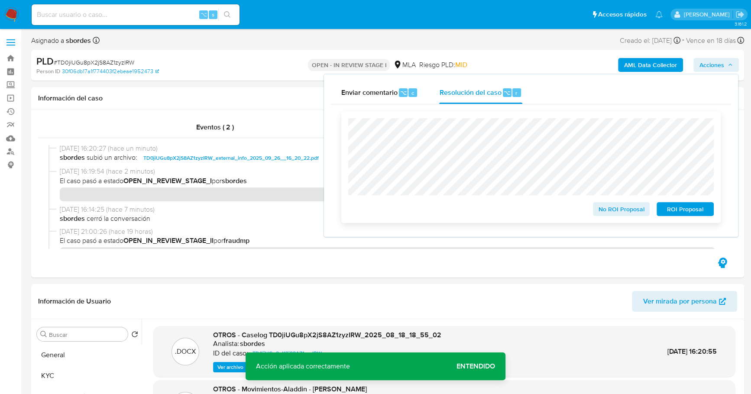
click at [677, 214] on span "ROI Proposal" at bounding box center [684, 209] width 45 height 12
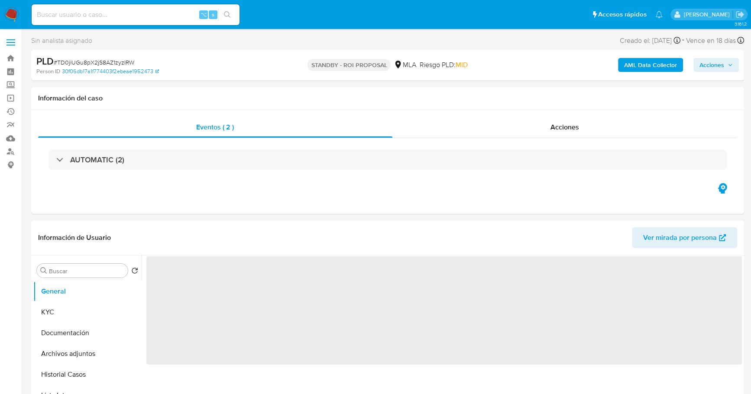
select select "10"
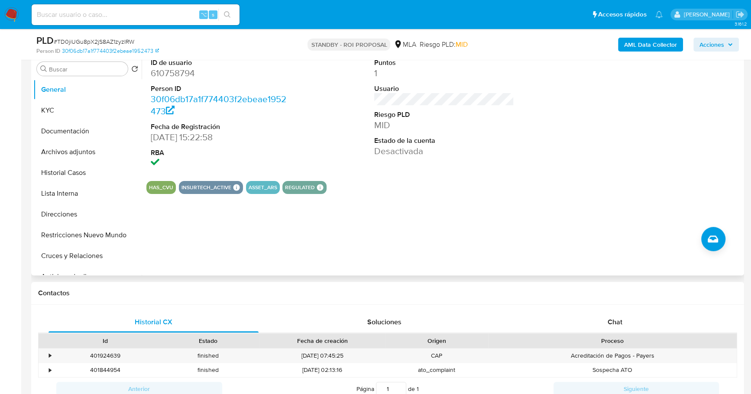
scroll to position [179, 0]
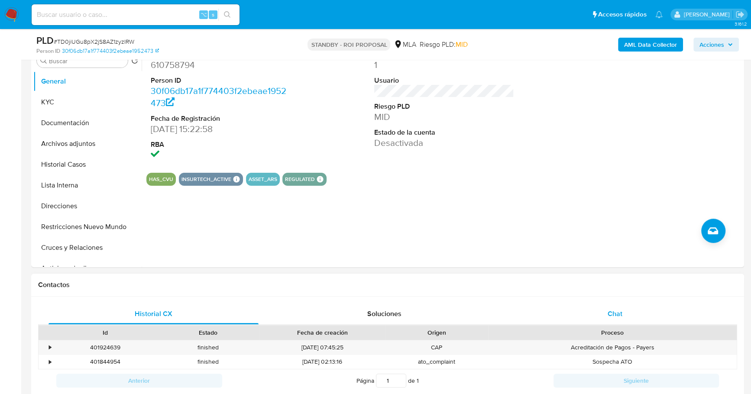
click at [609, 306] on div "Chat" at bounding box center [615, 313] width 210 height 21
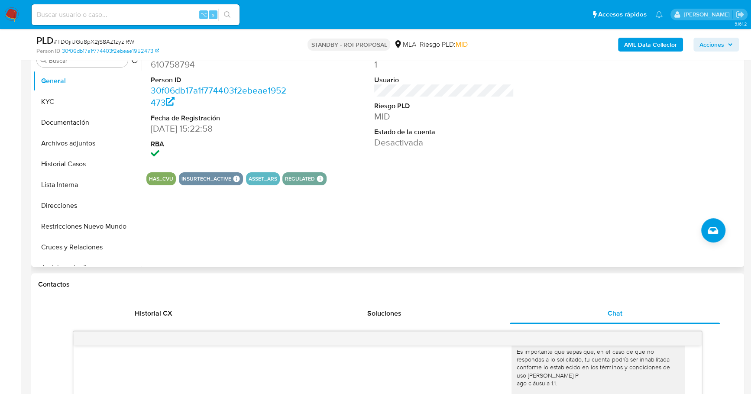
scroll to position [46, 0]
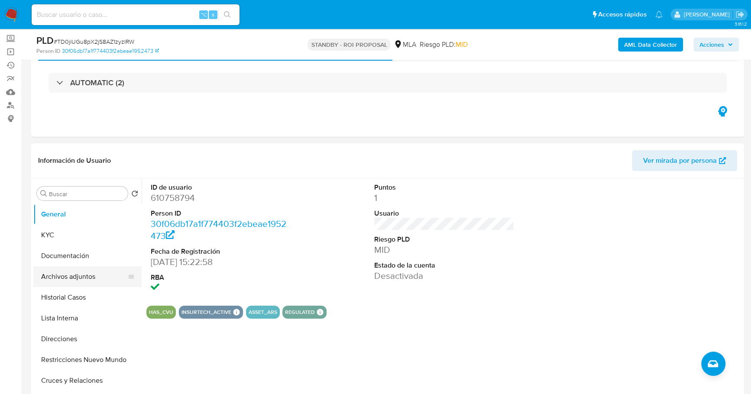
click at [84, 281] on button "Archivos adjuntos" at bounding box center [83, 276] width 101 height 21
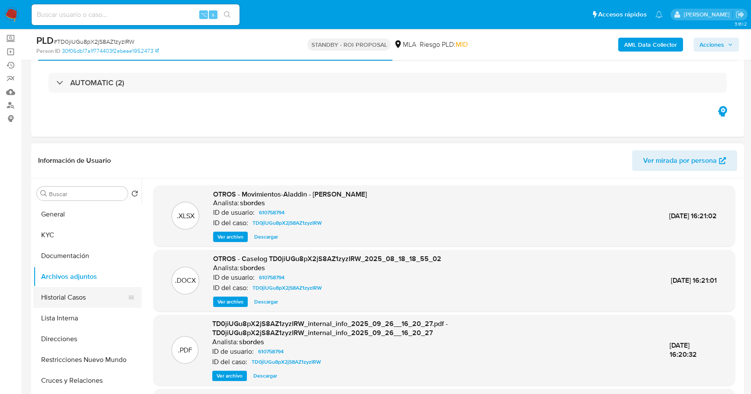
click at [64, 306] on button "Historial Casos" at bounding box center [83, 297] width 101 height 21
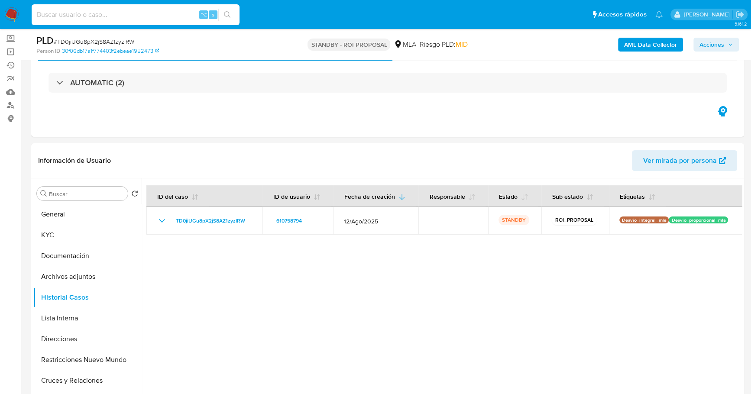
click at [128, 17] on input at bounding box center [136, 14] width 208 height 11
paste input "683158503"
type input "683158503"
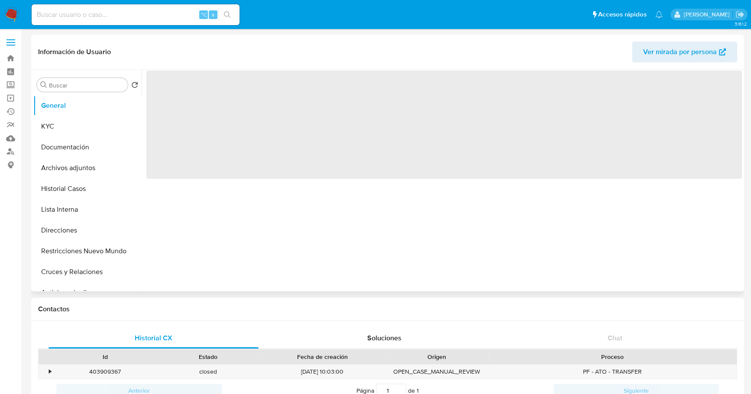
select select "10"
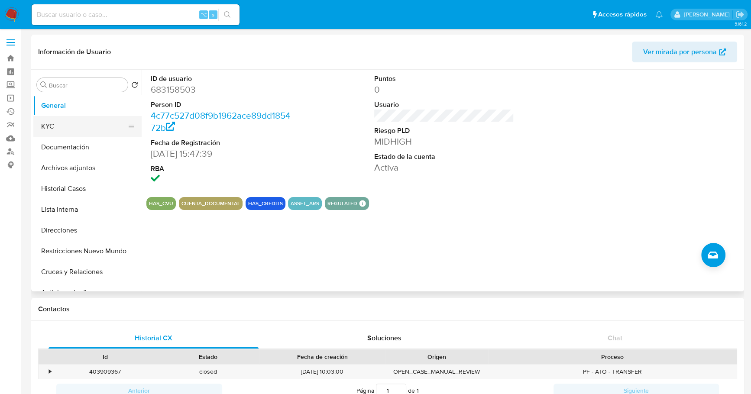
click at [45, 131] on button "KYC" at bounding box center [83, 126] width 101 height 21
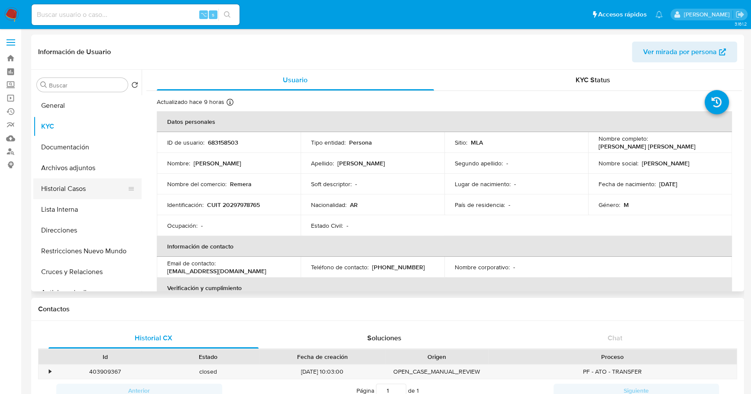
click at [74, 187] on button "Historial Casos" at bounding box center [83, 188] width 101 height 21
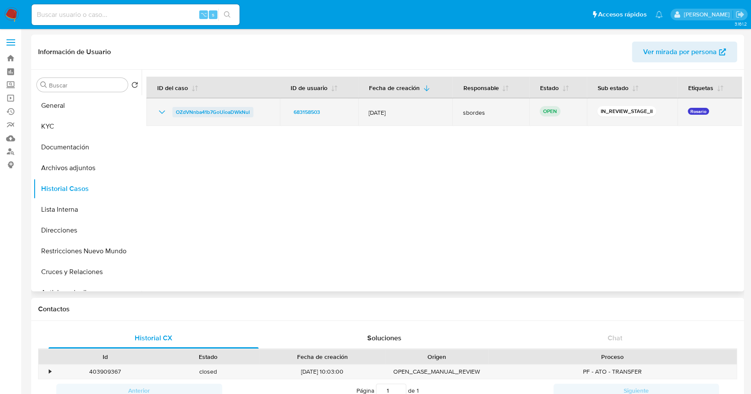
click at [206, 109] on span "OZdVNnba41b7GoUioaDWkNul" at bounding box center [213, 112] width 74 height 10
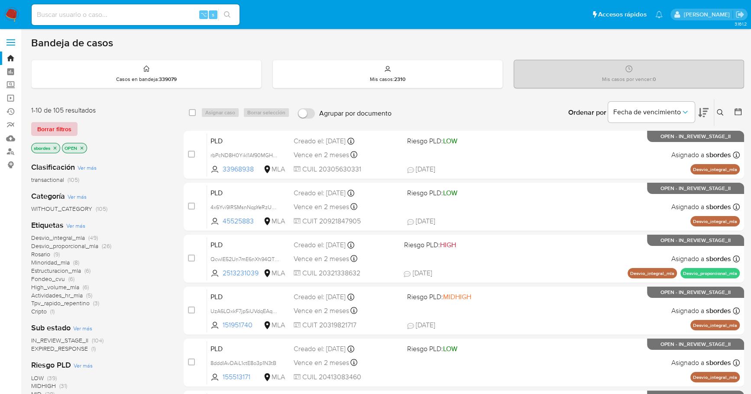
click at [59, 134] on span "Borrar filtros" at bounding box center [54, 129] width 34 height 12
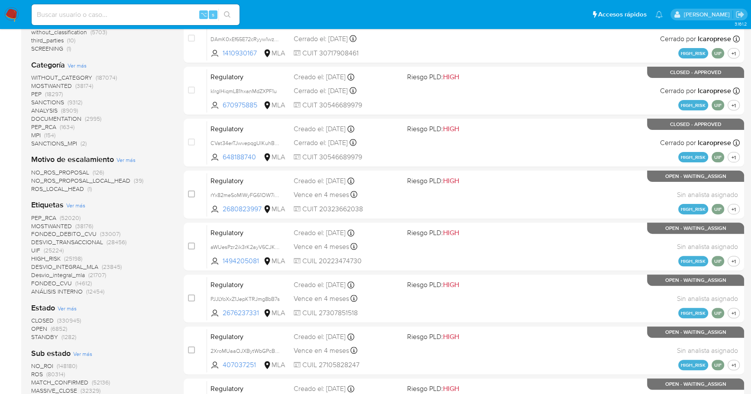
scroll to position [169, 0]
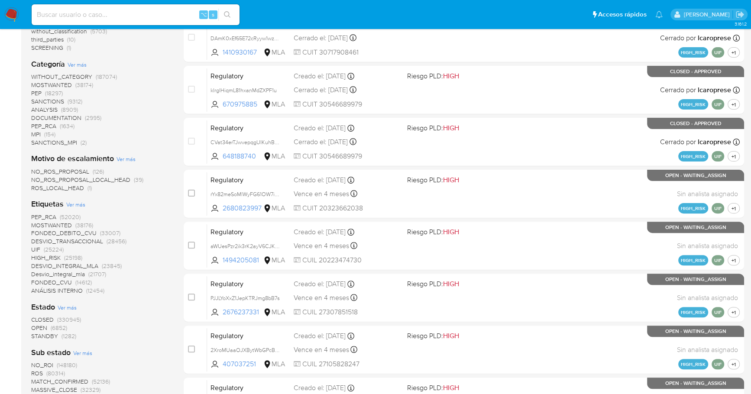
click at [55, 326] on span "(6852)" at bounding box center [59, 327] width 16 height 9
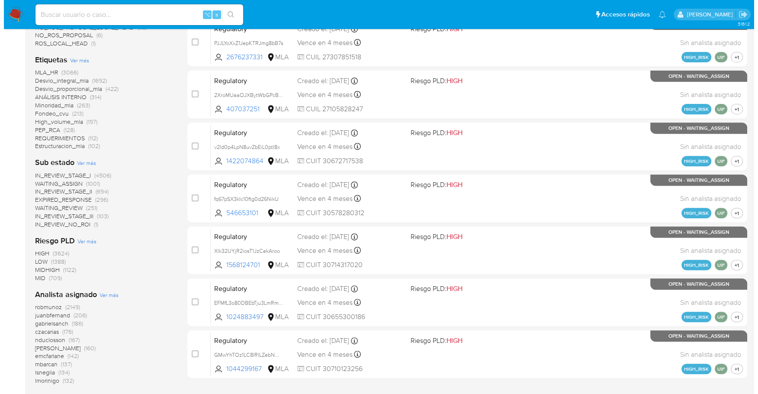
scroll to position [365, 0]
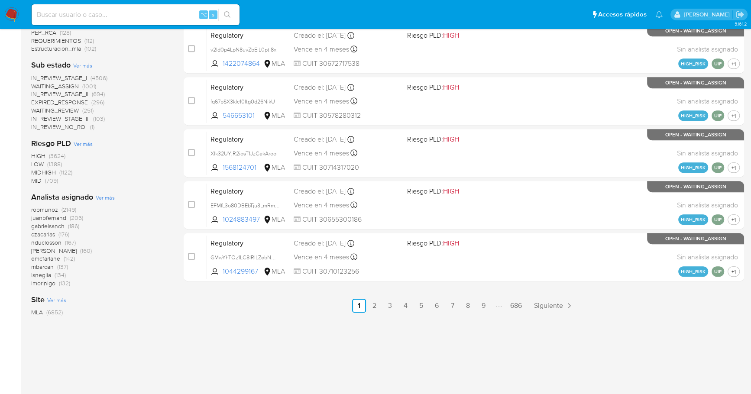
click at [102, 197] on span "Ver más" at bounding box center [105, 197] width 19 height 8
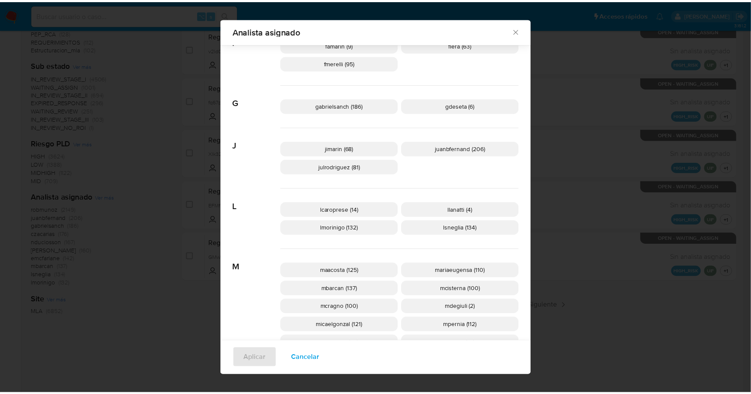
scroll to position [216, 0]
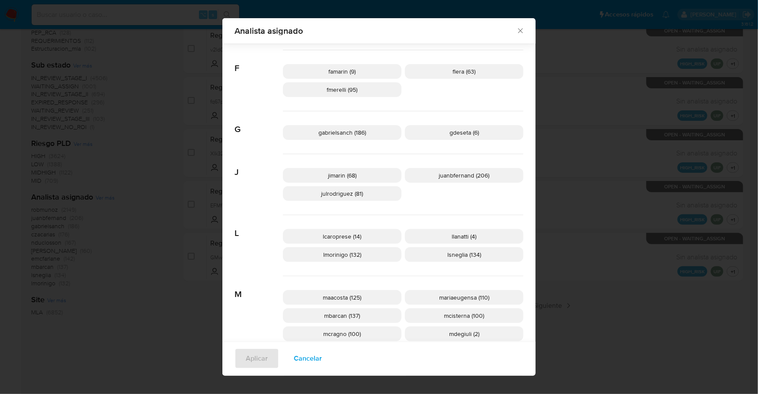
click at [516, 33] on icon "Cerrar" at bounding box center [520, 30] width 9 height 9
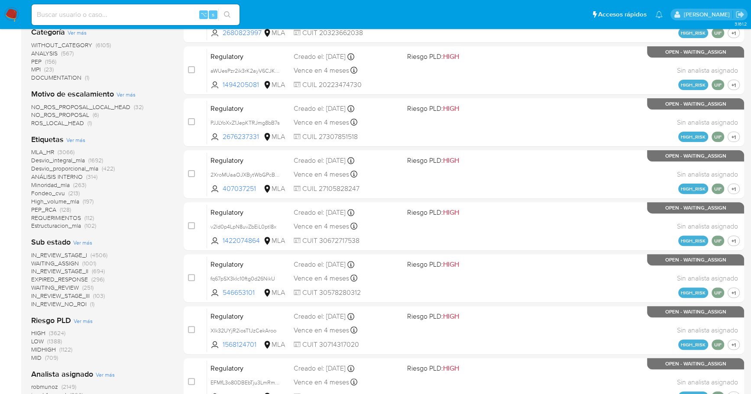
scroll to position [0, 0]
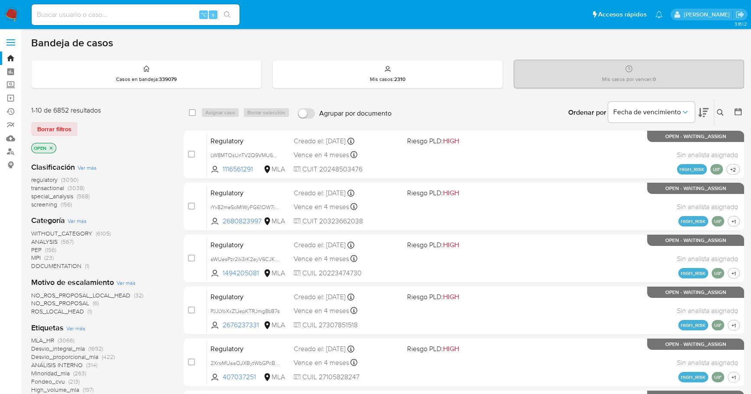
click at [51, 147] on icon "close-filter" at bounding box center [51, 147] width 3 height 3
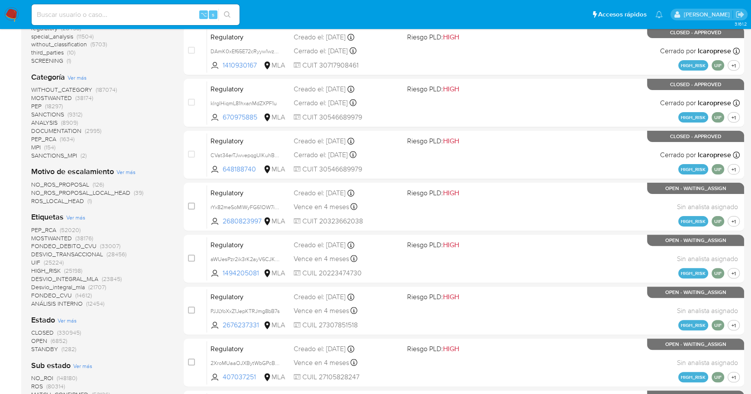
scroll to position [183, 0]
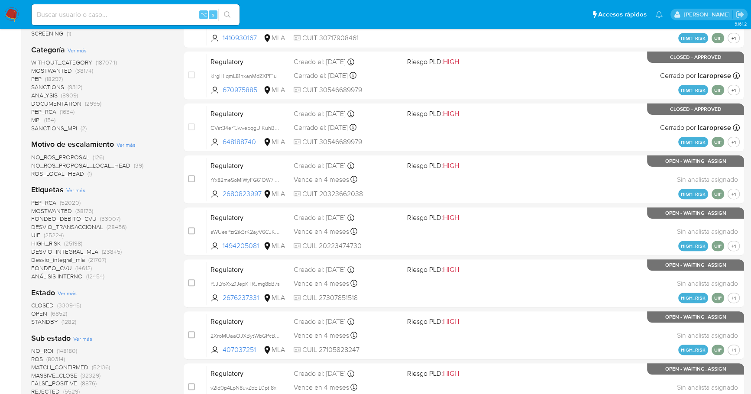
click at [41, 323] on span "STANDBY" at bounding box center [44, 321] width 27 height 9
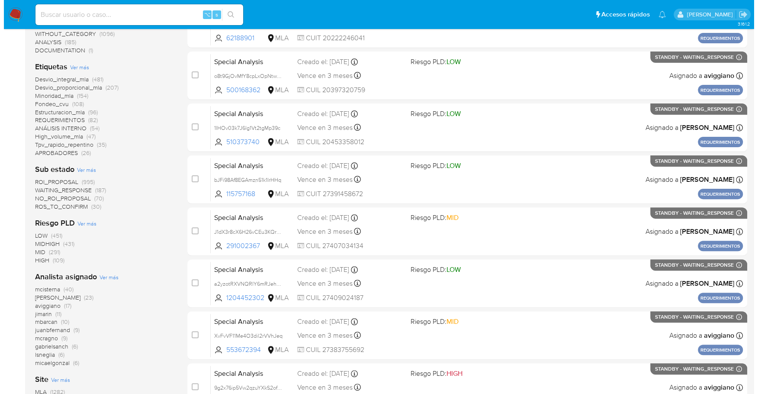
scroll to position [319, 0]
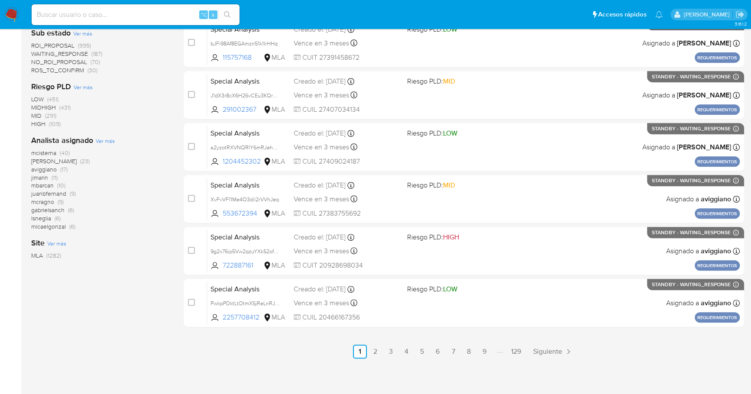
click at [108, 141] on span "Ver más" at bounding box center [105, 141] width 19 height 8
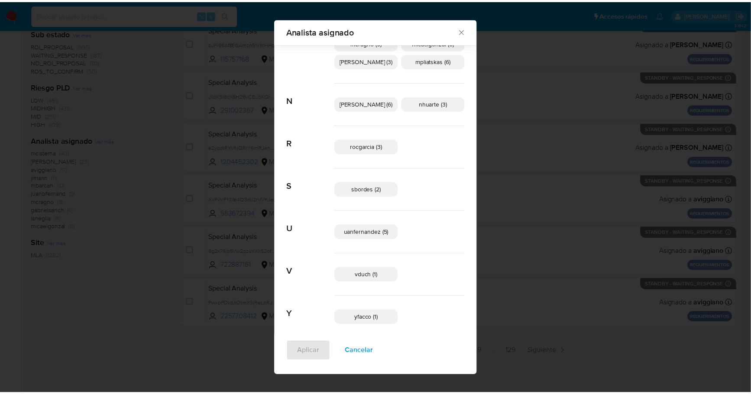
scroll to position [357, 0]
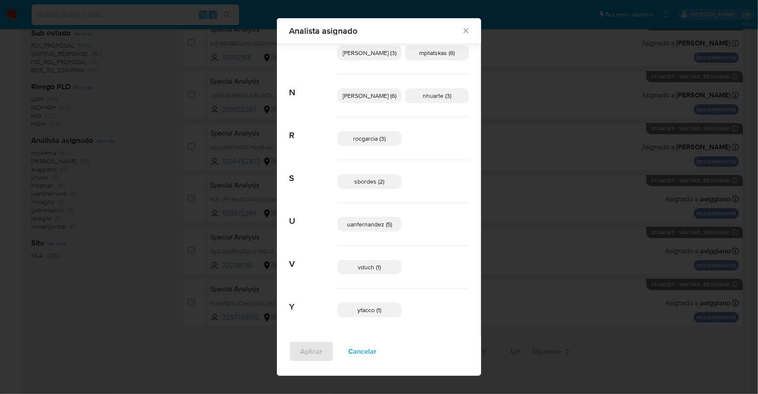
click at [462, 32] on icon "Cerrar" at bounding box center [466, 30] width 9 height 9
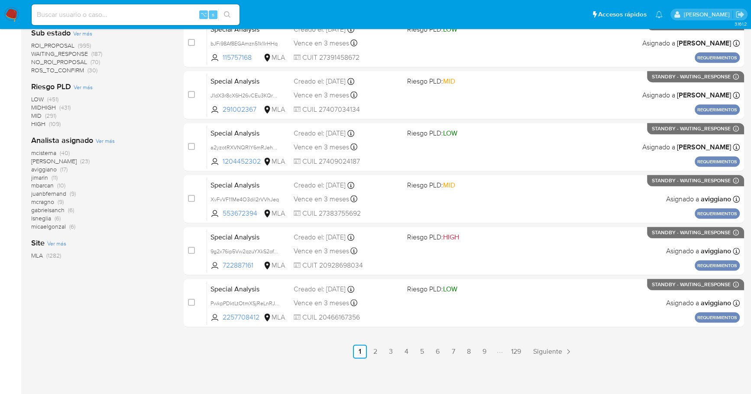
scroll to position [0, 0]
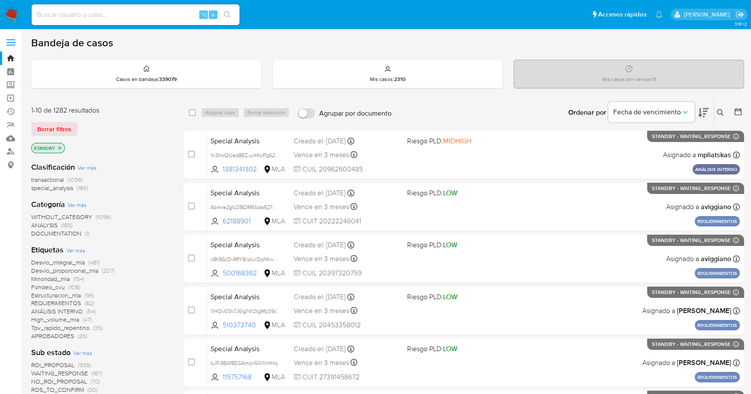
click at [58, 146] on icon "close-filter" at bounding box center [59, 147] width 5 height 5
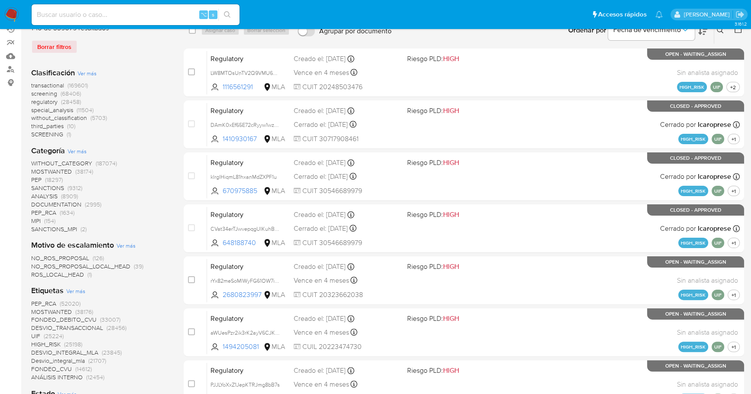
scroll to position [302, 0]
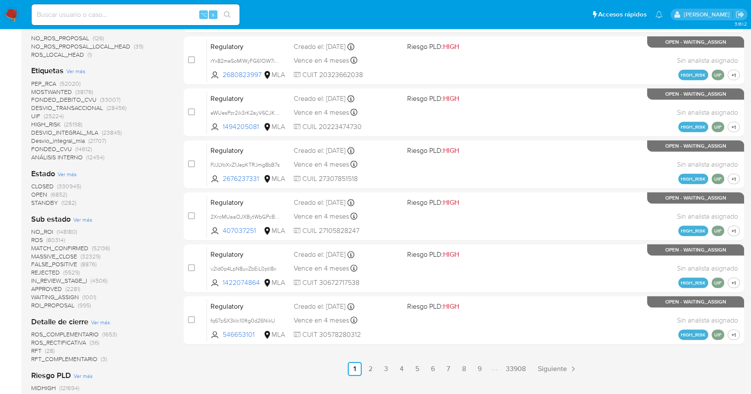
click at [42, 195] on span "OPEN" at bounding box center [39, 194] width 16 height 9
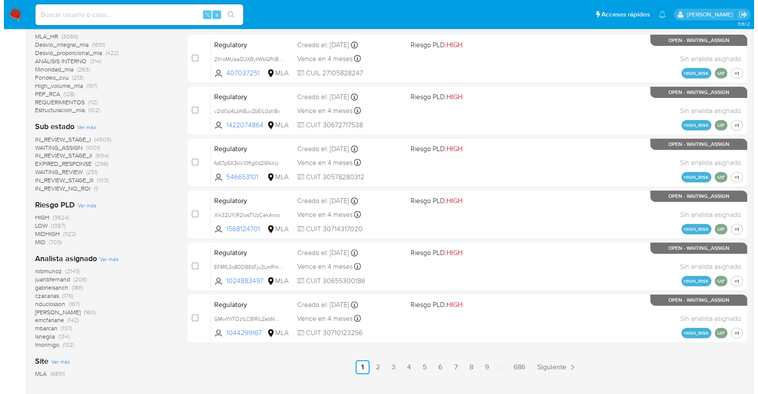
scroll to position [304, 0]
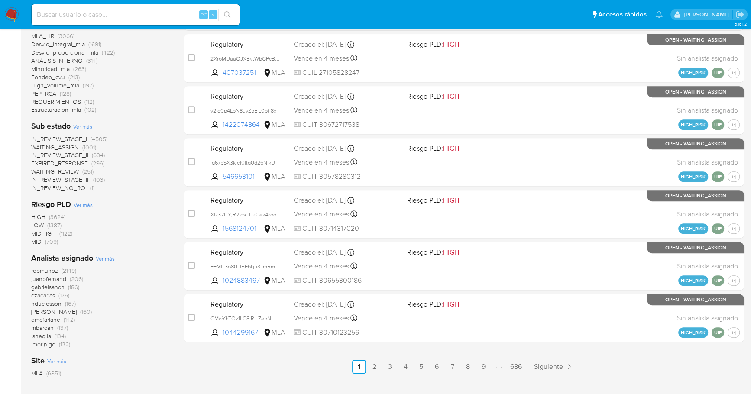
click at [103, 258] on span "Ver más" at bounding box center [105, 259] width 19 height 8
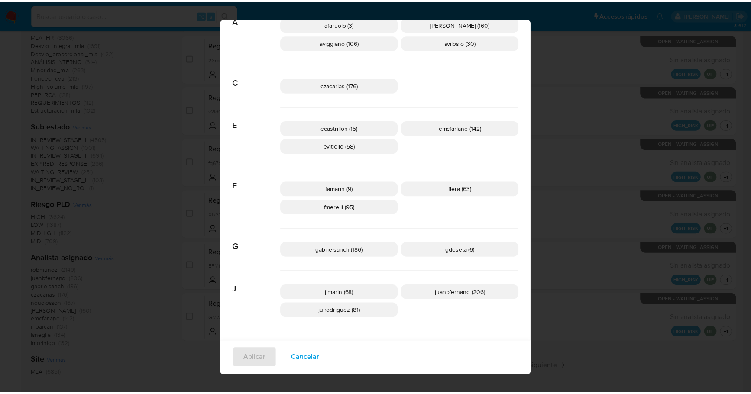
scroll to position [0, 0]
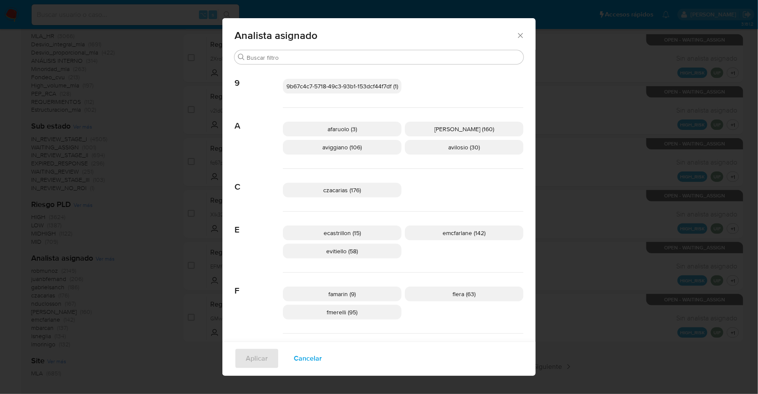
click at [516, 35] on icon "Cerrar" at bounding box center [520, 35] width 9 height 9
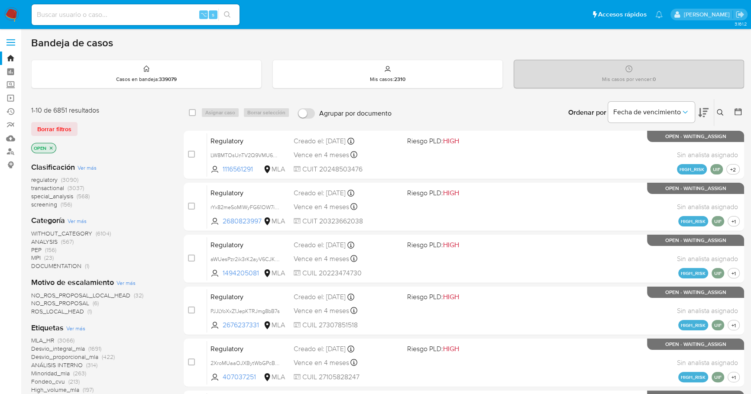
click at [738, 115] on button at bounding box center [738, 112] width 10 height 10
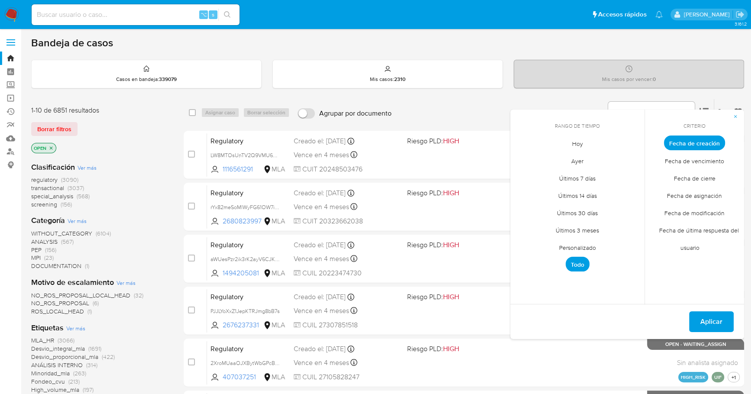
click at [564, 243] on span "Personalizado" at bounding box center [577, 248] width 55 height 18
click at [524, 156] on icon "Mes anterior" at bounding box center [523, 159] width 10 height 10
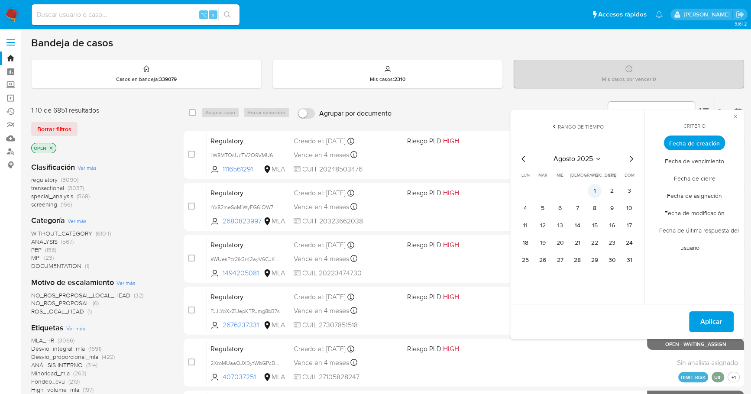
click at [596, 190] on button "1" at bounding box center [594, 191] width 14 height 14
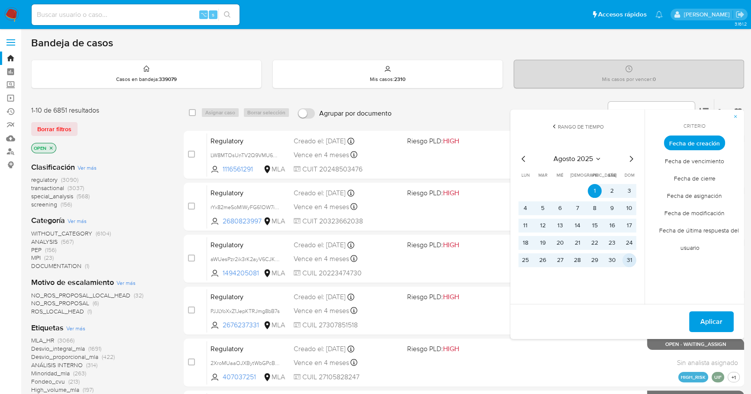
click at [633, 262] on button "31" at bounding box center [629, 260] width 14 height 14
click at [722, 319] on button "Aplicar" at bounding box center [711, 321] width 45 height 21
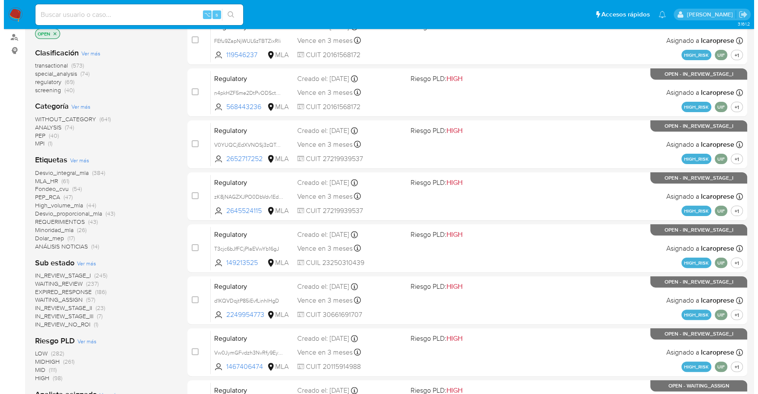
scroll to position [319, 0]
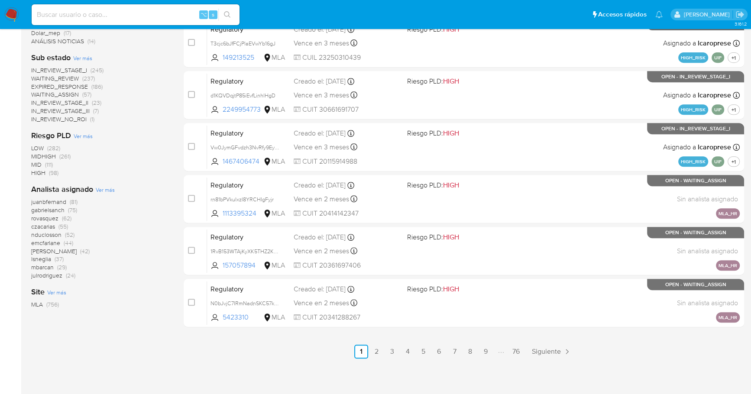
click at [112, 187] on span "Ver más" at bounding box center [105, 190] width 19 height 8
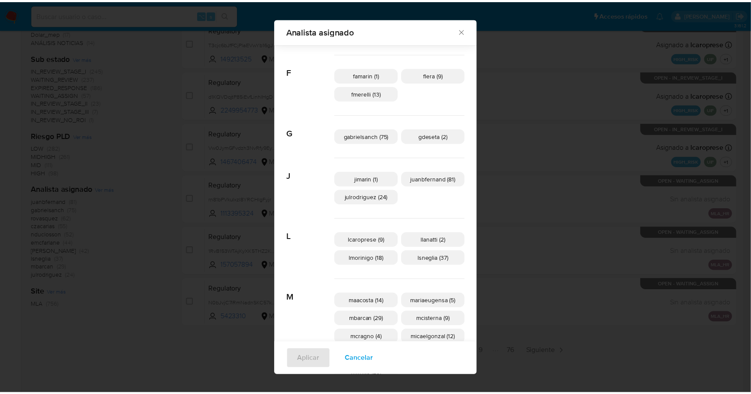
scroll to position [517, 0]
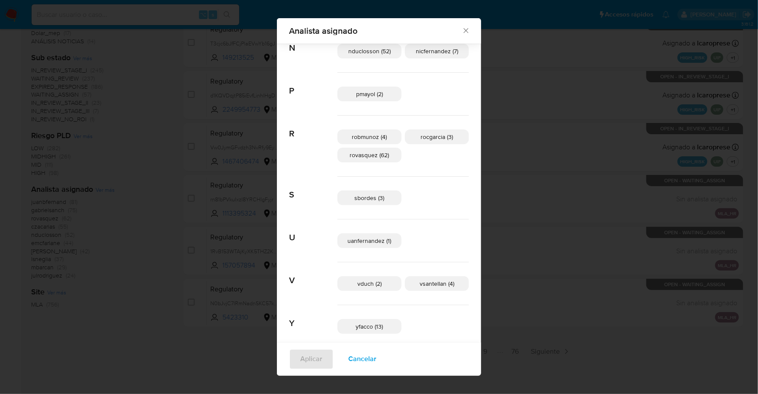
click at [448, 32] on div "Analista asignado" at bounding box center [379, 31] width 204 height 26
click at [464, 32] on icon "Cerrar" at bounding box center [466, 31] width 5 height 5
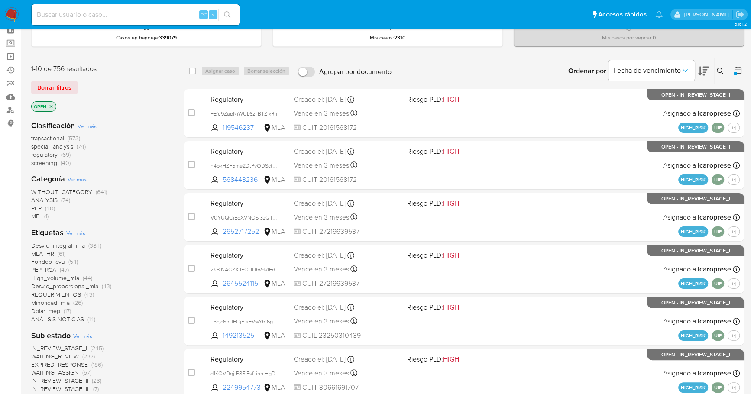
scroll to position [0, 0]
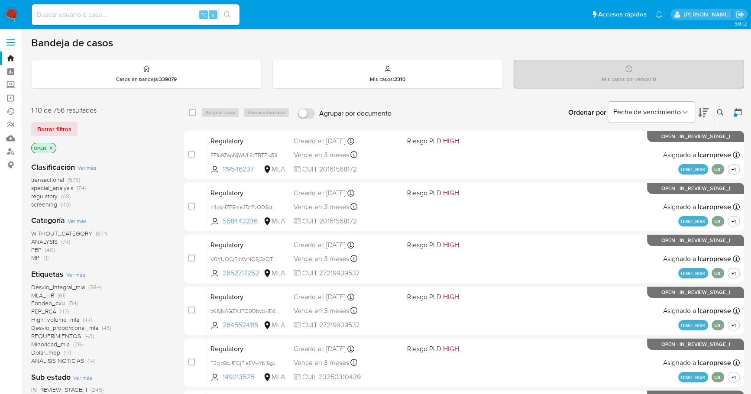
click at [733, 112] on icon at bounding box center [737, 111] width 9 height 9
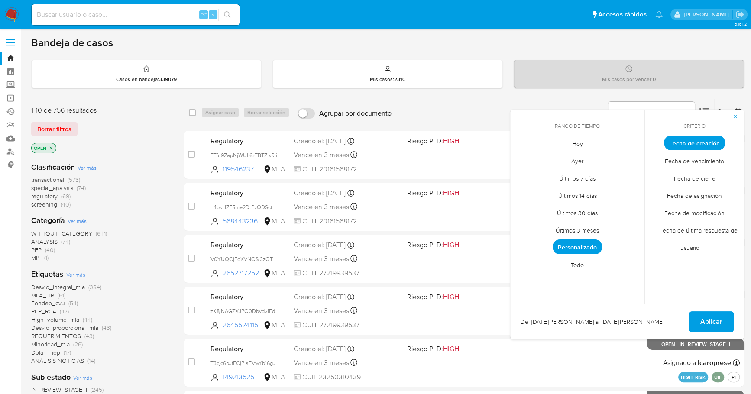
click at [570, 250] on span "Personalizado" at bounding box center [576, 246] width 49 height 15
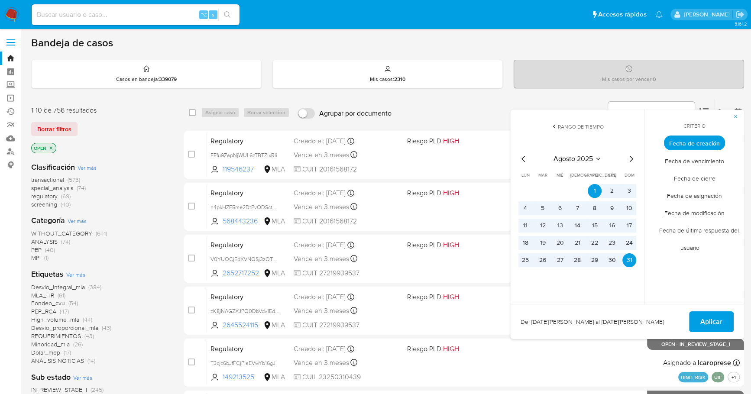
click at [631, 159] on icon "Mes siguiente" at bounding box center [630, 159] width 3 height 6
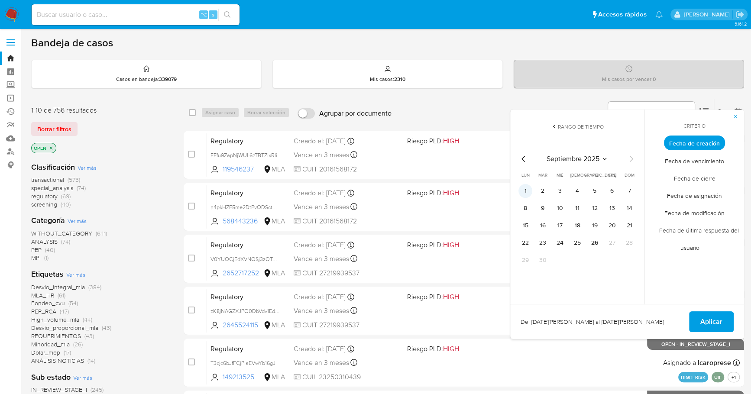
click at [524, 189] on button "1" at bounding box center [525, 191] width 14 height 14
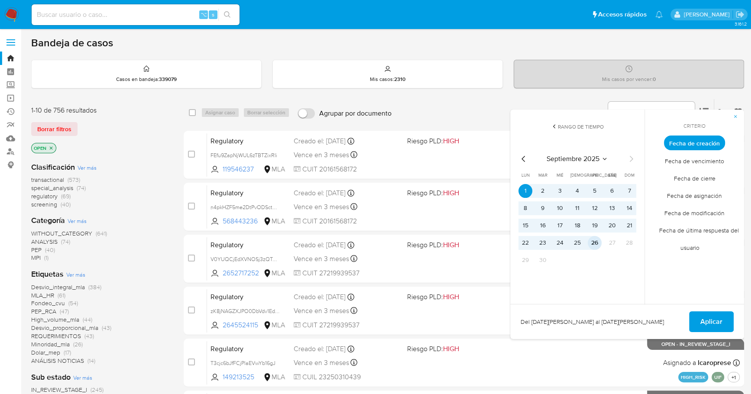
click at [597, 242] on button "26" at bounding box center [594, 243] width 14 height 14
click at [700, 319] on span "Aplicar" at bounding box center [711, 321] width 22 height 19
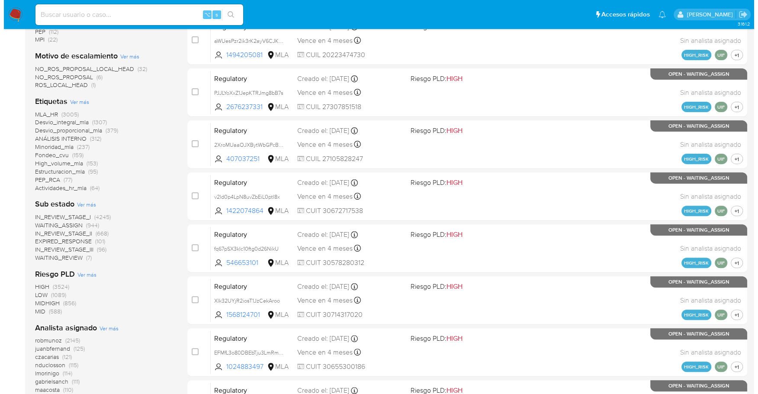
scroll to position [349, 0]
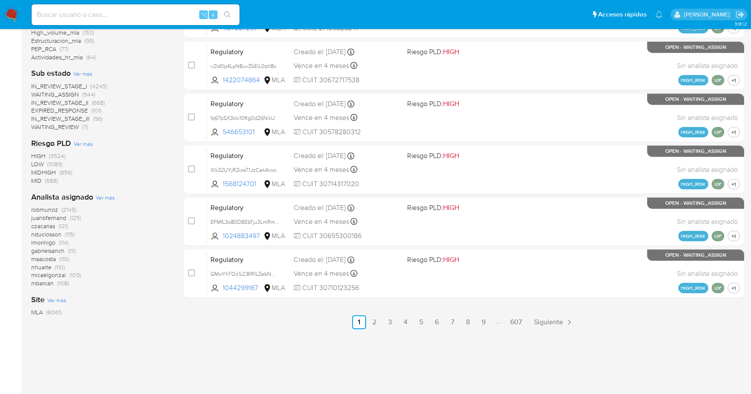
click at [107, 196] on span "Ver más" at bounding box center [105, 197] width 19 height 8
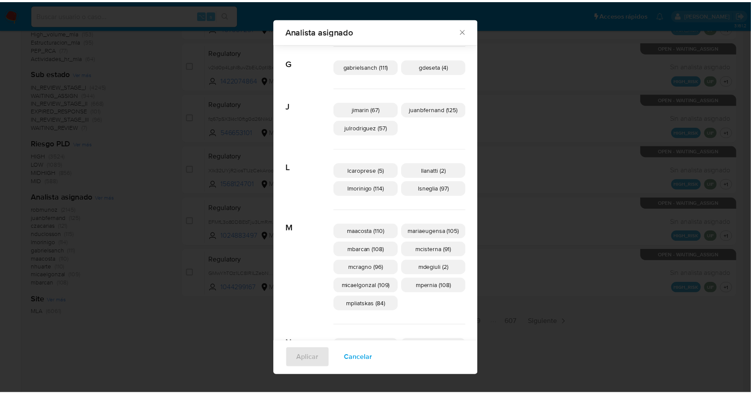
scroll to position [221, 0]
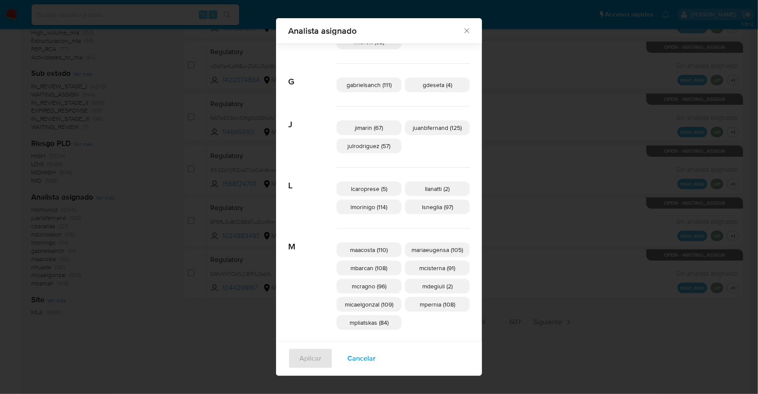
click at [463, 32] on icon "Cerrar" at bounding box center [467, 30] width 9 height 9
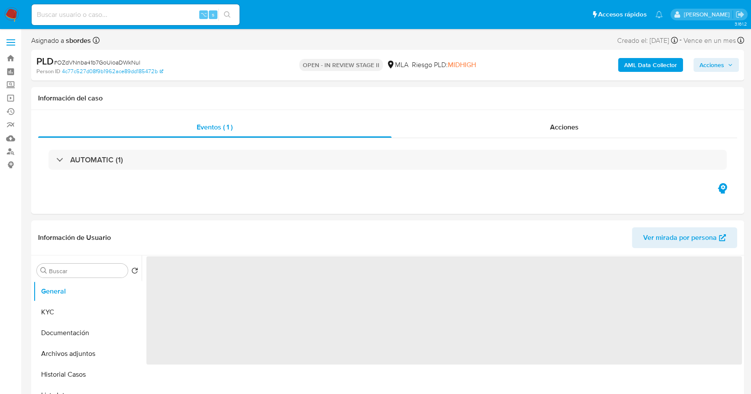
select select "10"
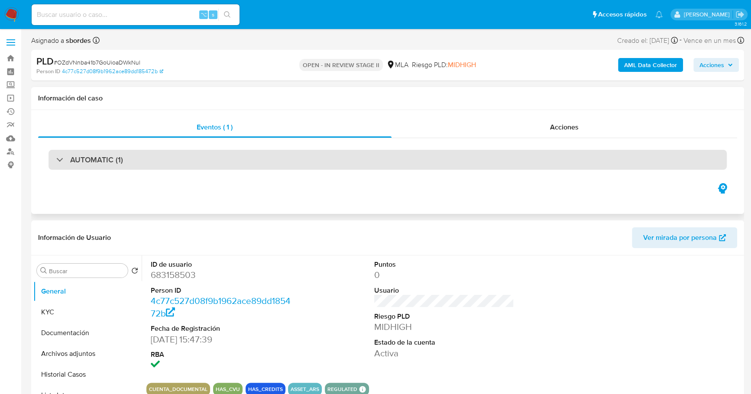
click at [420, 150] on div "AUTOMATIC (1)" at bounding box center [387, 160] width 678 height 20
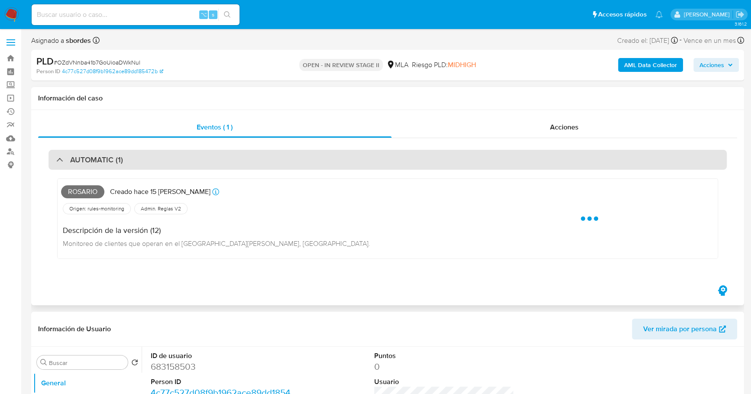
click at [131, 154] on div "AUTOMATIC (1)" at bounding box center [387, 160] width 678 height 20
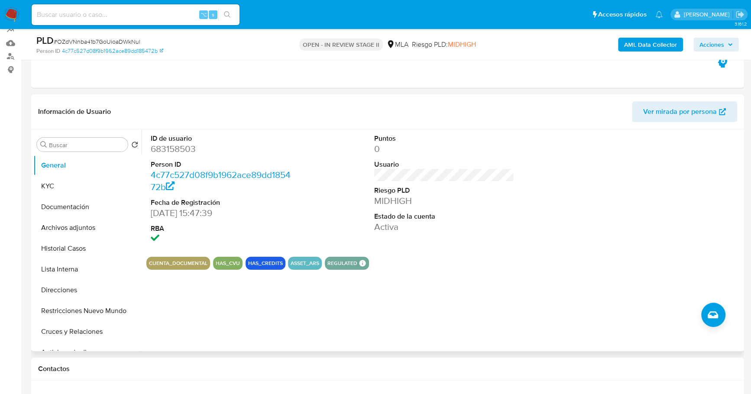
scroll to position [96, 0]
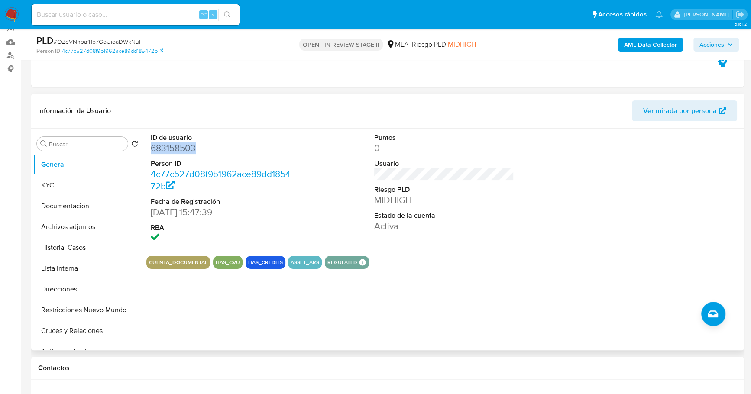
copy dd "683158503"
click at [106, 19] on div "⌥ s" at bounding box center [136, 14] width 208 height 21
click at [106, 19] on input at bounding box center [136, 14] width 208 height 11
paste input "683158503"
type input "683158503"
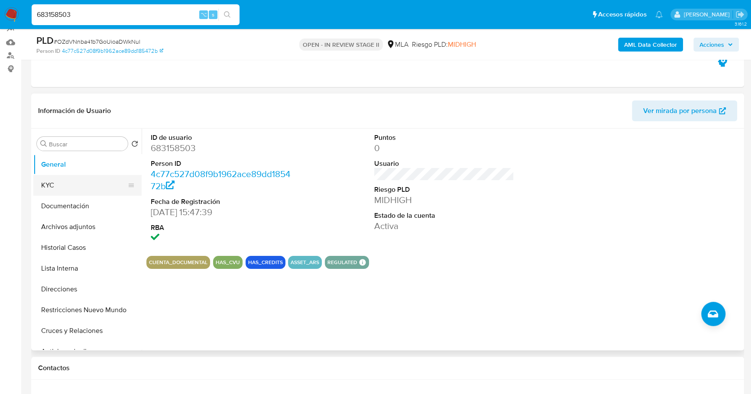
click at [58, 186] on button "KYC" at bounding box center [83, 185] width 101 height 21
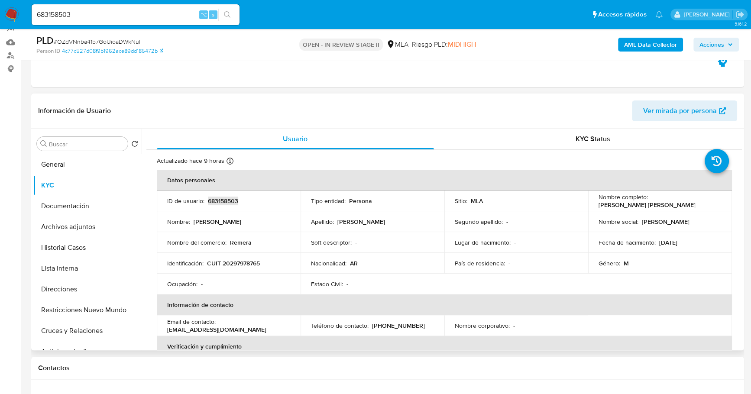
copy p "683158503"
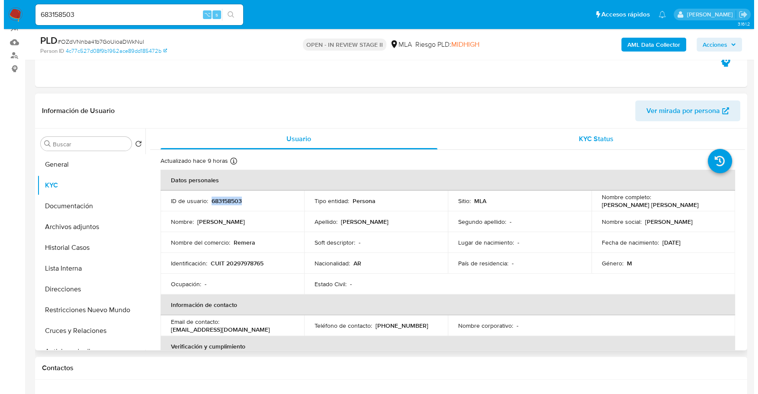
scroll to position [6, 0]
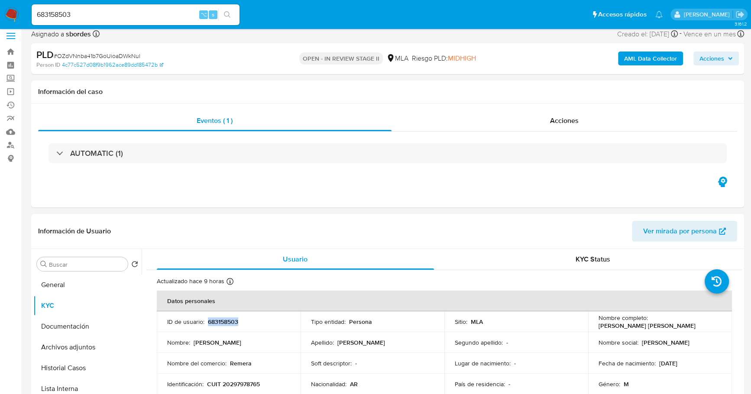
click at [646, 59] on b "AML Data Collector" at bounding box center [650, 59] width 53 height 14
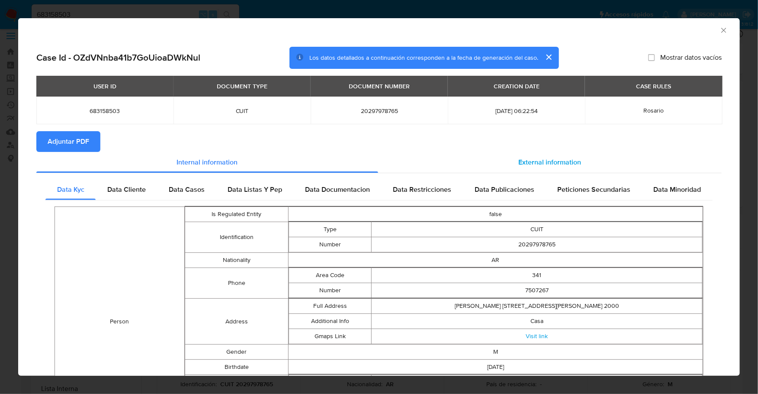
click at [457, 154] on div "External information" at bounding box center [550, 162] width 344 height 21
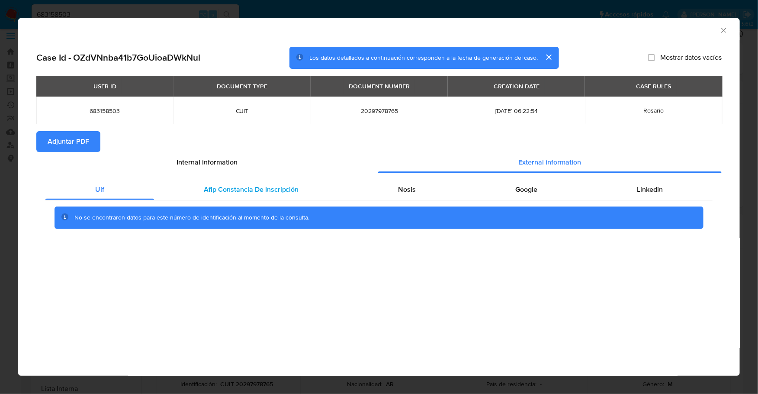
click at [237, 196] on div "Afip Constancia De Inscripción" at bounding box center [251, 189] width 195 height 21
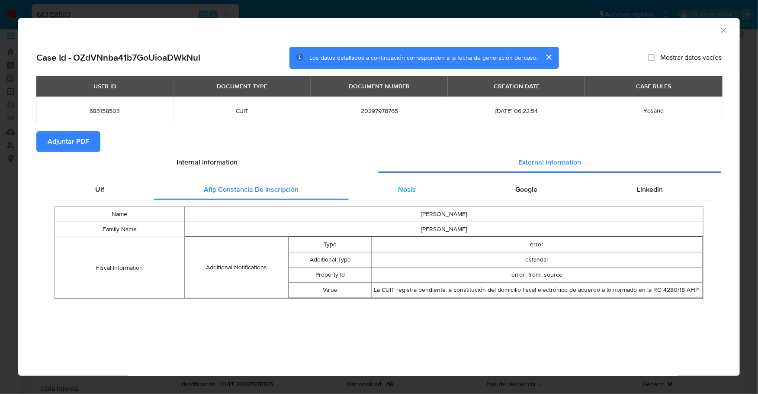
click at [390, 197] on div "Nosis" at bounding box center [407, 189] width 117 height 21
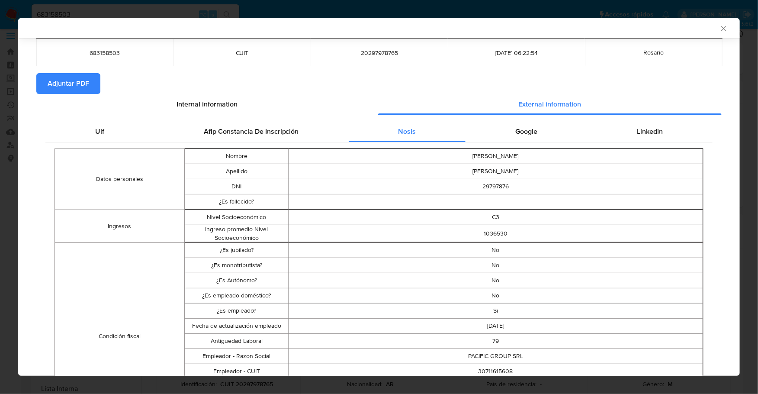
scroll to position [55, 0]
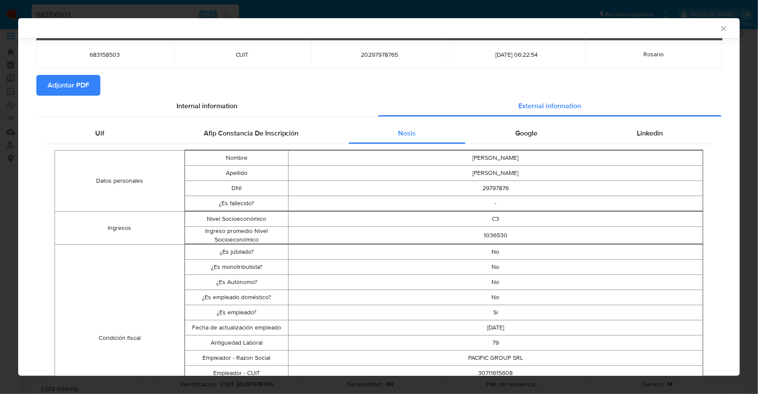
click at [533, 132] on div "Google" at bounding box center [527, 133] width 122 height 21
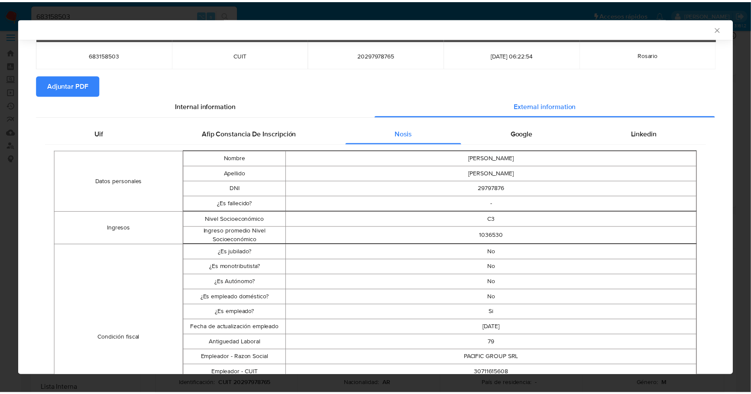
scroll to position [0, 0]
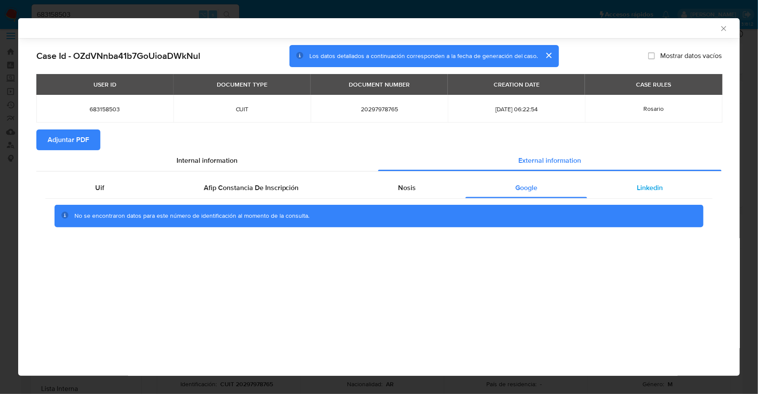
click at [645, 187] on span "Linkedin" at bounding box center [650, 188] width 26 height 10
click at [76, 142] on span "Adjuntar PDF" at bounding box center [69, 139] width 42 height 19
click at [727, 30] on icon "Cerrar ventana" at bounding box center [724, 28] width 9 height 9
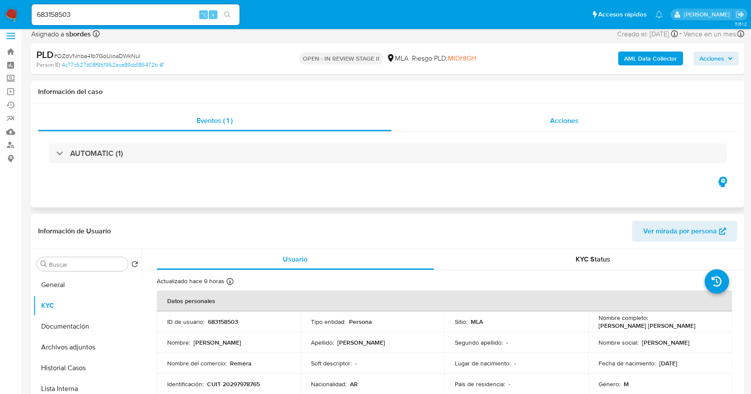
click at [642, 112] on div "Acciones" at bounding box center [564, 120] width 346 height 21
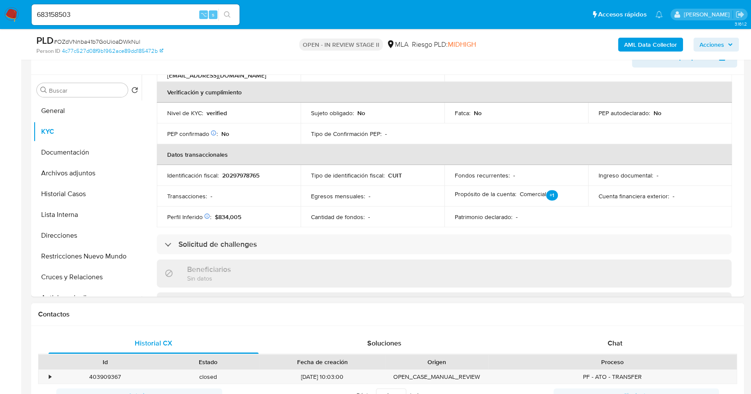
scroll to position [266, 0]
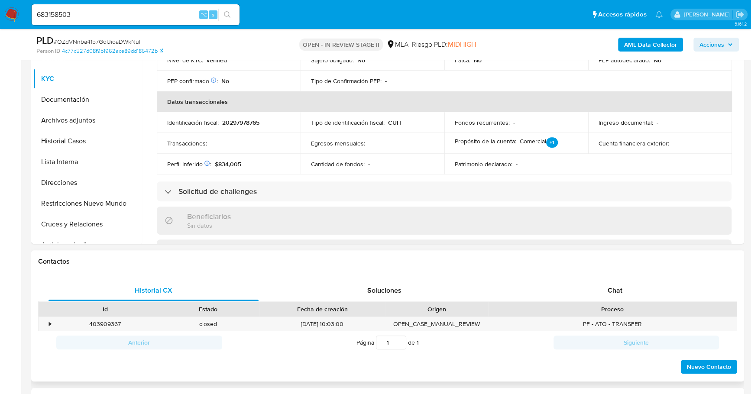
click at [603, 270] on div "Contactos" at bounding box center [387, 261] width 713 height 23
click at [609, 281] on div "Chat" at bounding box center [615, 290] width 210 height 21
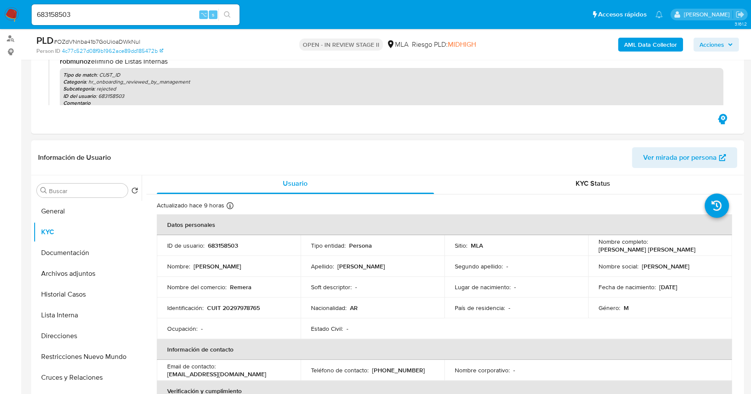
scroll to position [0, 0]
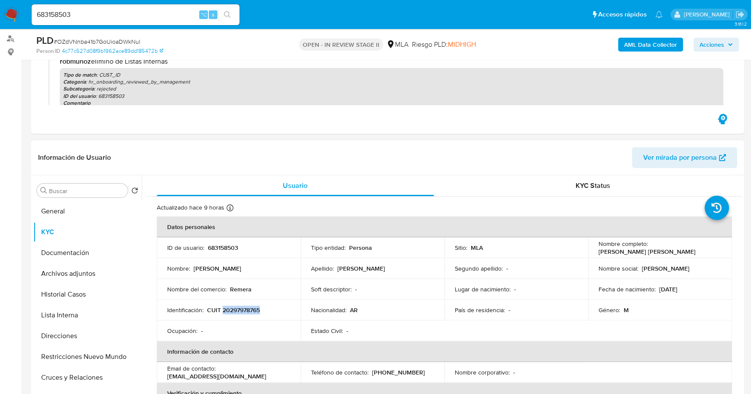
copy p "20297978765"
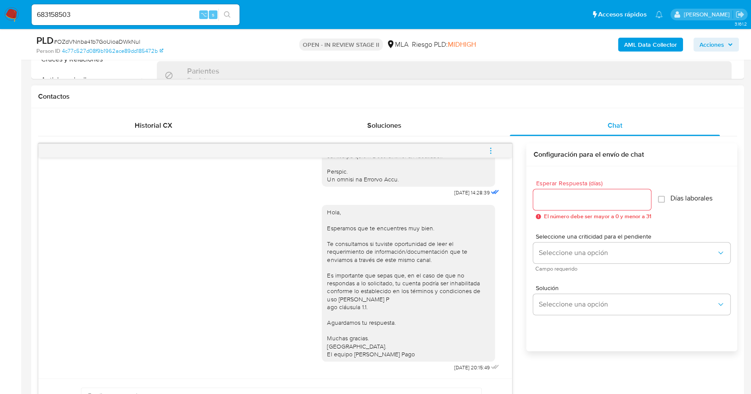
scroll to position [432, 0]
click at [492, 148] on icon "menu-action" at bounding box center [491, 150] width 8 height 8
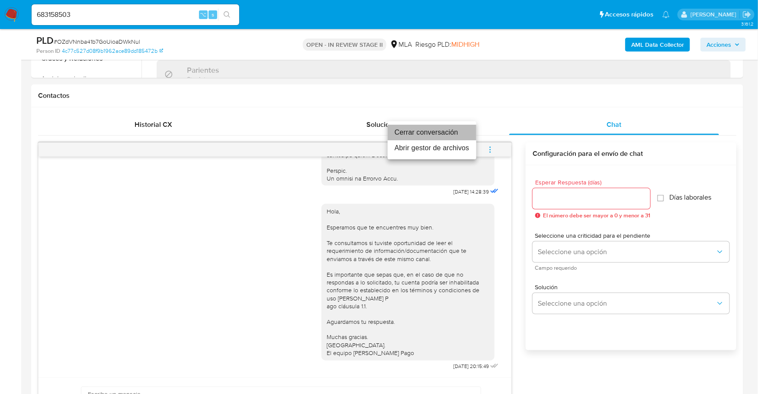
click at [461, 129] on li "Cerrar conversación" at bounding box center [432, 133] width 89 height 16
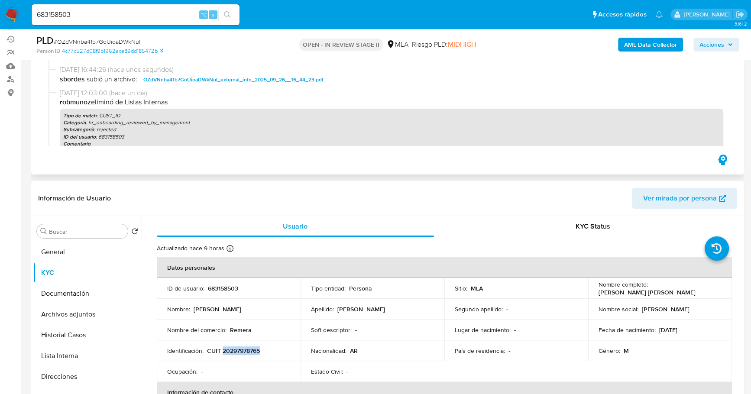
scroll to position [0, 0]
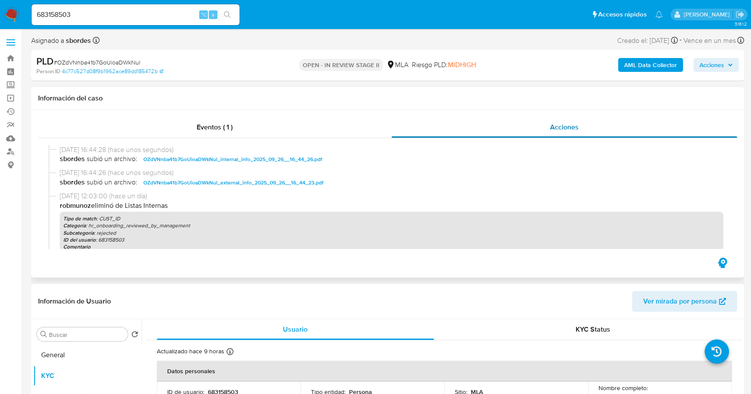
click at [584, 133] on div "Acciones" at bounding box center [564, 127] width 346 height 21
click at [726, 65] on span "Acciones" at bounding box center [715, 65] width 33 height 12
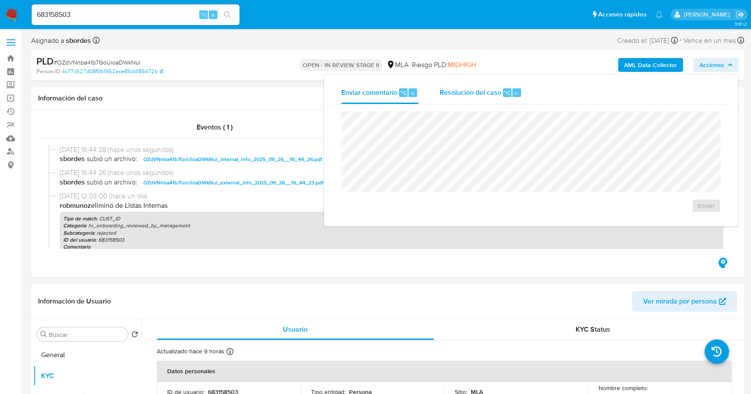
click at [493, 88] on span "Resolución del caso" at bounding box center [470, 92] width 62 height 10
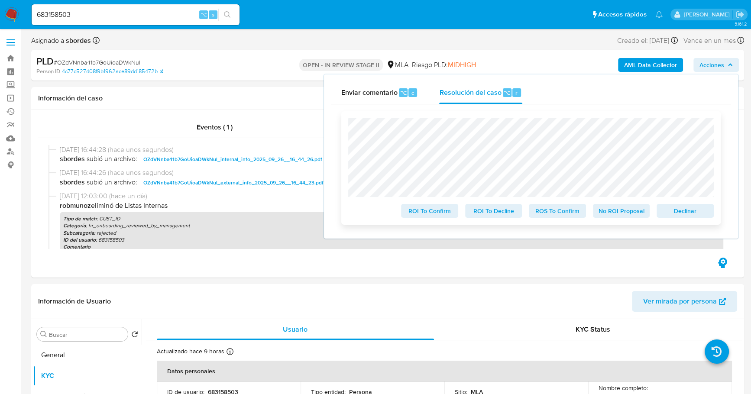
click at [690, 206] on span "Declinar" at bounding box center [684, 211] width 45 height 12
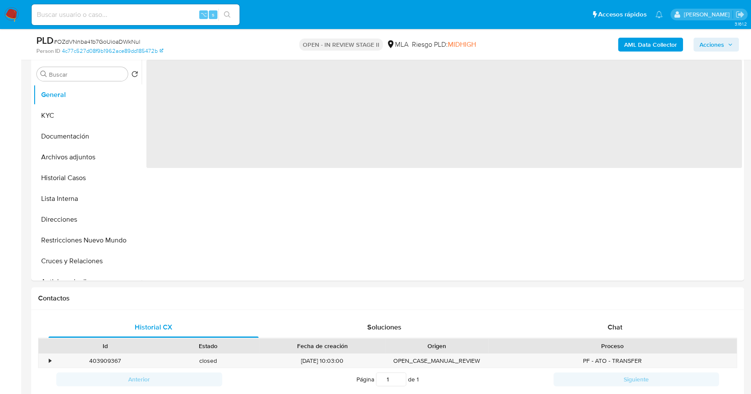
select select "10"
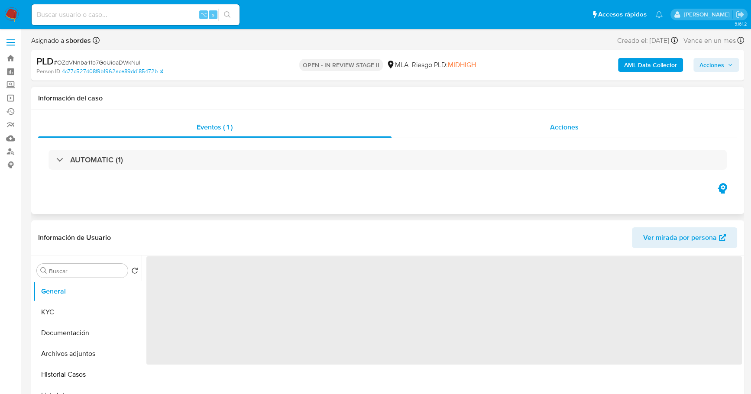
click at [568, 129] on span "Acciones" at bounding box center [564, 127] width 29 height 10
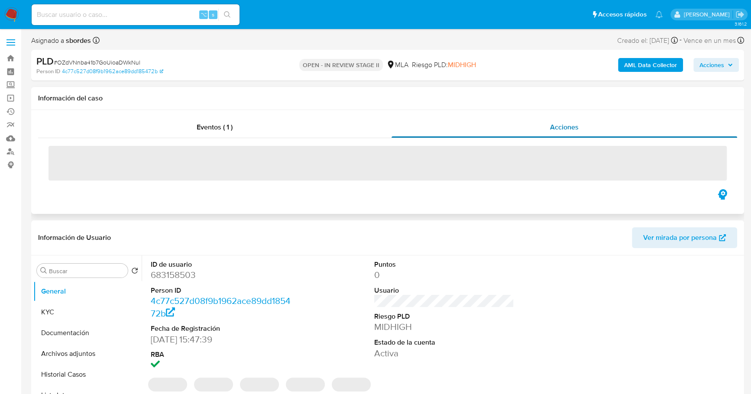
select select "10"
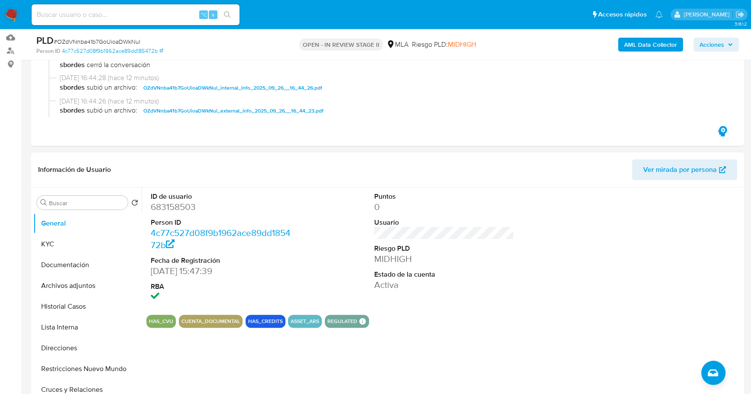
scroll to position [271, 0]
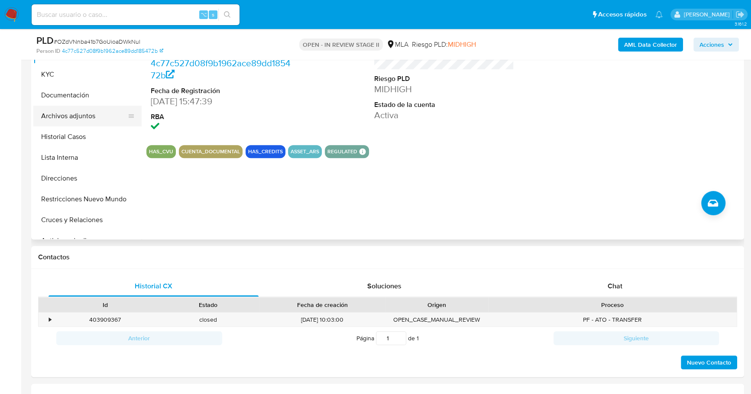
click at [101, 122] on button "Archivos adjuntos" at bounding box center [83, 116] width 101 height 21
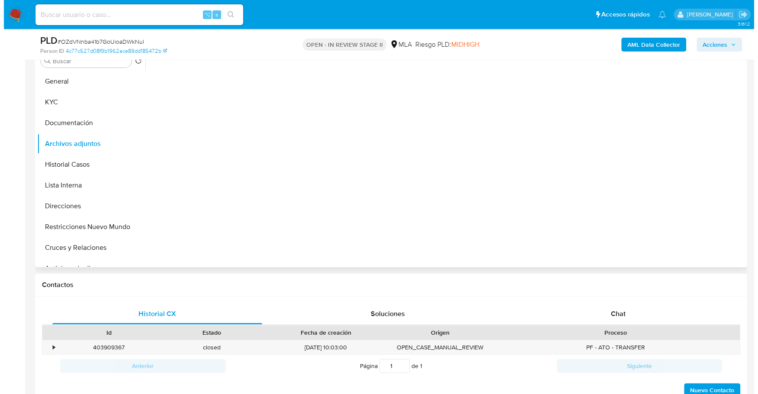
scroll to position [181, 0]
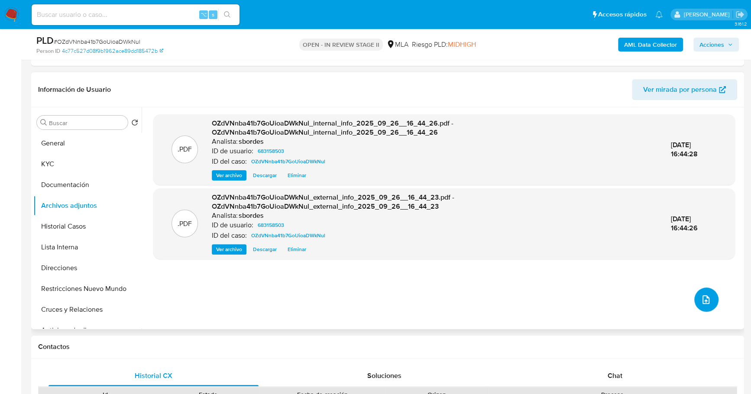
click at [700, 297] on icon "upload-file" at bounding box center [705, 299] width 10 height 10
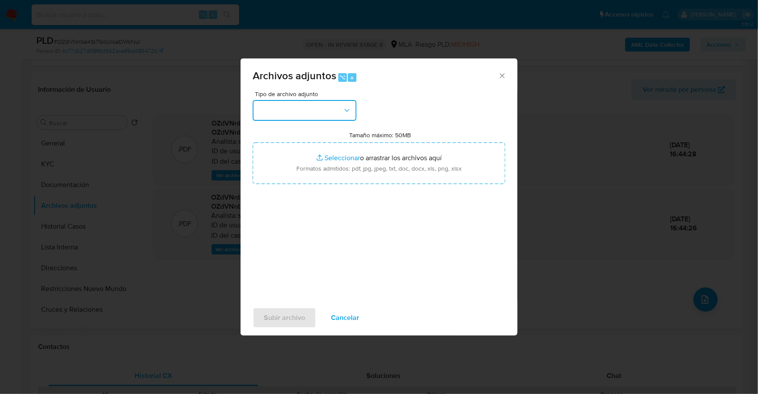
click at [291, 108] on button "button" at bounding box center [305, 110] width 104 height 21
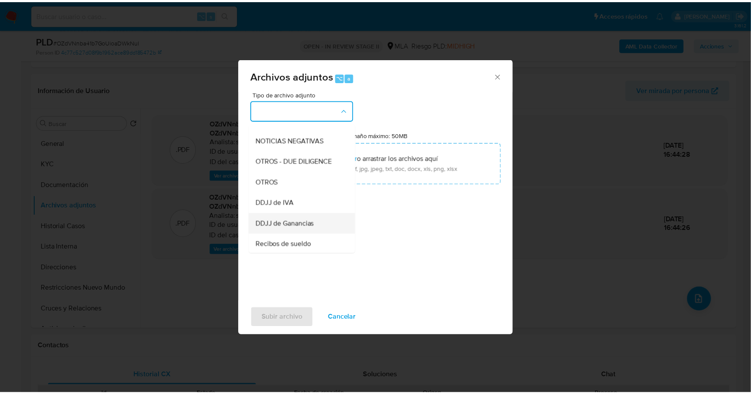
scroll to position [141, 0]
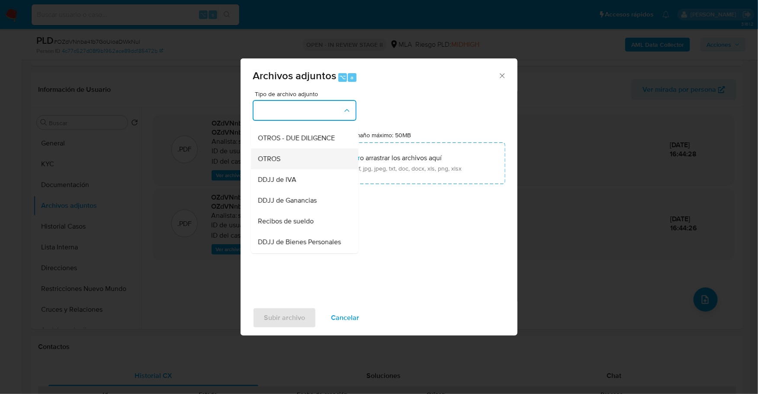
click at [286, 169] on div "OTROS" at bounding box center [302, 158] width 88 height 21
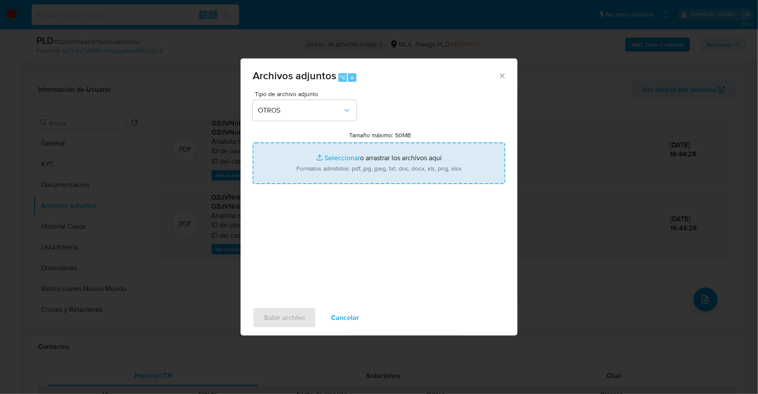
click at [357, 155] on input "Tamaño máximo: 50MB Seleccionar archivos" at bounding box center [379, 163] width 253 height 42
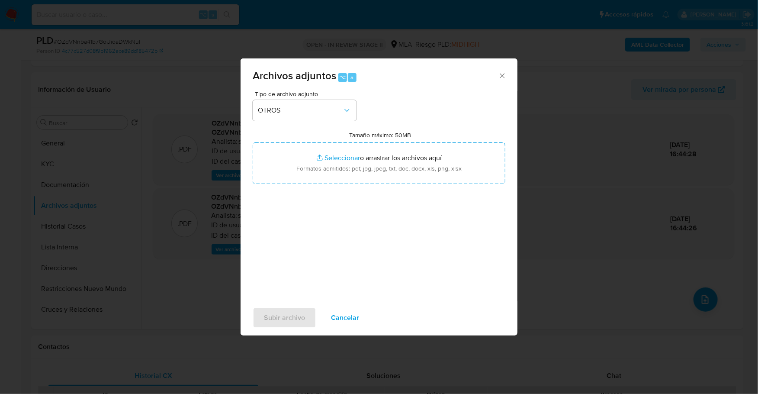
type input "C:\fakepath\Caselog OZdVNnba41b7GoUioaDWkNul_2025_09_17_14_50_11.docx"
click at [280, 322] on span "Subir archivo" at bounding box center [284, 317] width 41 height 19
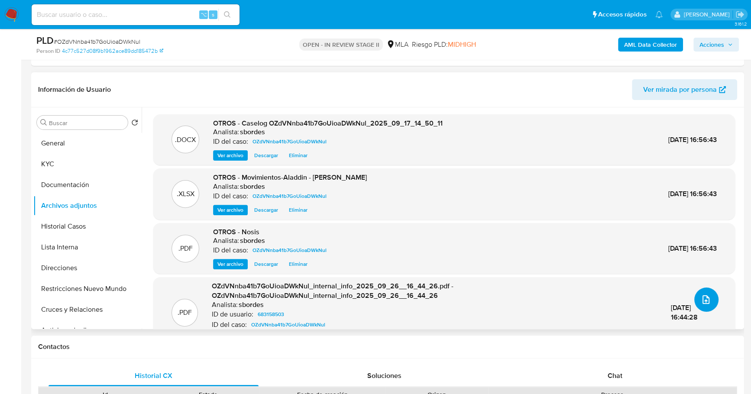
scroll to position [363, 0]
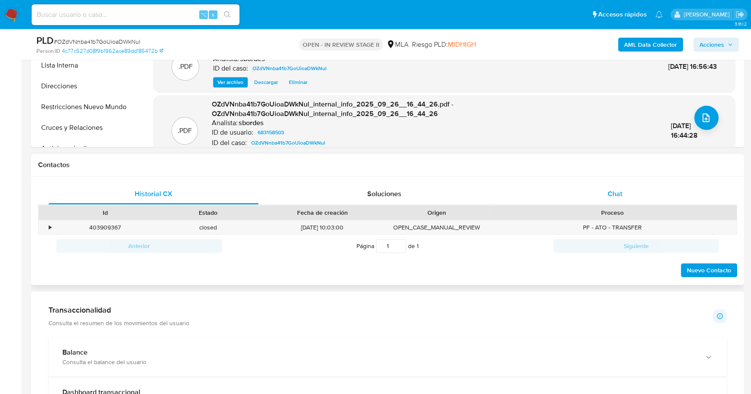
click at [633, 184] on div "Chat" at bounding box center [615, 194] width 210 height 21
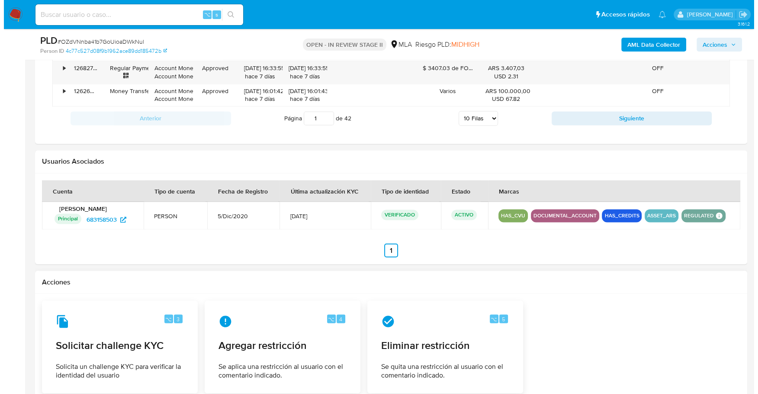
scroll to position [1383, 0]
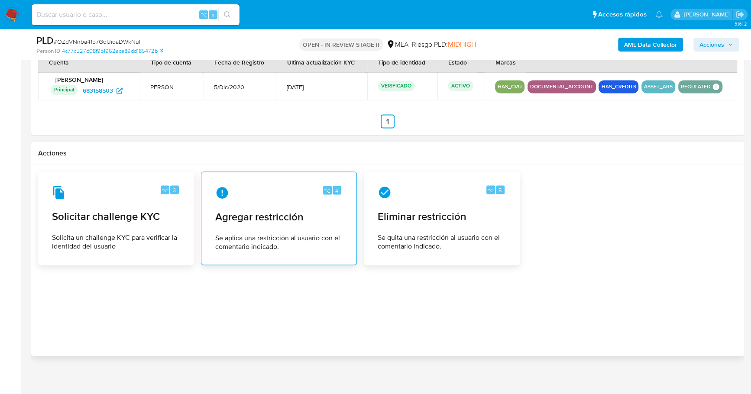
click at [261, 179] on div "⌥ 4 Agregar restricción Se aplica una restricción al usuario con el comentario …" at bounding box center [278, 218] width 141 height 79
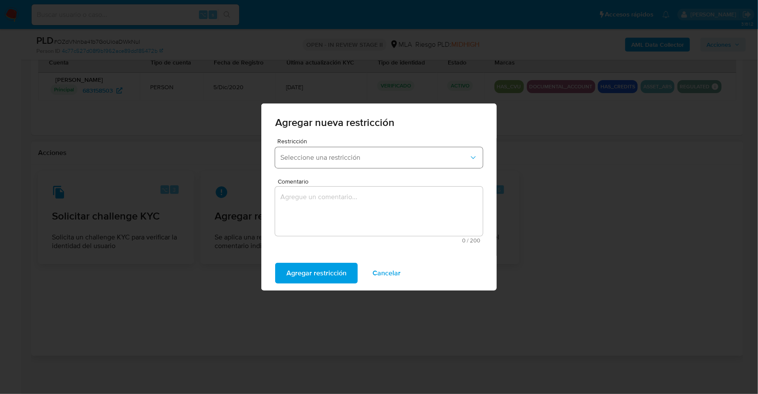
click at [362, 159] on span "Seleccione una restricción" at bounding box center [375, 157] width 189 height 9
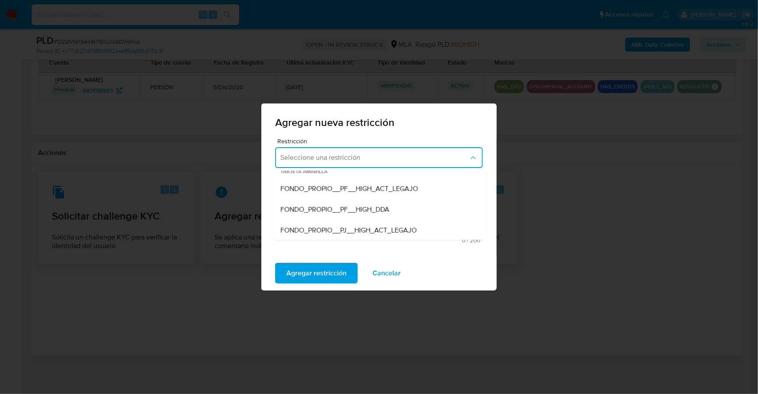
scroll to position [123, 0]
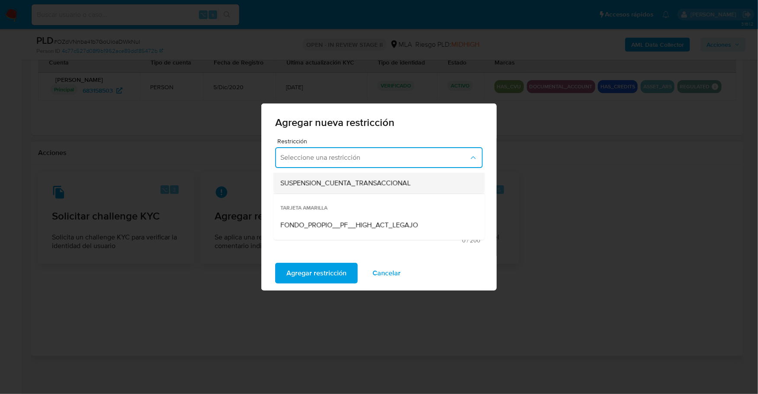
click at [376, 184] on span "SUSPENSION_CUENTA_TRANSACCIONAL" at bounding box center [346, 183] width 130 height 9
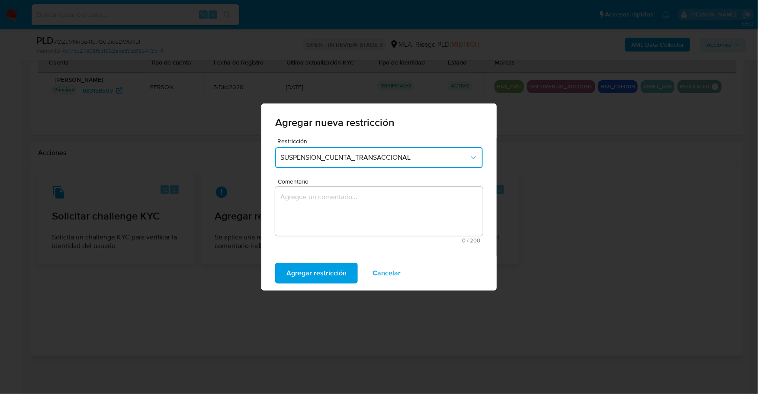
click at [458, 160] on span "SUSPENSION_CUENTA_TRANSACCIONAL" at bounding box center [375, 157] width 189 height 9
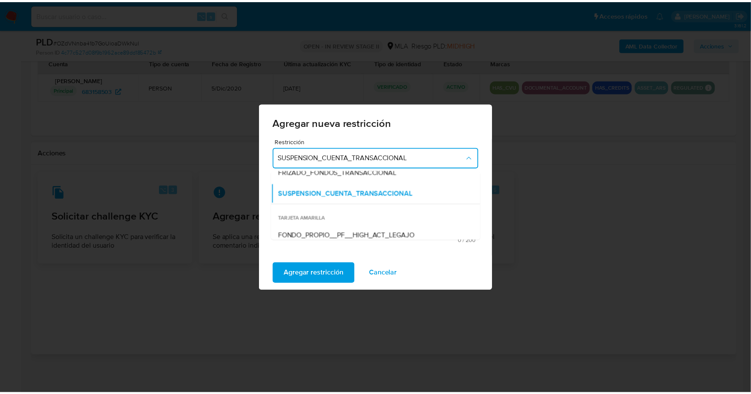
scroll to position [124, 0]
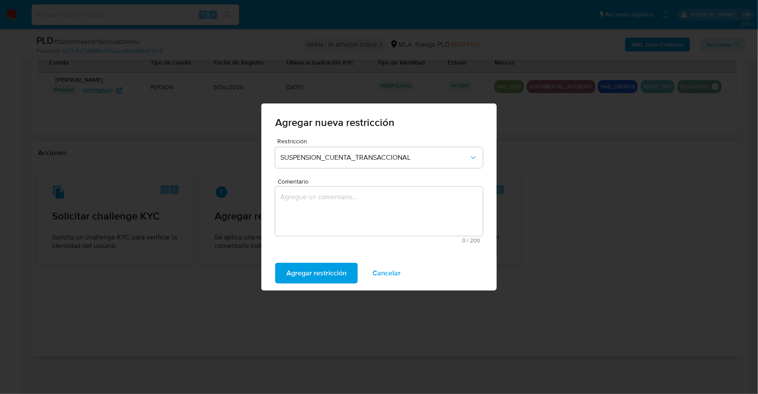
click at [437, 254] on div "Restricción SUSPENSION_CUENTA_TRANSACCIONAL Comentario 0 / 200 200 caracteres r…" at bounding box center [378, 197] width 235 height 118
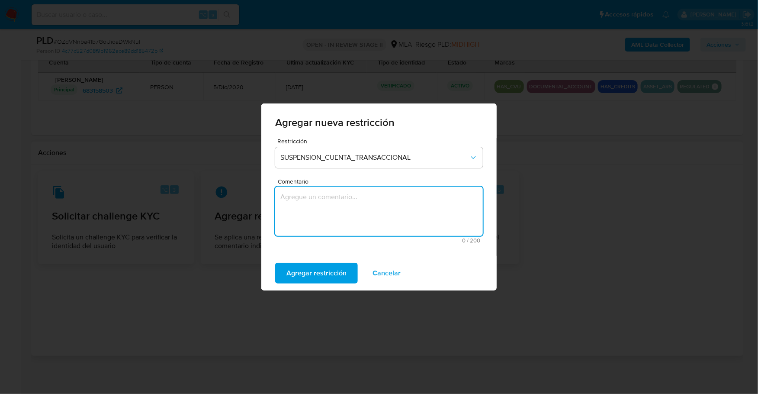
click at [373, 201] on textarea "Comentario" at bounding box center [379, 211] width 208 height 49
type textarea "AML"
click at [321, 275] on span "Agregar restricción" at bounding box center [317, 273] width 60 height 19
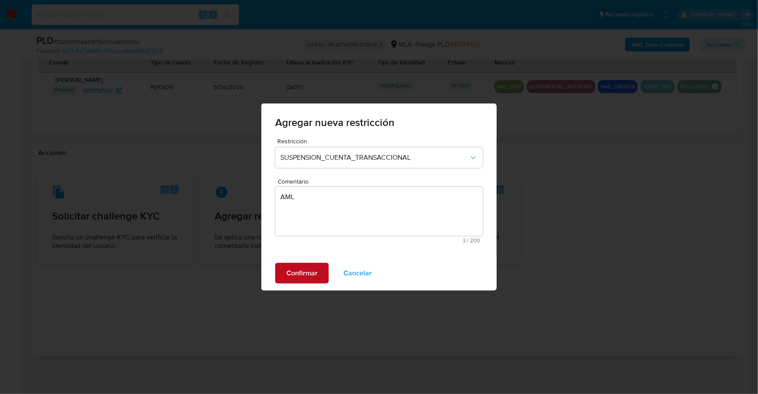
click at [285, 278] on button "Confirmar" at bounding box center [302, 273] width 54 height 21
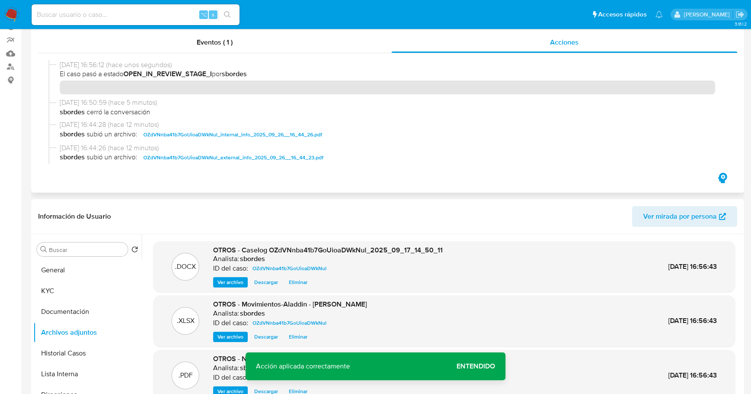
scroll to position [0, 0]
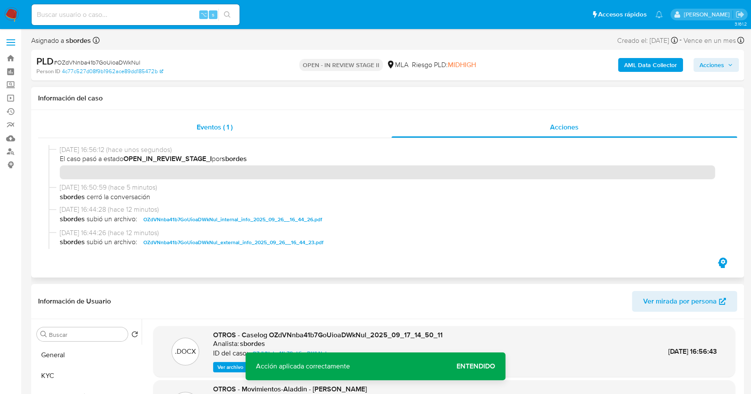
click at [284, 125] on div "Eventos ( 1 )" at bounding box center [214, 127] width 353 height 21
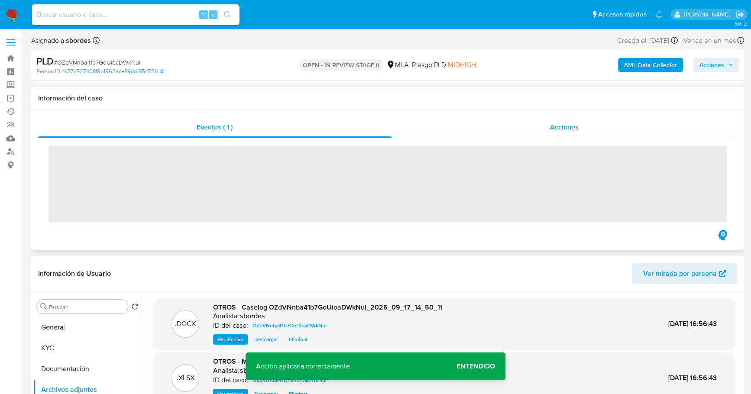
click at [479, 129] on div "Acciones" at bounding box center [564, 127] width 346 height 21
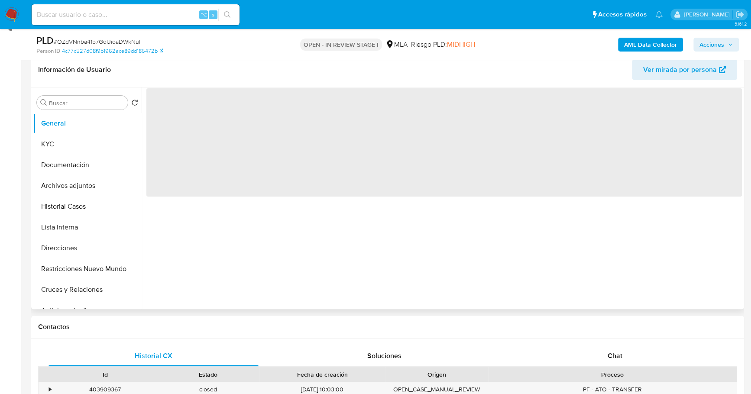
select select "10"
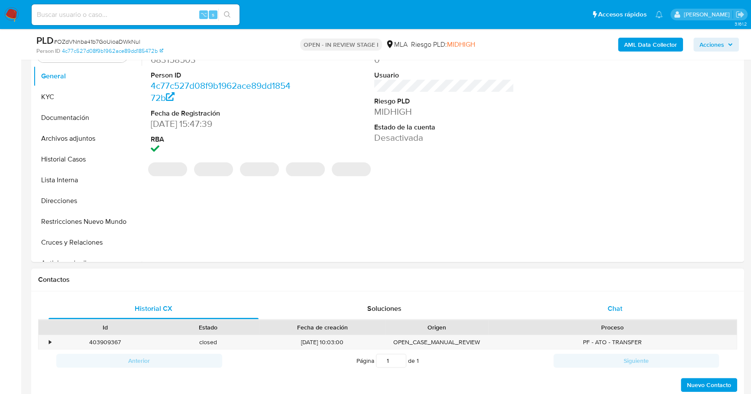
click at [627, 316] on div "Chat" at bounding box center [615, 308] width 210 height 21
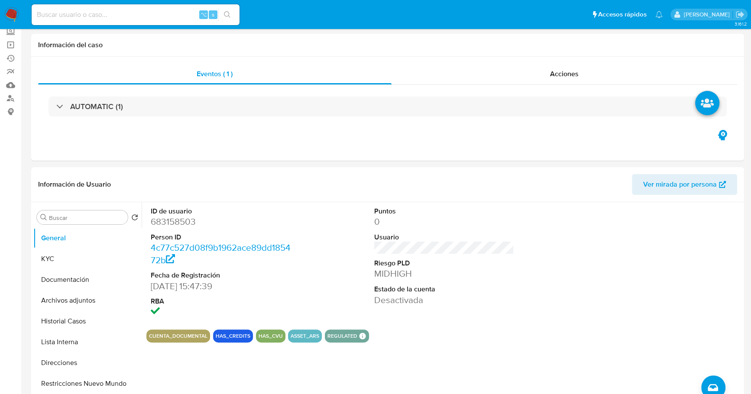
scroll to position [0, 0]
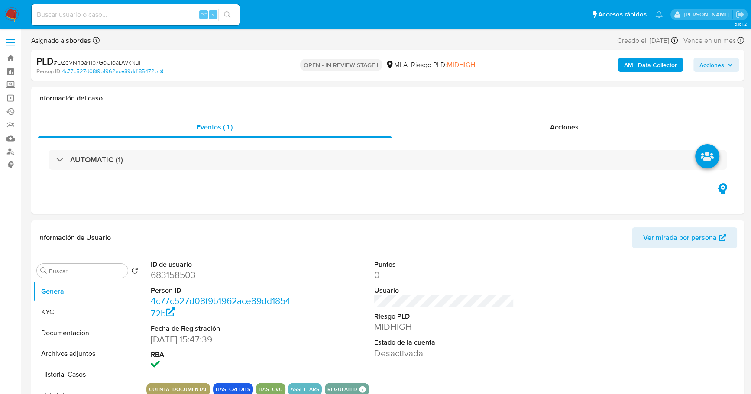
click at [718, 61] on span "Acciones" at bounding box center [711, 65] width 25 height 14
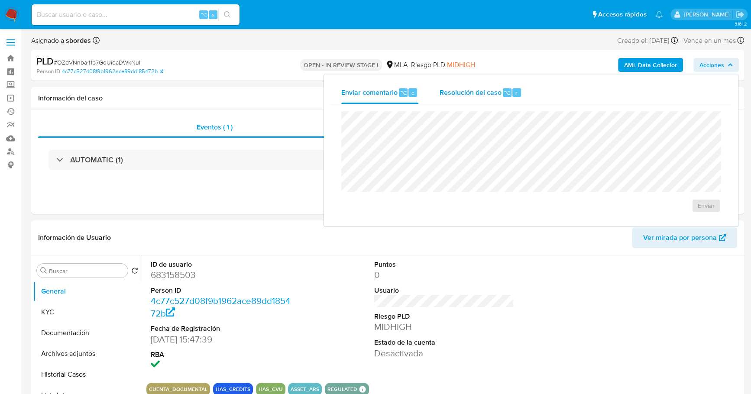
click at [475, 92] on span "Resolución del caso" at bounding box center [470, 92] width 62 height 10
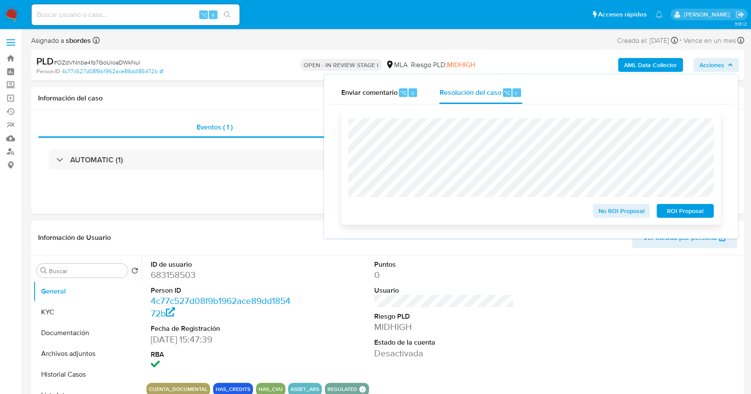
click at [691, 213] on span "ROI Proposal" at bounding box center [684, 211] width 45 height 12
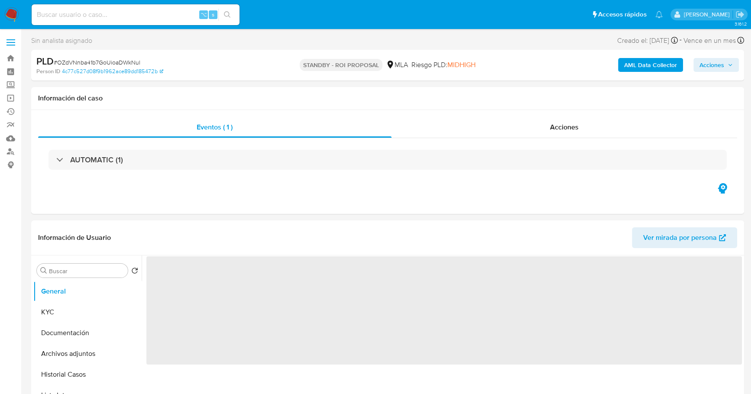
click at [150, 16] on input at bounding box center [136, 14] width 208 height 11
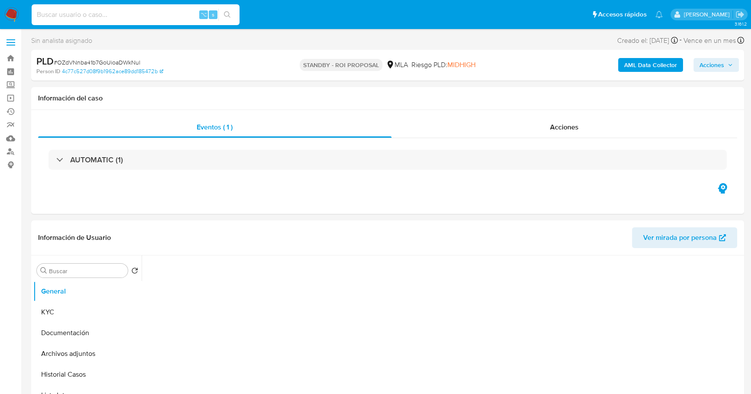
paste input "36201190"
type input "36201190"
select select "10"
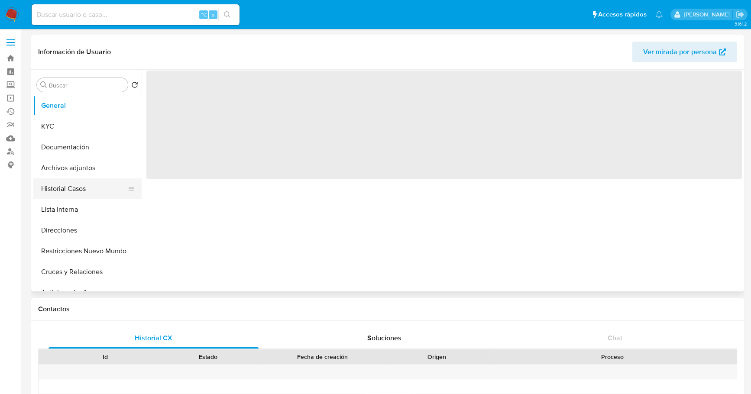
click at [57, 195] on button "Historial Casos" at bounding box center [83, 188] width 101 height 21
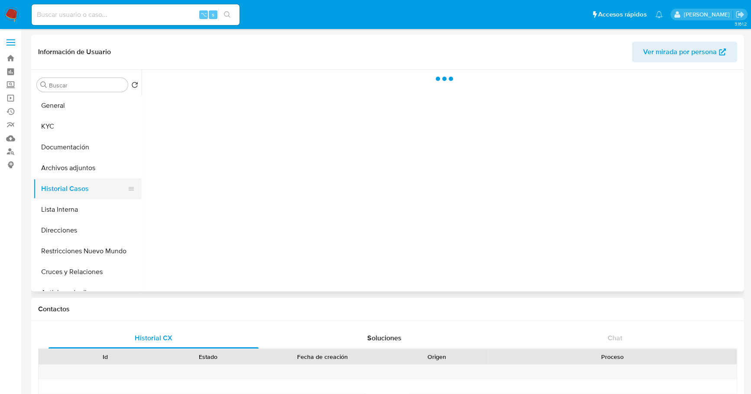
select select "10"
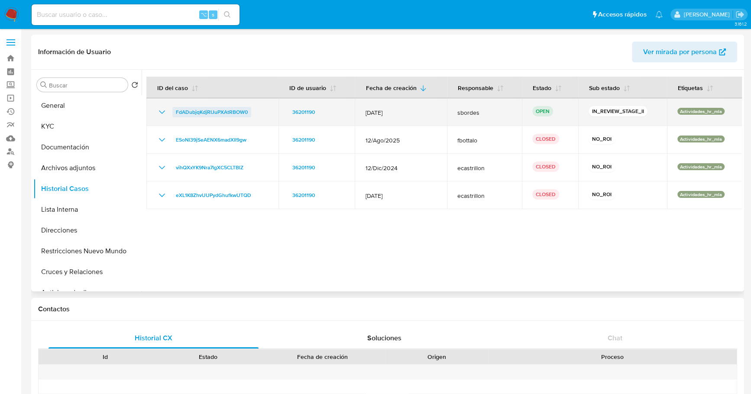
click at [206, 110] on span "FdADubjqKdjRIJuPXAtRBOW0" at bounding box center [212, 112] width 72 height 10
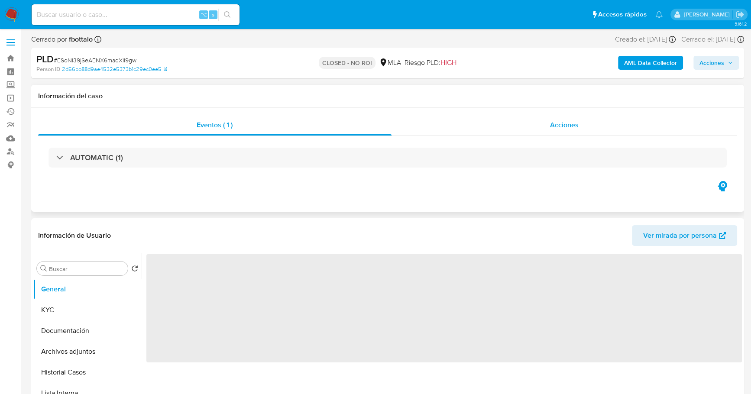
scroll to position [214, 0]
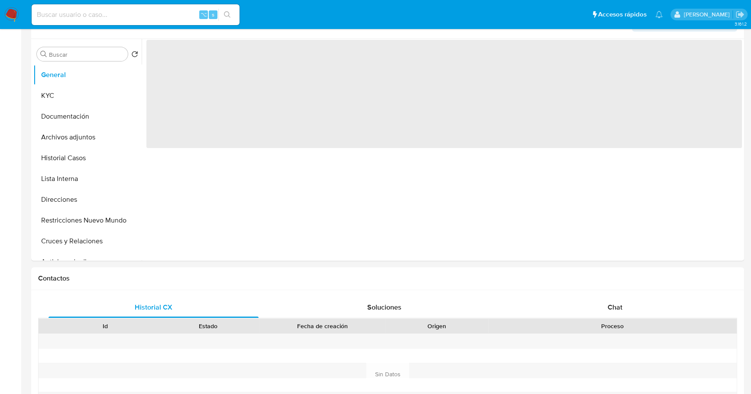
select select "10"
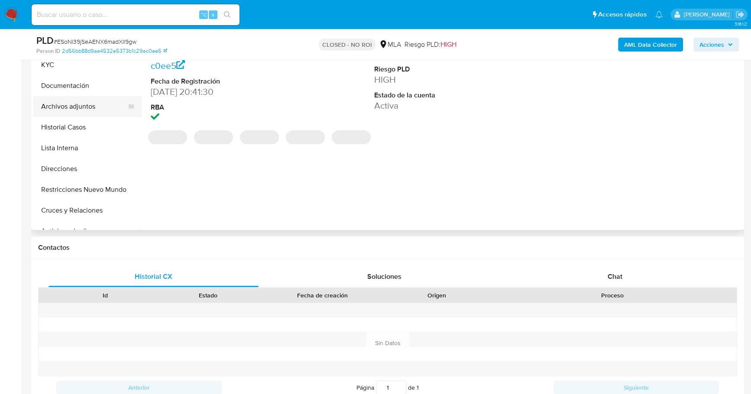
click at [69, 113] on button "Archivos adjuntos" at bounding box center [83, 106] width 101 height 21
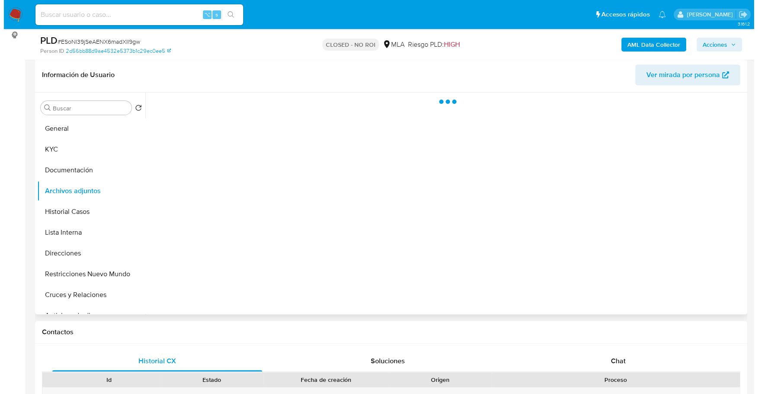
scroll to position [129, 0]
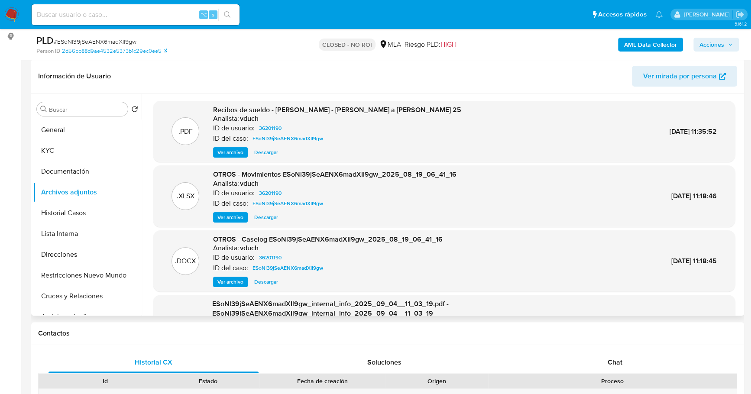
click at [235, 281] on span "Ver archivo" at bounding box center [230, 281] width 26 height 9
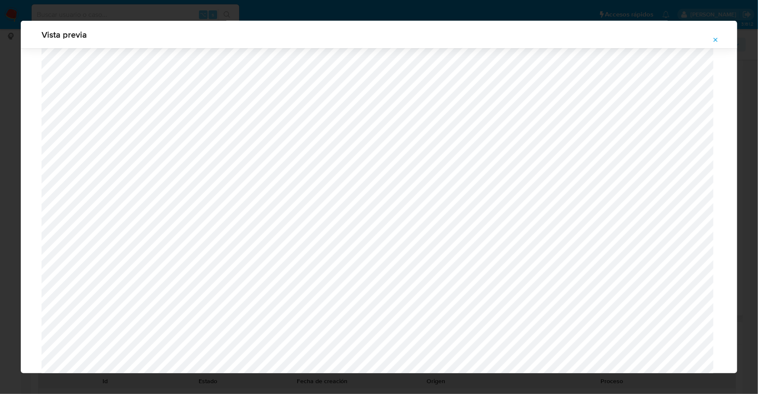
scroll to position [552, 0]
click at [721, 39] on button "Attachment preview" at bounding box center [715, 40] width 19 height 14
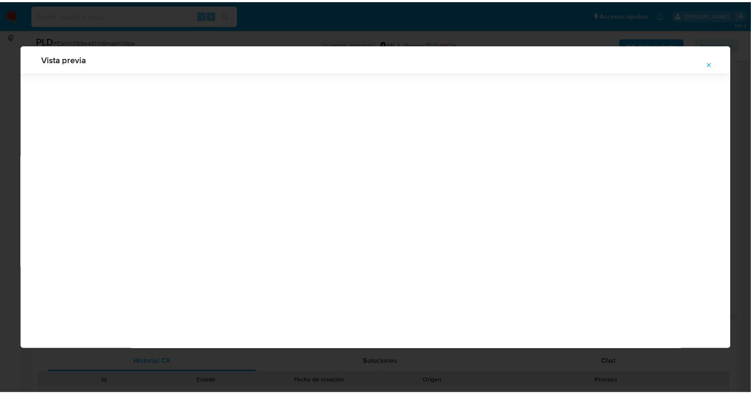
scroll to position [0, 0]
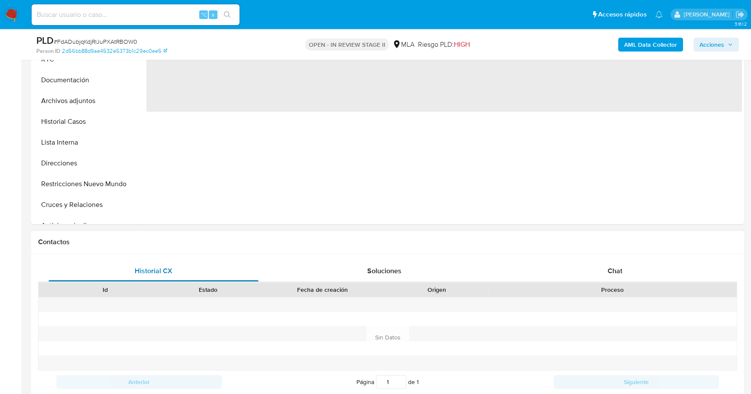
select select "10"
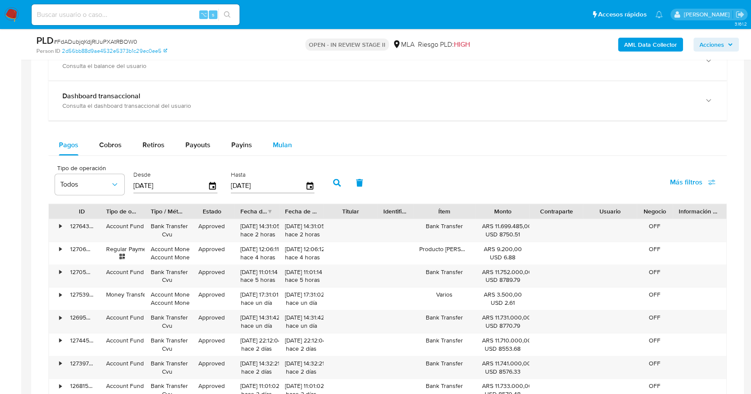
click at [290, 135] on button "Mulan" at bounding box center [282, 145] width 40 height 21
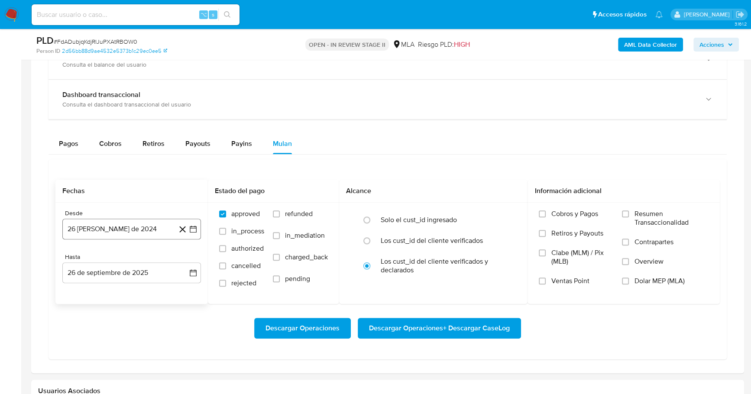
scroll to position [656, 0]
click at [86, 226] on button "26 de agosto de 2024" at bounding box center [131, 228] width 139 height 21
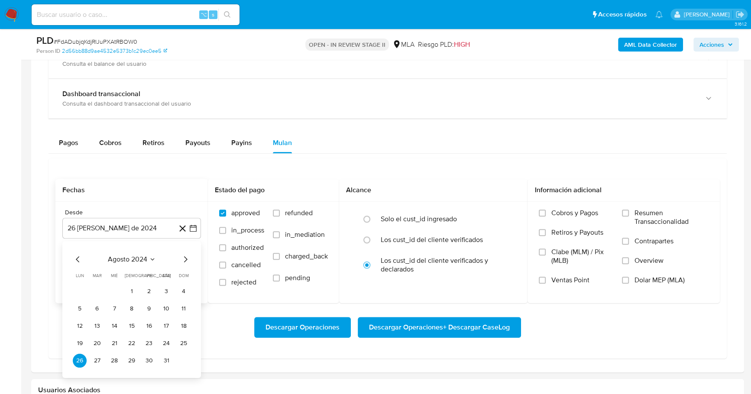
click at [126, 255] on span "agosto 2024" at bounding box center [127, 259] width 39 height 9
click at [187, 257] on icon "Año siguiente" at bounding box center [183, 259] width 10 height 10
click at [127, 336] on span "ago" at bounding box center [131, 339] width 11 height 7
click at [150, 284] on button "1" at bounding box center [149, 291] width 14 height 14
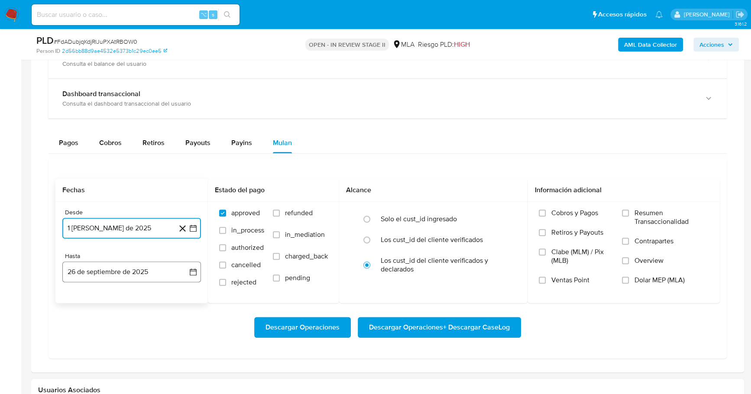
click at [100, 268] on button "26 de septiembre de 2025" at bounding box center [131, 271] width 139 height 21
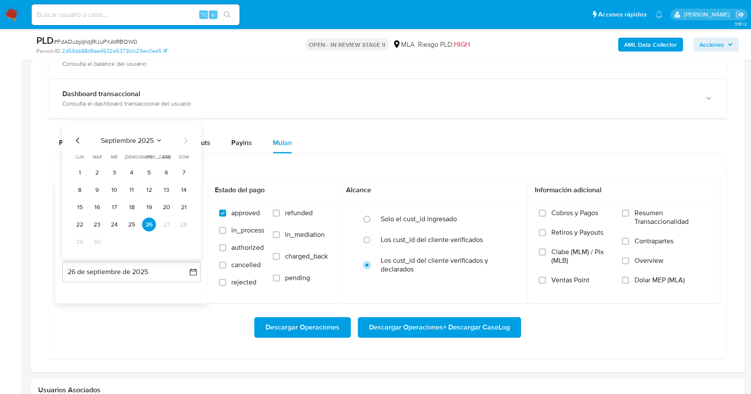
click at [79, 138] on icon "Mes anterior" at bounding box center [78, 140] width 10 height 10
click at [188, 239] on button "31" at bounding box center [184, 242] width 14 height 14
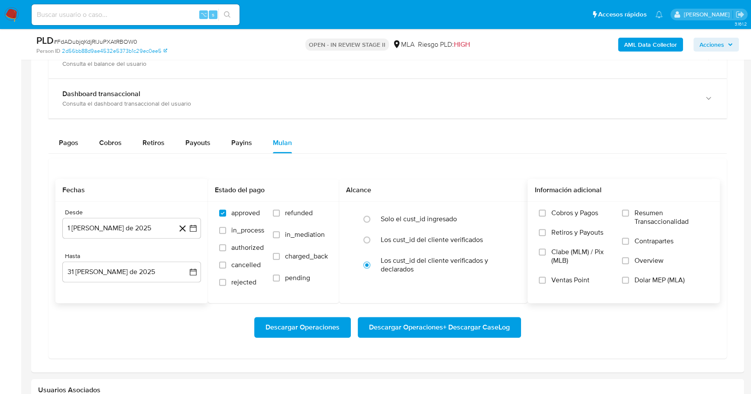
click at [639, 279] on span "Dolar MEP (MLA)" at bounding box center [659, 280] width 50 height 9
click at [629, 279] on input "Dolar MEP (MLA)" at bounding box center [625, 280] width 7 height 7
click at [403, 324] on span "Descargar Operaciones + Descargar CaseLog" at bounding box center [439, 327] width 141 height 19
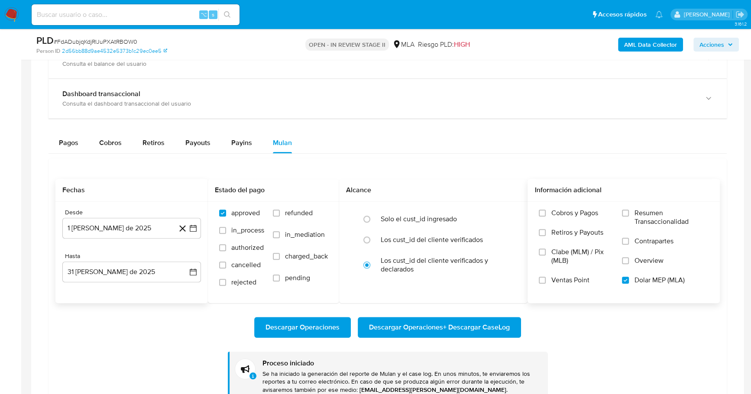
click at [146, 16] on input at bounding box center [136, 14] width 208 height 11
paste input "651552228"
type input "651552228"
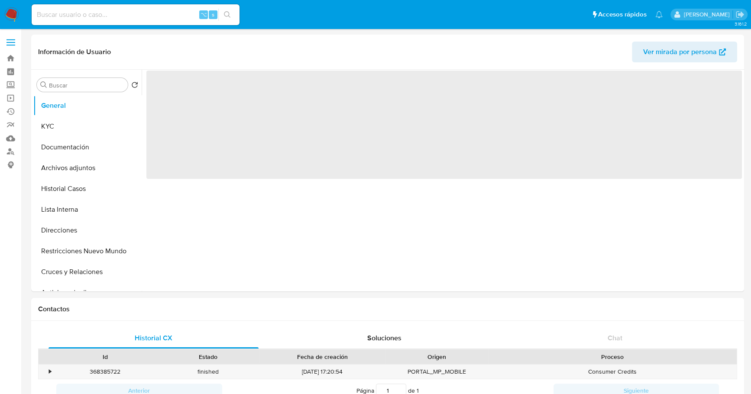
select select "10"
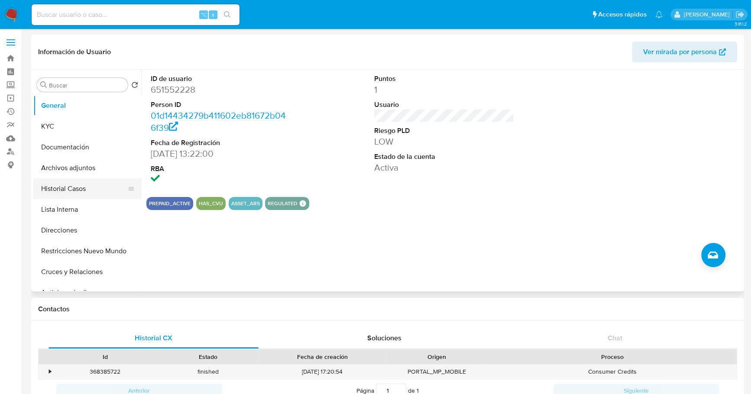
click at [63, 186] on button "Historial Casos" at bounding box center [83, 188] width 101 height 21
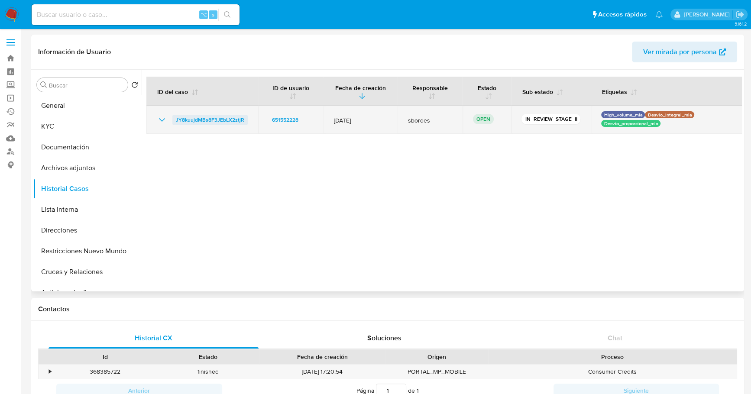
click at [188, 116] on span "JY8kuujdMBs8F3JEbLX2ztjR" at bounding box center [210, 120] width 68 height 10
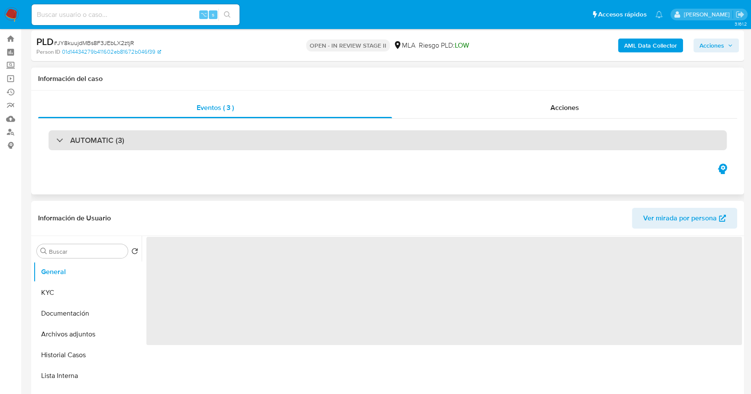
select select "10"
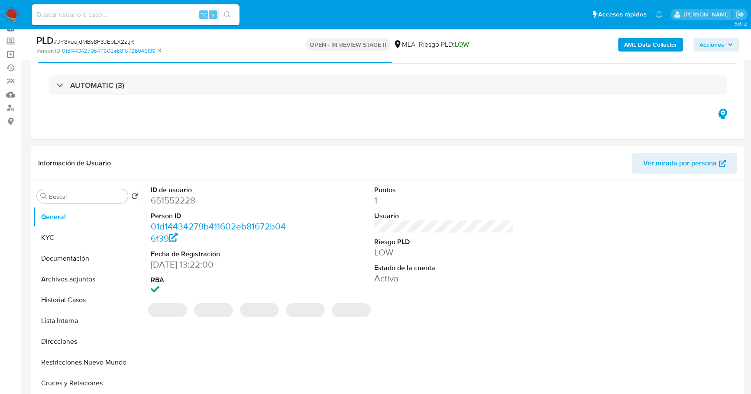
scroll to position [44, 0]
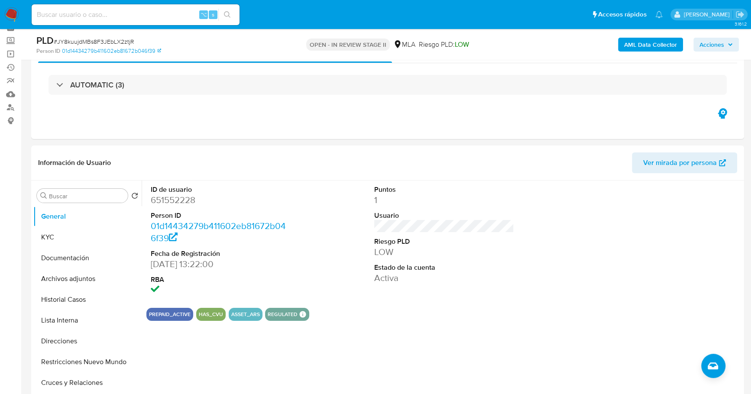
click at [145, 9] on input at bounding box center [136, 14] width 208 height 11
paste input "651552228"
type input "651552228"
click at [61, 228] on button "KYC" at bounding box center [83, 237] width 101 height 21
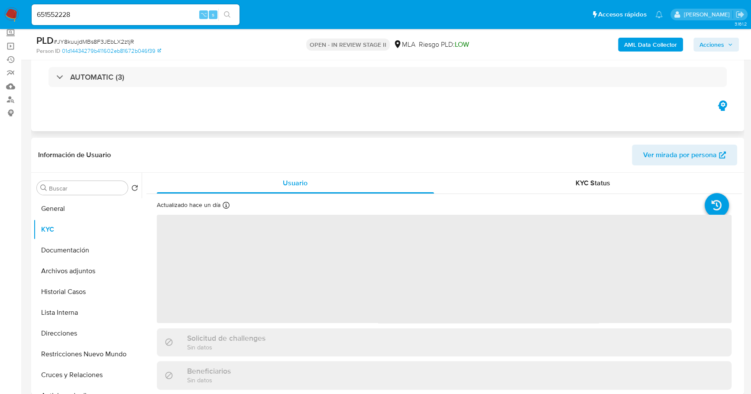
scroll to position [107, 0]
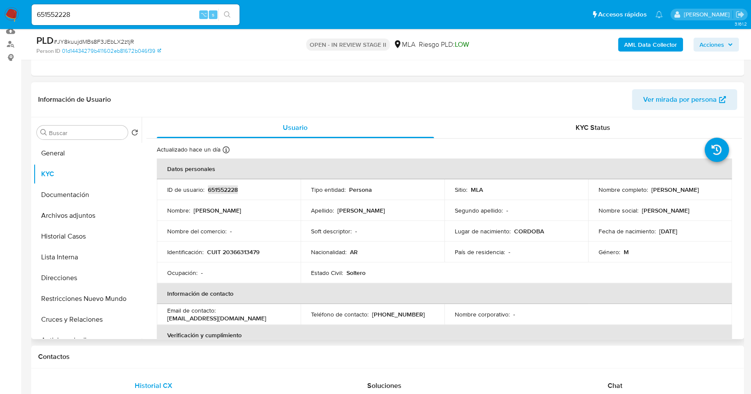
copy p "651552228"
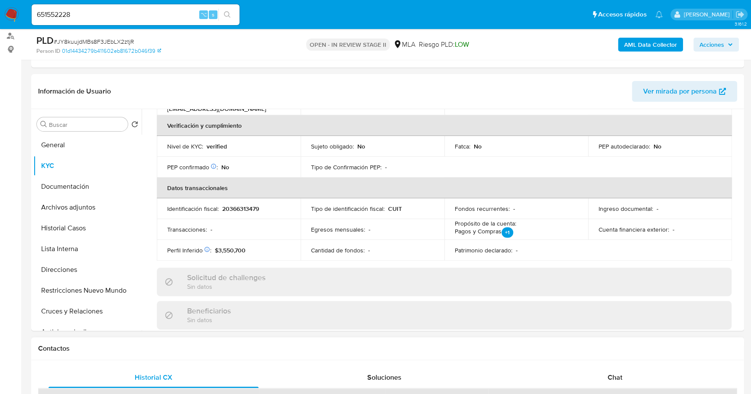
scroll to position [124, 0]
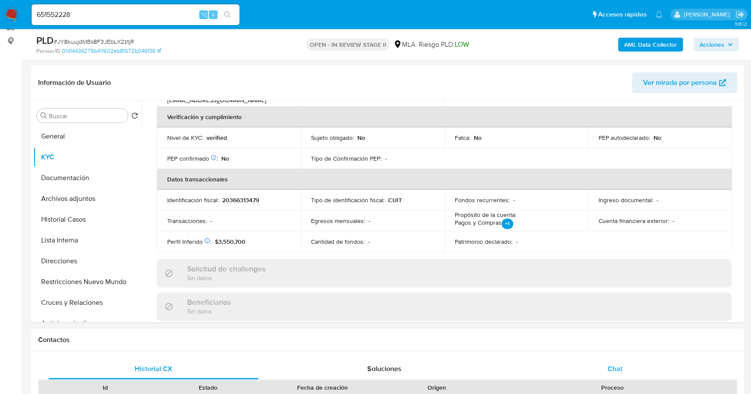
drag, startPoint x: 594, startPoint y: 377, endPoint x: 594, endPoint y: 372, distance: 5.2
click at [594, 377] on div "Chat" at bounding box center [615, 368] width 210 height 21
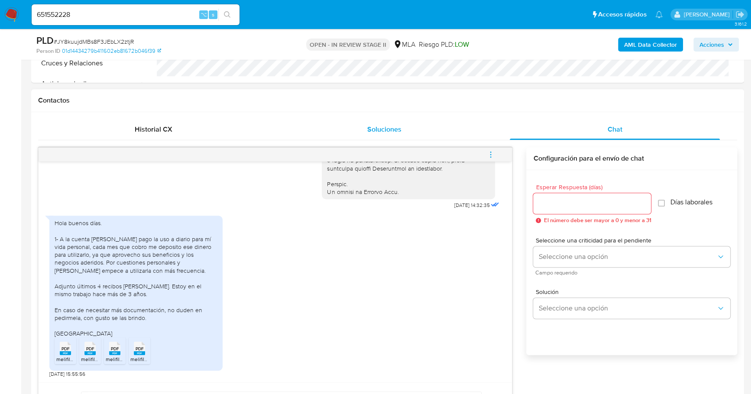
scroll to position [371, 0]
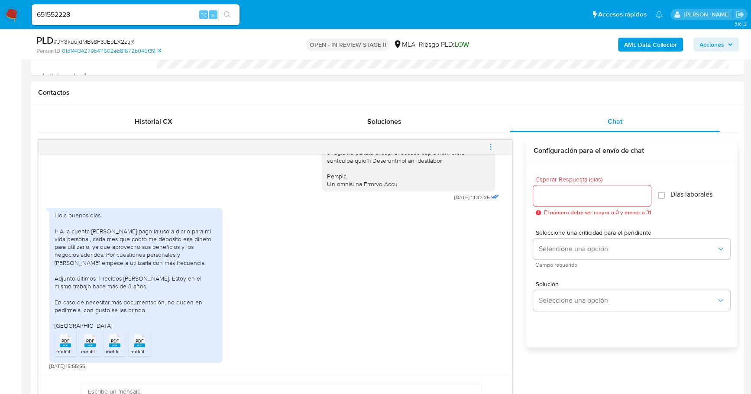
click at [61, 347] on icon "PDF" at bounding box center [65, 340] width 11 height 15
click at [92, 348] on span "melifile1179041240953613683.pdf" at bounding box center [119, 351] width 77 height 7
click at [110, 349] on span "melifile4907368065118771631.pdf" at bounding box center [144, 351] width 77 height 7
click at [149, 351] on li "PDF PDF melifile488892072029627078.pdf" at bounding box center [140, 342] width 22 height 27
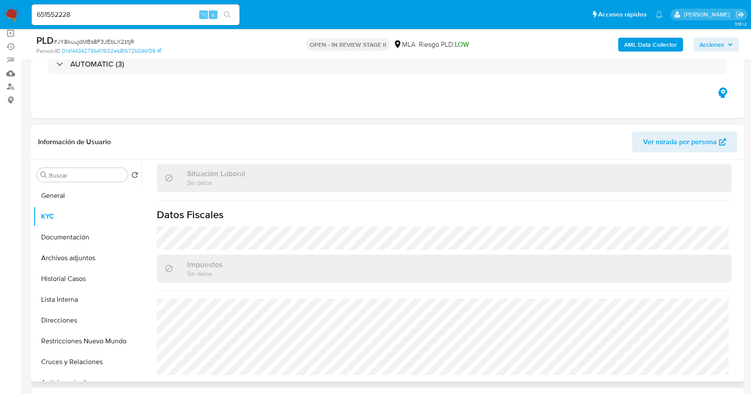
scroll to position [53, 0]
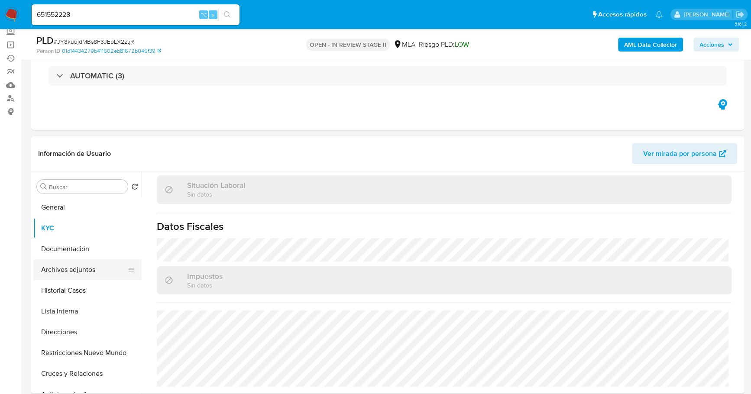
click at [85, 263] on button "Archivos adjuntos" at bounding box center [83, 269] width 101 height 21
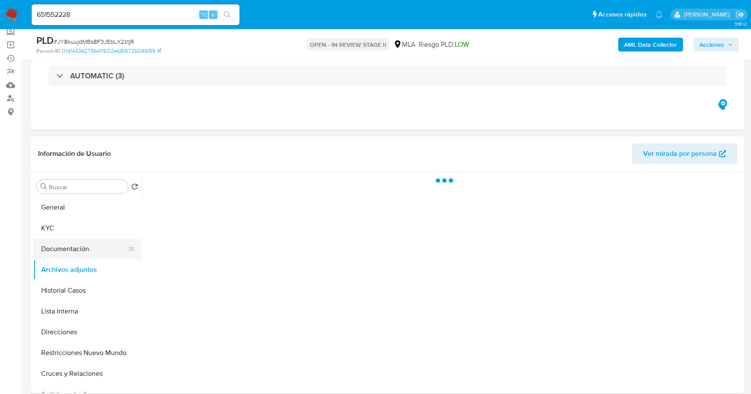
click at [84, 247] on button "Documentación" at bounding box center [83, 249] width 101 height 21
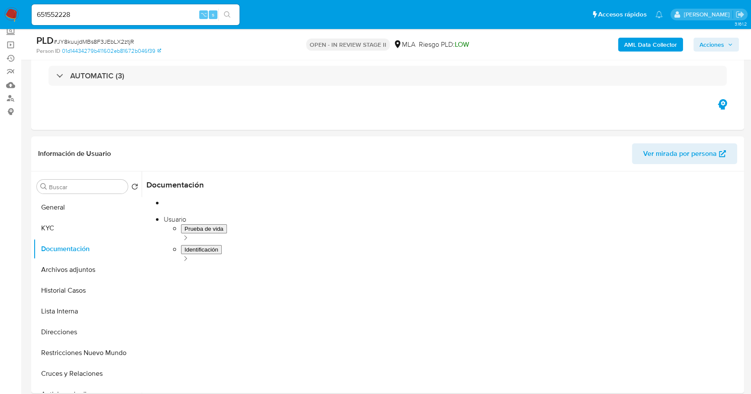
scroll to position [144, 0]
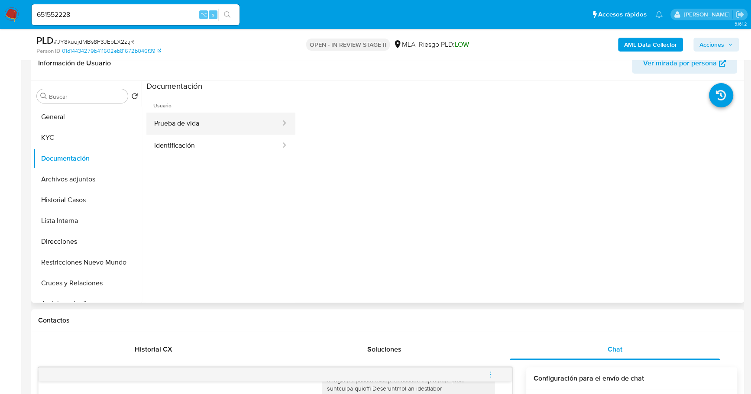
click at [221, 115] on button "Prueba de vida" at bounding box center [213, 124] width 135 height 22
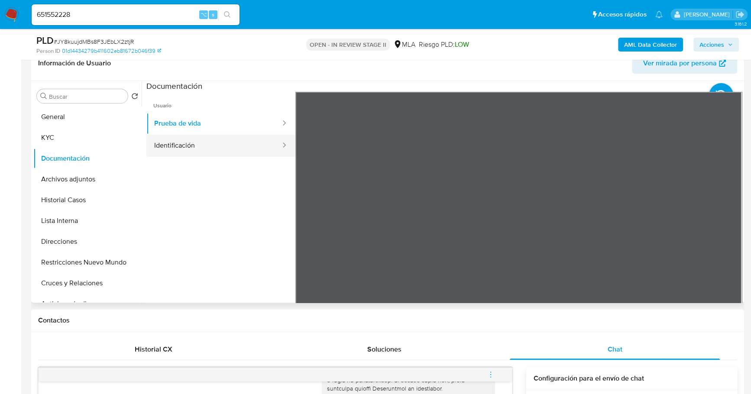
click at [177, 150] on button "Identificación" at bounding box center [213, 146] width 135 height 22
click at [728, 234] on icon at bounding box center [730, 232] width 5 height 9
click at [305, 227] on icon at bounding box center [305, 232] width 17 height 17
click at [62, 139] on button "KYC" at bounding box center [83, 137] width 101 height 21
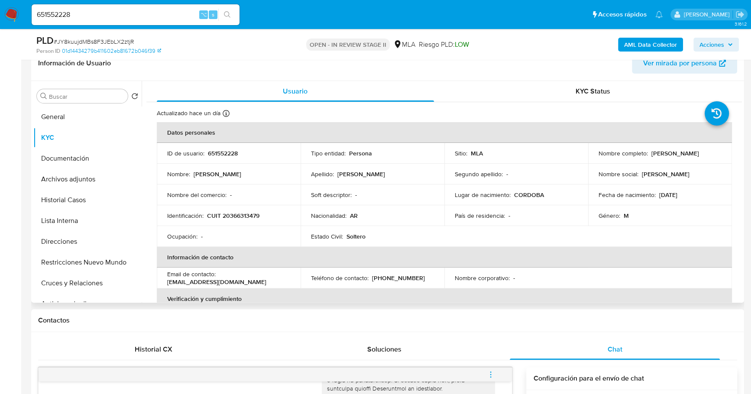
click at [186, 78] on div "Información de Usuario Ver mirada por persona" at bounding box center [387, 63] width 713 height 35
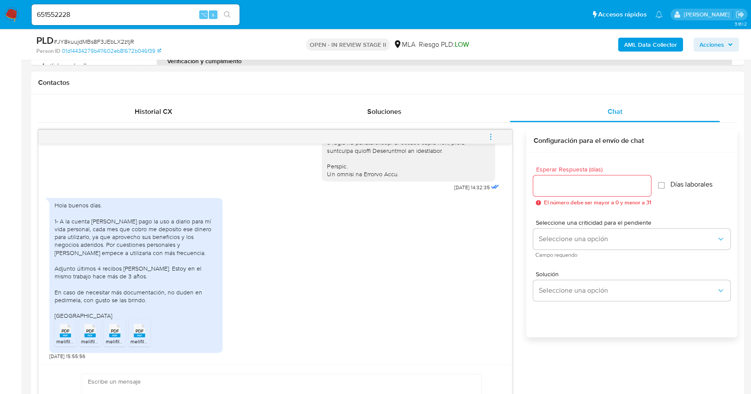
scroll to position [499, 0]
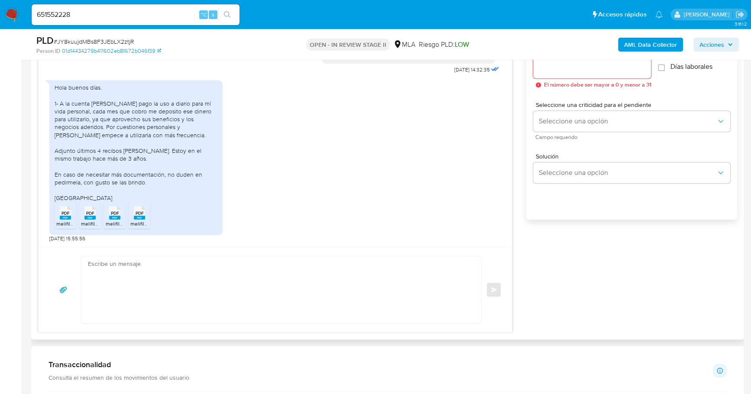
click at [60, 103] on div "Hola buenos días. 1- A la cuenta [PERSON_NAME] pago la uso a diario para mí vid…" at bounding box center [136, 143] width 163 height 118
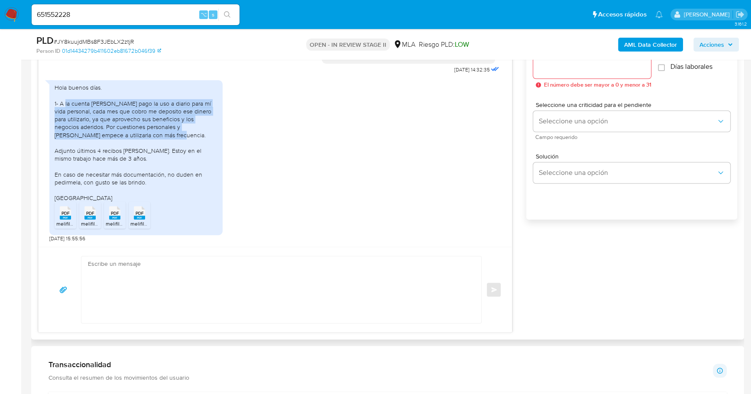
drag, startPoint x: 64, startPoint y: 102, endPoint x: 144, endPoint y: 137, distance: 87.0
click at [144, 137] on div "Hola buenos días. 1- A la cuenta [PERSON_NAME] pago la uso a diario para mí vid…" at bounding box center [136, 143] width 163 height 118
copy div "la cuenta [PERSON_NAME] pago la uso a diario para mí vida personal, cada mes qu…"
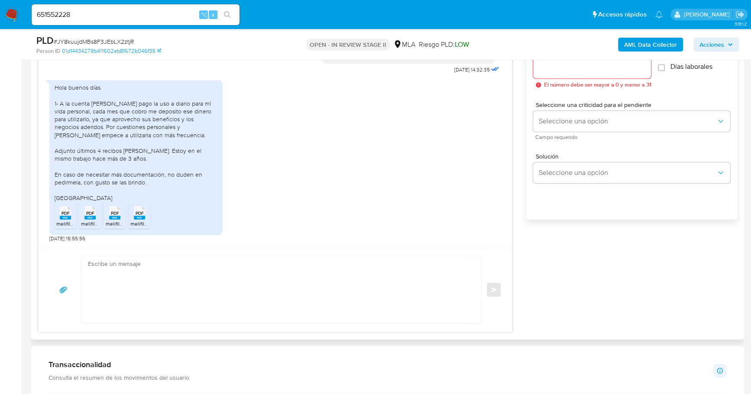
click at [266, 301] on textarea at bounding box center [279, 289] width 382 height 67
paste textarea "Hola, ¡Muchas gracias por tu respuesta! Confirmamos la recepción de la document…"
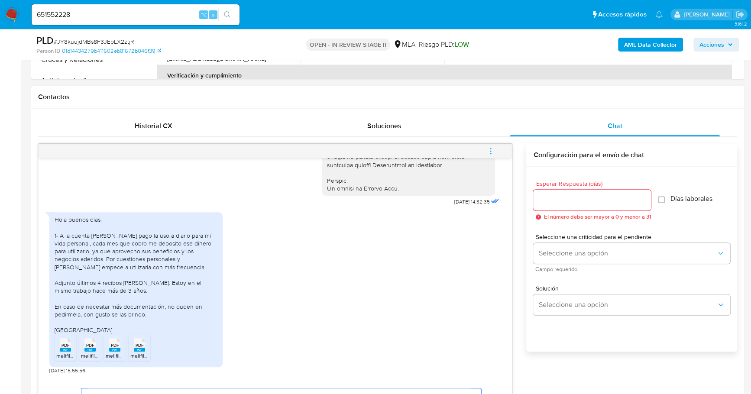
scroll to position [289, 0]
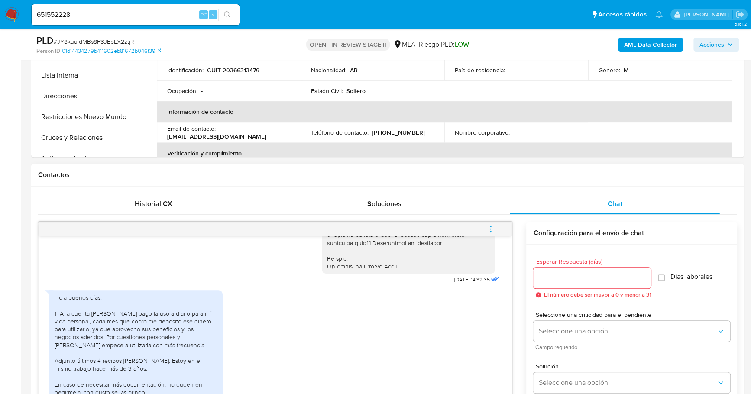
type textarea "Hola, ¡Muchas gracias por tu respuesta! Confirmamos la recepción de la document…"
click at [576, 275] on input "Esperar Respuesta (días)" at bounding box center [592, 277] width 118 height 11
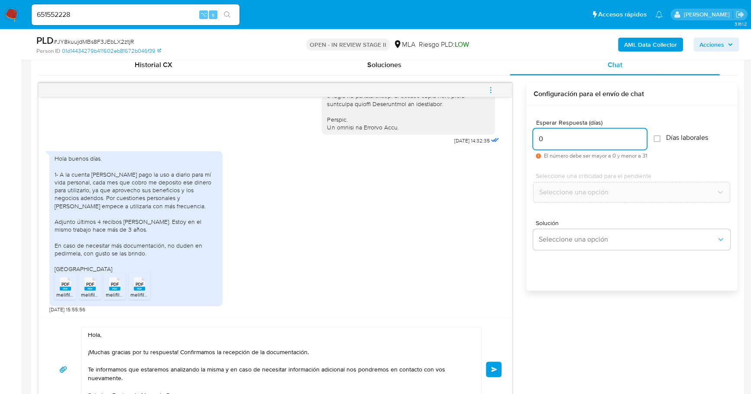
scroll to position [470, 0]
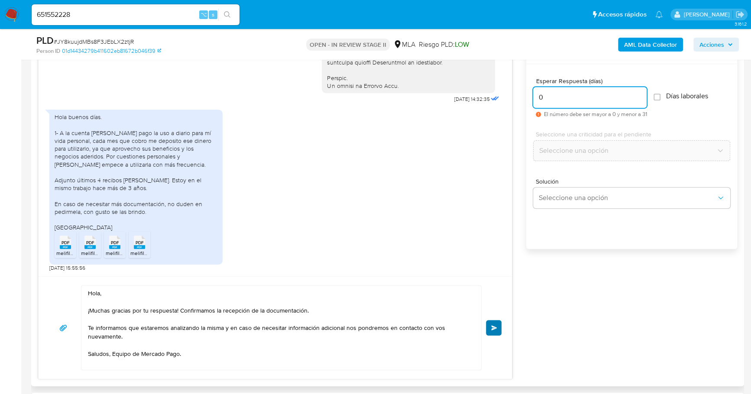
type input "0"
click at [492, 327] on span "Enviar" at bounding box center [494, 327] width 6 height 5
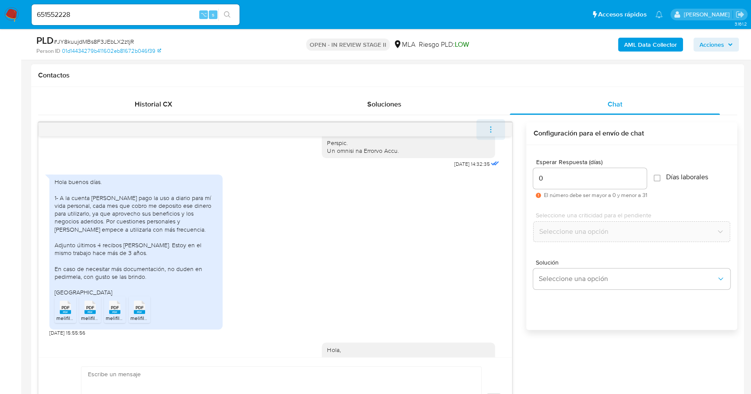
scroll to position [548, 0]
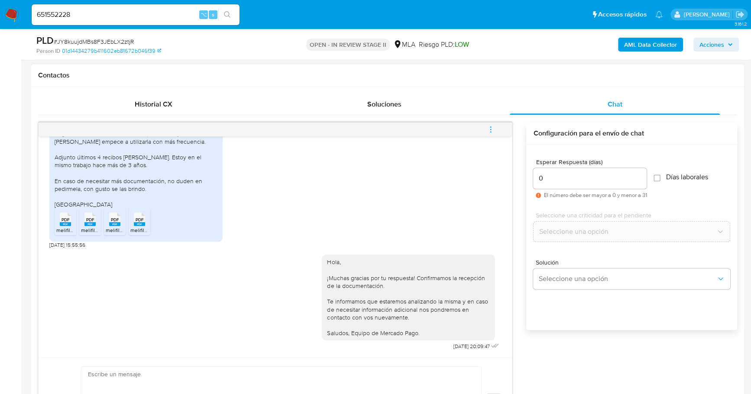
click at [490, 127] on icon "menu-action" at bounding box center [491, 130] width 8 height 8
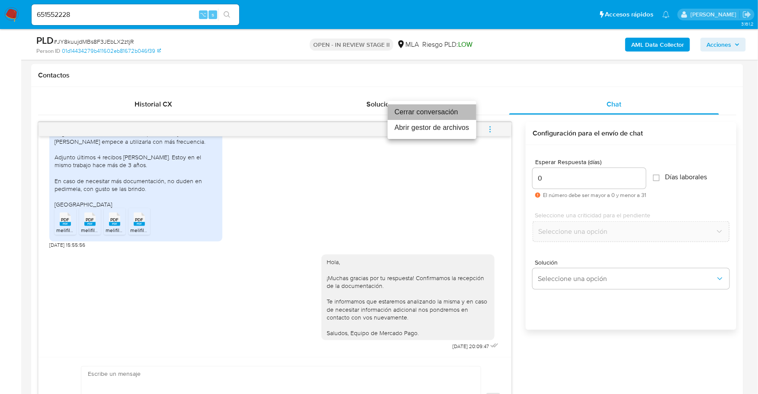
click at [454, 116] on li "Cerrar conversación" at bounding box center [432, 112] width 89 height 16
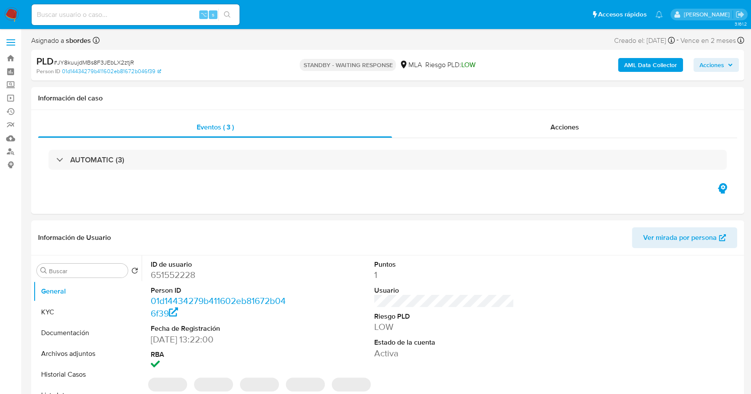
select select "10"
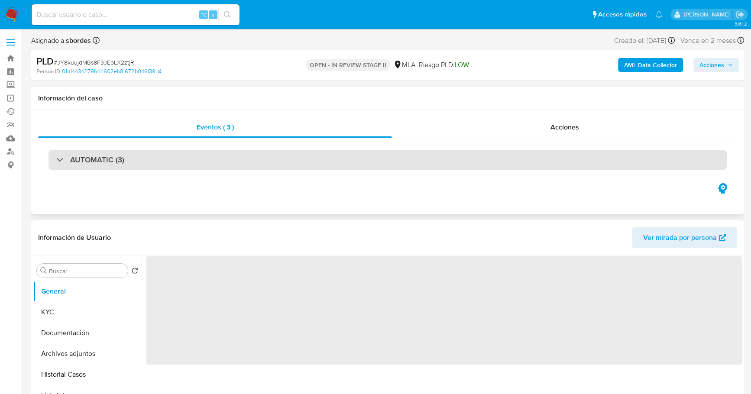
select select "10"
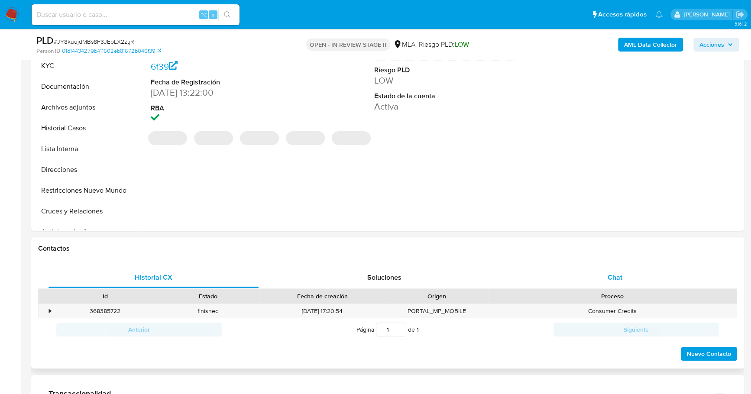
click at [608, 283] on div "Chat" at bounding box center [615, 277] width 210 height 21
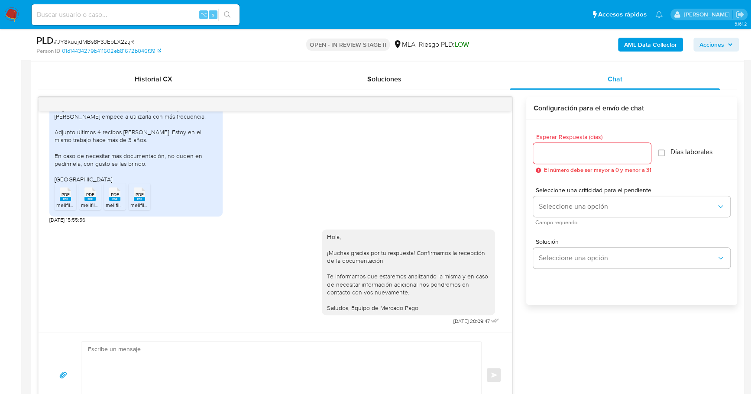
scroll to position [38, 0]
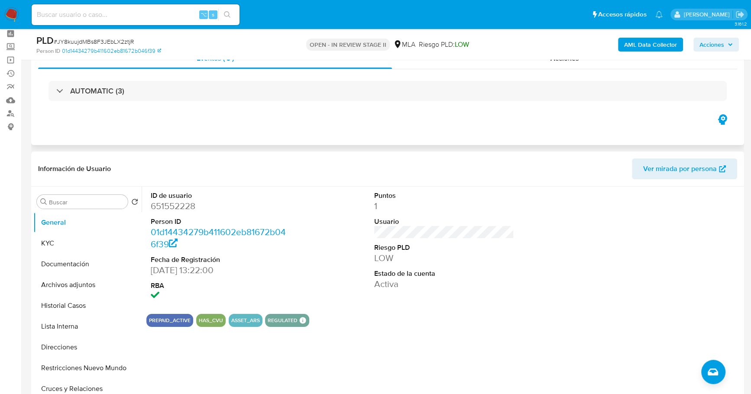
click at [390, 129] on div "Eventos ( 3 ) Acciones AUTOMATIC (3)" at bounding box center [387, 93] width 713 height 104
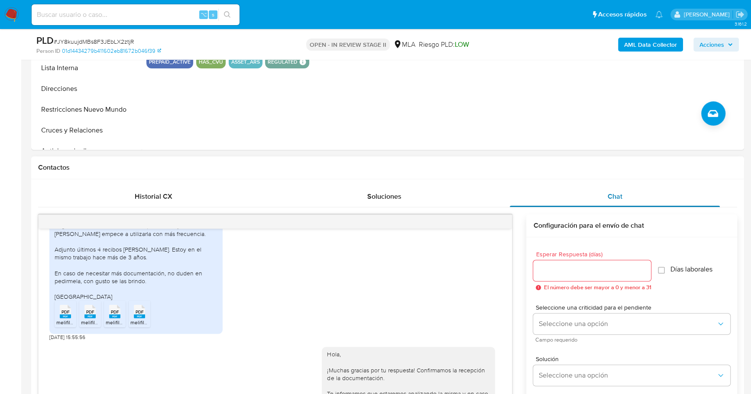
scroll to position [106, 0]
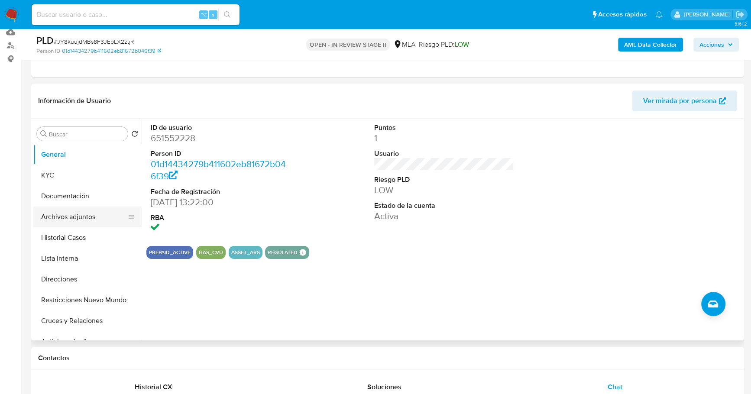
click at [66, 216] on button "Archivos adjuntos" at bounding box center [83, 216] width 101 height 21
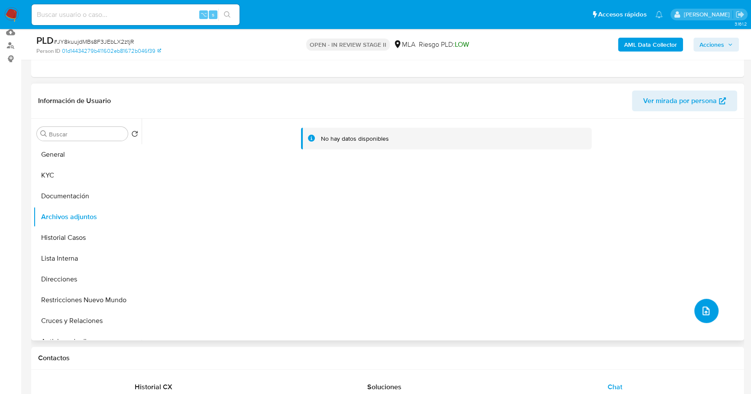
click at [701, 313] on icon "upload-file" at bounding box center [705, 311] width 10 height 10
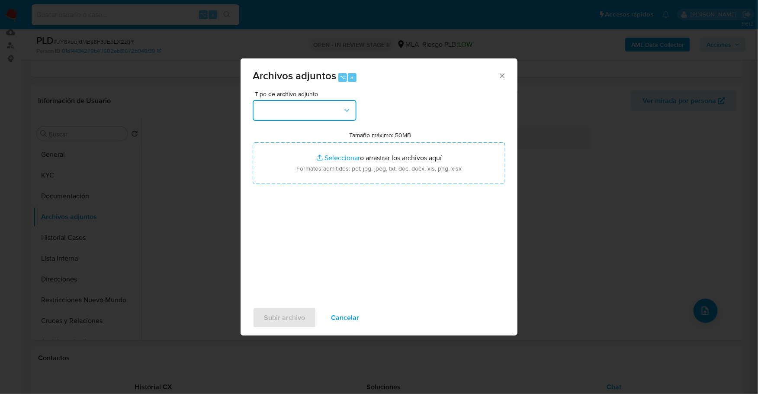
click at [279, 113] on button "button" at bounding box center [305, 110] width 104 height 21
click at [339, 314] on span "Cancelar" at bounding box center [345, 317] width 28 height 19
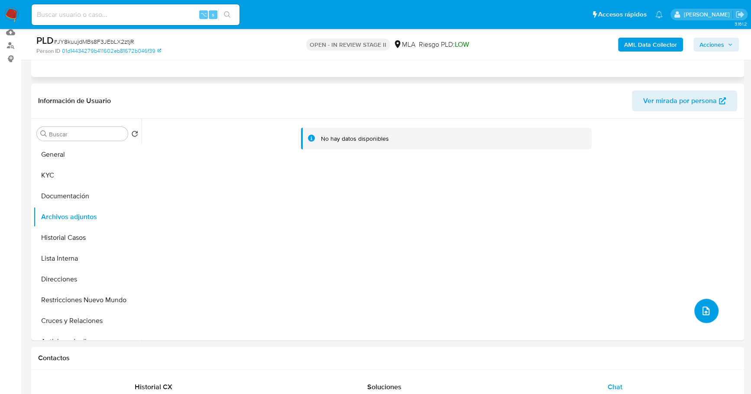
scroll to position [0, 0]
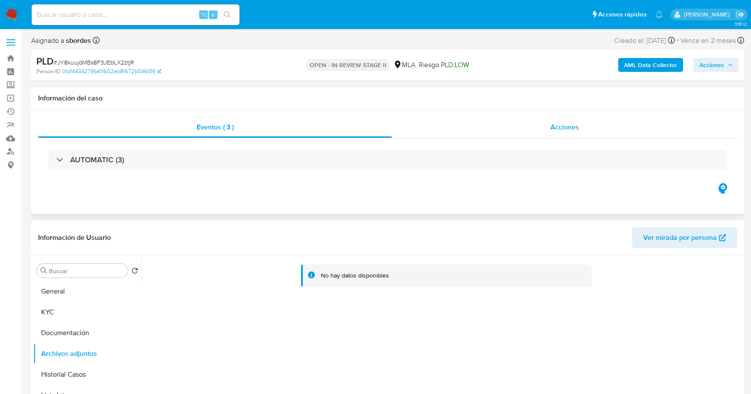
click at [544, 127] on div "Acciones" at bounding box center [564, 127] width 345 height 21
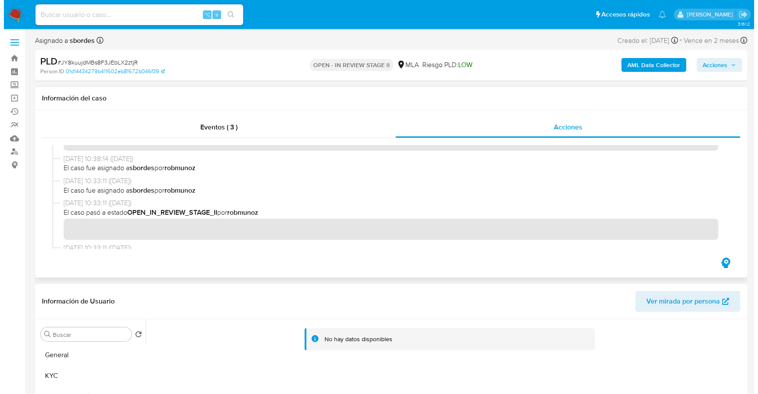
scroll to position [697, 0]
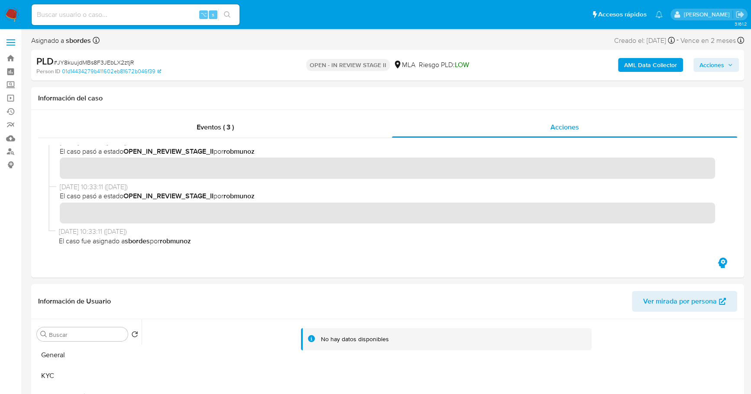
click at [633, 65] on b "AML Data Collector" at bounding box center [650, 65] width 53 height 14
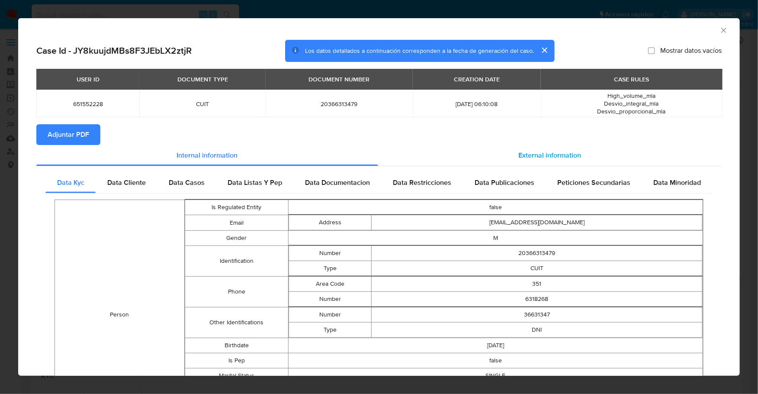
click at [535, 155] on span "External information" at bounding box center [550, 155] width 63 height 10
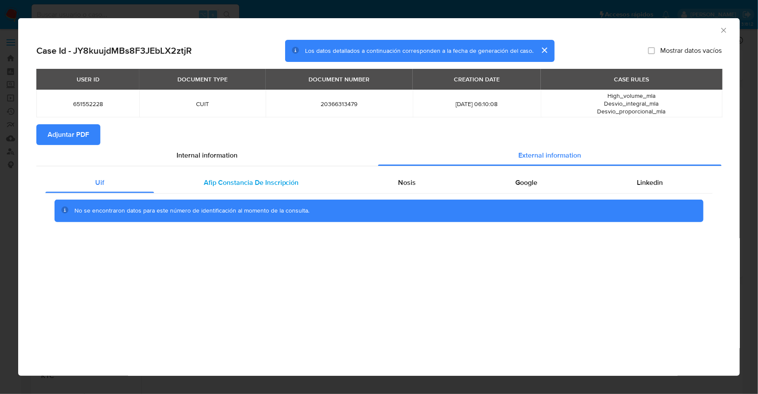
click at [214, 176] on div "Afip Constancia De Inscripción" at bounding box center [251, 182] width 195 height 21
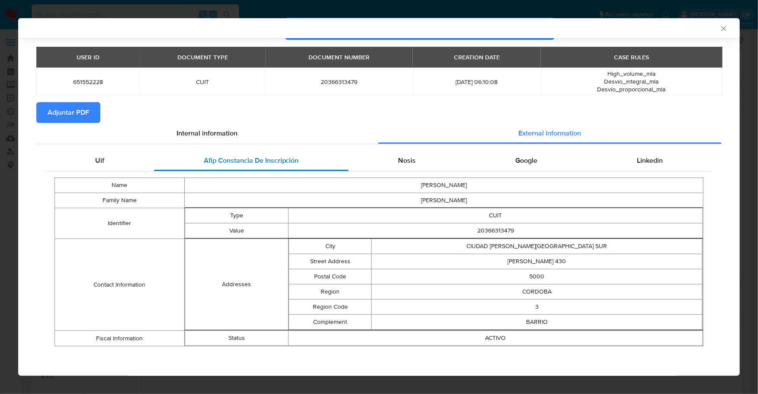
scroll to position [20, 0]
click at [390, 154] on div "Nosis" at bounding box center [407, 160] width 117 height 21
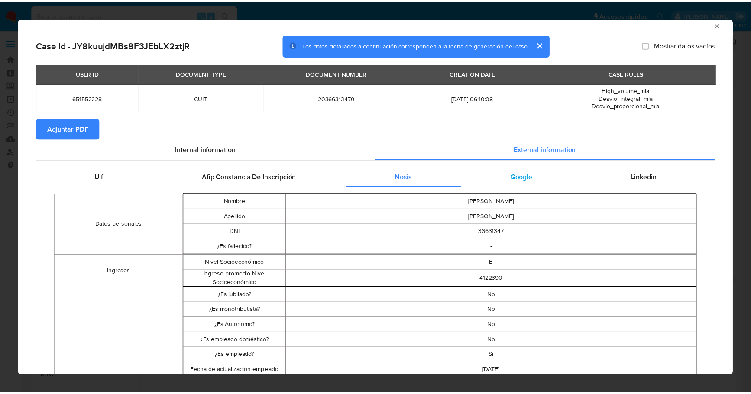
scroll to position [0, 0]
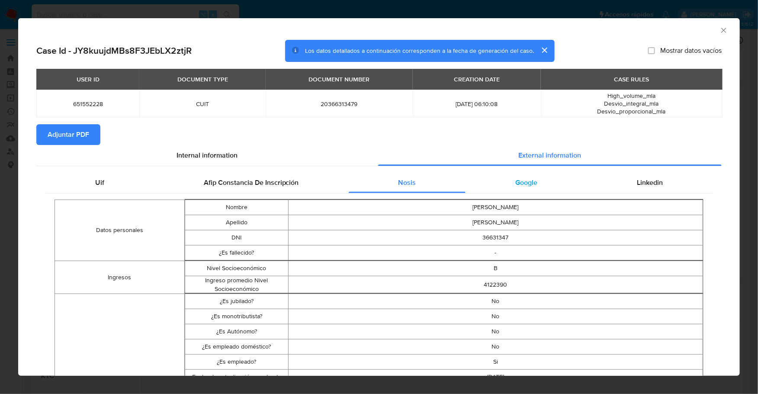
click at [526, 179] on span "Google" at bounding box center [527, 182] width 22 height 10
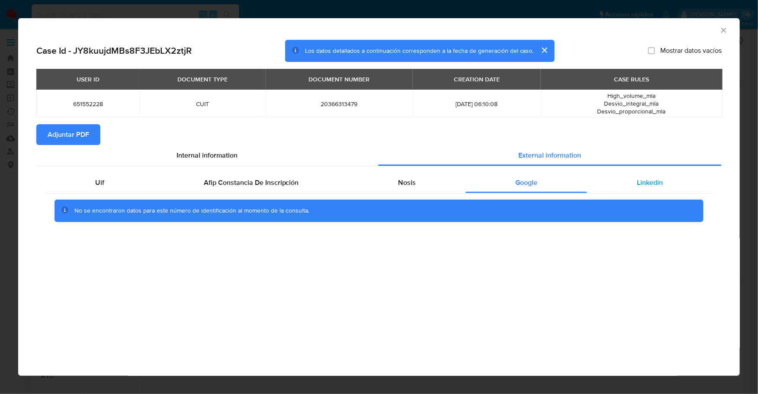
click at [614, 182] on div "Linkedin" at bounding box center [650, 182] width 126 height 21
click at [63, 140] on span "Adjuntar PDF" at bounding box center [69, 134] width 42 height 19
click at [719, 26] on div "AML Data Collector" at bounding box center [372, 29] width 696 height 10
click at [722, 28] on icon "Cerrar ventana" at bounding box center [724, 30] width 9 height 9
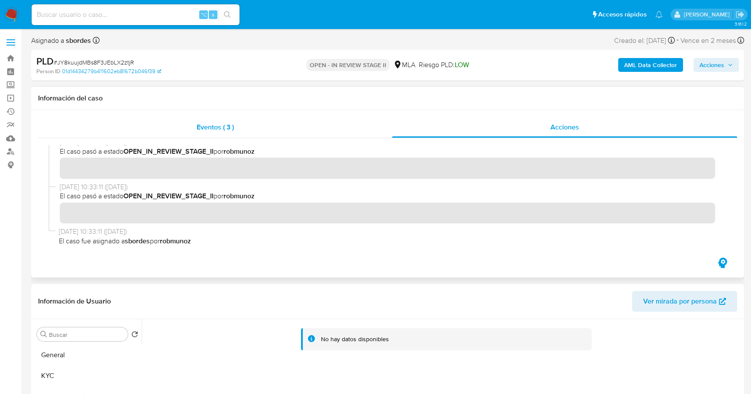
click at [265, 127] on div "Eventos ( 3 )" at bounding box center [215, 127] width 354 height 21
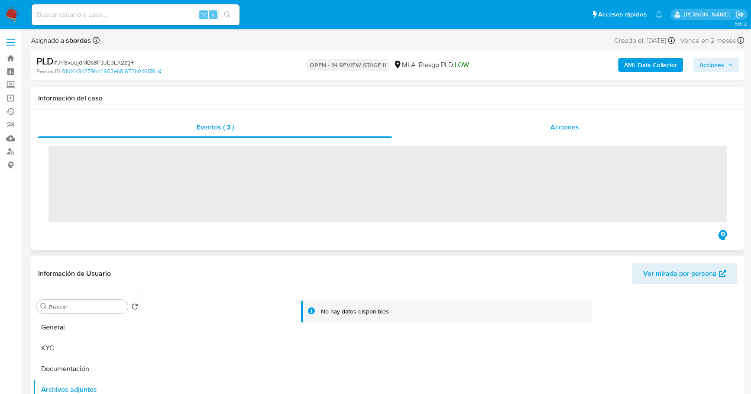
click at [461, 132] on div "Acciones" at bounding box center [564, 127] width 345 height 21
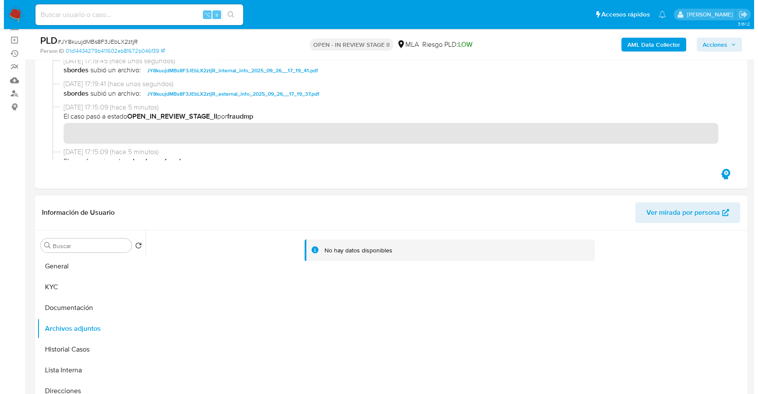
scroll to position [95, 0]
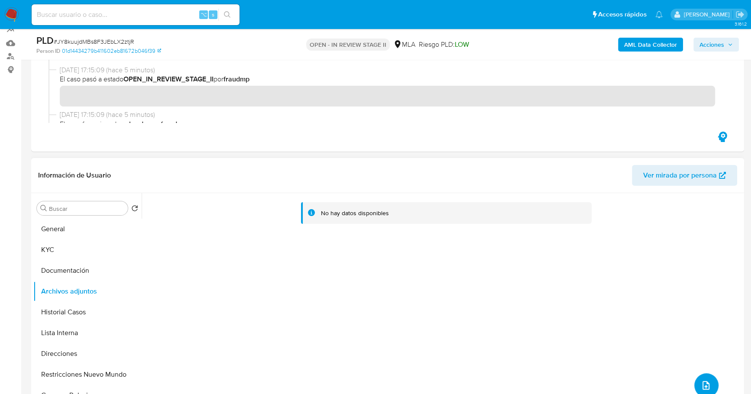
click at [703, 381] on icon "upload-file" at bounding box center [705, 385] width 10 height 10
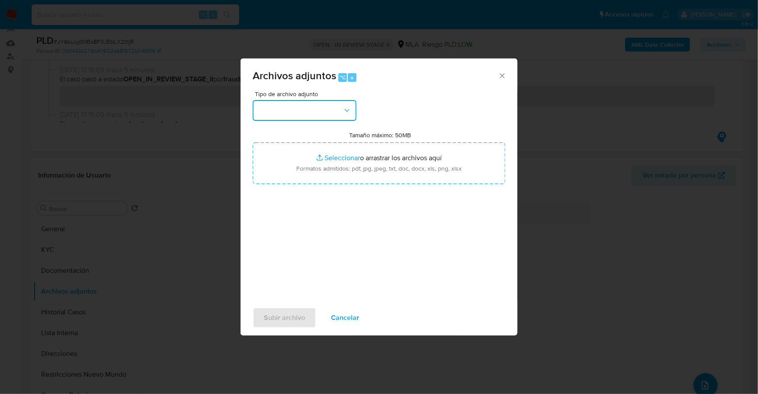
click at [323, 109] on button "button" at bounding box center [305, 110] width 104 height 21
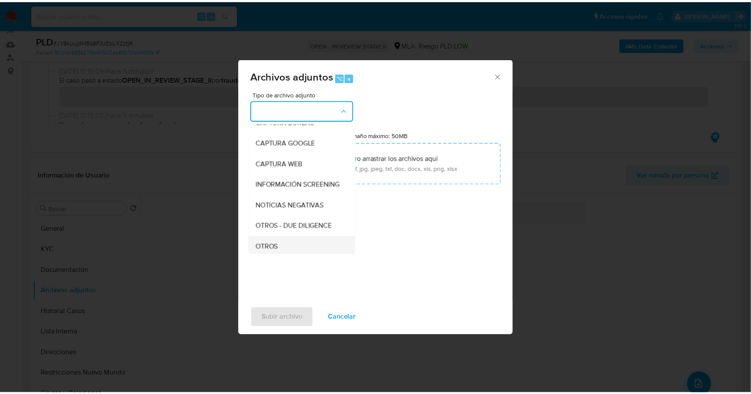
scroll to position [64, 0]
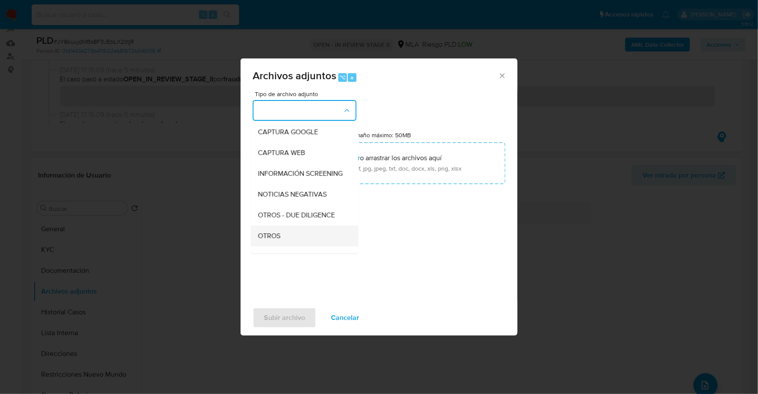
click at [276, 238] on div "OTROS" at bounding box center [302, 236] width 88 height 21
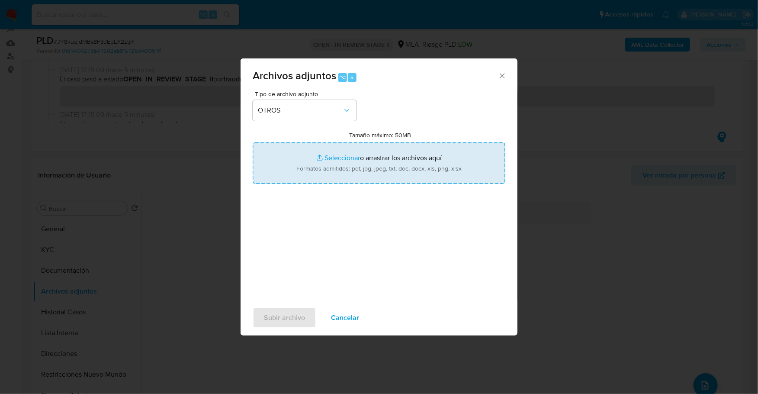
click at [333, 158] on input "Tamaño máximo: 50MB Seleccionar archivos" at bounding box center [379, 163] width 253 height 42
type input "C:\fakepath\Caselog JY8kuujdMBs8F3JEbLX2ztjR_2025_09_17_16_29_16.docx"
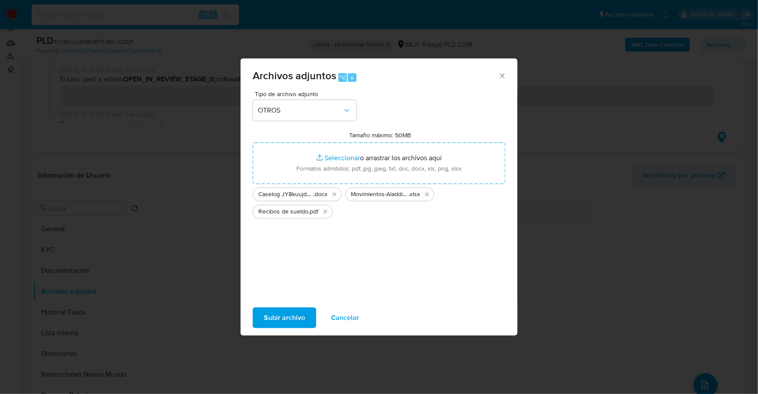
click at [286, 316] on span "Subir archivo" at bounding box center [284, 317] width 41 height 19
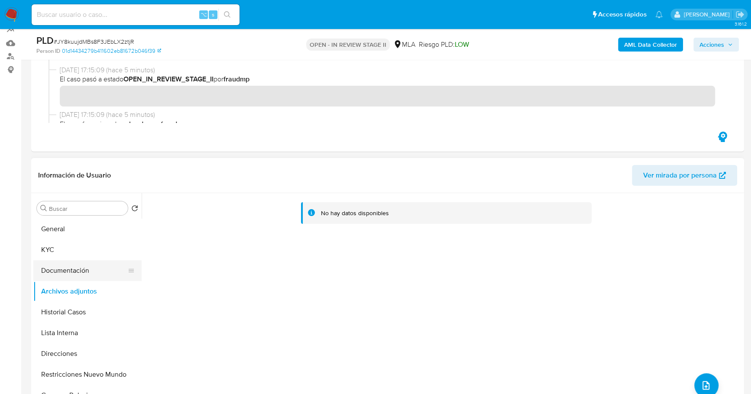
click at [54, 277] on button "Documentación" at bounding box center [83, 270] width 101 height 21
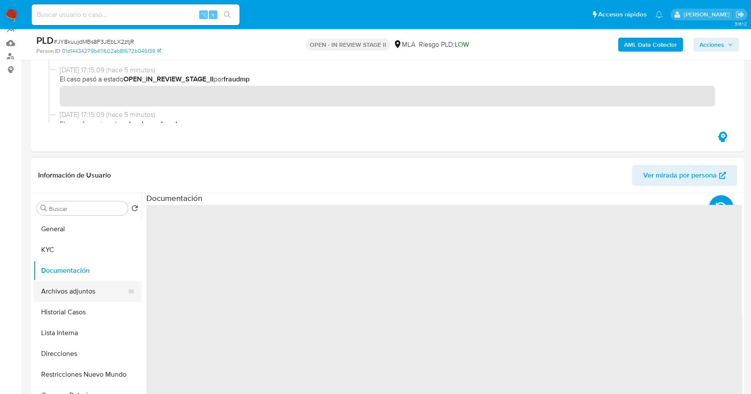
click at [61, 291] on button "Archivos adjuntos" at bounding box center [83, 291] width 101 height 21
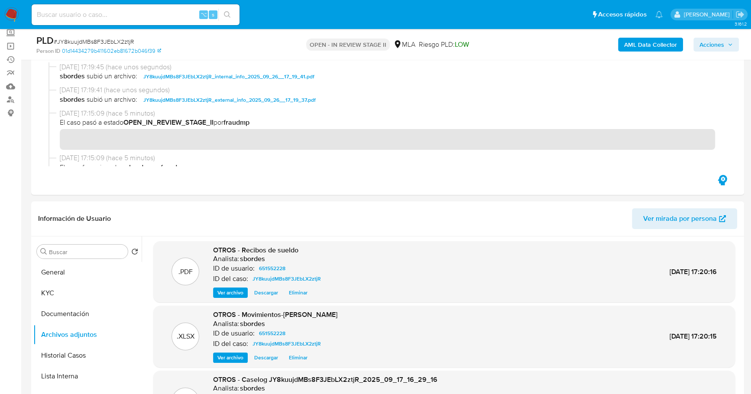
scroll to position [0, 0]
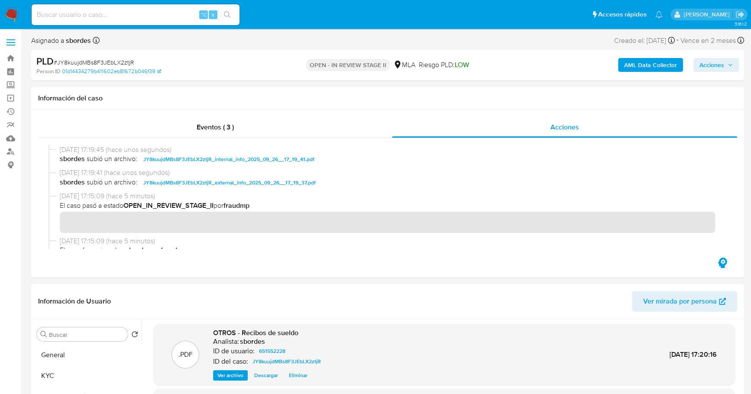
click at [715, 61] on span "Acciones" at bounding box center [711, 65] width 25 height 14
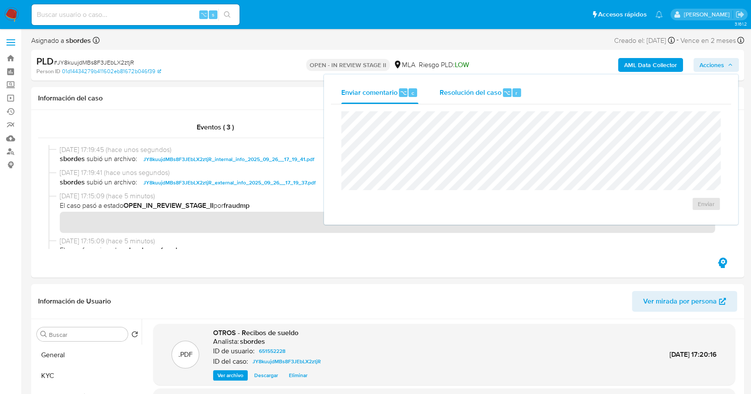
click at [470, 98] on div "Resolución del caso ⌥ r" at bounding box center [480, 92] width 83 height 23
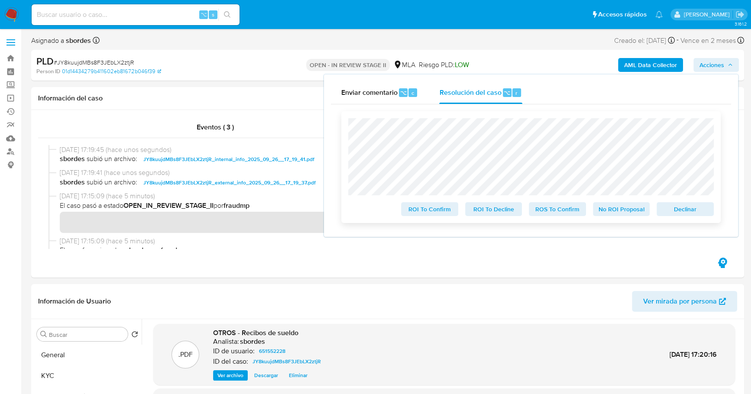
click at [622, 211] on span "No ROI Proposal" at bounding box center [621, 209] width 45 height 12
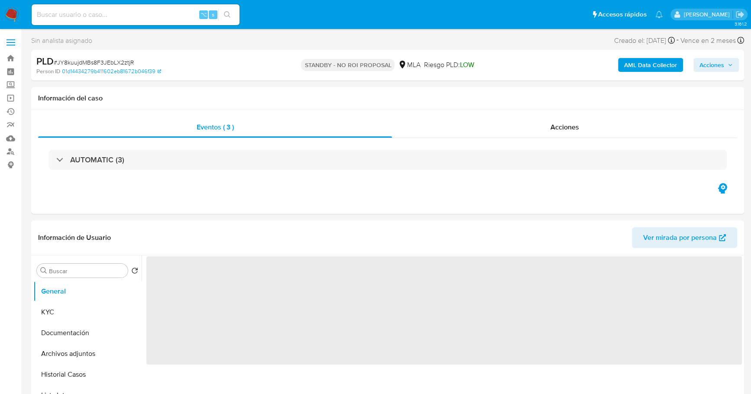
select select "10"
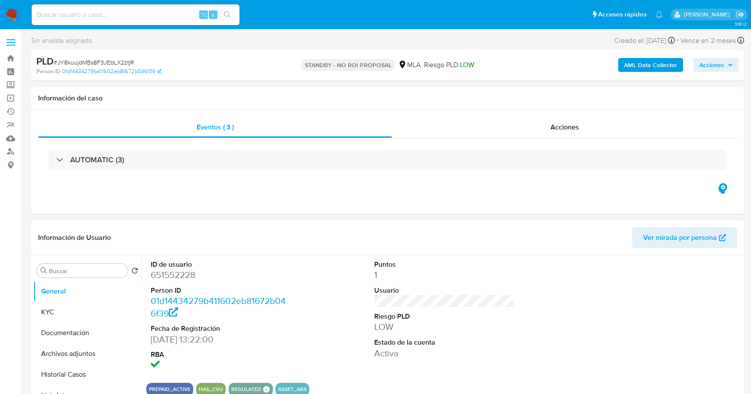
click at [111, 15] on input at bounding box center [136, 14] width 208 height 11
paste input "548647273"
type input "548647273"
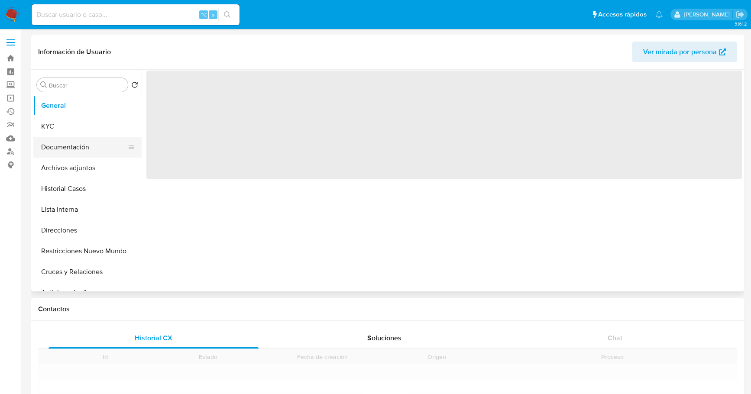
click at [86, 141] on button "Documentación" at bounding box center [83, 147] width 101 height 21
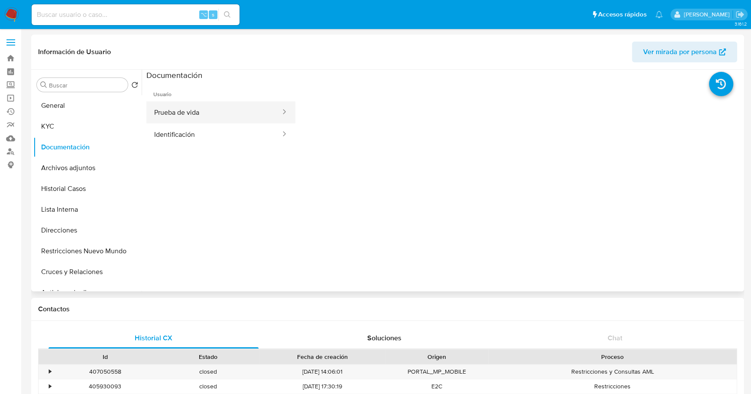
select select "10"
click at [232, 108] on button "Prueba de vida" at bounding box center [213, 112] width 135 height 22
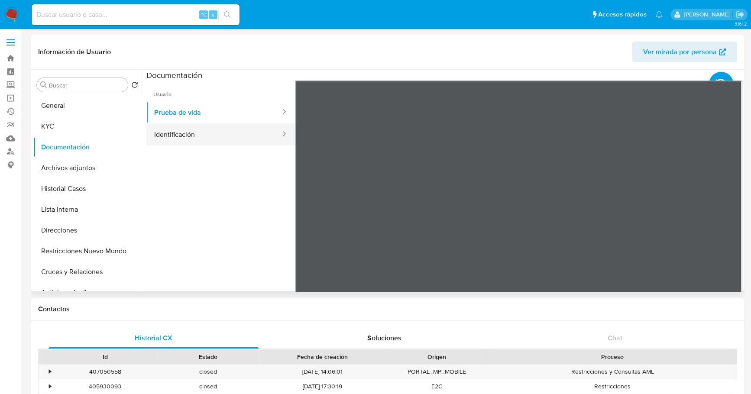
click at [210, 130] on button "Identificación" at bounding box center [213, 134] width 135 height 22
click at [728, 225] on icon at bounding box center [730, 221] width 17 height 17
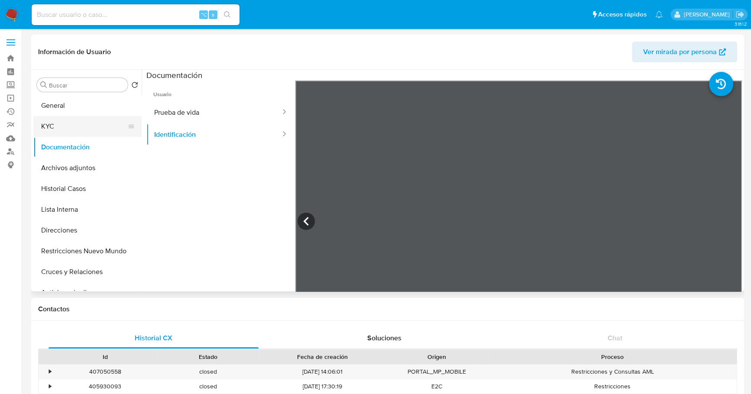
click at [65, 128] on button "KYC" at bounding box center [83, 126] width 101 height 21
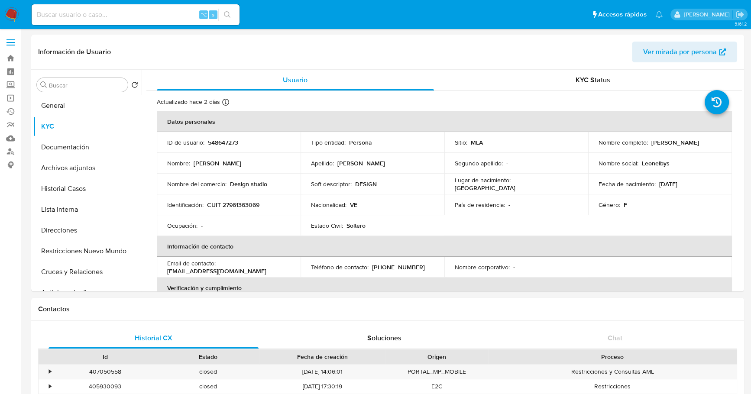
click at [134, 20] on input at bounding box center [136, 14] width 208 height 11
paste input "458643482"
type input "458643482"
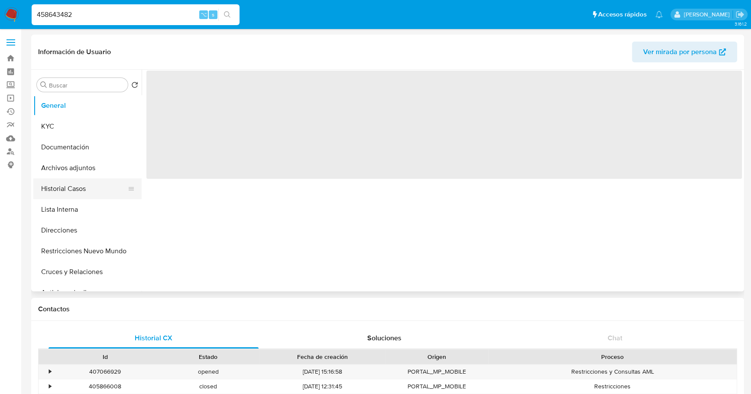
click at [64, 195] on button "Historial Casos" at bounding box center [83, 188] width 101 height 21
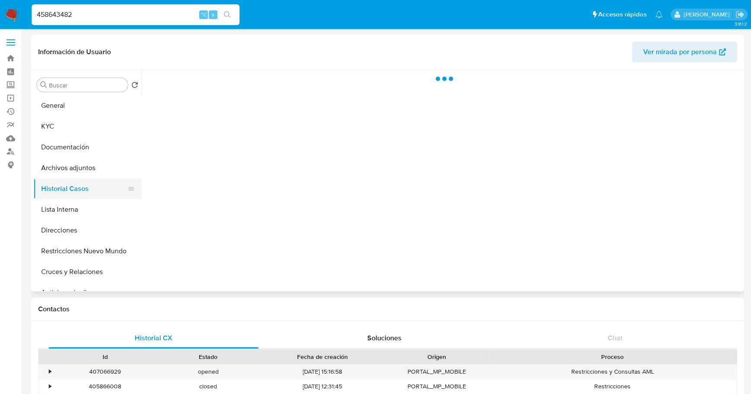
select select "10"
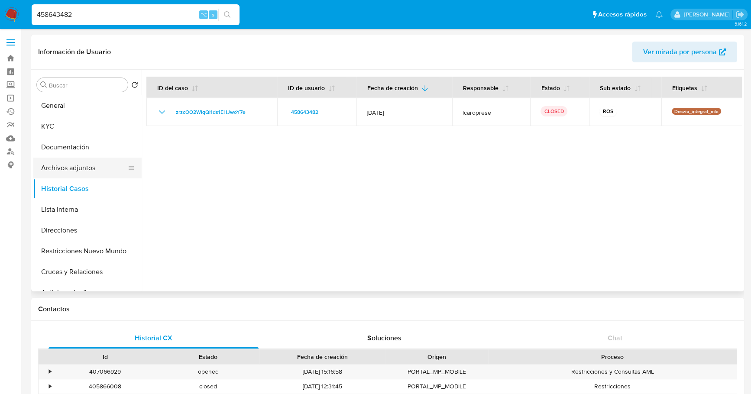
click at [74, 174] on button "Archivos adjuntos" at bounding box center [83, 168] width 101 height 21
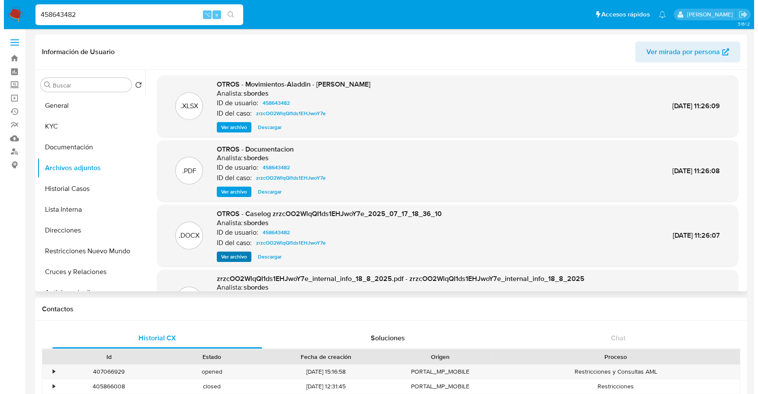
scroll to position [2, 0]
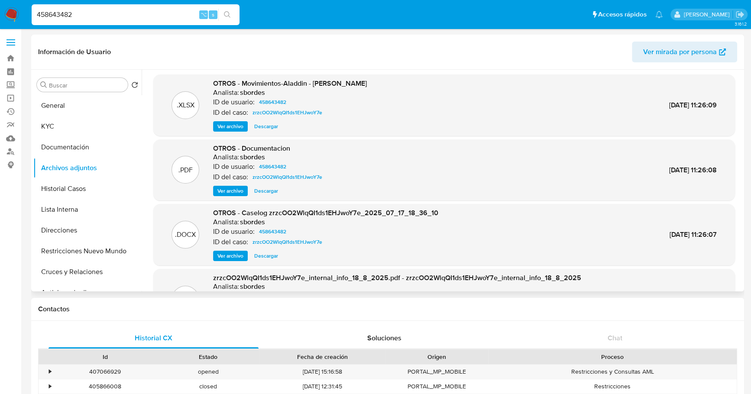
click at [220, 253] on span "Ver archivo" at bounding box center [230, 256] width 26 height 9
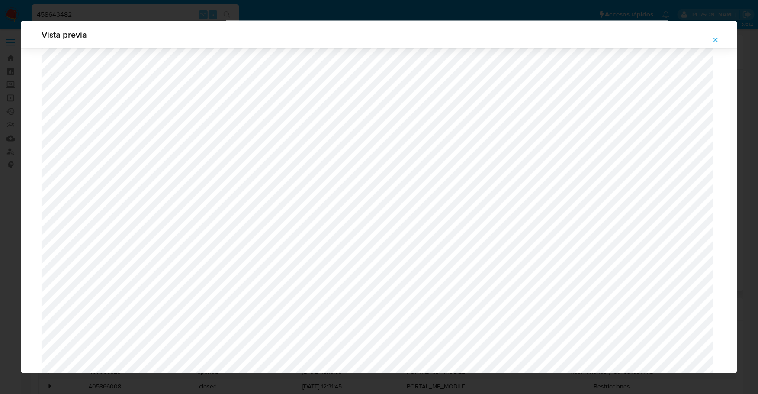
scroll to position [704, 0]
click at [716, 39] on icon "Attachment preview" at bounding box center [716, 39] width 7 height 7
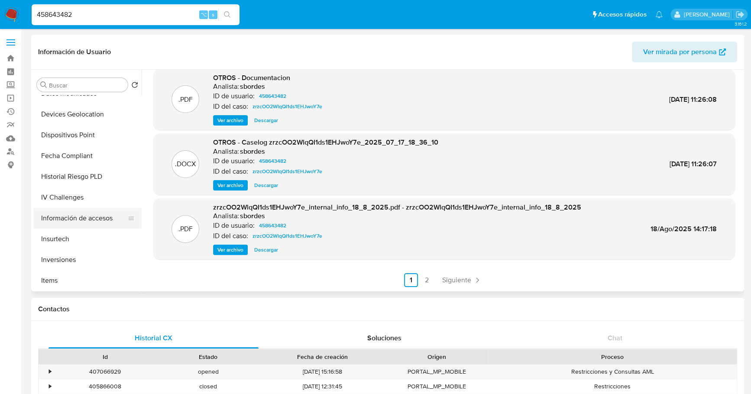
scroll to position [240, 0]
click at [81, 135] on button "Historial de conversaciones" at bounding box center [83, 135] width 101 height 21
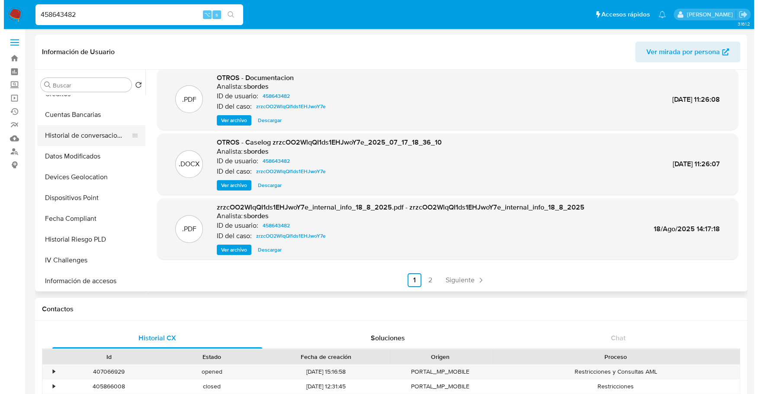
scroll to position [0, 0]
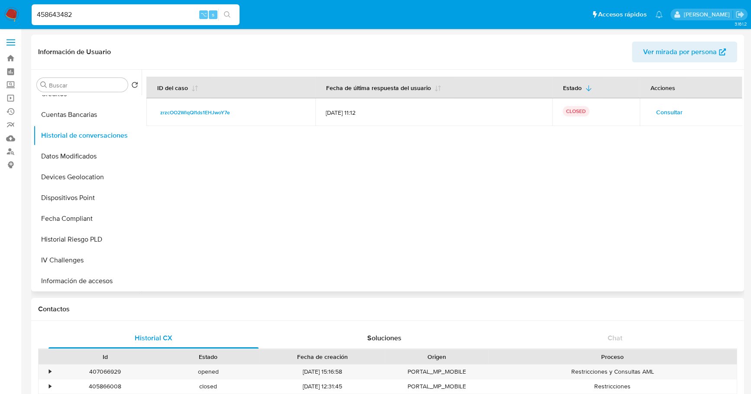
click at [672, 111] on span "Consultar" at bounding box center [669, 112] width 26 height 12
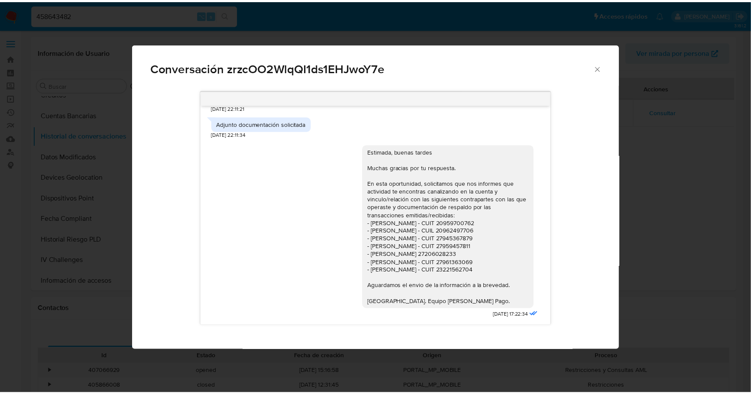
scroll to position [752, 0]
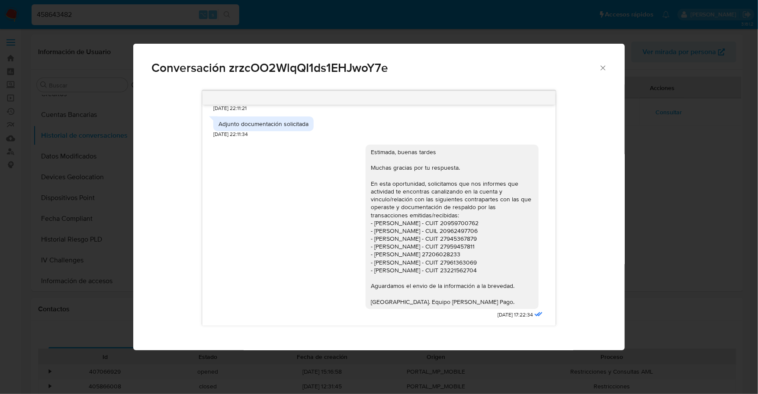
click at [606, 67] on icon "Cerrar" at bounding box center [603, 68] width 9 height 9
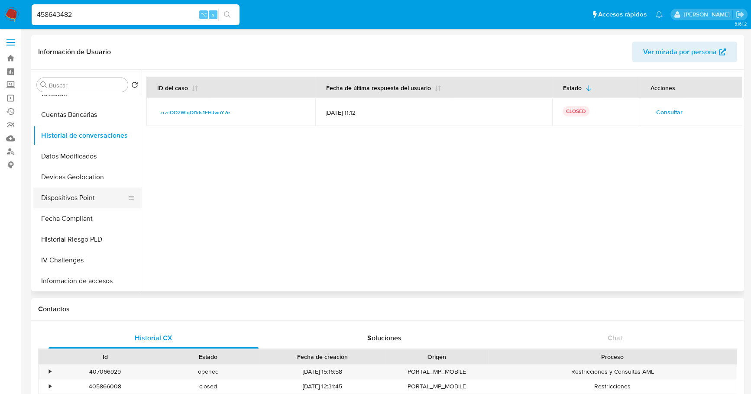
scroll to position [0, 0]
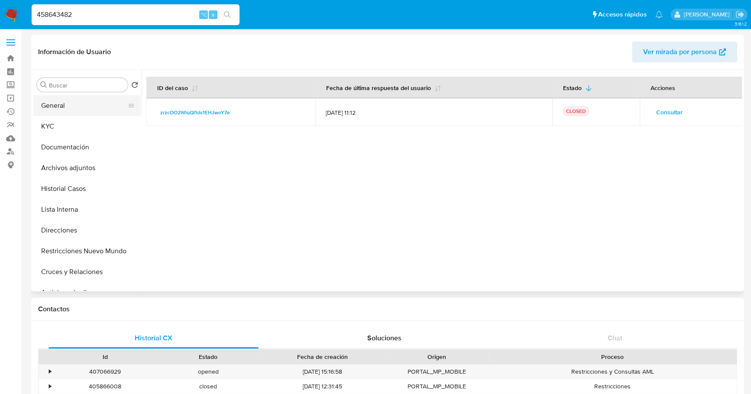
click at [61, 105] on button "General" at bounding box center [83, 105] width 101 height 21
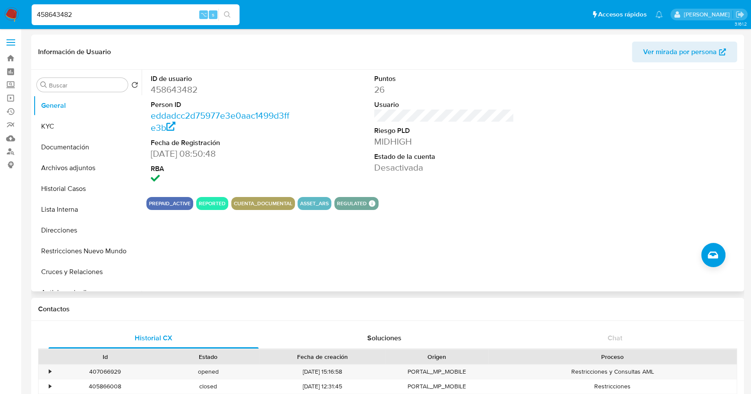
click at [515, 174] on div "Puntos 26 Usuario Riesgo PLD MIDHIGH Estado de la cuenta Desactivada" at bounding box center [444, 130] width 149 height 120
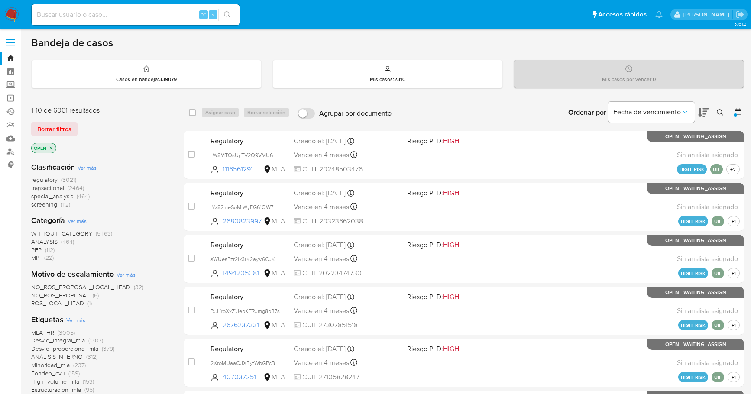
scroll to position [349, 0]
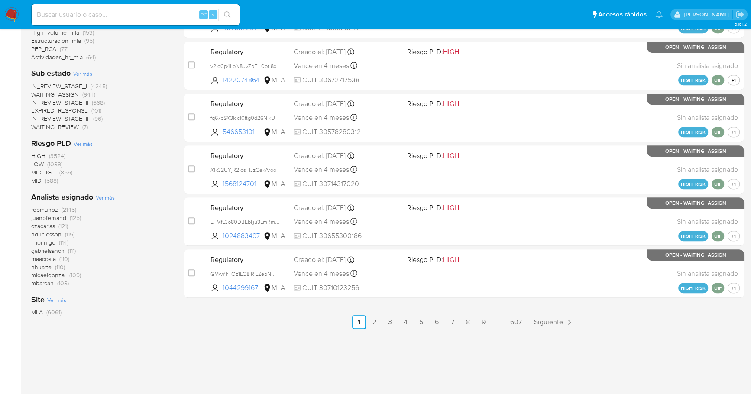
click at [8, 13] on img at bounding box center [11, 14] width 15 height 15
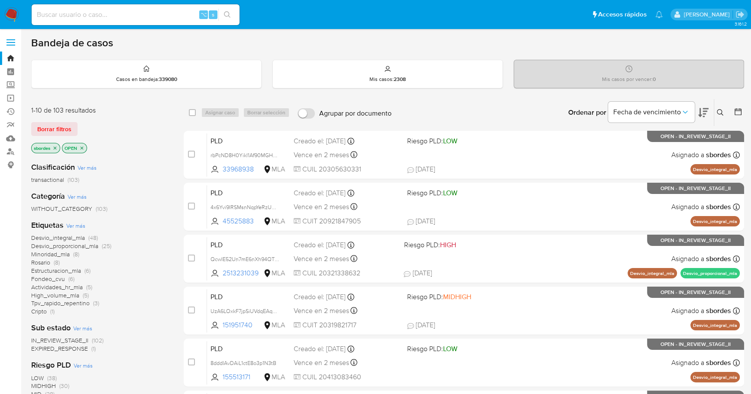
click at [57, 146] on icon "close-filter" at bounding box center [54, 147] width 5 height 5
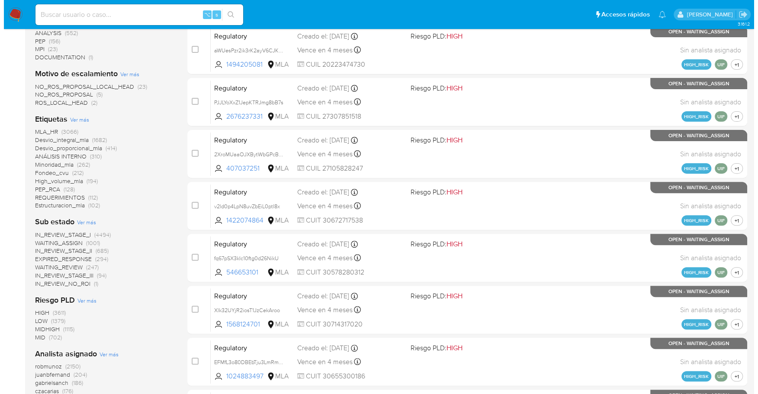
scroll to position [365, 0]
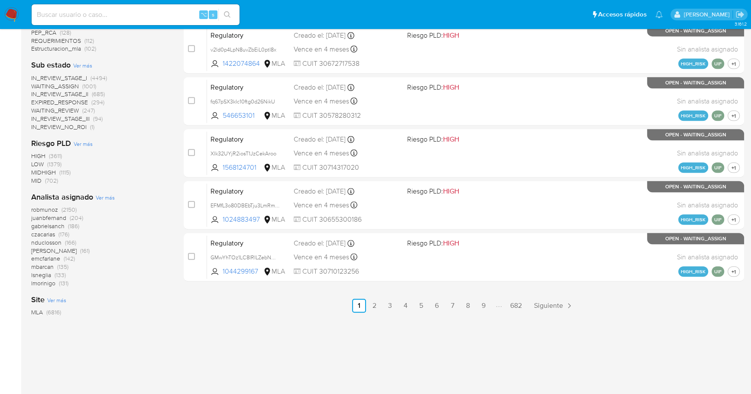
click at [104, 197] on span "Ver más" at bounding box center [105, 197] width 19 height 8
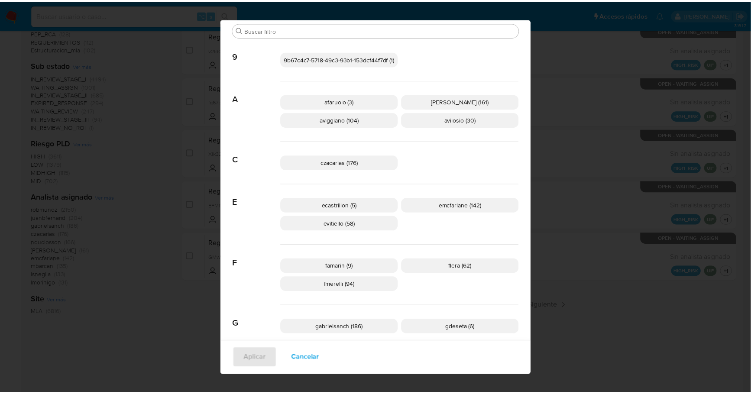
scroll to position [0, 0]
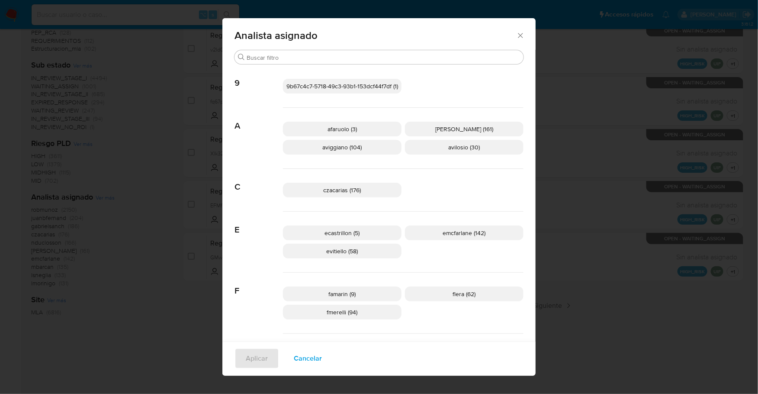
click at [518, 34] on icon "Cerrar" at bounding box center [520, 35] width 9 height 9
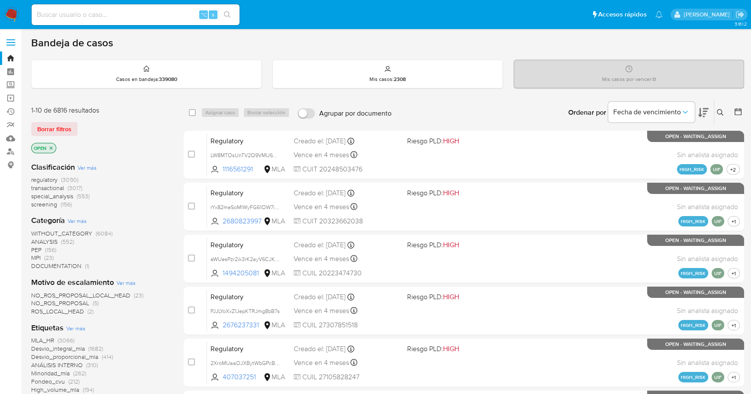
click at [738, 113] on icon at bounding box center [737, 111] width 9 height 9
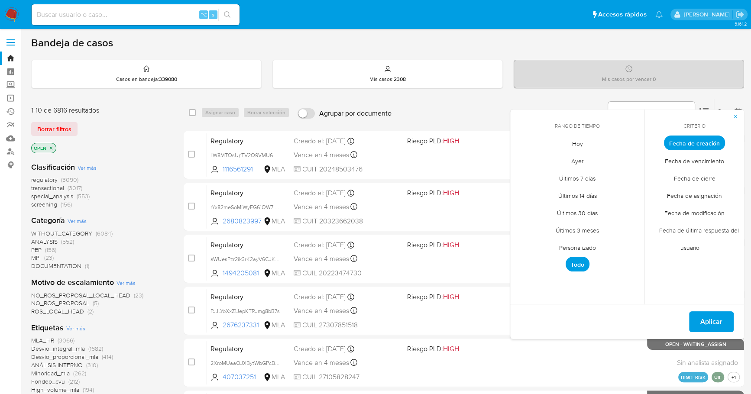
click at [580, 248] on span "Personalizado" at bounding box center [577, 248] width 55 height 18
click at [519, 161] on icon "Mes anterior" at bounding box center [523, 159] width 10 height 10
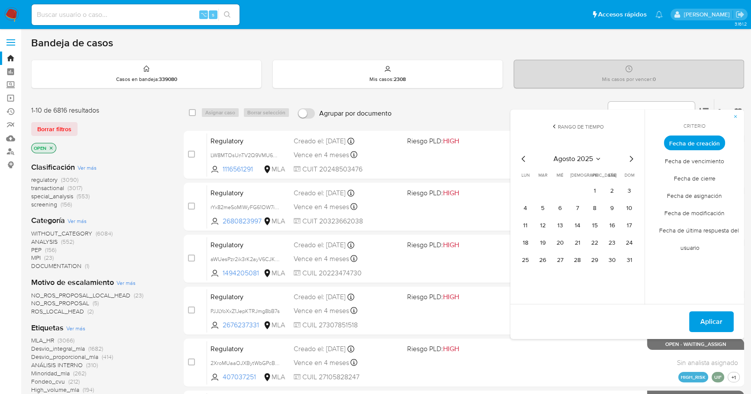
click at [633, 158] on icon "Mes siguiente" at bounding box center [631, 159] width 10 height 10
click at [526, 190] on button "1" at bounding box center [525, 191] width 14 height 14
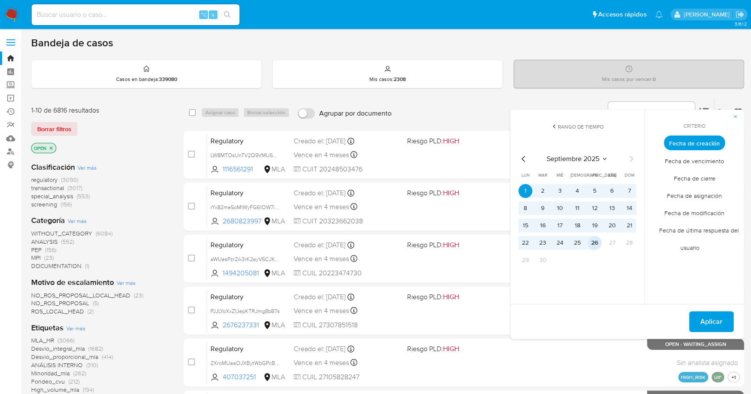
click at [591, 241] on button "26" at bounding box center [594, 243] width 14 height 14
click at [729, 319] on button "Aplicar" at bounding box center [711, 321] width 45 height 21
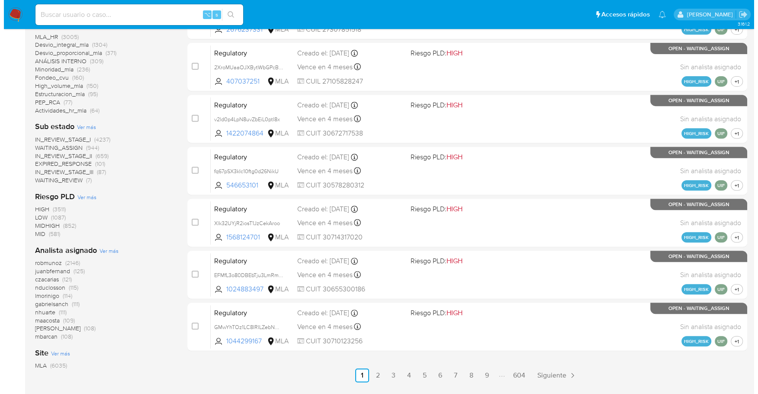
scroll to position [349, 0]
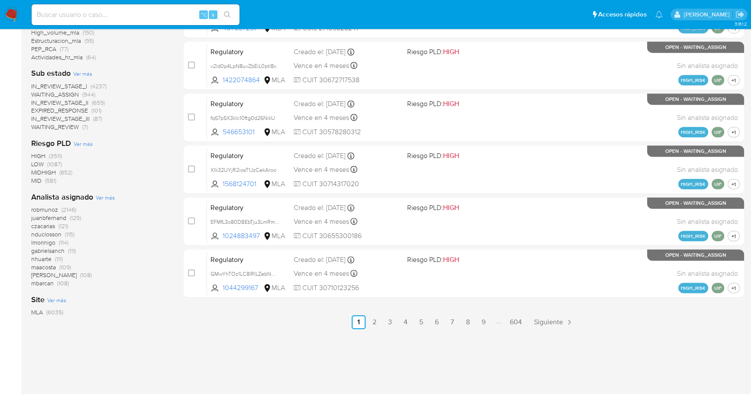
click at [108, 194] on span "Ver más" at bounding box center [105, 197] width 19 height 8
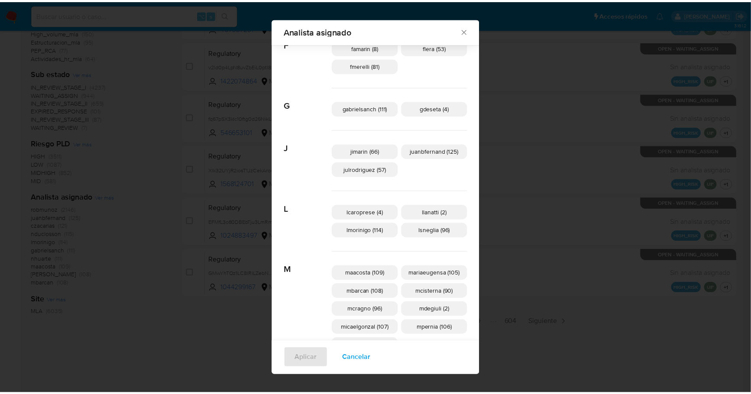
scroll to position [0, 0]
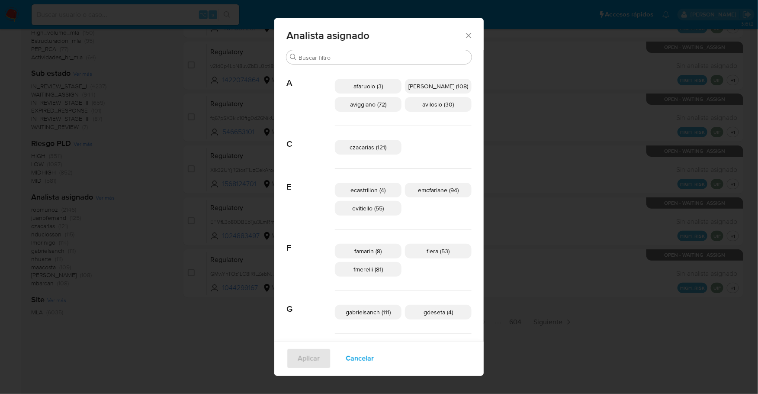
click at [464, 33] on icon "Cerrar" at bounding box center [468, 35] width 9 height 9
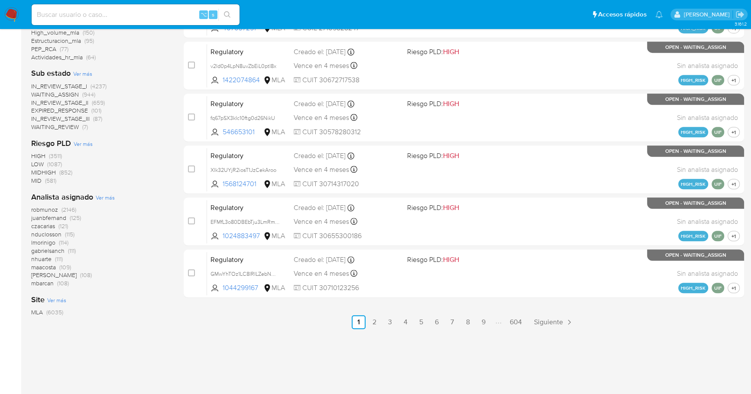
click at [9, 14] on img at bounding box center [11, 14] width 15 height 15
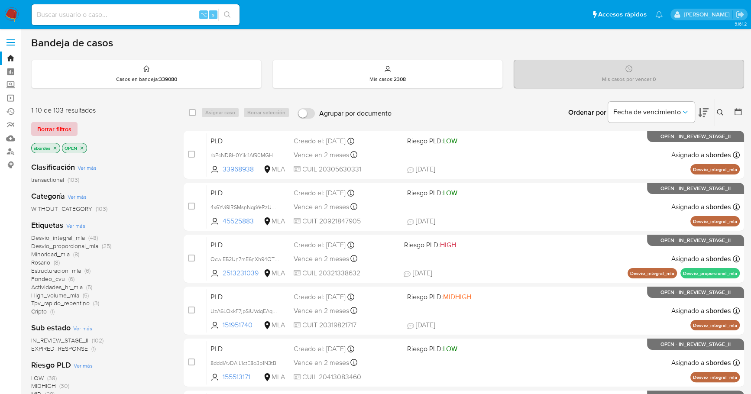
click at [61, 124] on span "Borrar filtros" at bounding box center [54, 129] width 34 height 12
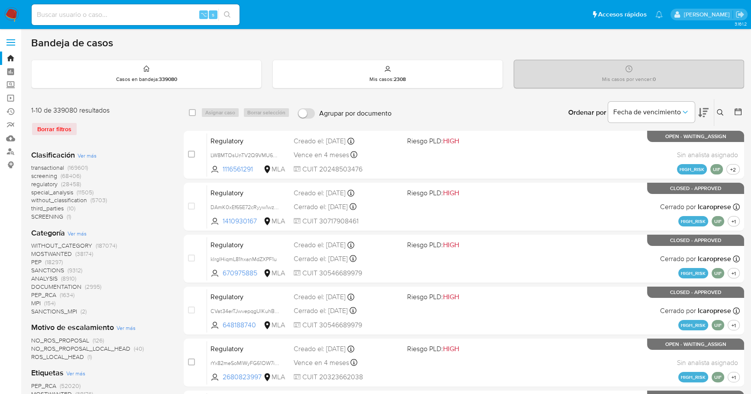
click at [740, 106] on div at bounding box center [736, 112] width 16 height 27
click at [739, 106] on div at bounding box center [736, 112] width 16 height 27
click at [738, 114] on icon at bounding box center [737, 111] width 7 height 7
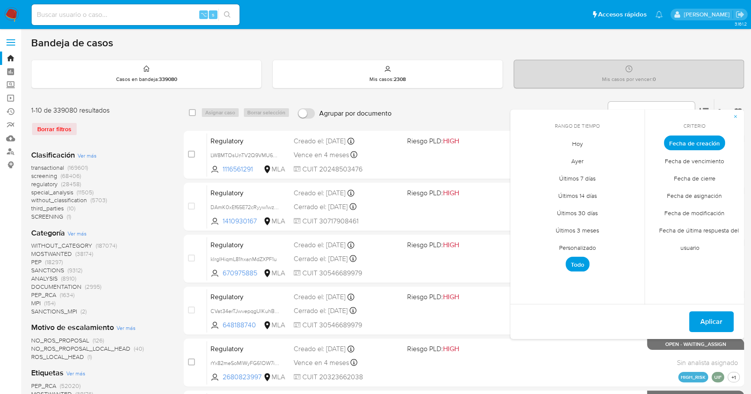
click at [582, 243] on span "Personalizado" at bounding box center [577, 248] width 55 height 18
click at [525, 164] on div "[DATE] [DATE] lun [DATE] [PERSON_NAME][DATE] mié [DATE] jue [DATE] vie [DATE] s…" at bounding box center [577, 210] width 118 height 113
click at [522, 157] on icon "Mes anterior" at bounding box center [523, 159] width 10 height 10
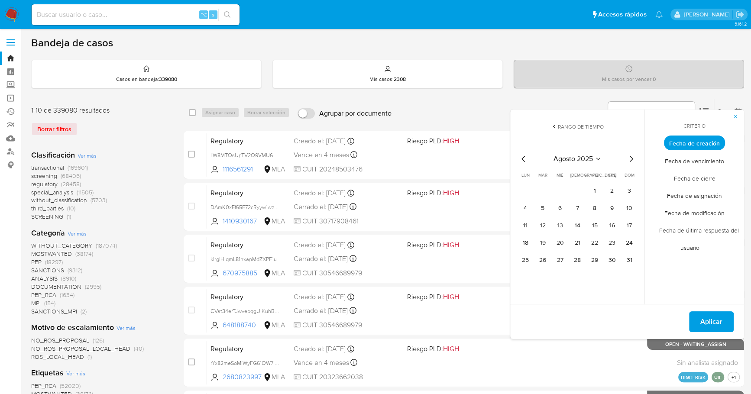
click at [524, 160] on icon "Mes anterior" at bounding box center [522, 159] width 3 height 6
click at [543, 187] on button "1" at bounding box center [542, 191] width 14 height 14
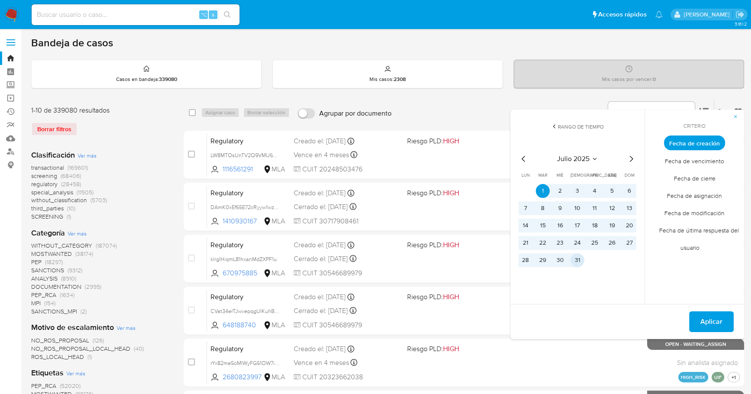
click at [577, 260] on button "31" at bounding box center [577, 260] width 14 height 14
click at [707, 317] on span "Aplicar" at bounding box center [711, 321] width 22 height 19
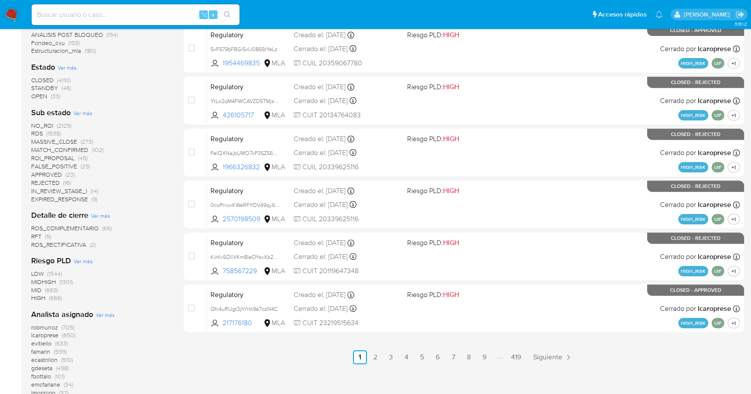
scroll to position [304, 0]
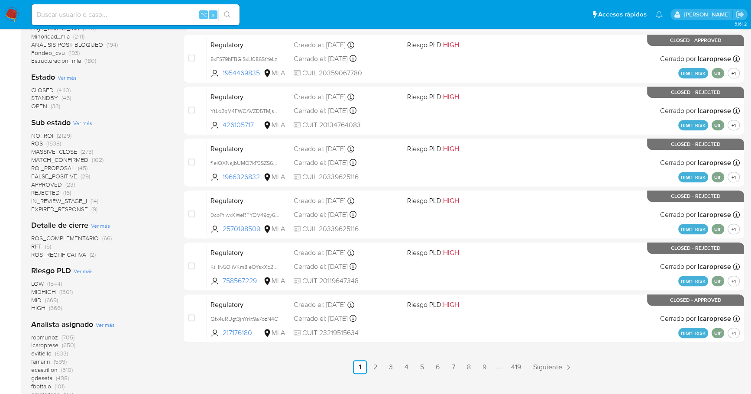
click at [55, 107] on span "(33)" at bounding box center [56, 106] width 10 height 9
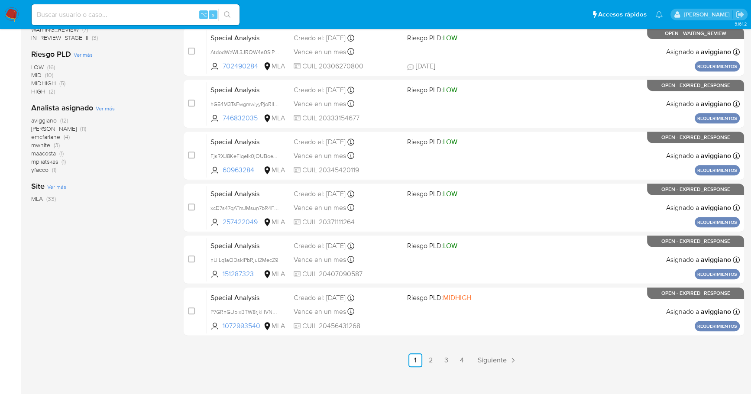
scroll to position [319, 0]
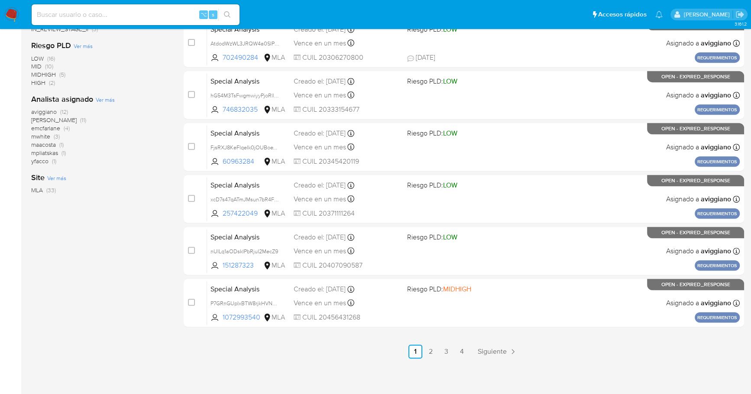
click at [45, 163] on span "yfacco" at bounding box center [39, 161] width 17 height 9
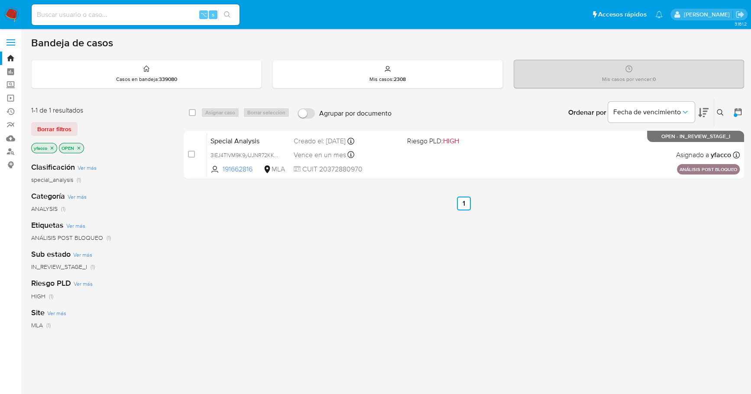
click at [51, 148] on icon "close-filter" at bounding box center [52, 147] width 3 height 3
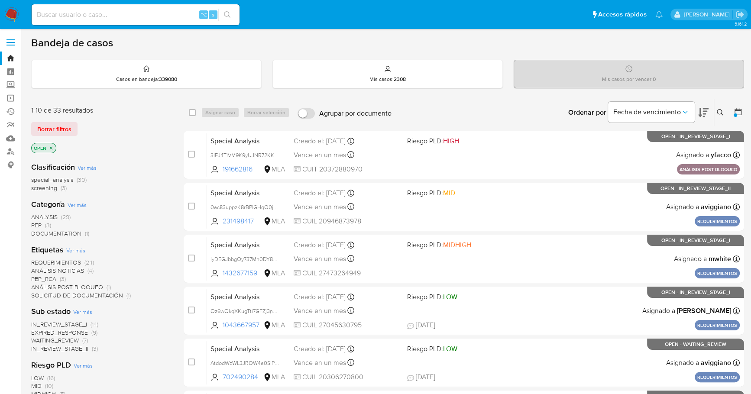
click at [735, 114] on div at bounding box center [734, 114] width 3 height 3
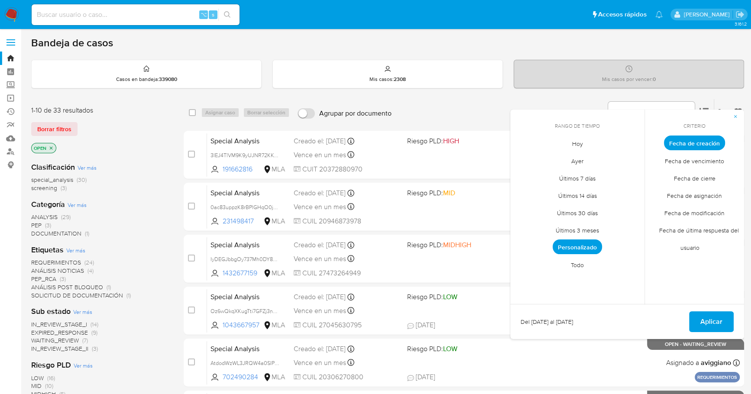
click at [563, 249] on span "Personalizado" at bounding box center [576, 246] width 49 height 15
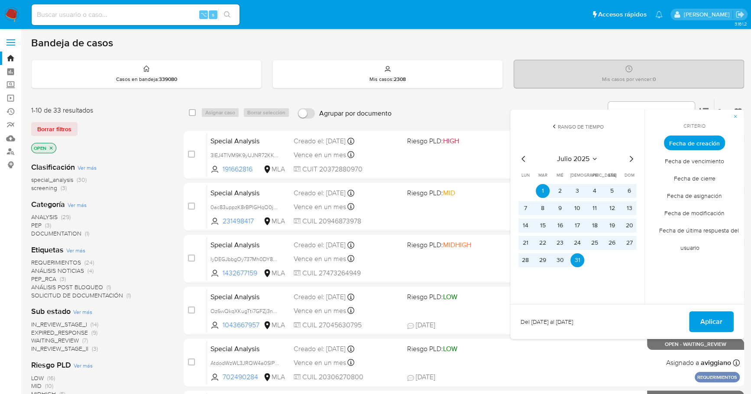
click at [633, 158] on icon "Mes siguiente" at bounding box center [631, 159] width 10 height 10
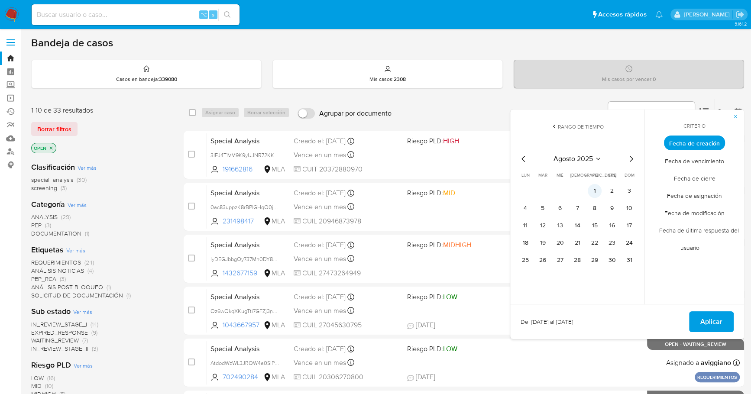
click at [590, 190] on button "1" at bounding box center [594, 191] width 14 height 14
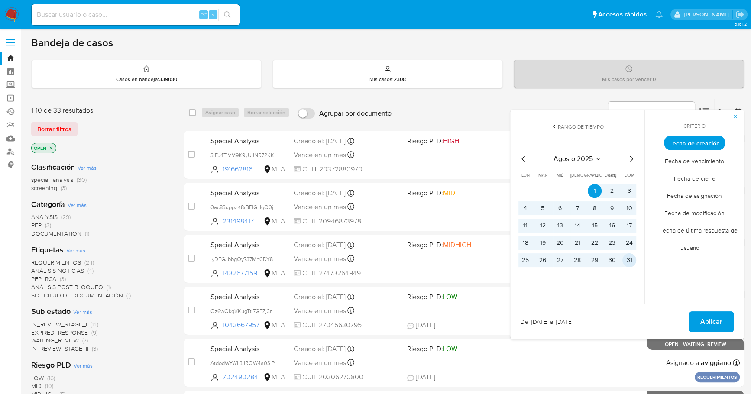
click at [635, 264] on td "31" at bounding box center [629, 260] width 14 height 14
click at [631, 261] on button "31" at bounding box center [629, 260] width 14 height 14
click at [712, 325] on span "Aplicar" at bounding box center [711, 321] width 22 height 19
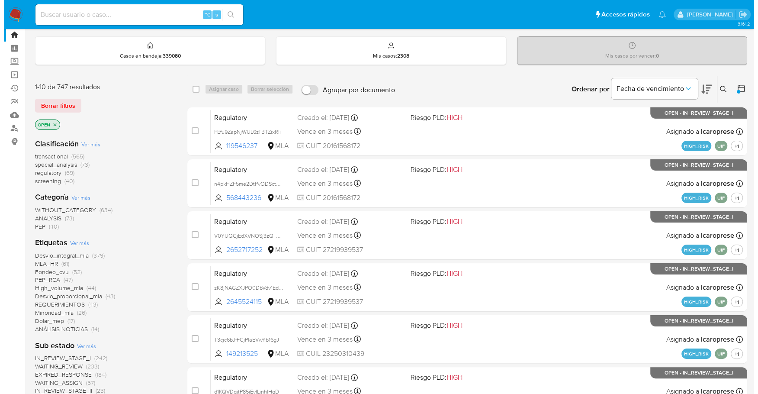
scroll to position [319, 0]
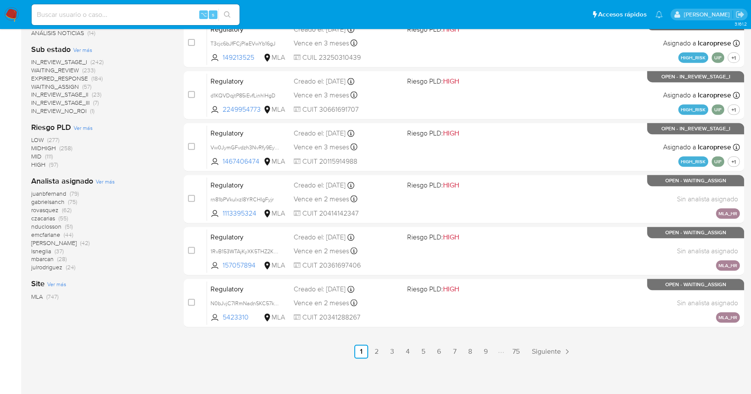
click at [104, 180] on span "Ver más" at bounding box center [105, 181] width 19 height 8
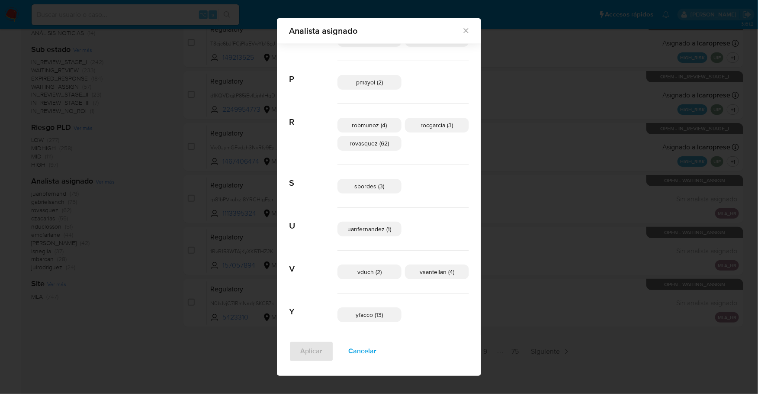
scroll to position [533, 0]
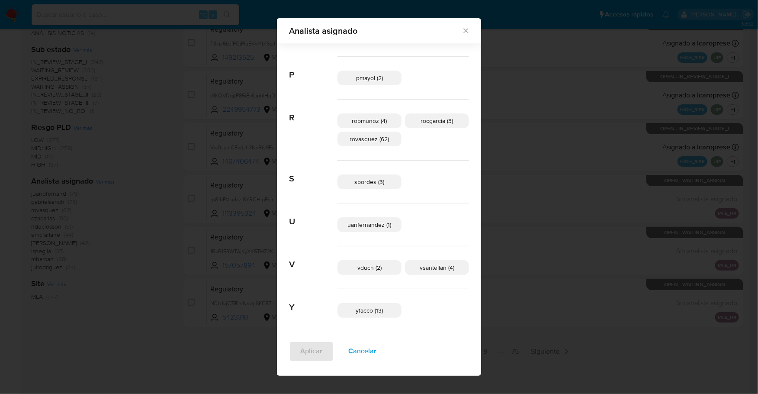
click at [366, 181] on span "sbordes (3)" at bounding box center [370, 181] width 30 height 9
click at [314, 352] on span "Aplicar" at bounding box center [311, 351] width 22 height 19
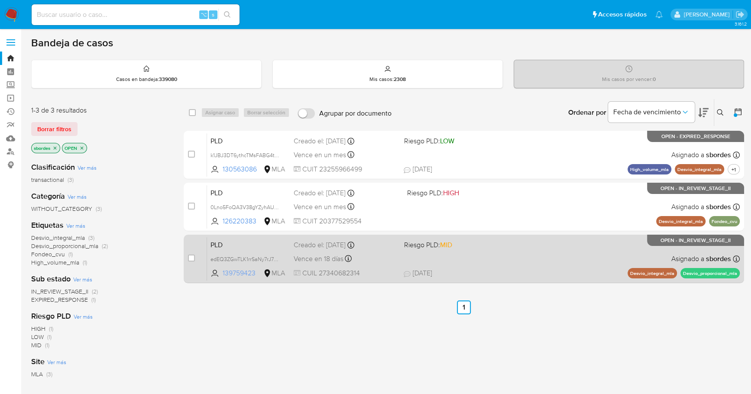
click at [233, 271] on span "139759423" at bounding box center [242, 273] width 39 height 10
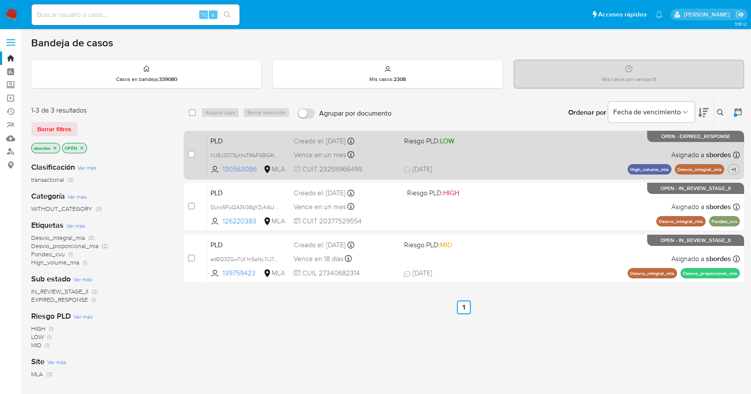
click at [521, 162] on div "PLD k1JBJ3DT6ythcTMsFABG4tnK 130563086 MLA Riesgo PLD: LOW Creado el: 12/08/202…" at bounding box center [473, 155] width 532 height 44
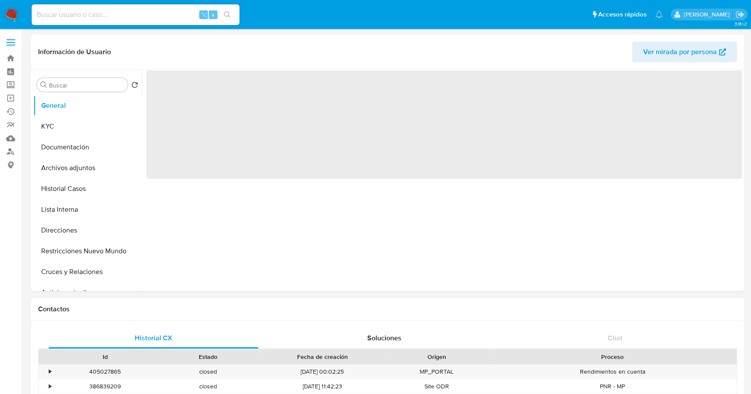
select select "10"
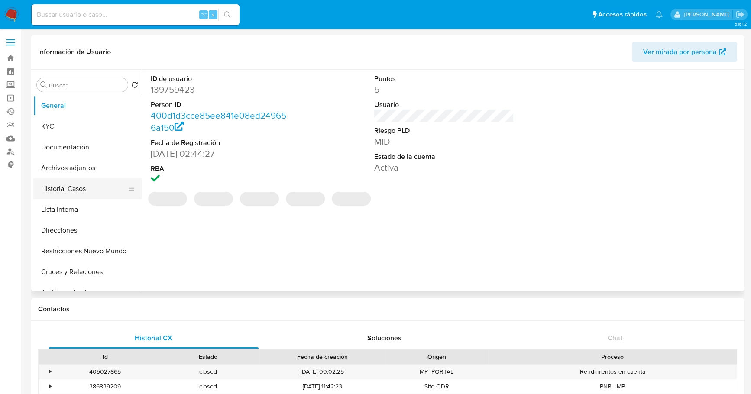
click at [57, 185] on button "Historial Casos" at bounding box center [83, 188] width 101 height 21
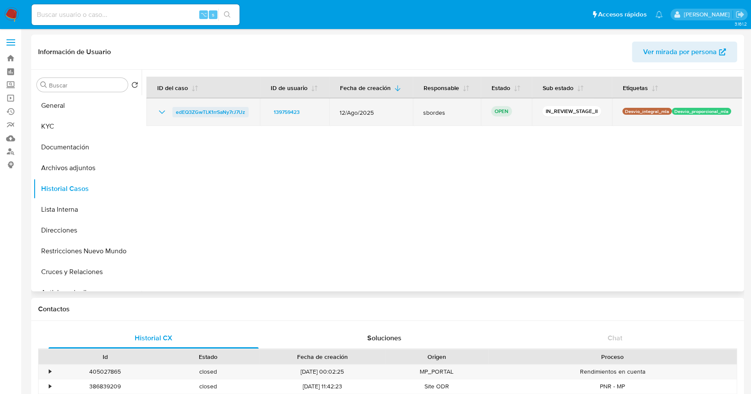
click at [189, 113] on span "edEQ3ZGwTLK1rrSaNy7rJ7Uz" at bounding box center [210, 112] width 69 height 10
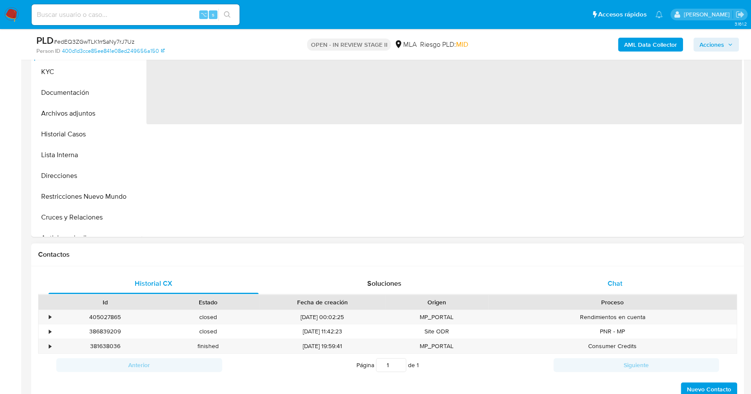
select select "10"
click at [606, 275] on div "Chat" at bounding box center [615, 283] width 210 height 21
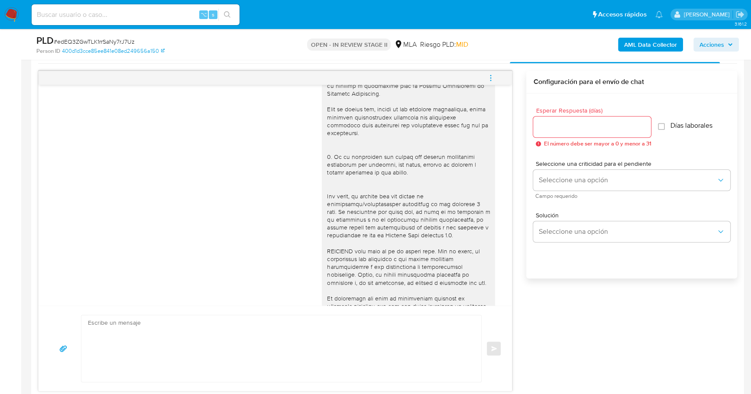
scroll to position [123, 0]
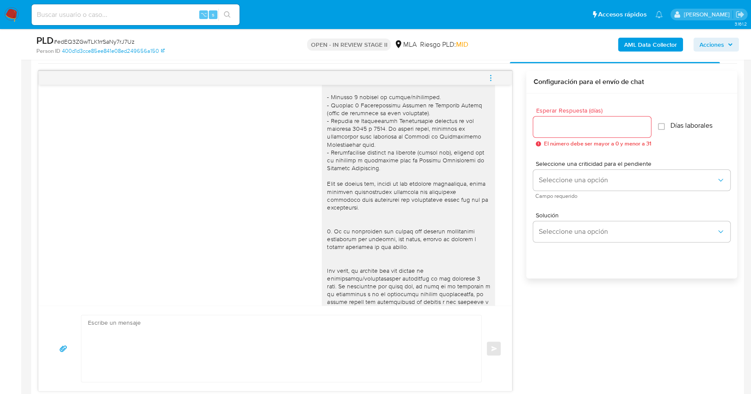
click at [13, 9] on img at bounding box center [11, 14] width 15 height 15
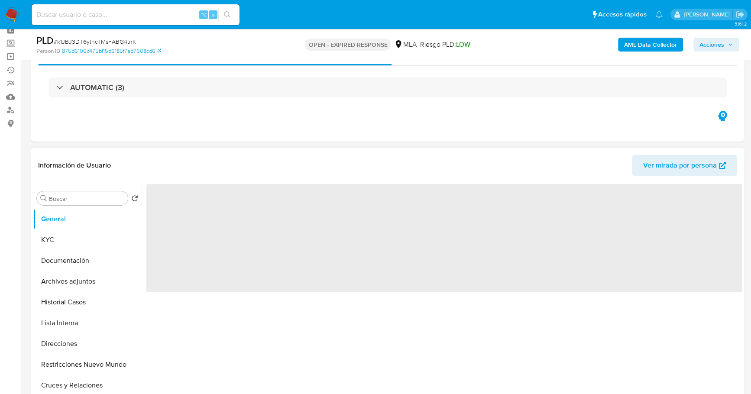
scroll to position [178, 0]
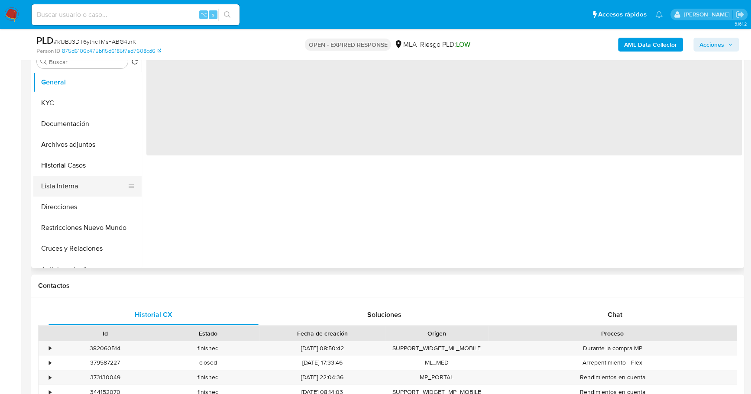
select select "10"
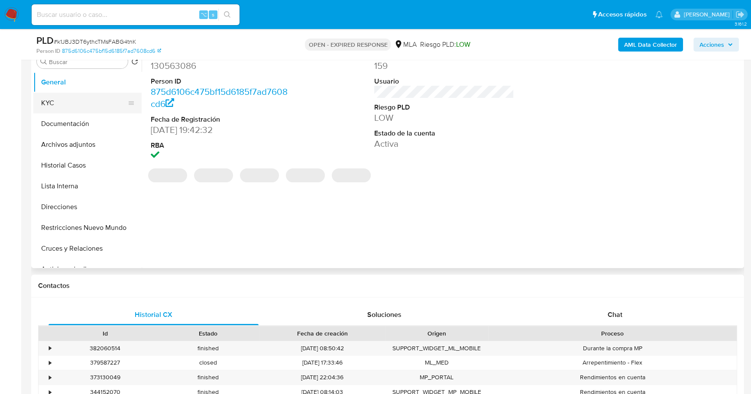
click at [57, 103] on button "KYC" at bounding box center [83, 103] width 101 height 21
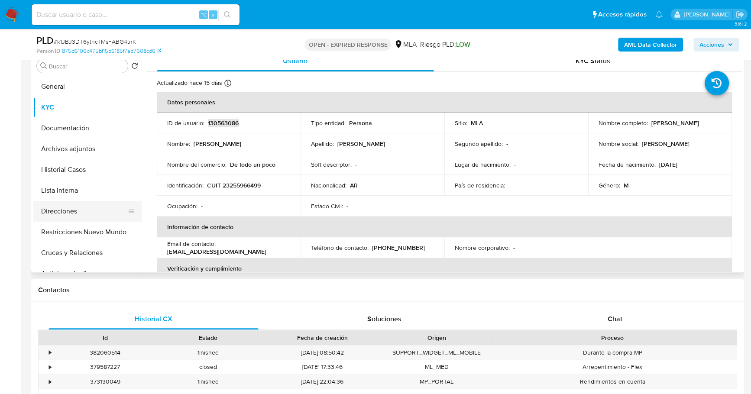
scroll to position [296, 0]
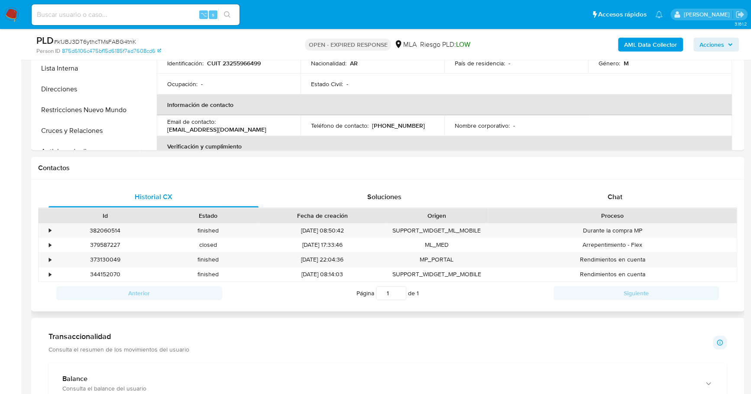
click at [637, 209] on div "Proceso" at bounding box center [612, 215] width 248 height 15
click at [636, 199] on div "Chat" at bounding box center [615, 197] width 210 height 21
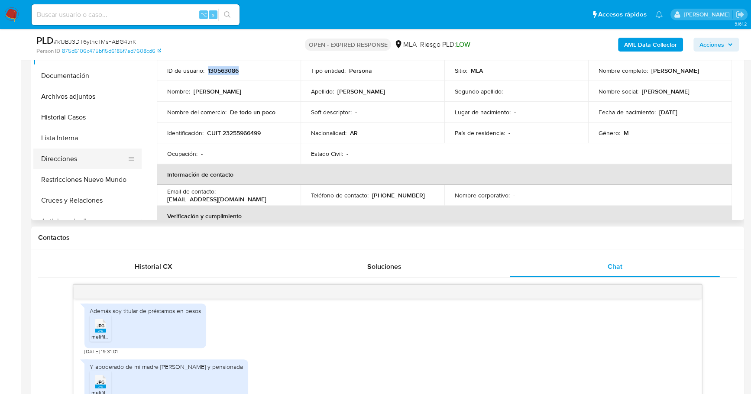
scroll to position [0, 0]
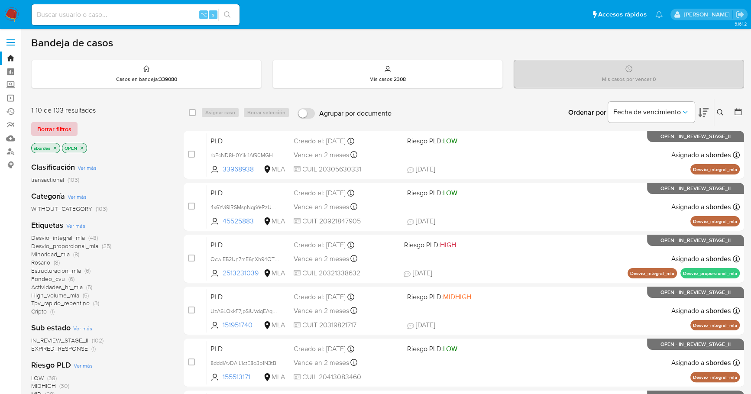
click at [52, 126] on span "Borrar filtros" at bounding box center [54, 129] width 34 height 12
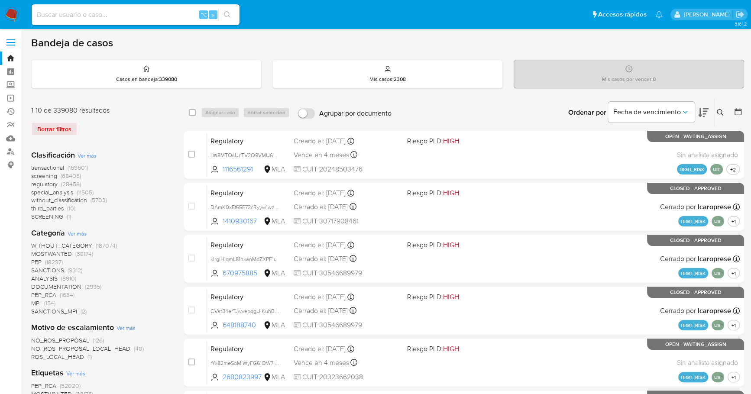
click at [718, 112] on icon at bounding box center [719, 112] width 7 height 7
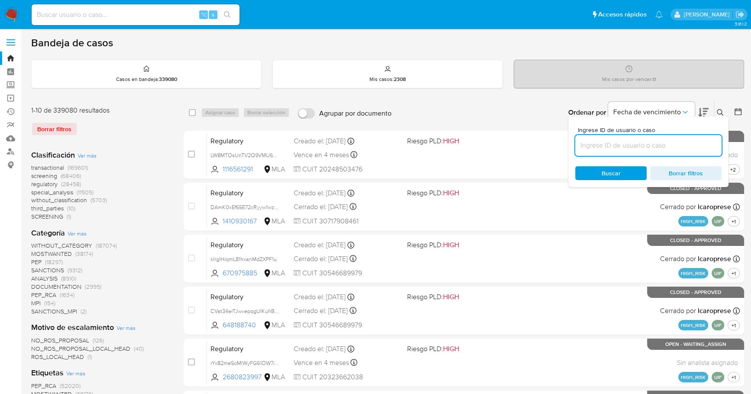
click at [617, 149] on input at bounding box center [648, 145] width 146 height 11
type input "k1JBJ3DT6ythcTMsFABG4tnK"
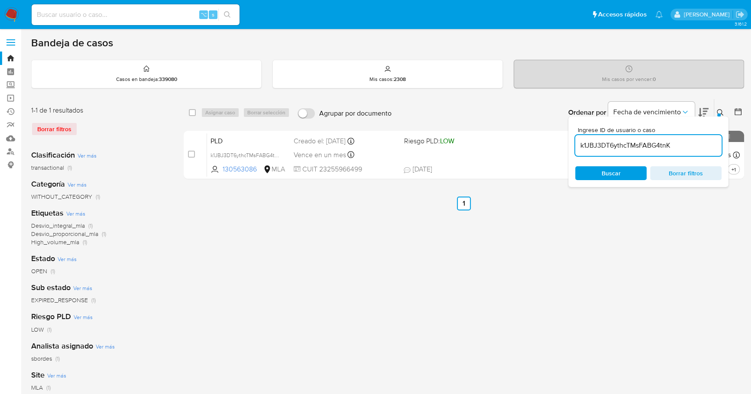
click at [722, 109] on button at bounding box center [721, 112] width 14 height 10
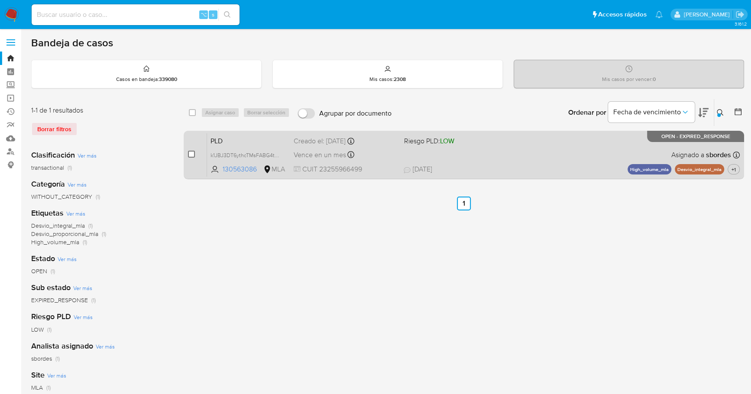
click at [188, 152] on input "checkbox" at bounding box center [191, 154] width 7 height 7
checkbox input "true"
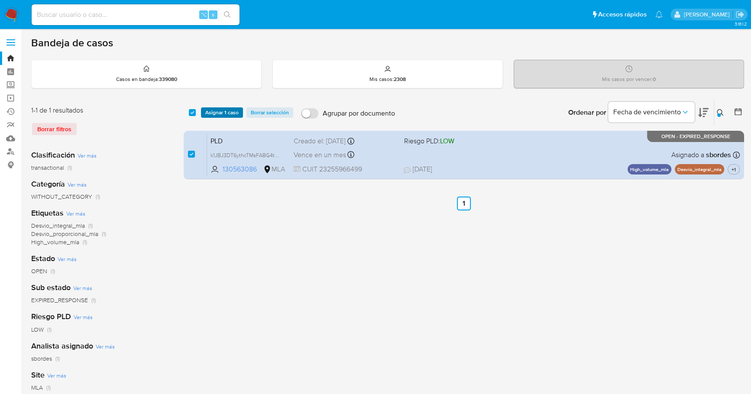
click at [216, 111] on span "Asignar 1 caso" at bounding box center [221, 112] width 33 height 9
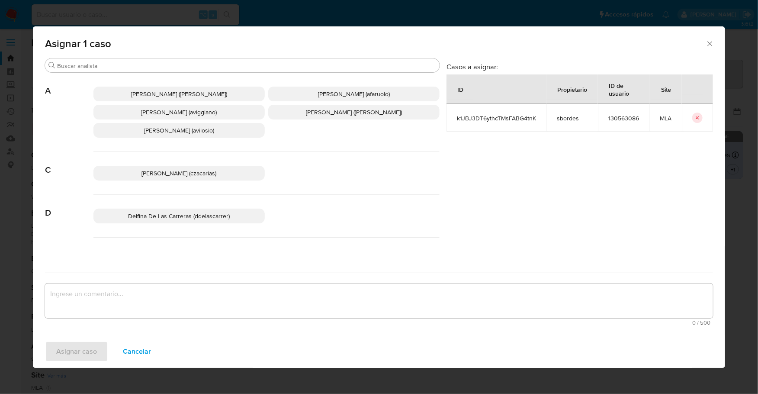
click at [85, 61] on div "Buscar" at bounding box center [242, 65] width 395 height 14
click at [86, 62] on input "Buscar" at bounding box center [246, 66] width 379 height 8
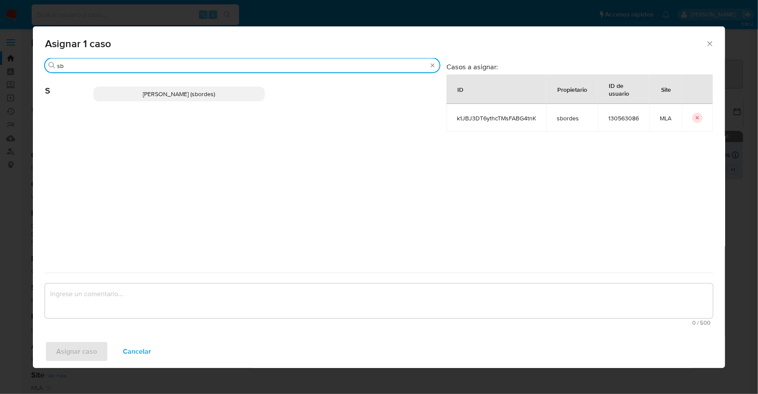
type input "sb"
click at [95, 92] on p "Stefania Bordes (sbordes)" at bounding box center [179, 94] width 171 height 15
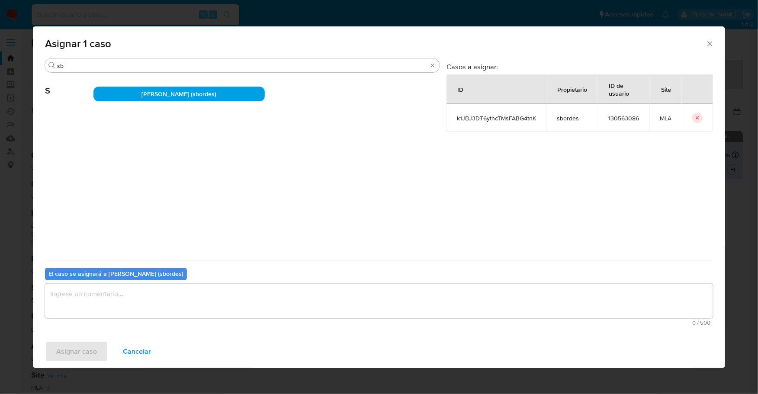
click at [86, 321] on span "0 / 500" at bounding box center [379, 323] width 663 height 6
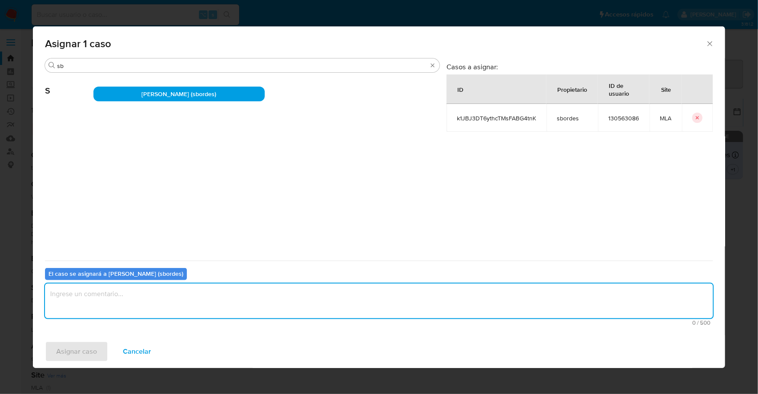
click at [94, 305] on textarea "assign-modal" at bounding box center [379, 301] width 668 height 35
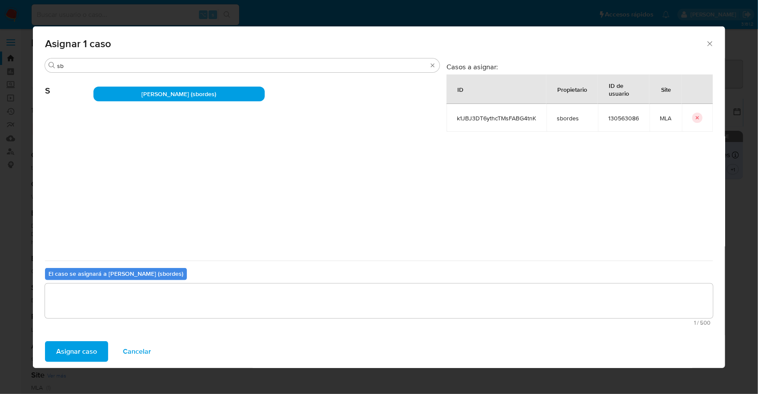
click at [70, 342] on span "Asignar caso" at bounding box center [76, 351] width 41 height 19
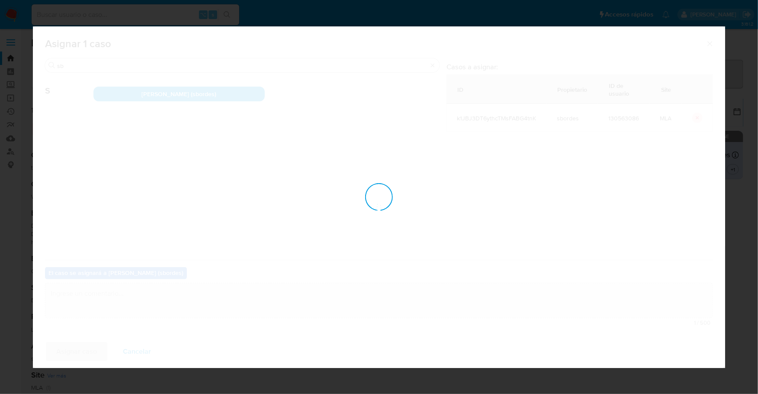
checkbox input "false"
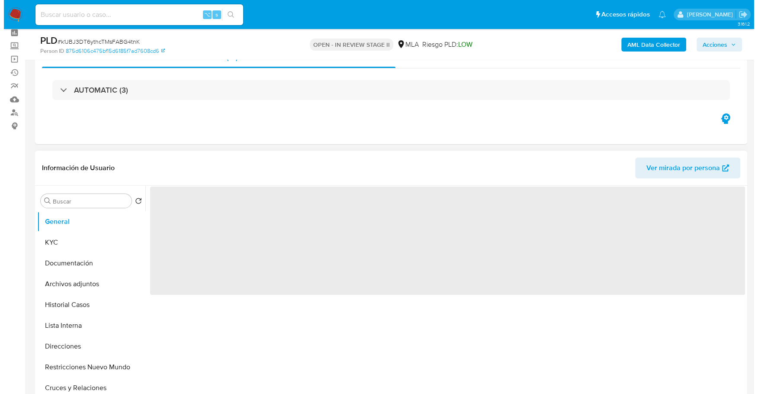
scroll to position [95, 0]
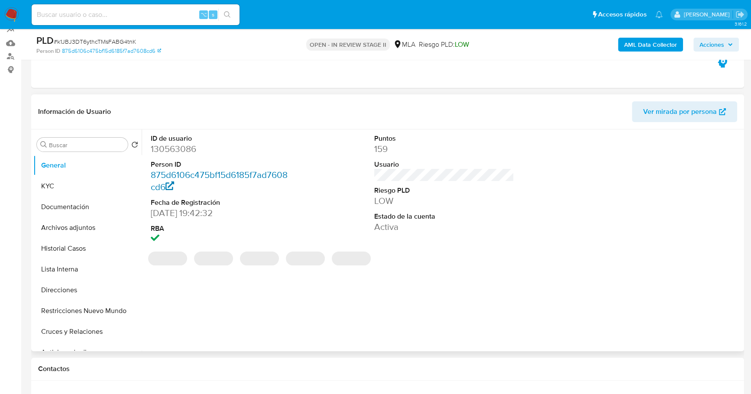
select select "10"
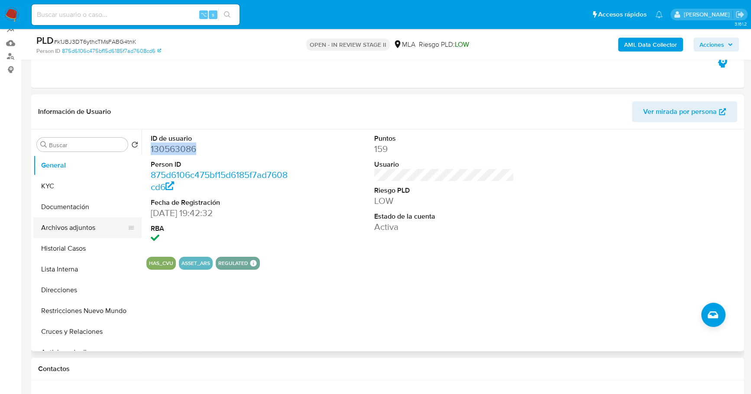
click at [51, 223] on button "Archivos adjuntos" at bounding box center [83, 227] width 101 height 21
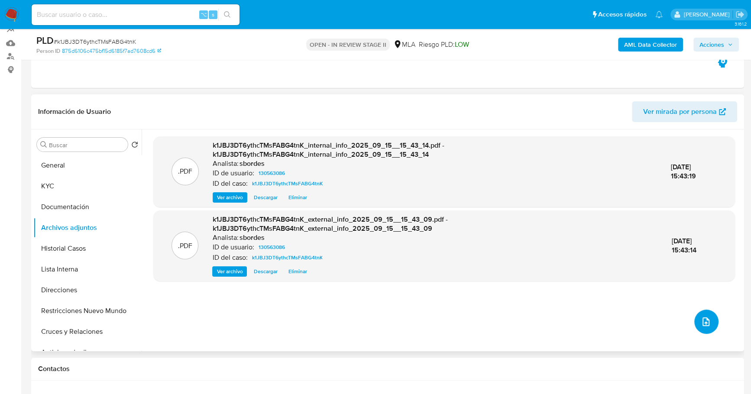
click at [701, 316] on icon "upload-file" at bounding box center [705, 321] width 10 height 10
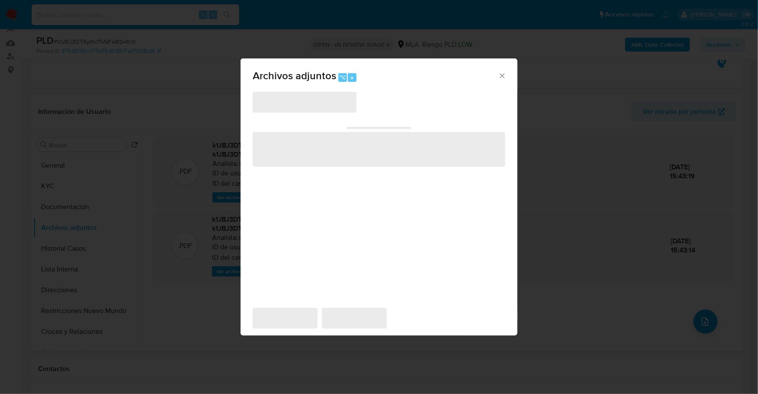
click at [309, 101] on span "‌" at bounding box center [305, 102] width 104 height 21
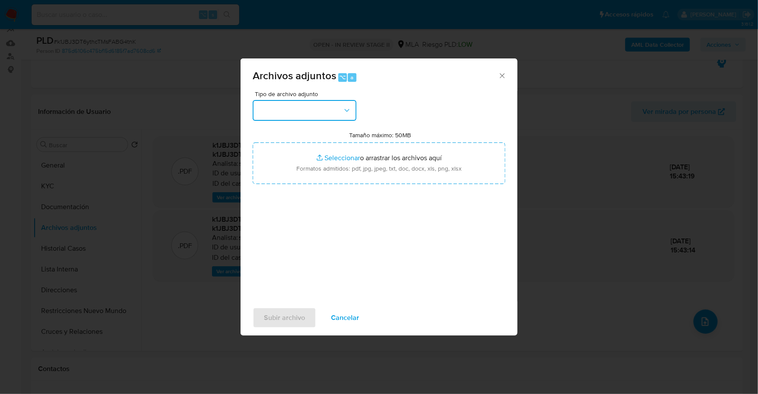
click at [335, 110] on button "button" at bounding box center [305, 110] width 104 height 21
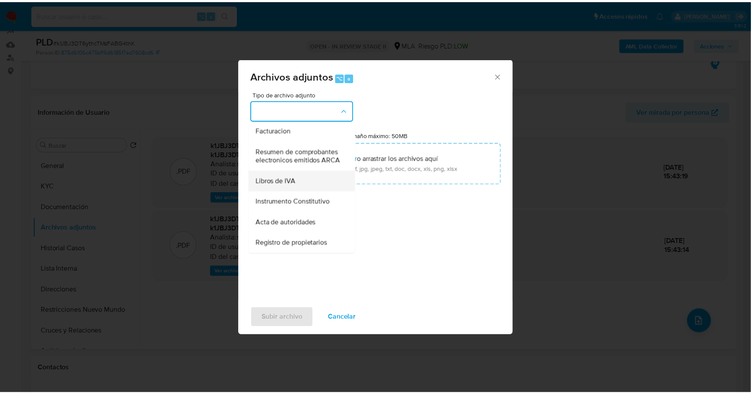
scroll to position [154, 0]
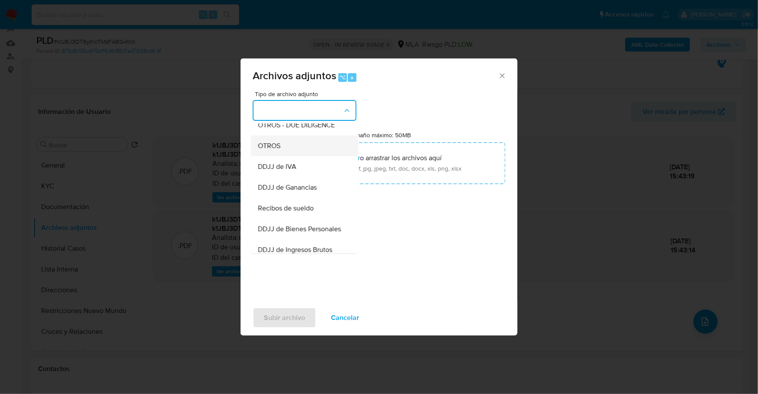
click at [284, 156] on div "OTROS" at bounding box center [302, 145] width 88 height 21
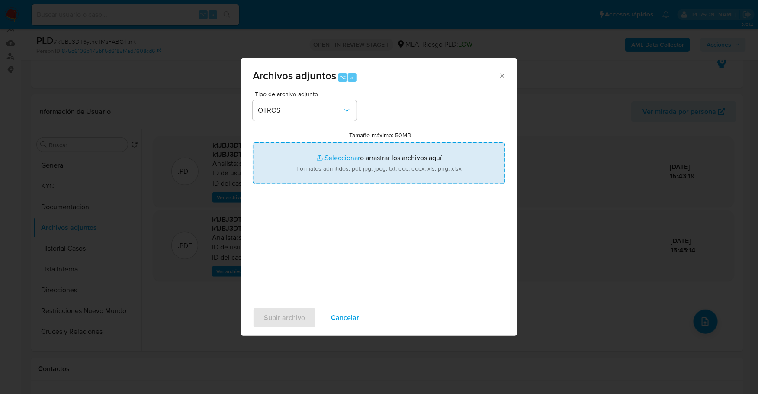
click at [329, 160] on input "Tamaño máximo: 50MB Seleccionar archivos" at bounding box center [379, 163] width 253 height 42
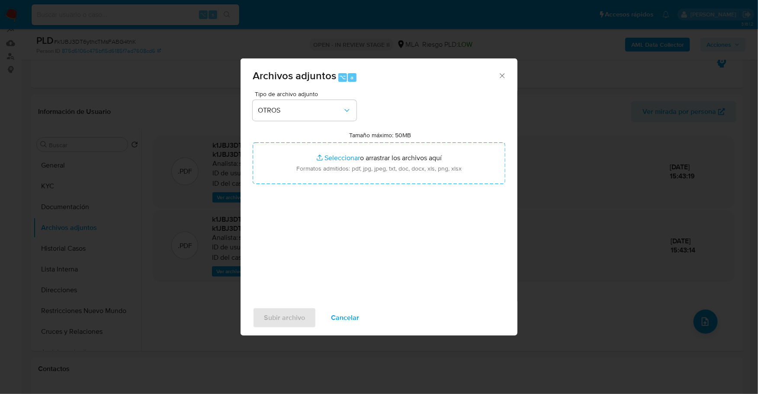
type input "C:\fakepath\Caselog k1JBJ3DT6ythcTMsFABG4tnK_2025_08_18_19_13_57.docx"
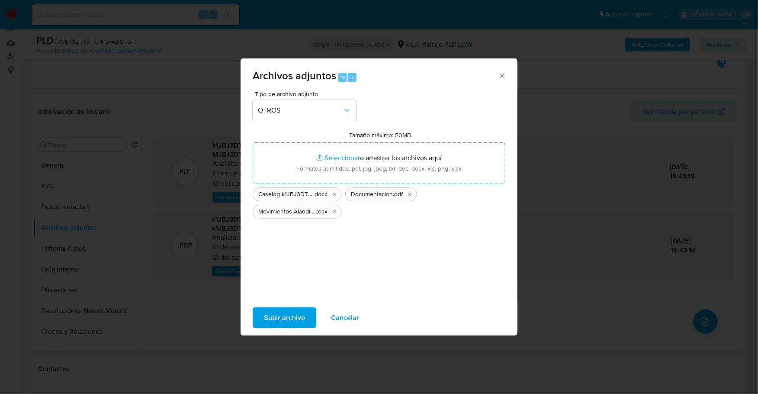
click at [277, 324] on span "Subir archivo" at bounding box center [284, 317] width 41 height 19
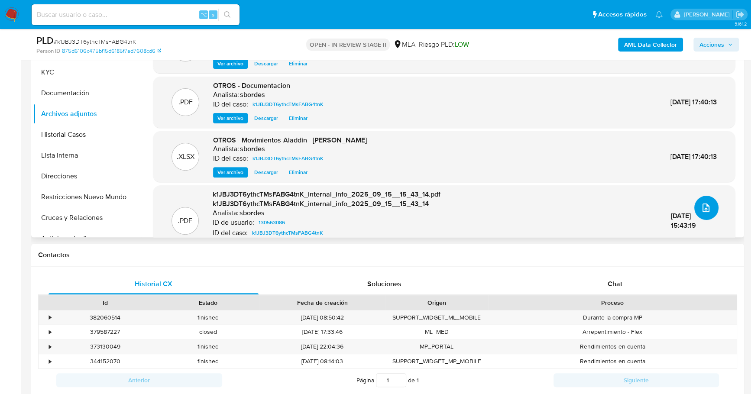
scroll to position [291, 0]
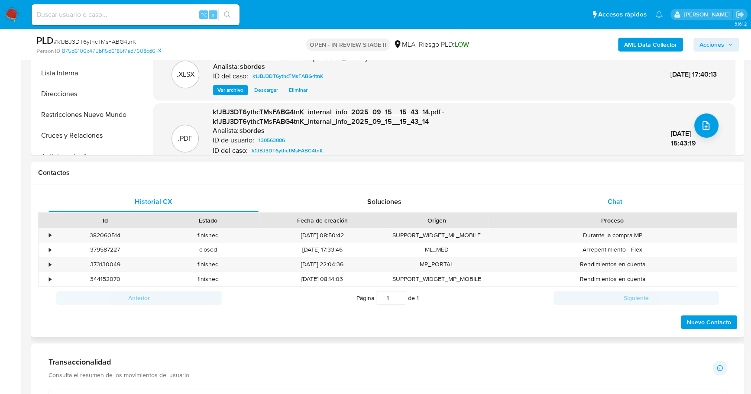
click at [621, 208] on div "Chat" at bounding box center [615, 201] width 210 height 21
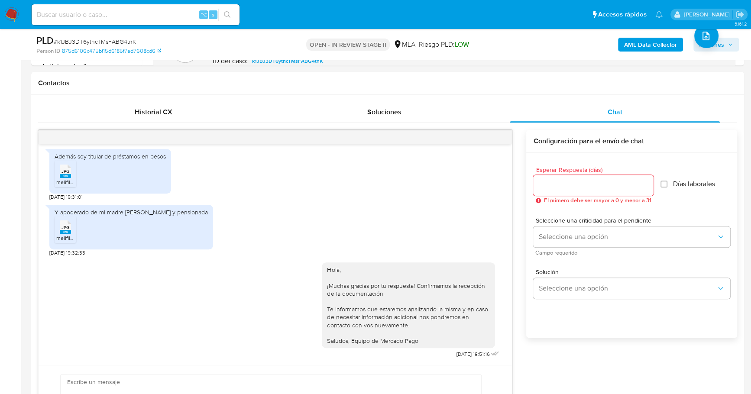
scroll to position [0, 0]
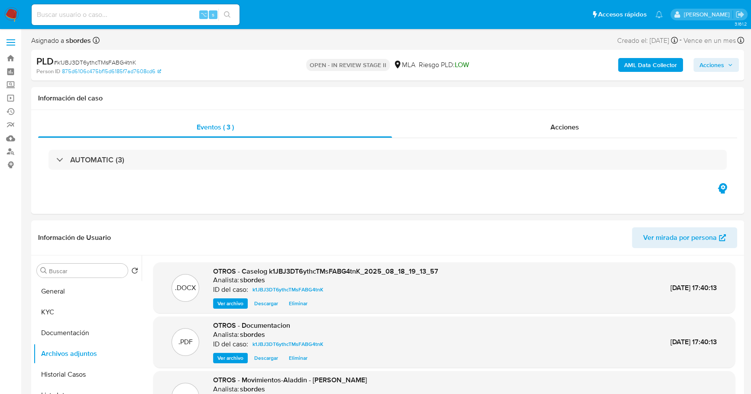
click at [722, 61] on span "Acciones" at bounding box center [711, 65] width 25 height 14
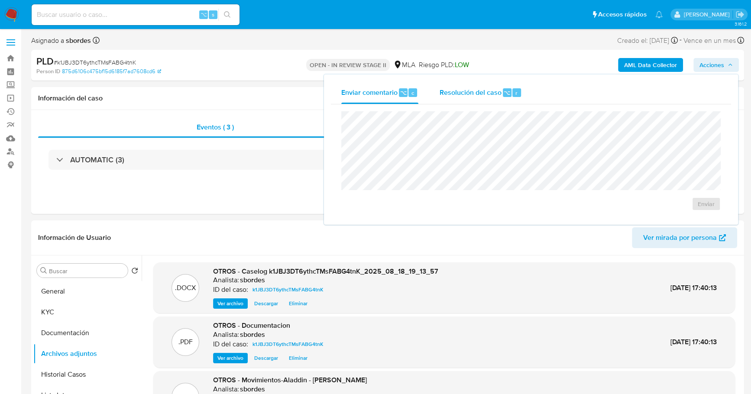
click at [487, 97] on span "Resolución del caso" at bounding box center [470, 92] width 62 height 10
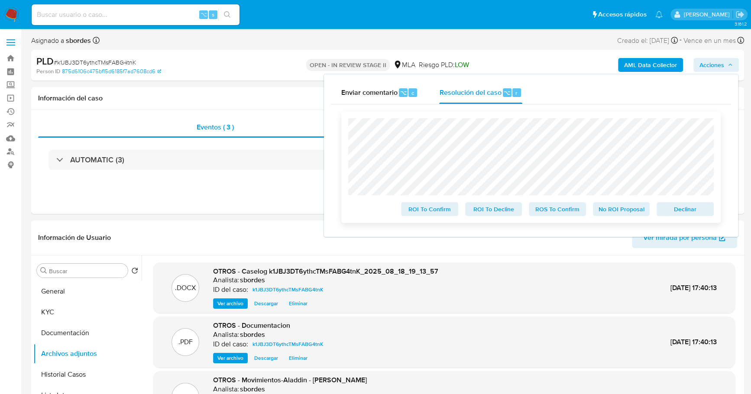
click at [635, 212] on span "No ROI Proposal" at bounding box center [621, 209] width 45 height 12
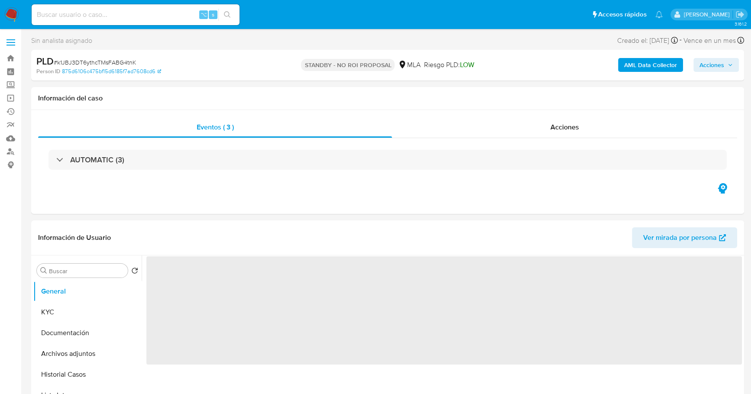
select select "10"
